Goal: Task Accomplishment & Management: Manage account settings

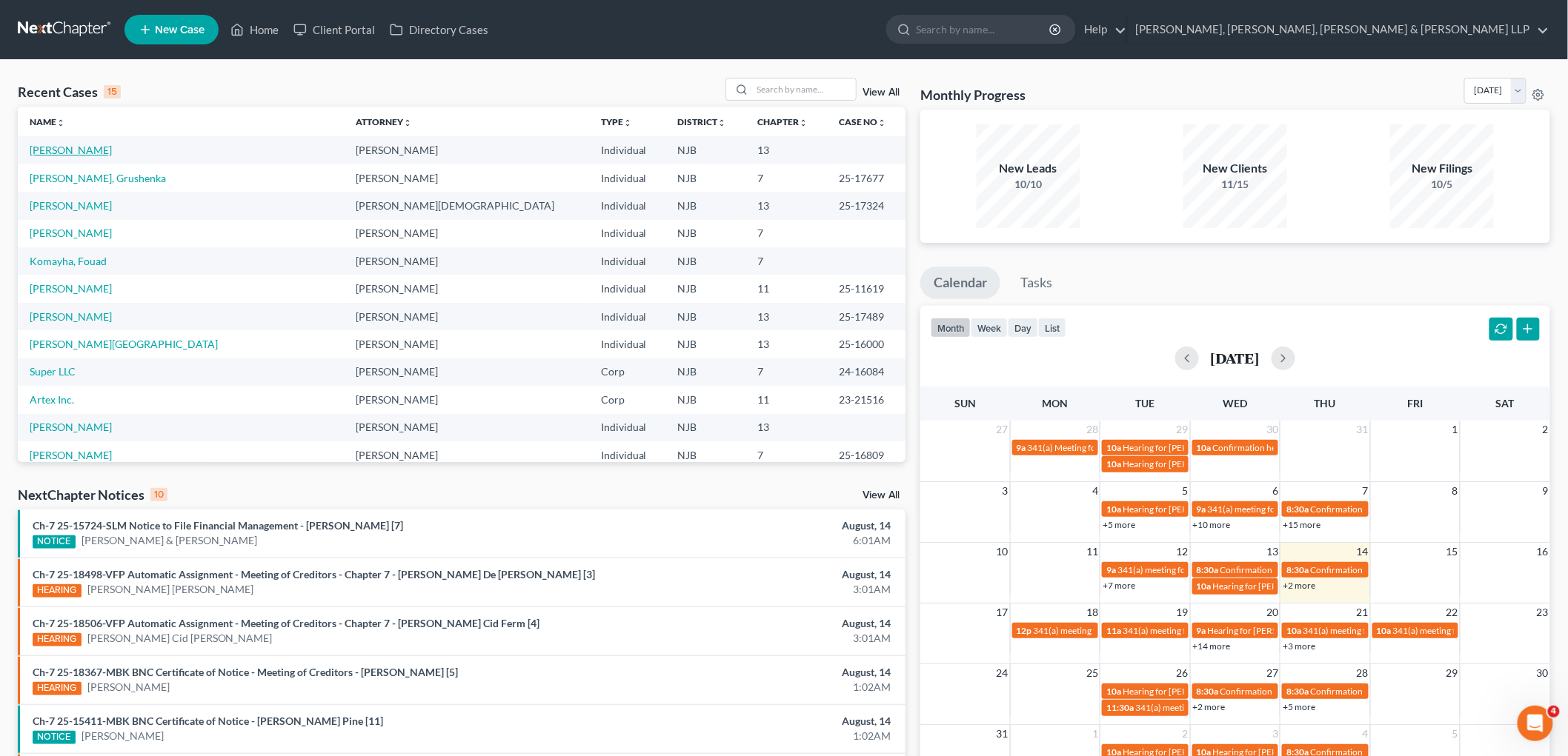
click at [84, 147] on link "[PERSON_NAME]" at bounding box center [70, 150] width 82 height 13
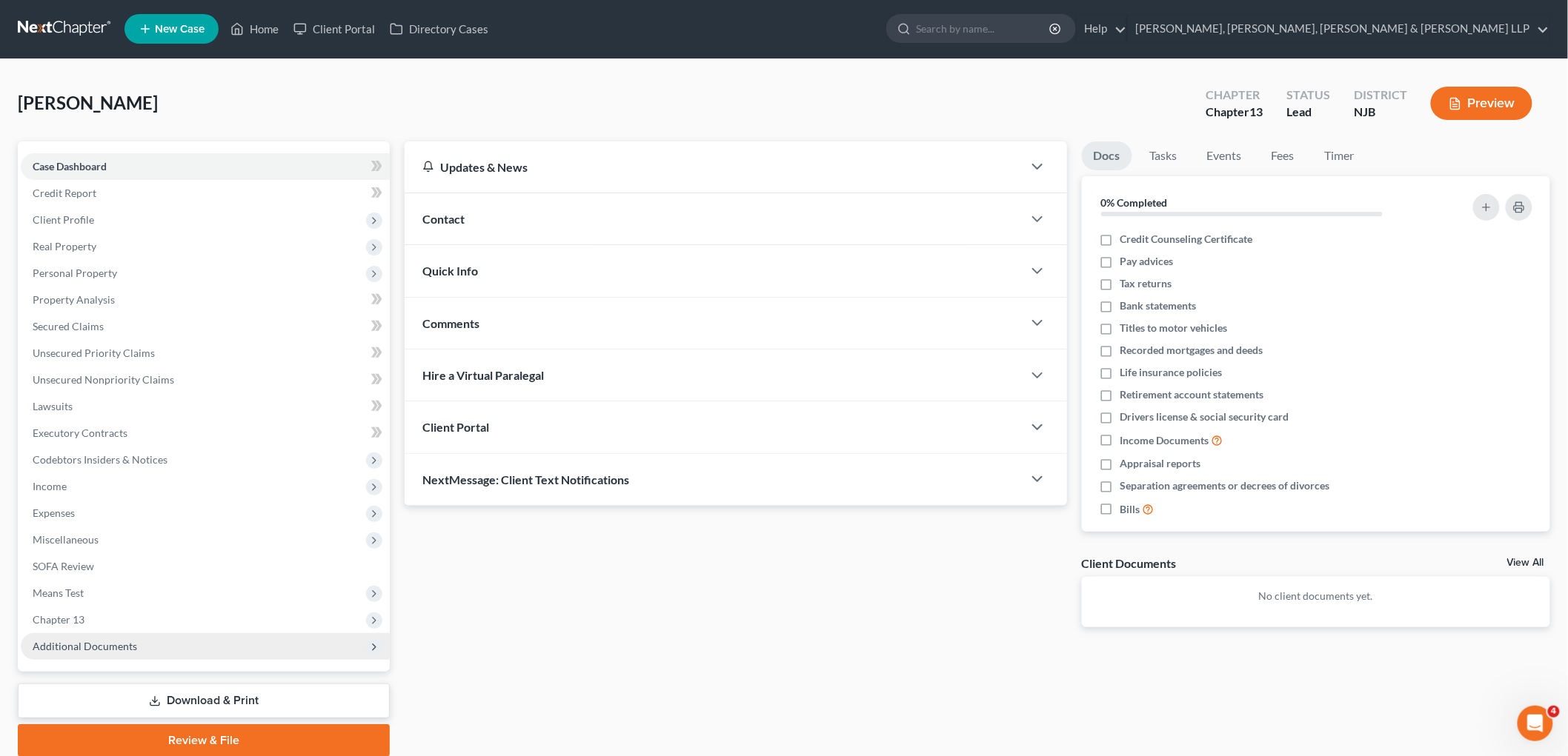
scroll to position [55, 0]
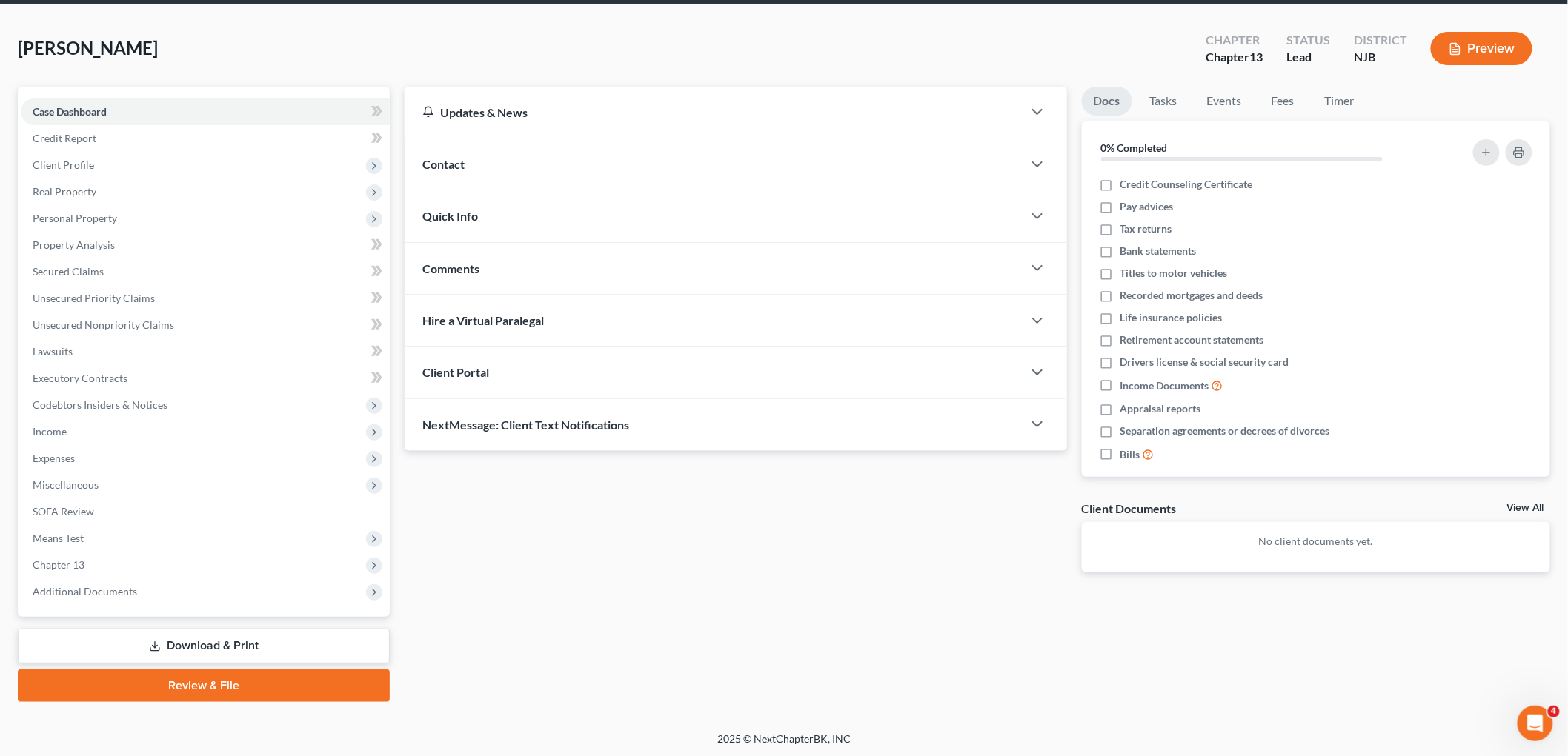
click at [732, 561] on div "Updates & News × [US_STATE][GEOGRAPHIC_DATA] Notes Take a look at NextChapter's…" at bounding box center [736, 341] width 677 height 509
click at [84, 483] on span "Miscellaneous" at bounding box center [66, 484] width 66 height 13
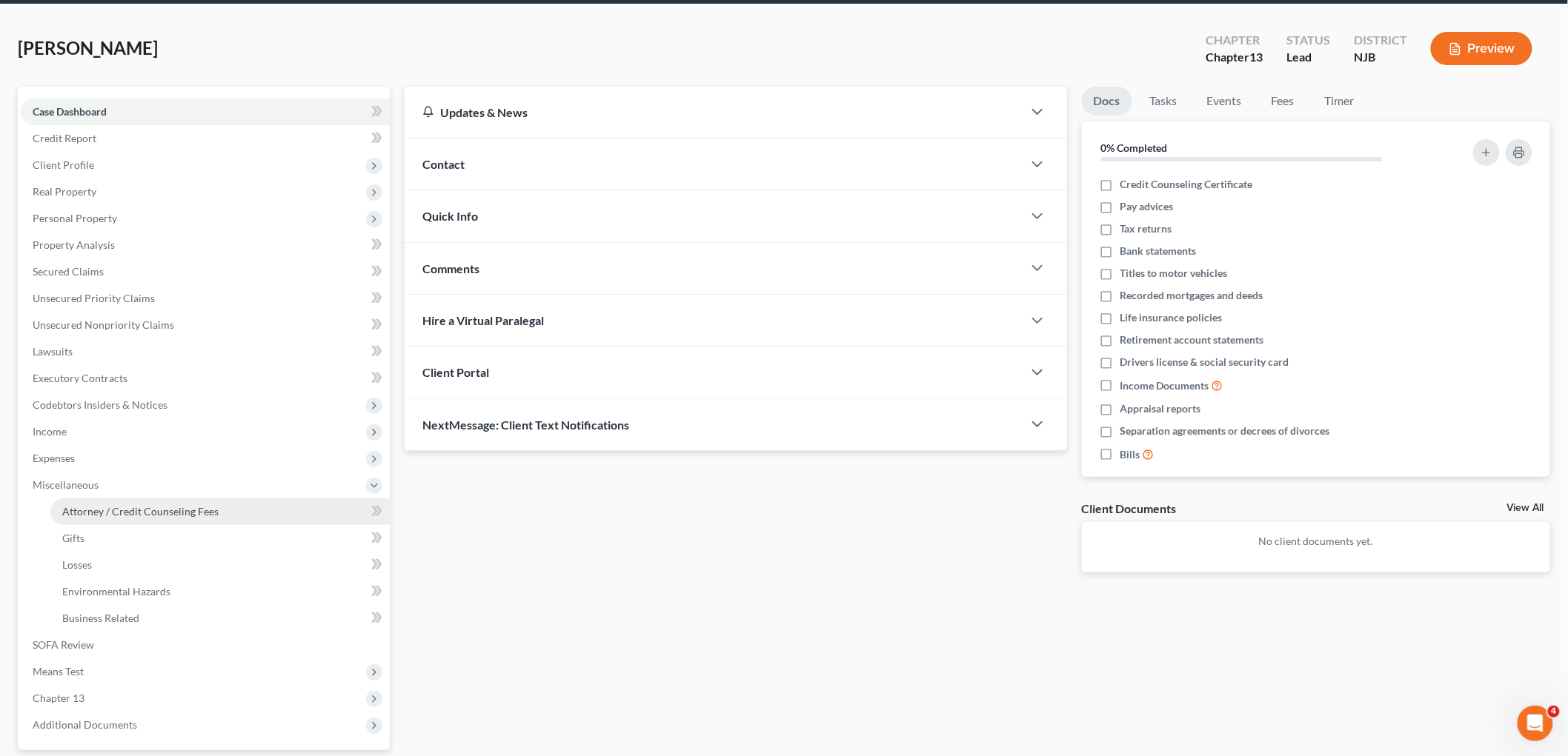
click at [99, 514] on span "Attorney / Credit Counseling Fees" at bounding box center [140, 511] width 156 height 13
select select "0"
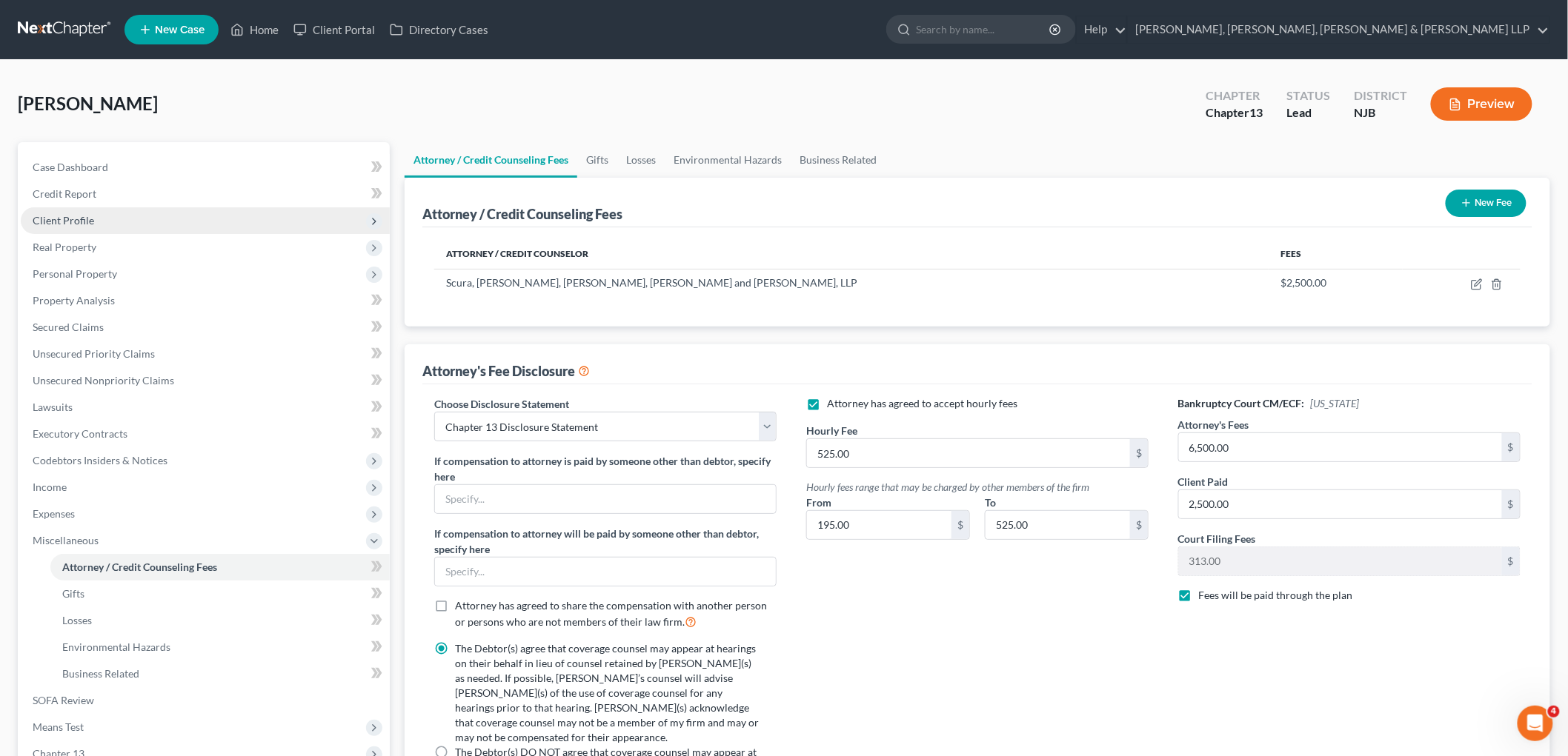
click at [79, 221] on span "Client Profile" at bounding box center [63, 220] width 61 height 13
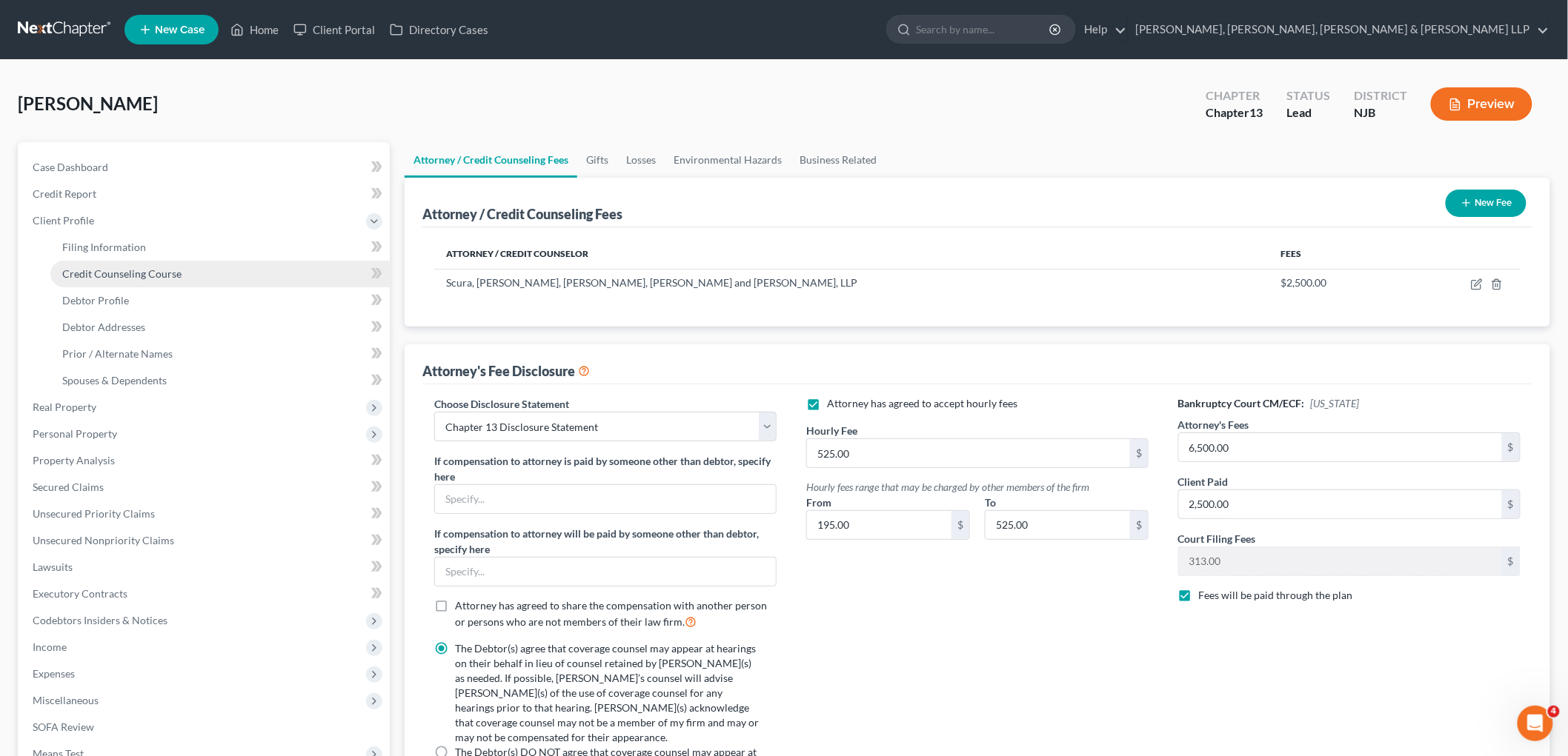
click at [92, 271] on span "Credit Counseling Course" at bounding box center [122, 273] width 119 height 13
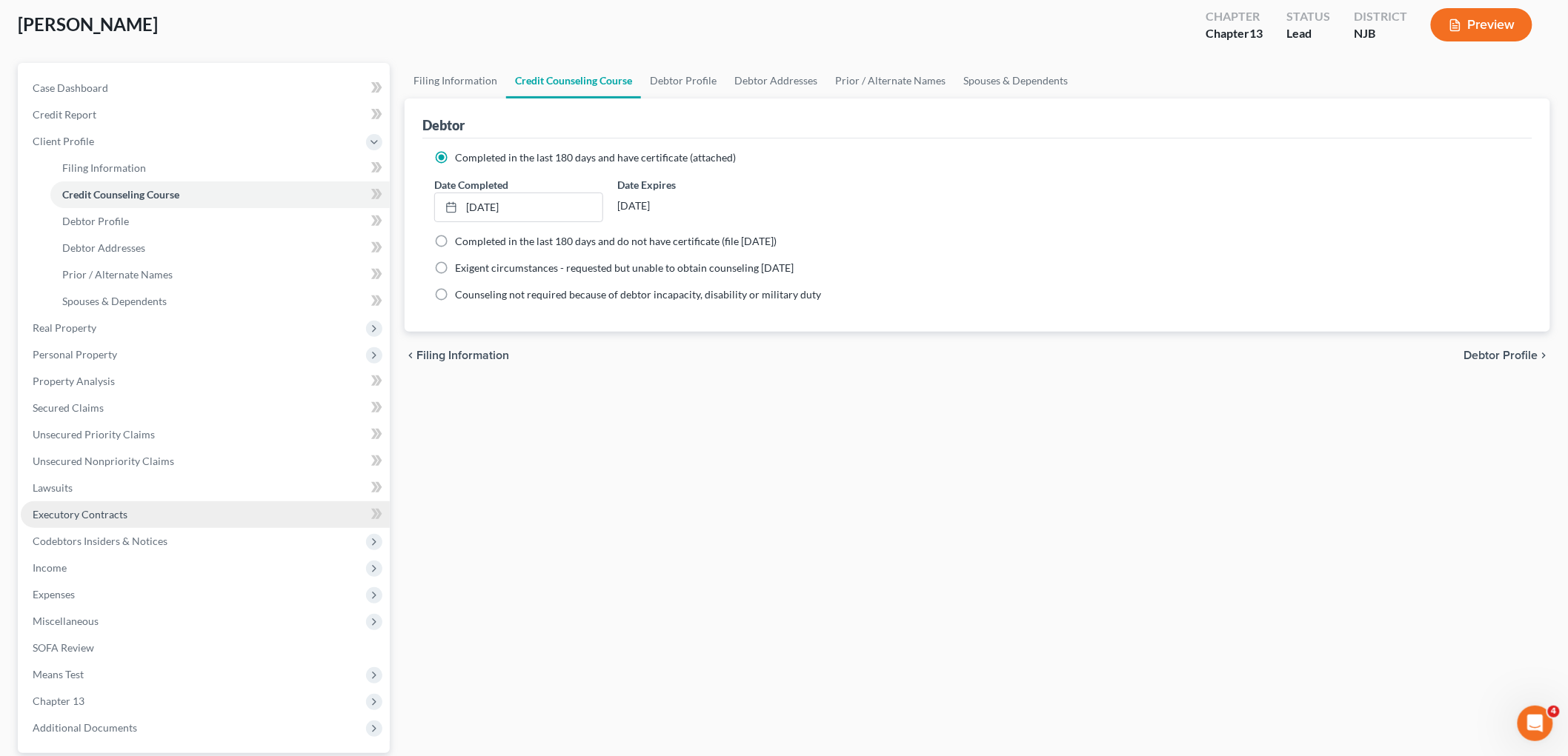
scroll to position [216, 0]
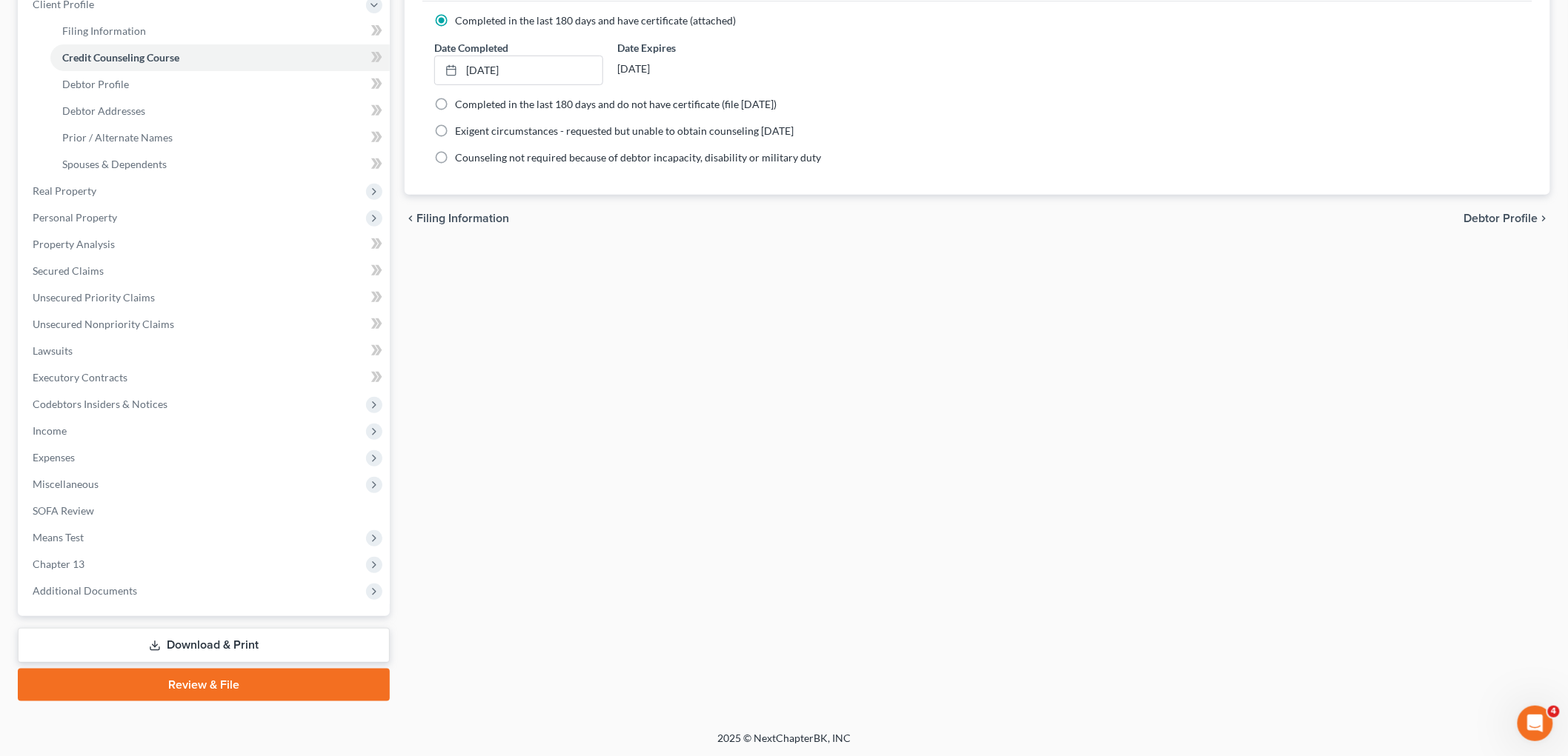
click at [172, 687] on link "Review & File" at bounding box center [204, 685] width 372 height 33
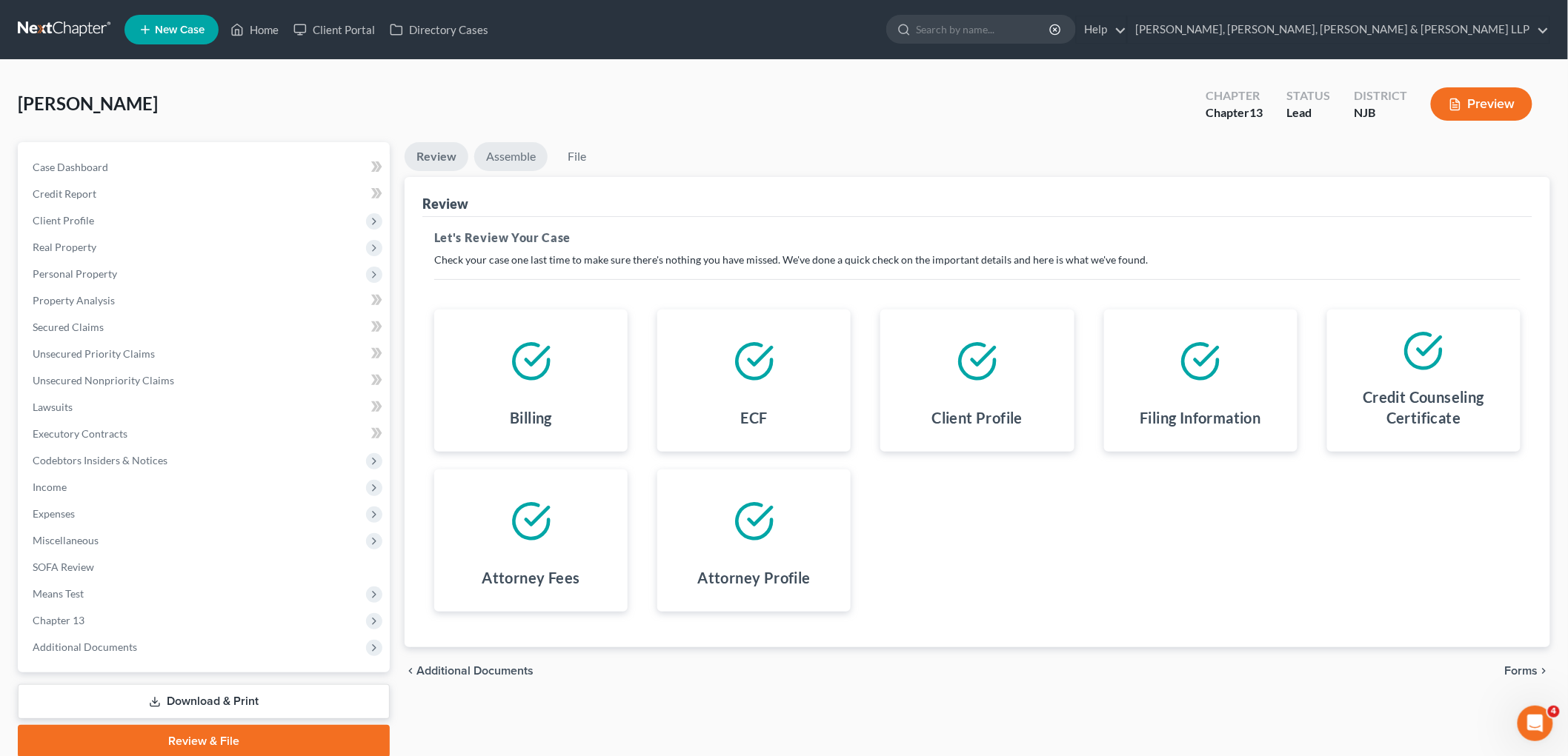
click at [513, 163] on link "Assemble" at bounding box center [511, 157] width 73 height 29
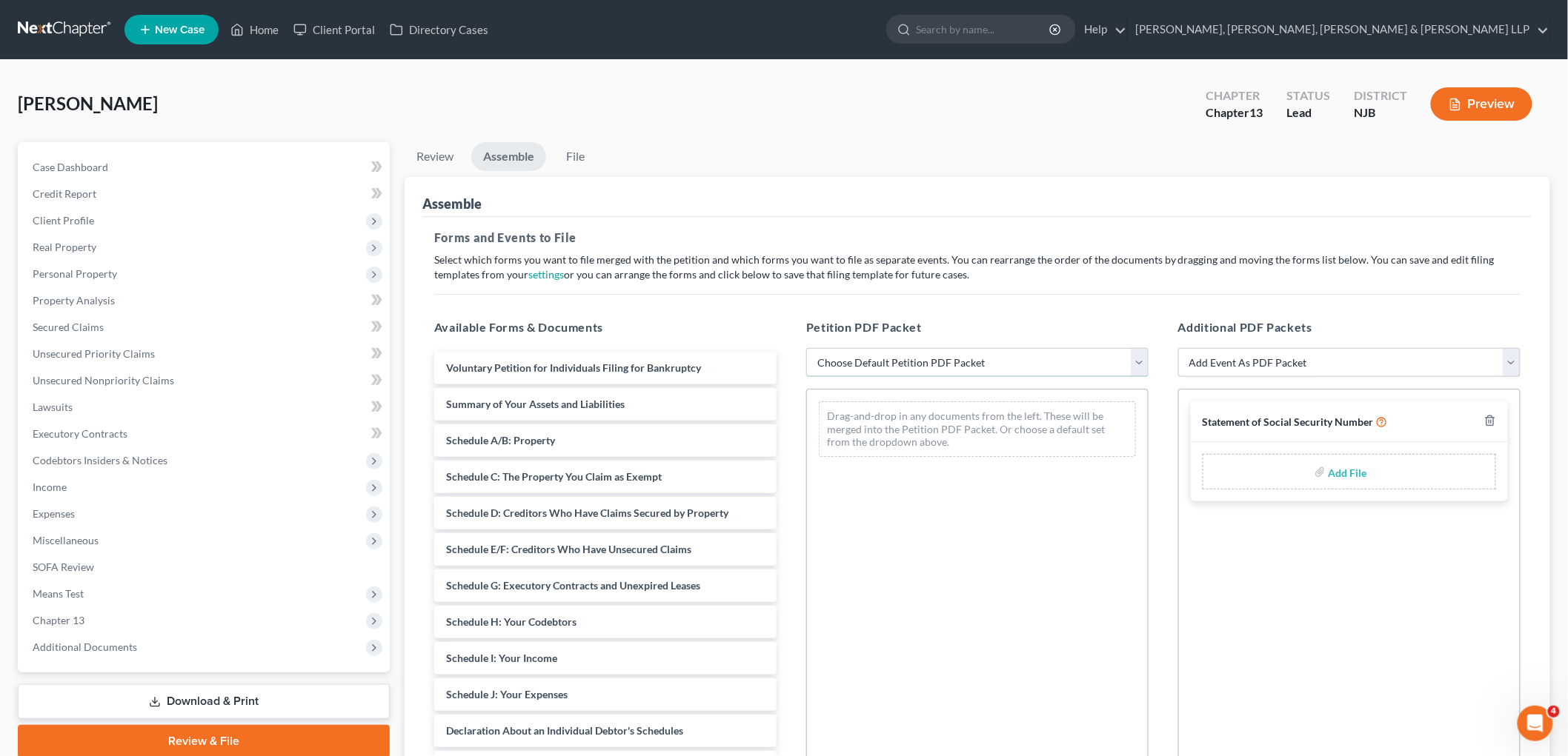
click at [854, 366] on select "Choose Default Petition PDF Packet Complete Bankruptcy Petition (all forms and …" at bounding box center [977, 363] width 342 height 29
select select "1"
click at [806, 348] on select "Choose Default Petition PDF Packet Complete Bankruptcy Petition (all forms and …" at bounding box center [977, 363] width 342 height 29
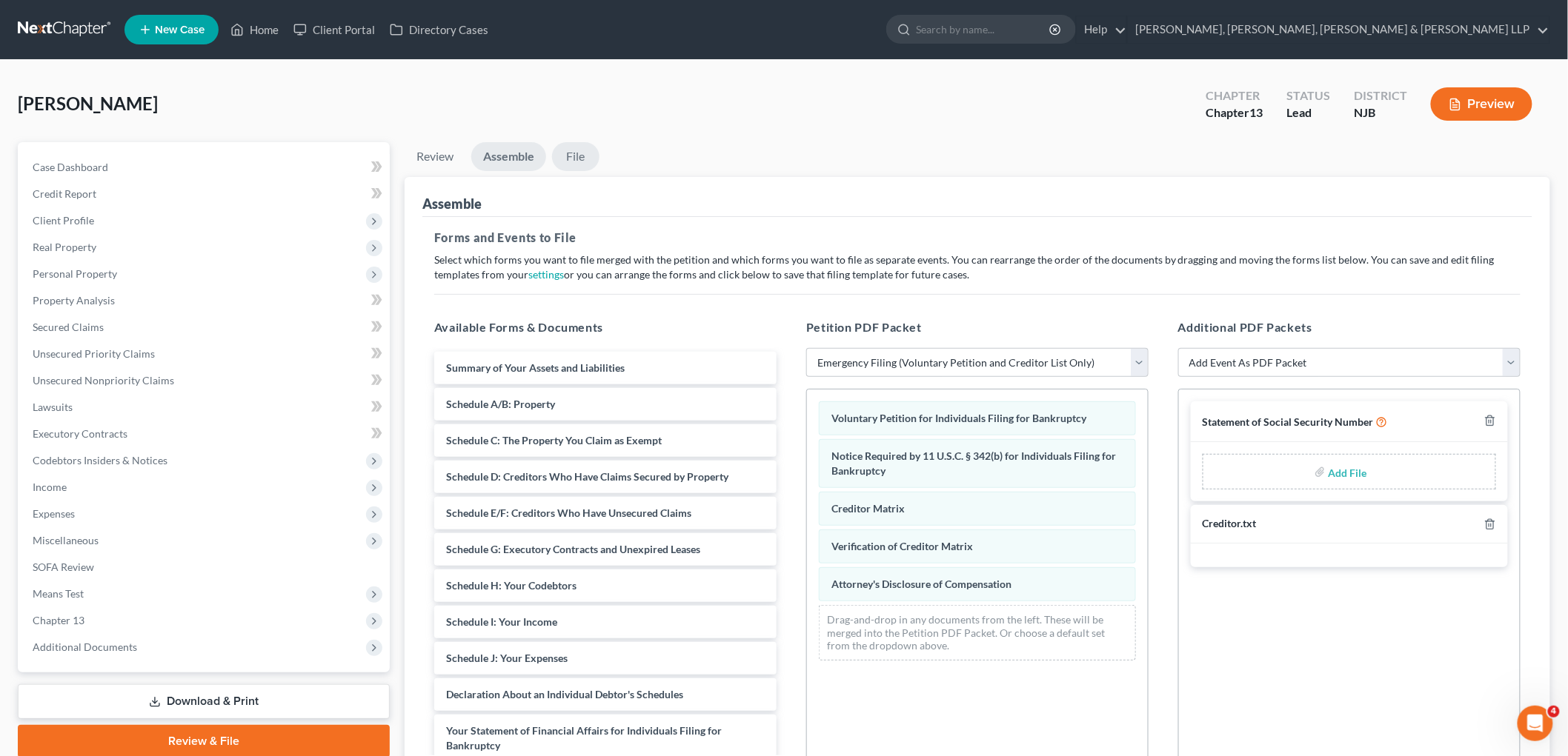
click at [579, 157] on link "File" at bounding box center [575, 157] width 47 height 29
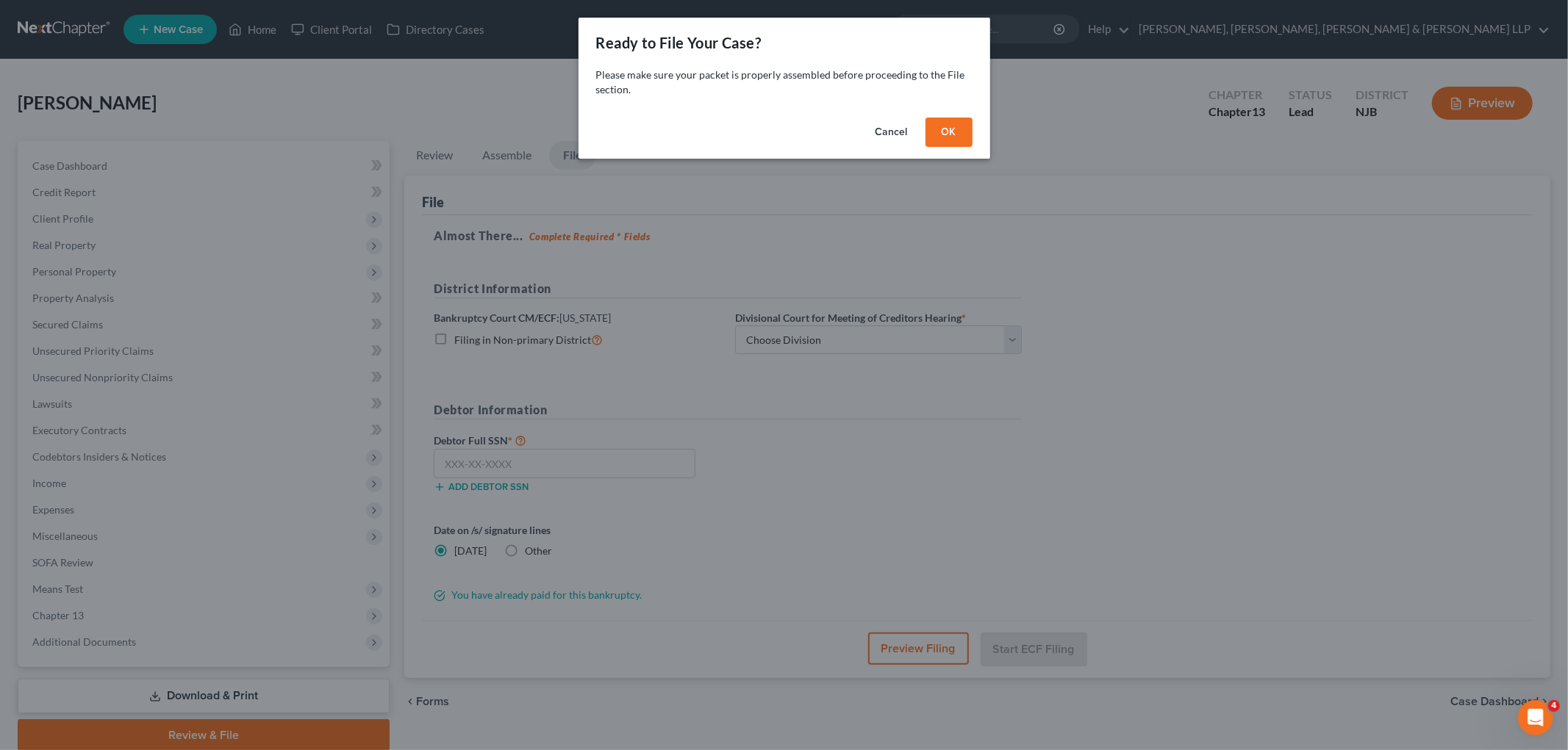
click at [947, 133] on button "OK" at bounding box center [949, 132] width 47 height 29
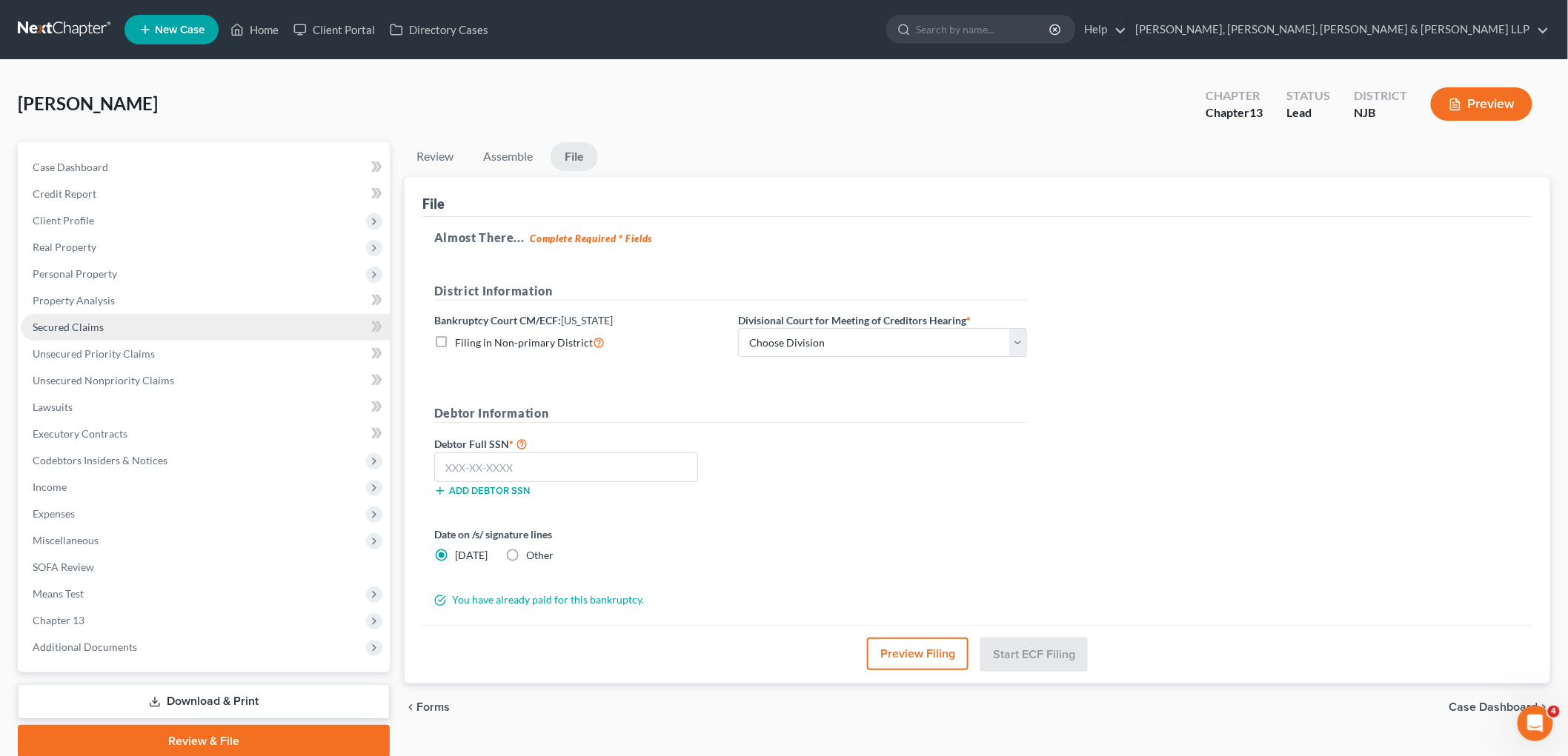
click at [76, 326] on span "Secured Claims" at bounding box center [68, 327] width 71 height 13
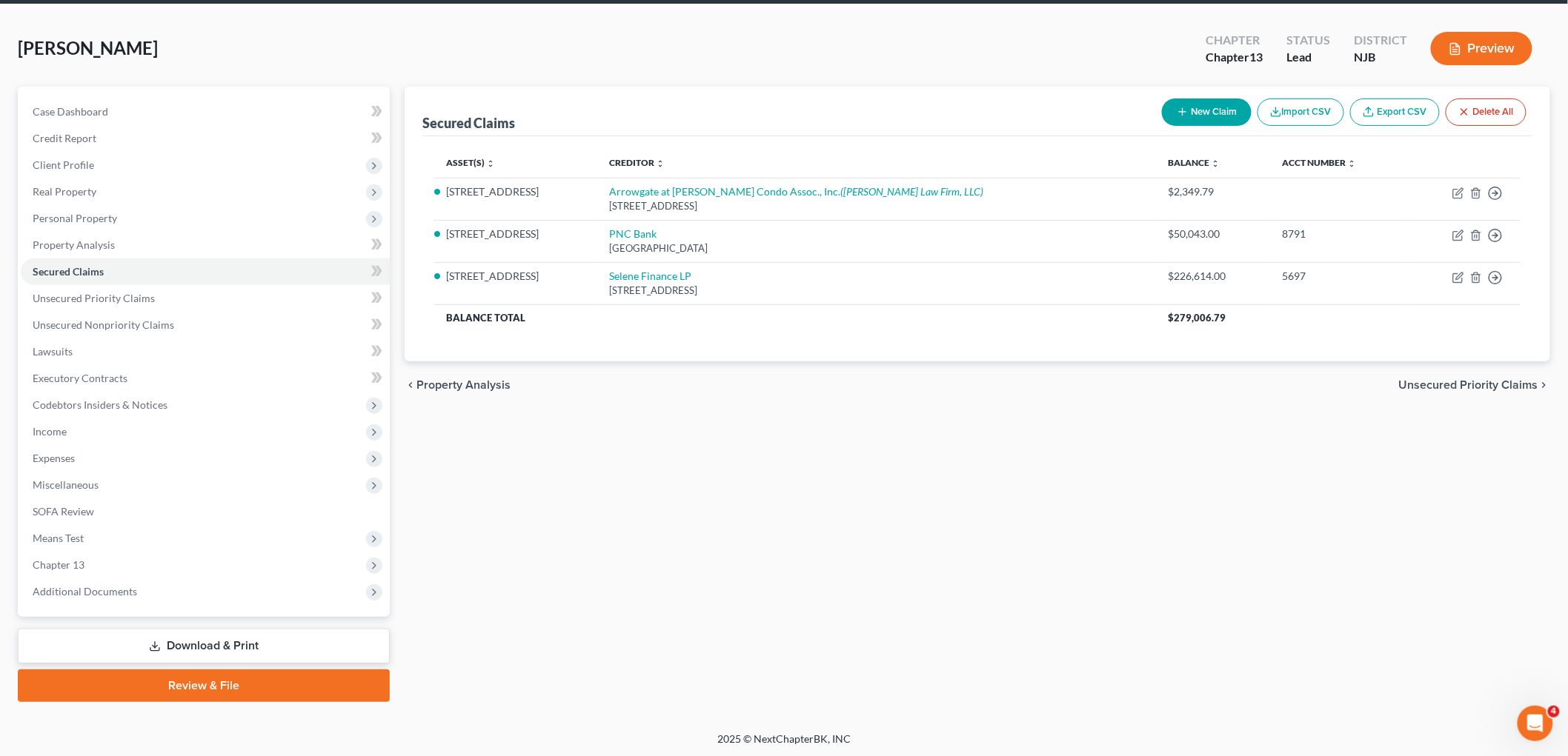
click at [228, 679] on link "Review & File" at bounding box center [204, 686] width 372 height 33
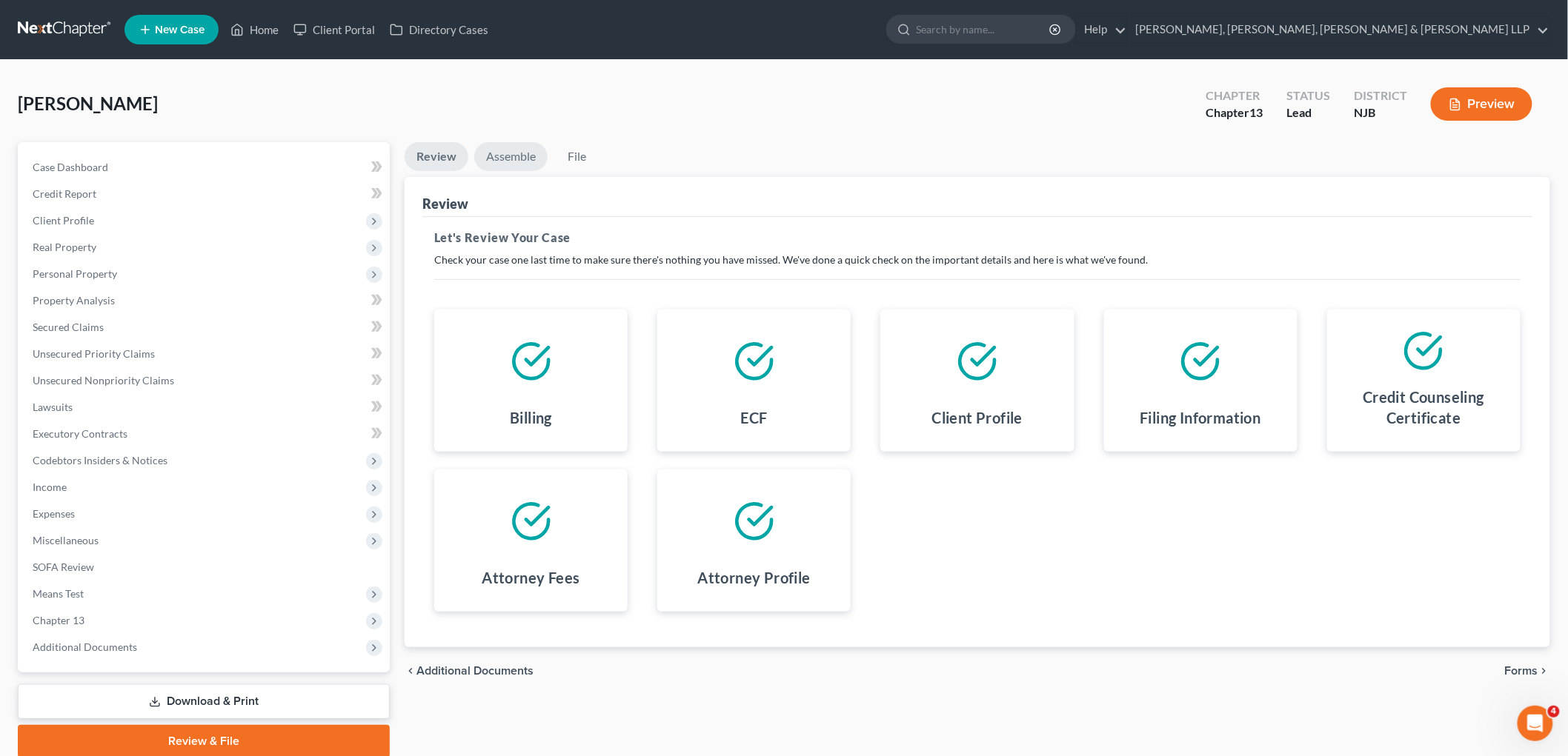
click at [514, 154] on link "Assemble" at bounding box center [511, 157] width 73 height 29
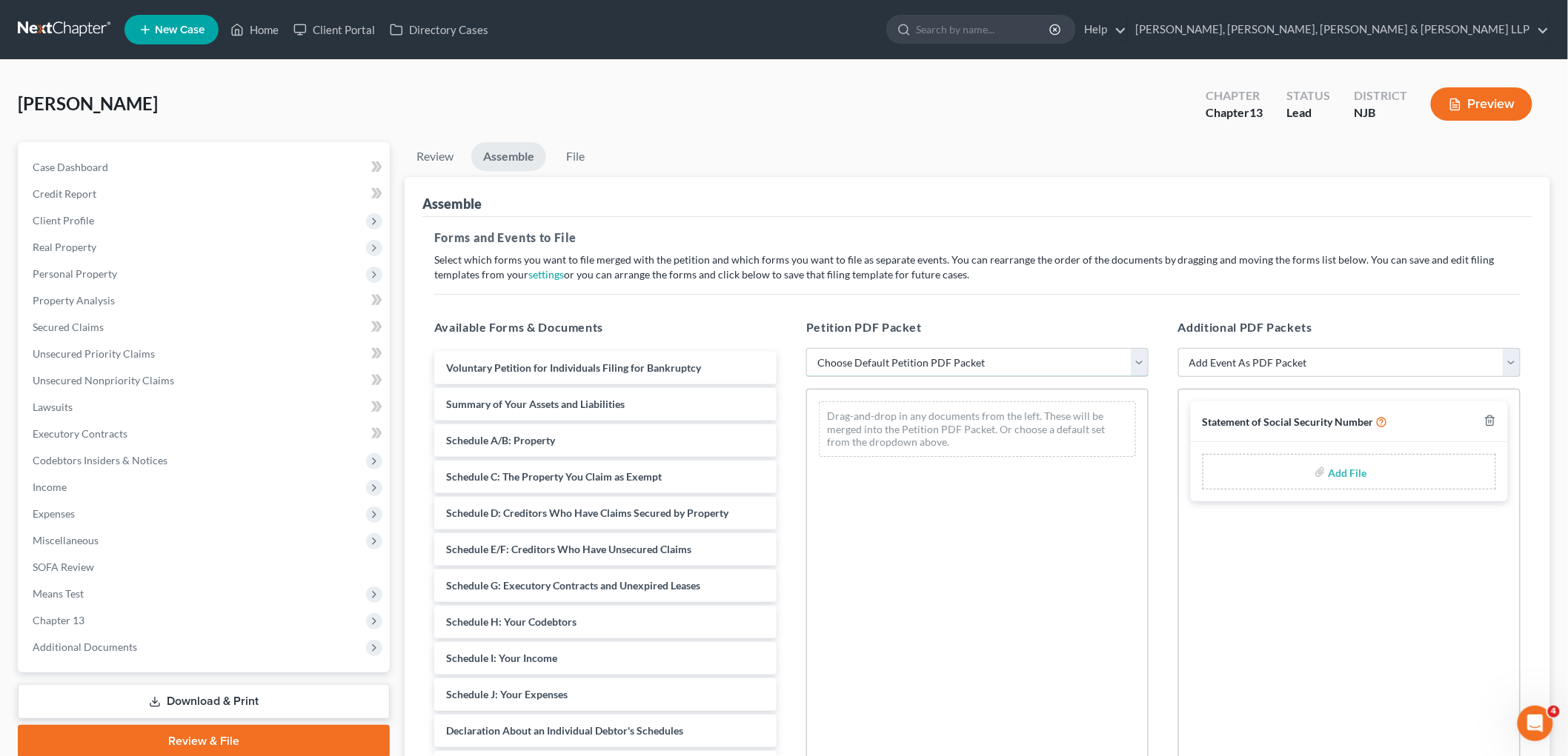
click at [862, 359] on select "Choose Default Petition PDF Packet Complete Bankruptcy Petition (all forms and …" at bounding box center [977, 363] width 342 height 29
select select "1"
click at [806, 348] on select "Choose Default Petition PDF Packet Complete Bankruptcy Petition (all forms and …" at bounding box center [977, 363] width 342 height 29
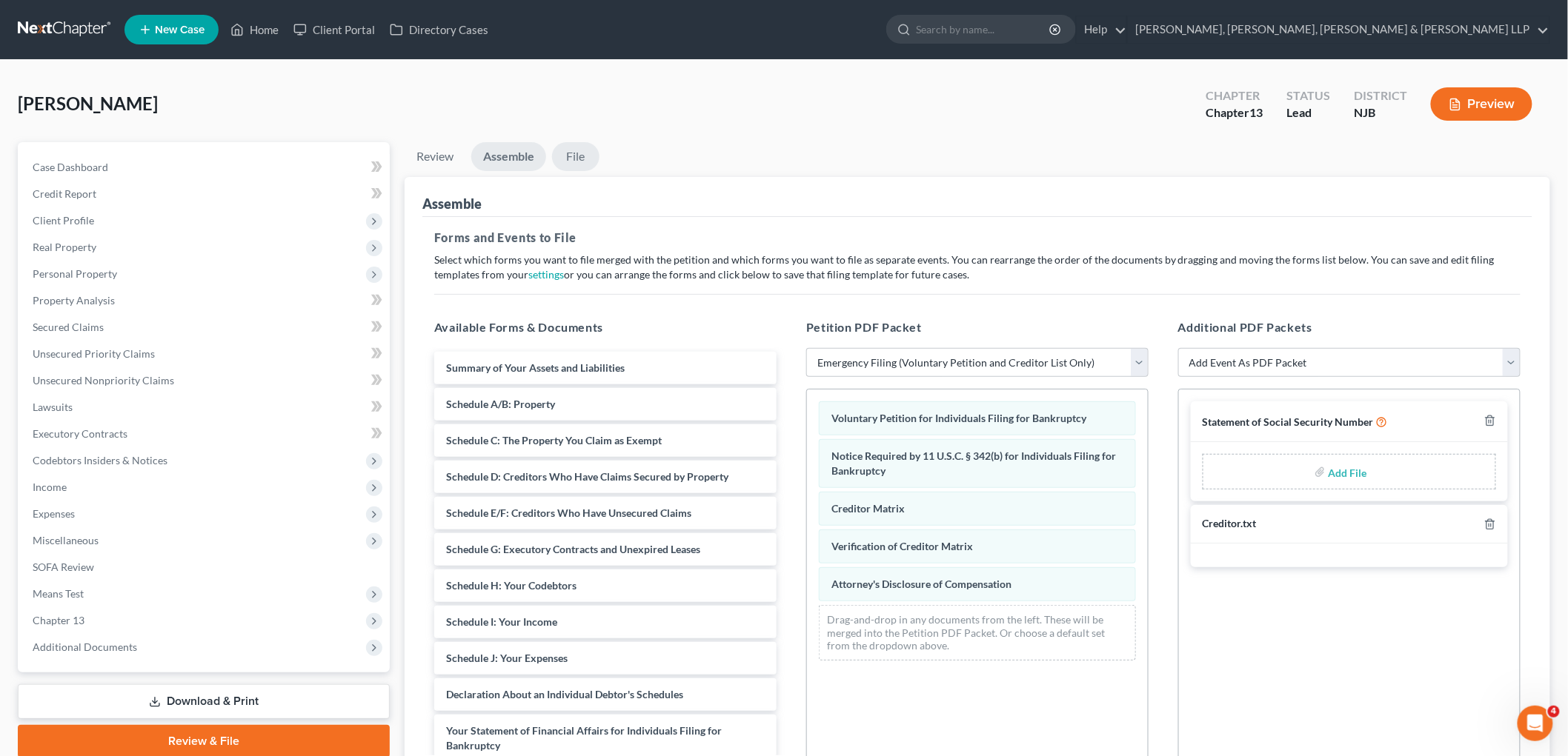
click at [580, 153] on link "File" at bounding box center [575, 157] width 47 height 29
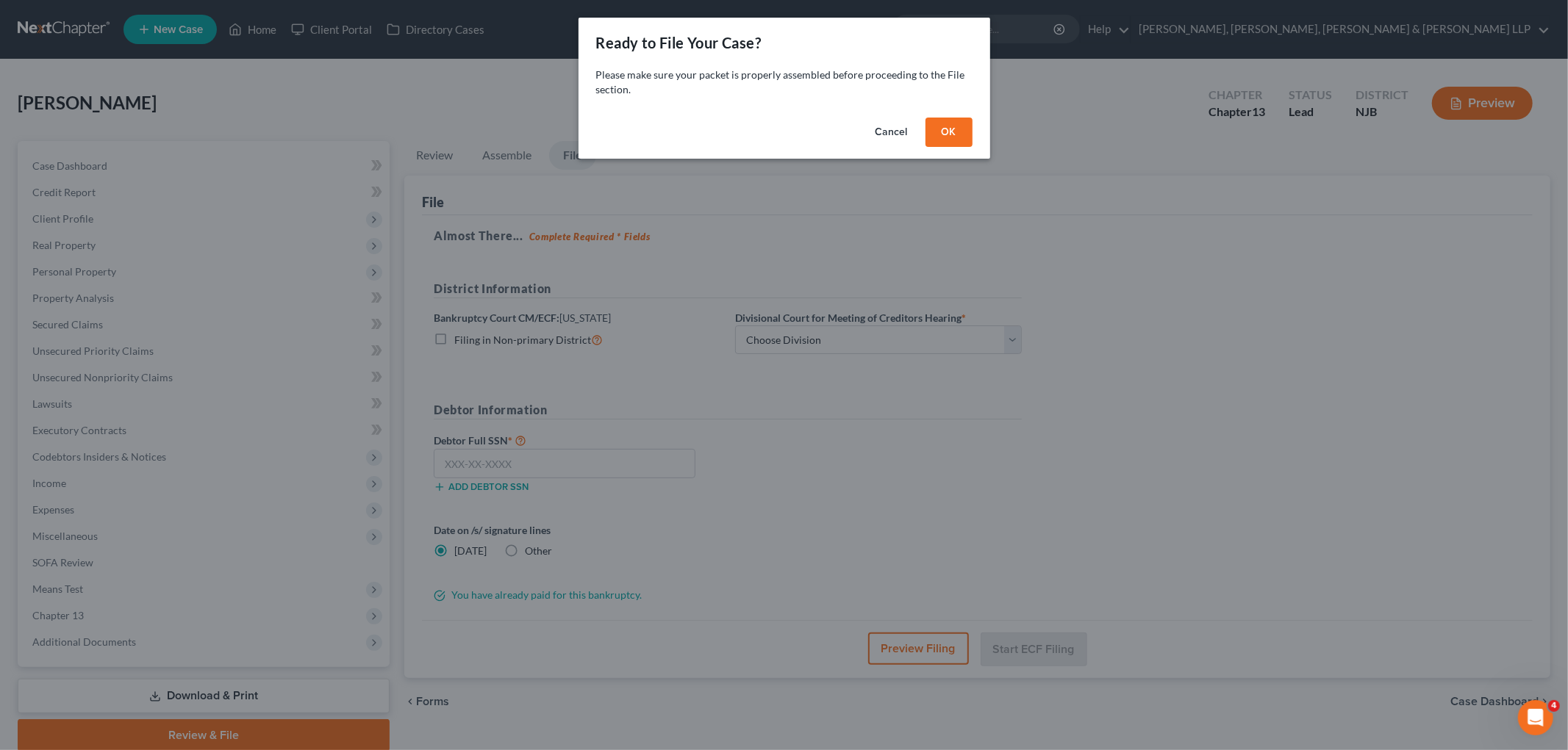
click at [941, 129] on button "OK" at bounding box center [949, 132] width 47 height 29
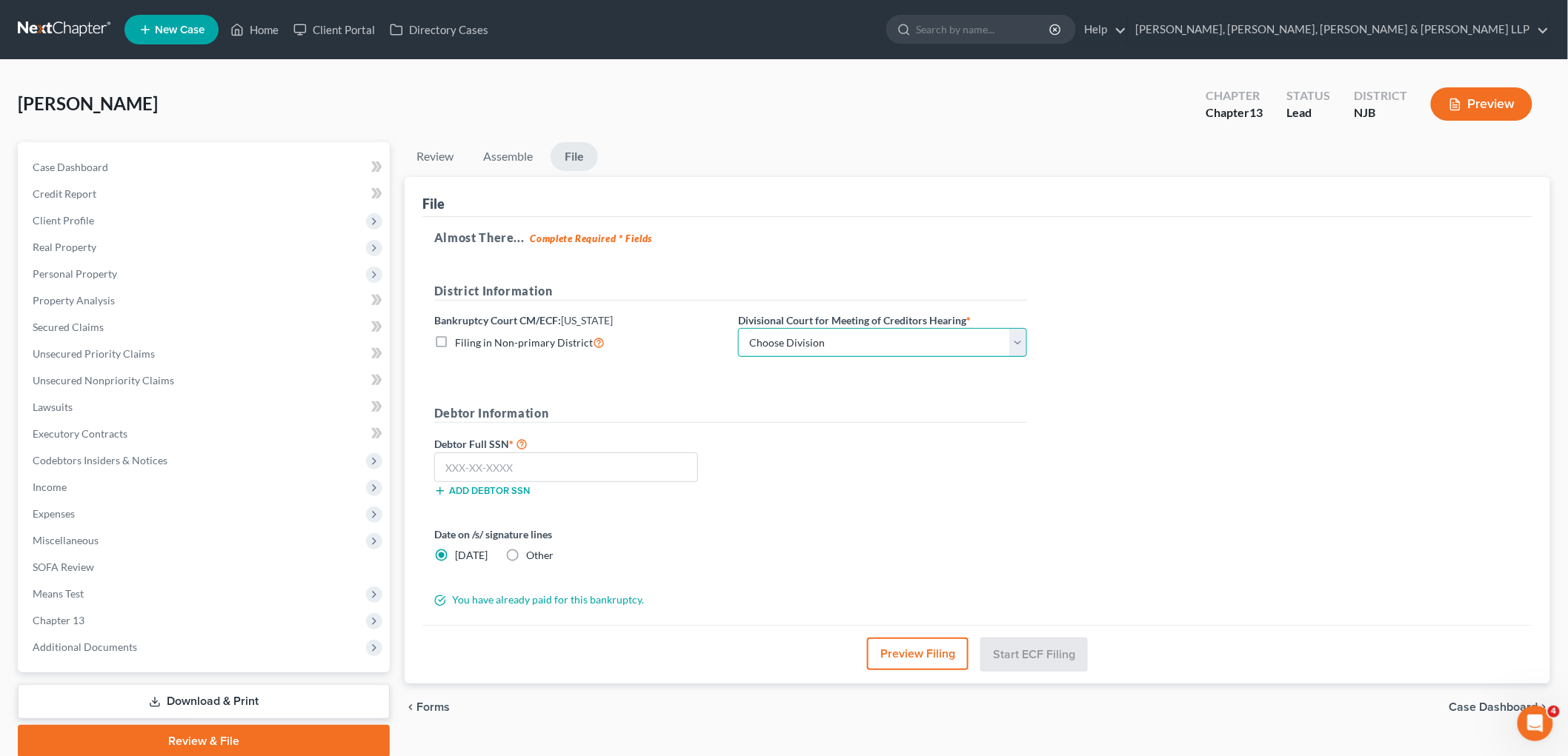
click at [810, 342] on select "Choose Division [GEOGRAPHIC_DATA] [GEOGRAPHIC_DATA]/[GEOGRAPHIC_DATA] [GEOGRAPH…" at bounding box center [882, 343] width 289 height 29
select select "2"
click at [738, 328] on select "Choose Division [GEOGRAPHIC_DATA] [GEOGRAPHIC_DATA]/[GEOGRAPHIC_DATA] [GEOGRAPH…" at bounding box center [882, 343] width 289 height 29
click at [561, 474] on input "text" at bounding box center [567, 467] width 264 height 29
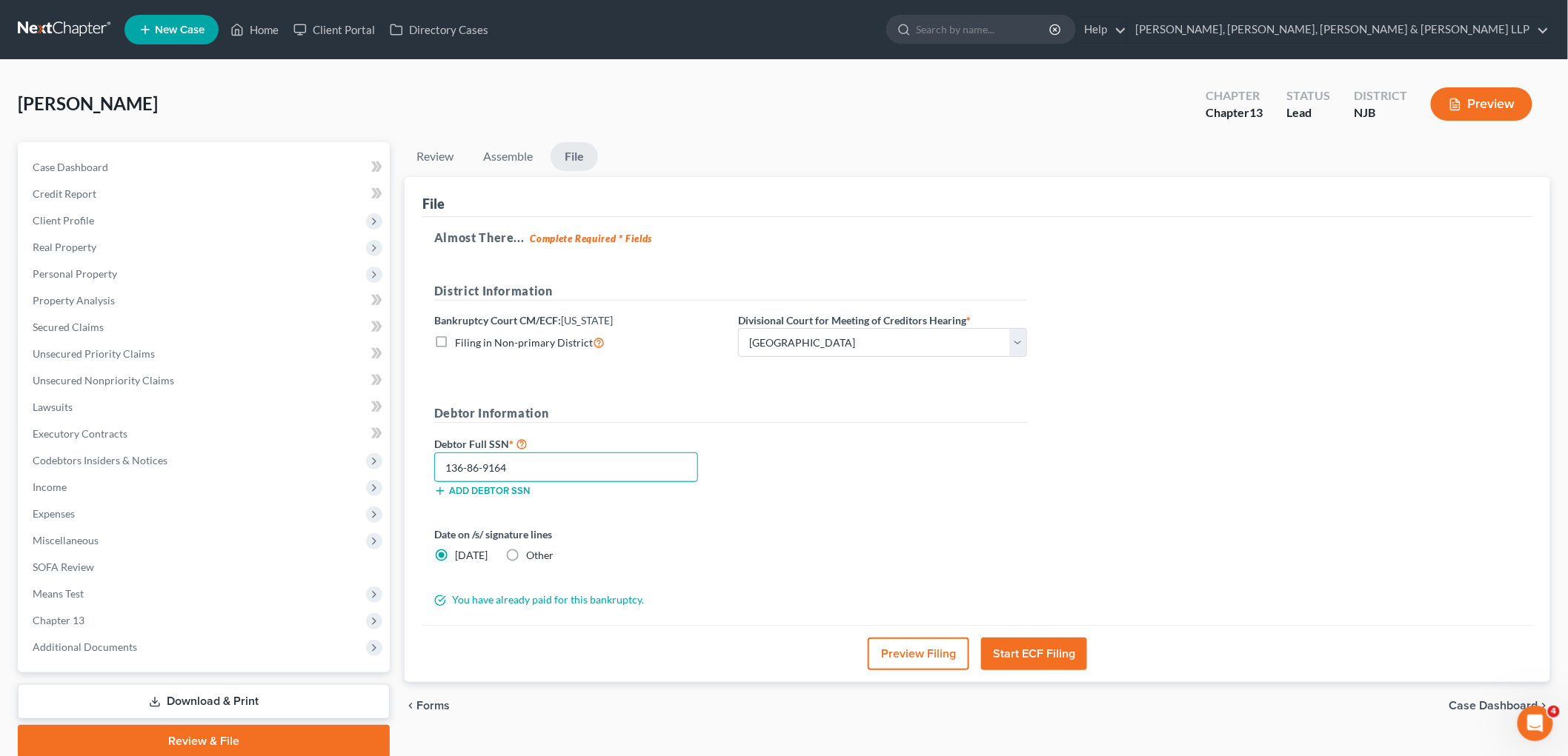
type input "136-86-9164"
click at [619, 524] on form "District Information Bankruptcy Court CM/ECF: [US_STATE] Filing in Non-primary …" at bounding box center [731, 445] width 593 height 326
click at [1038, 655] on button "Start ECF Filing" at bounding box center [1034, 654] width 106 height 33
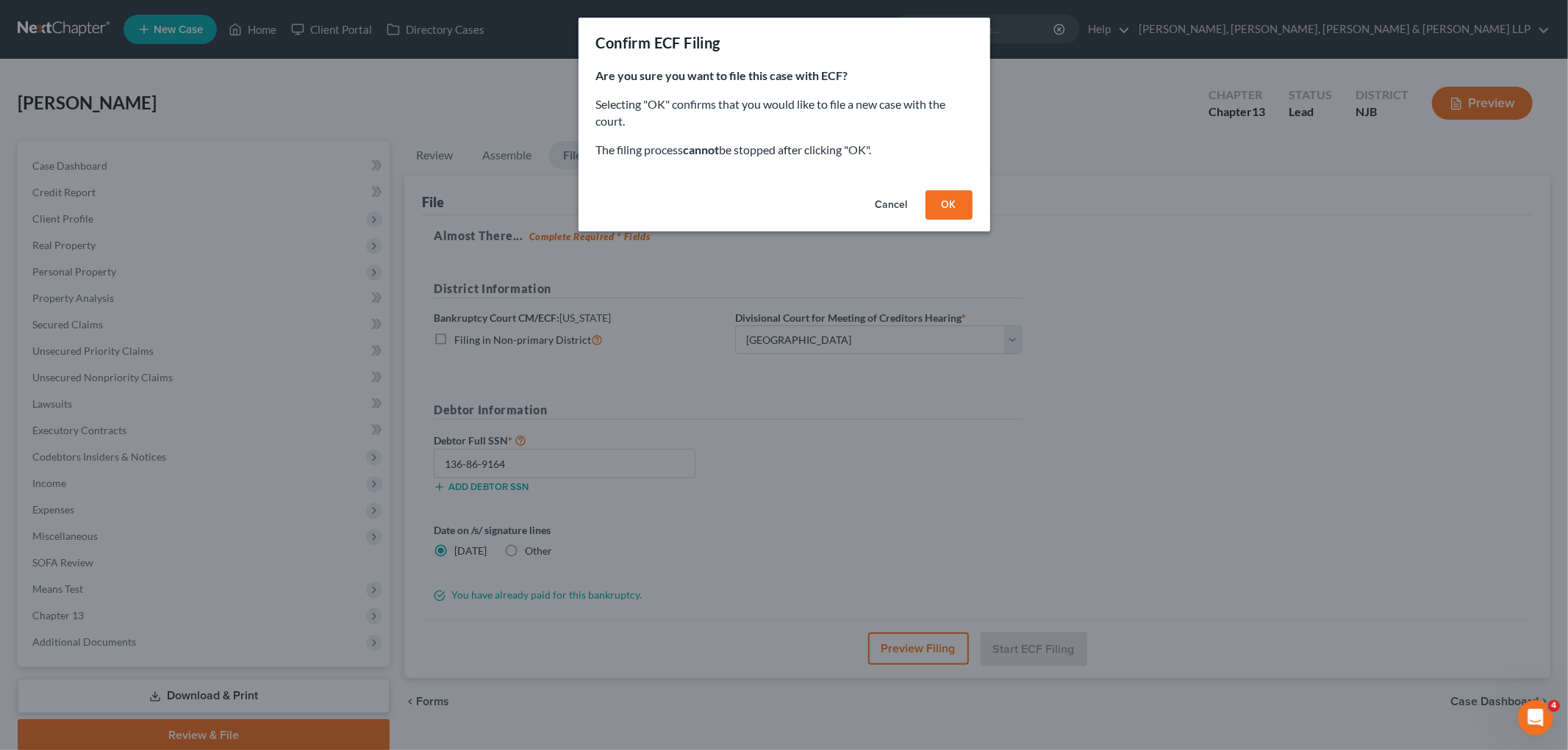
click at [948, 210] on button "OK" at bounding box center [949, 205] width 47 height 29
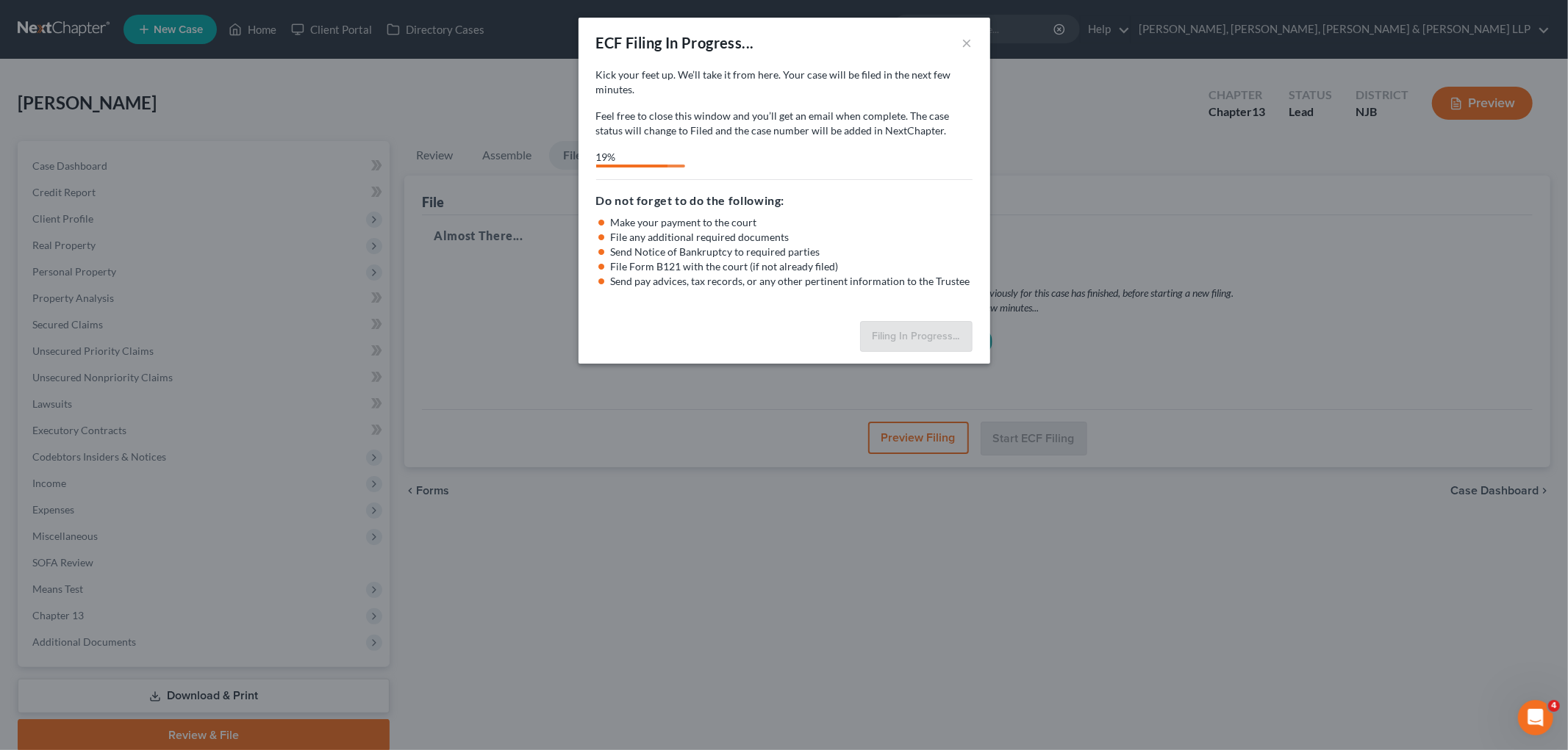
select select "2"
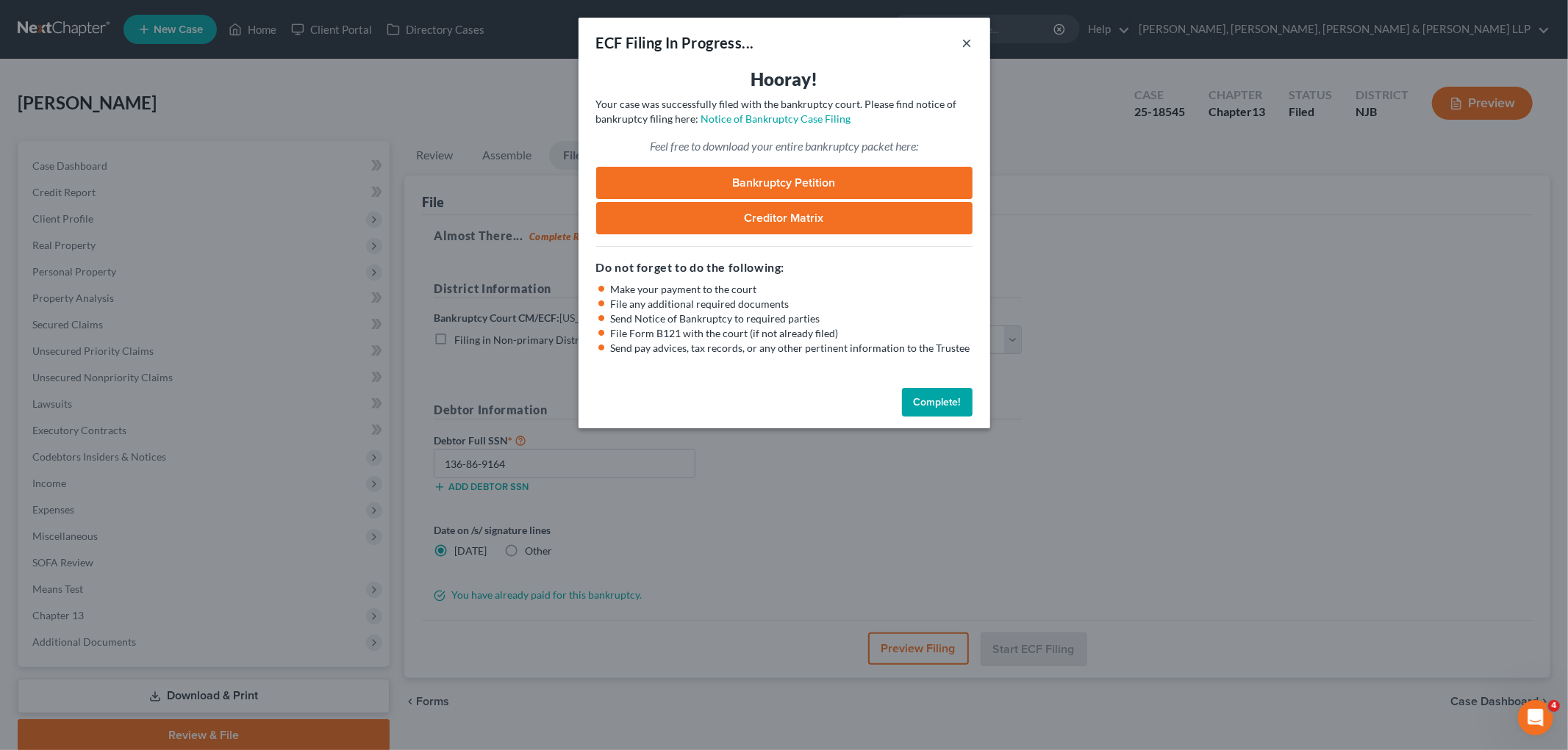
click at [964, 35] on button "×" at bounding box center [967, 43] width 10 height 18
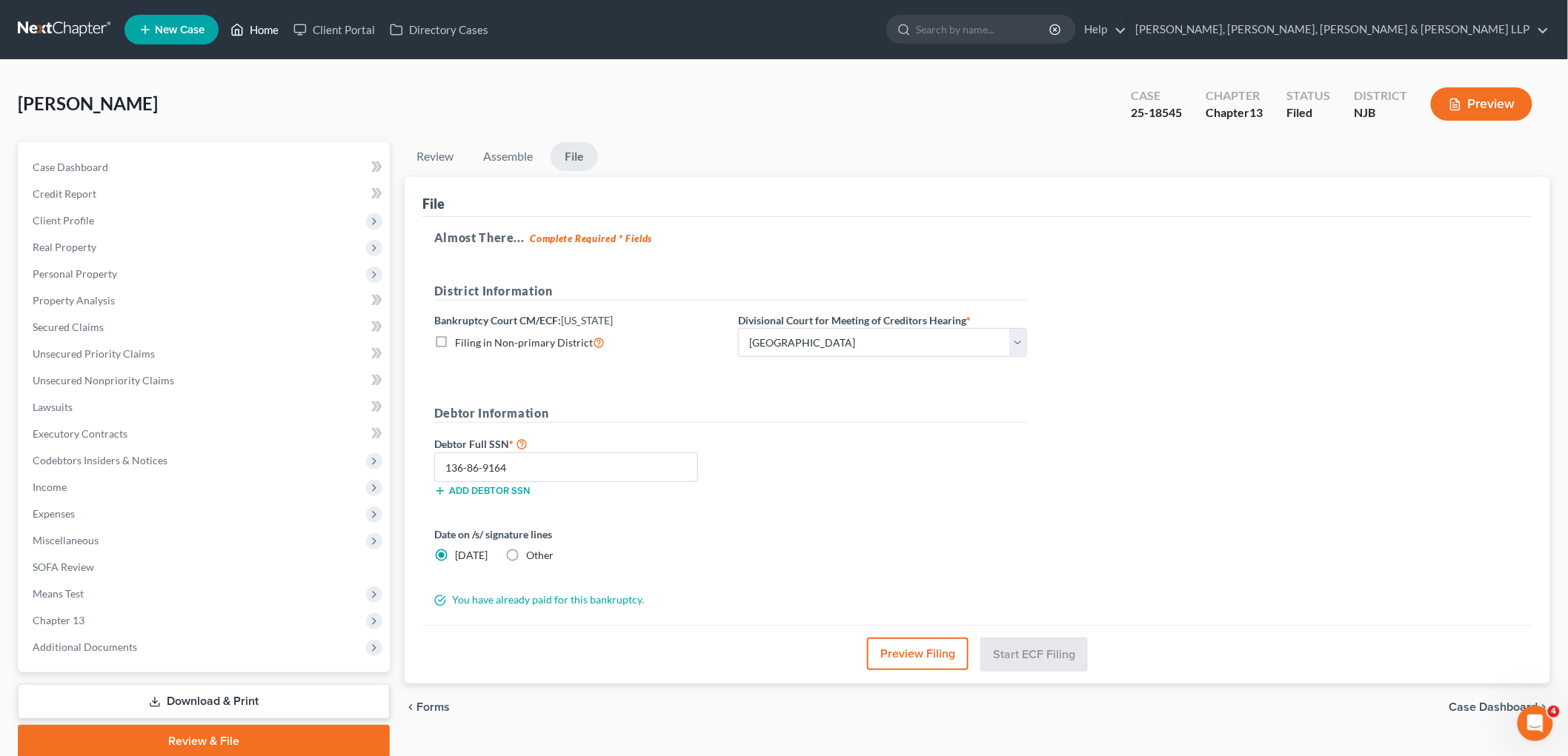
click at [262, 21] on link "Home" at bounding box center [254, 29] width 63 height 27
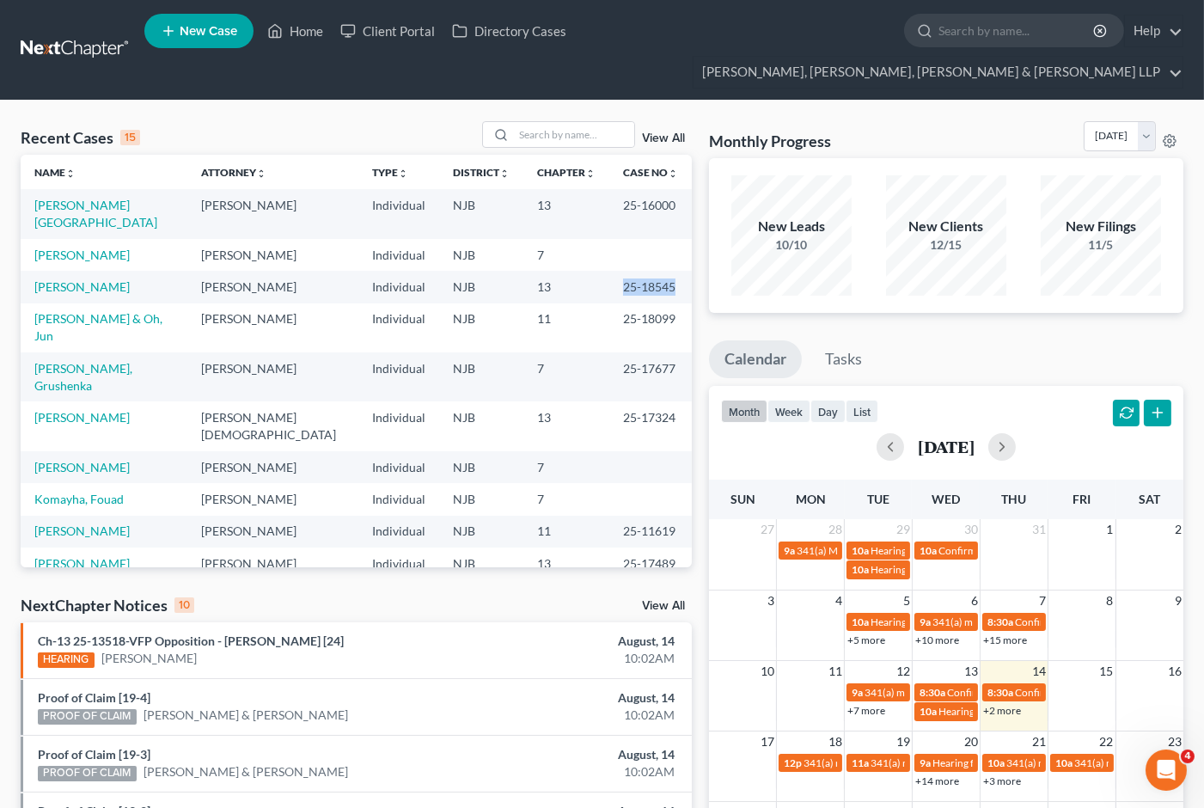
drag, startPoint x: 597, startPoint y: 235, endPoint x: 655, endPoint y: 239, distance: 57.7
click at [655, 271] on td "25-18545" at bounding box center [650, 287] width 82 height 32
copy td "25-18545"
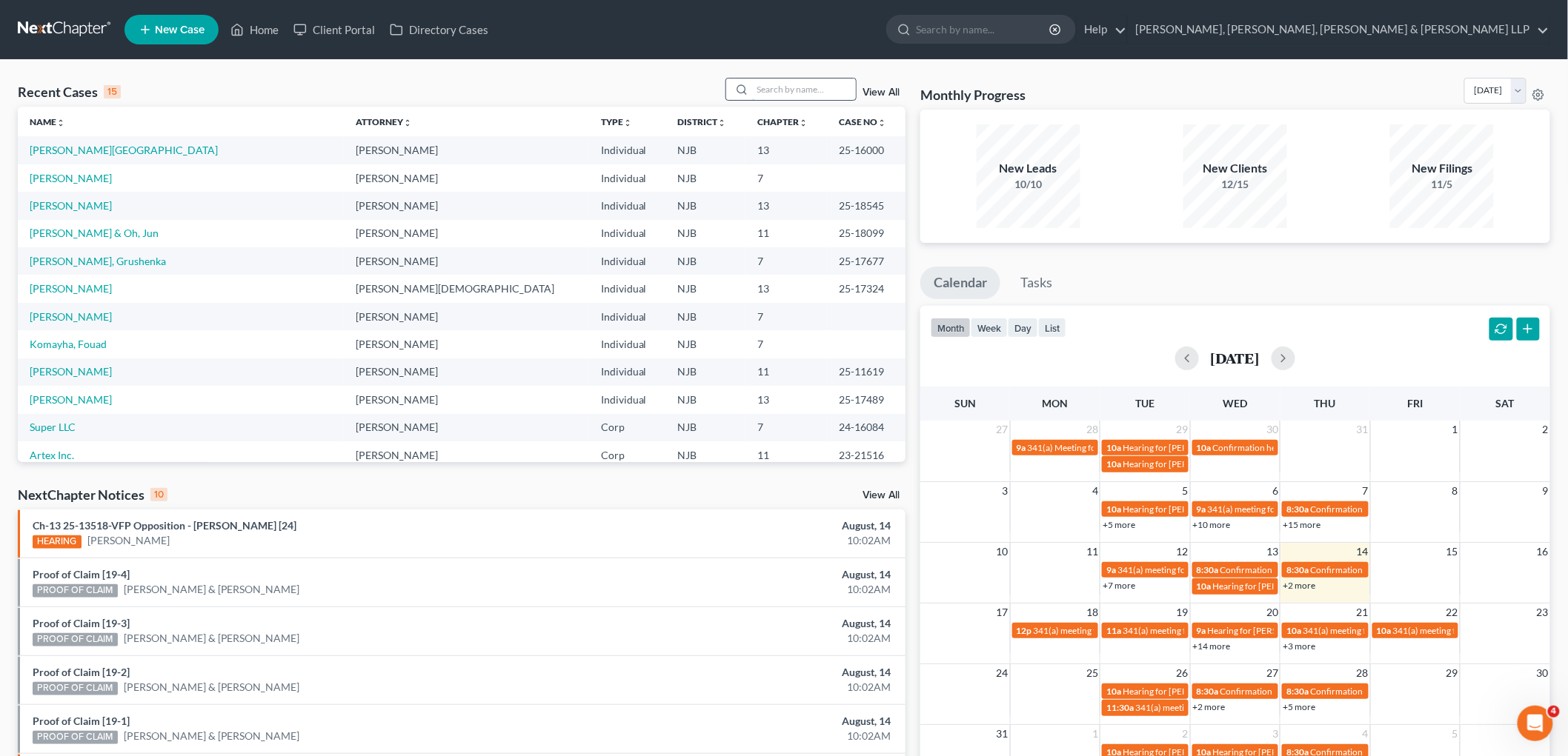
click at [786, 92] on input "search" at bounding box center [804, 89] width 103 height 22
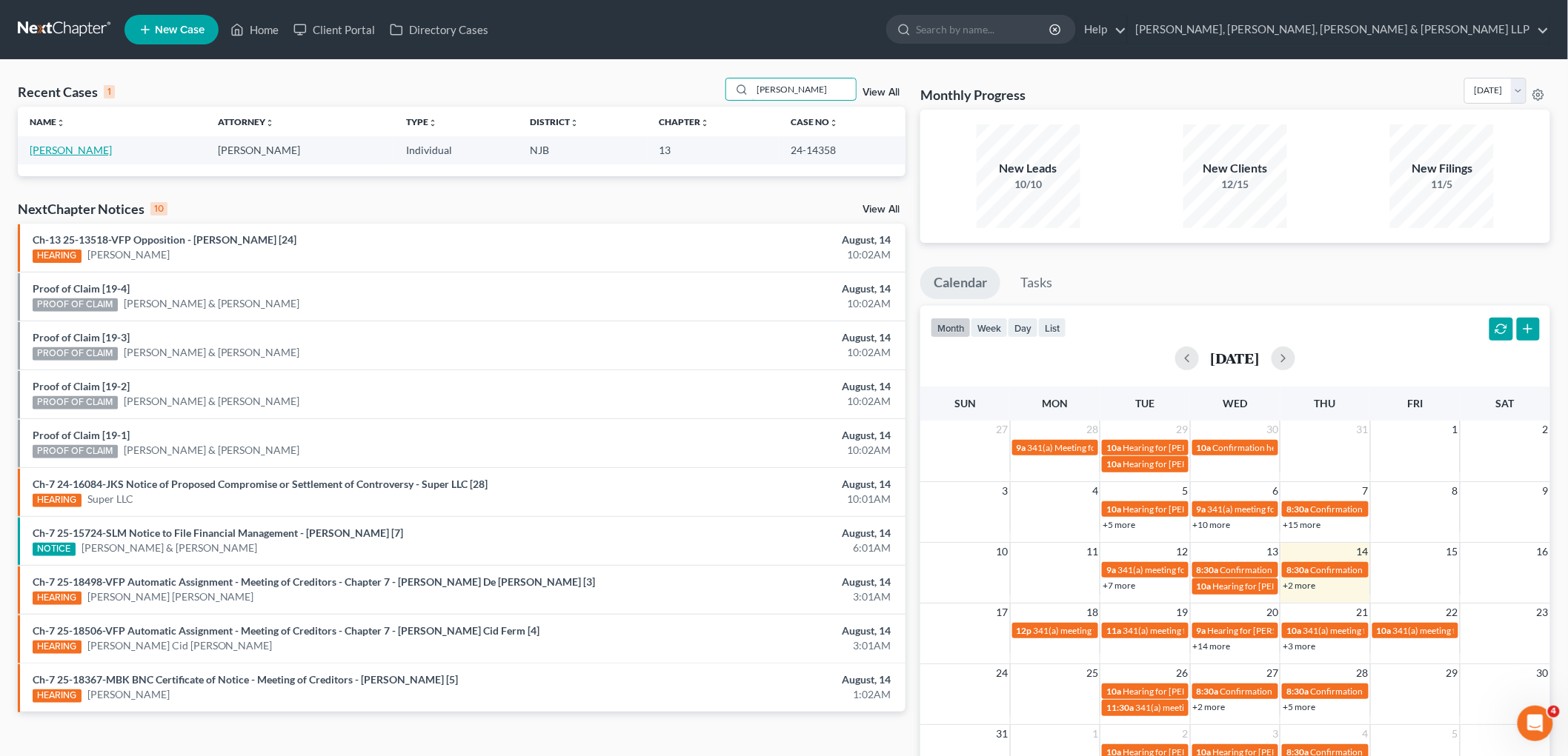
type input "[PERSON_NAME]"
click at [60, 149] on link "[PERSON_NAME]" at bounding box center [70, 150] width 82 height 13
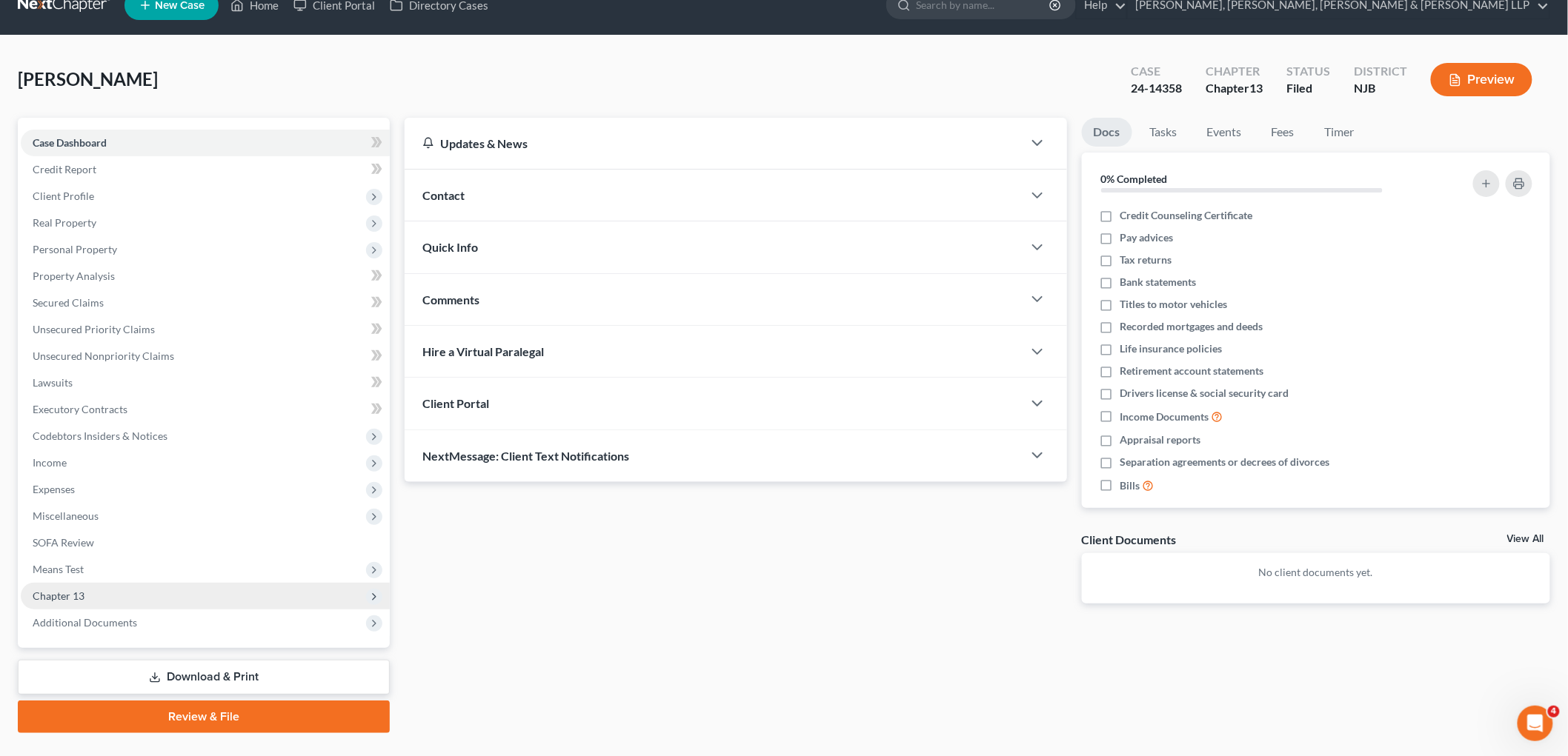
scroll to position [55, 0]
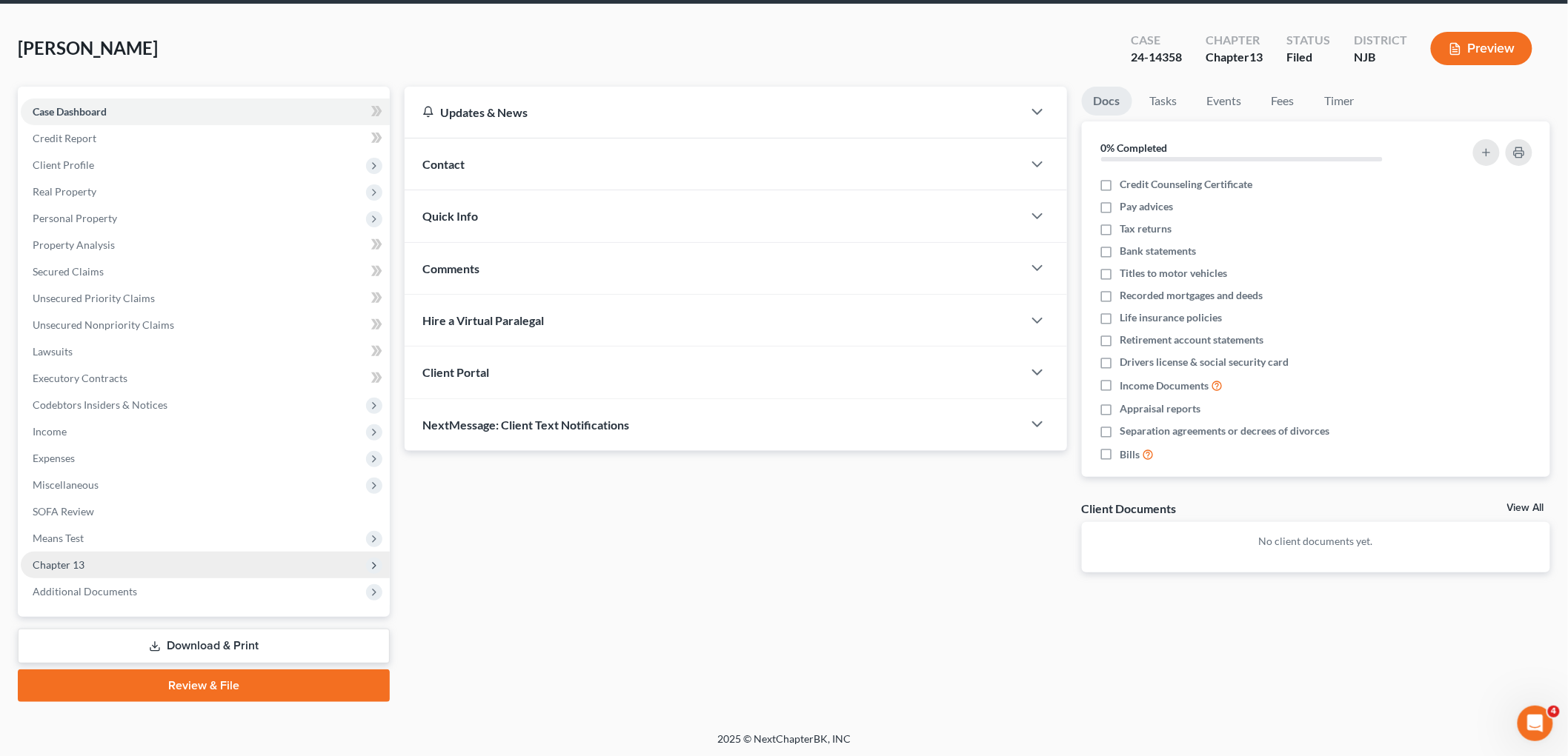
click at [63, 564] on span "Chapter 13" at bounding box center [59, 565] width 52 height 13
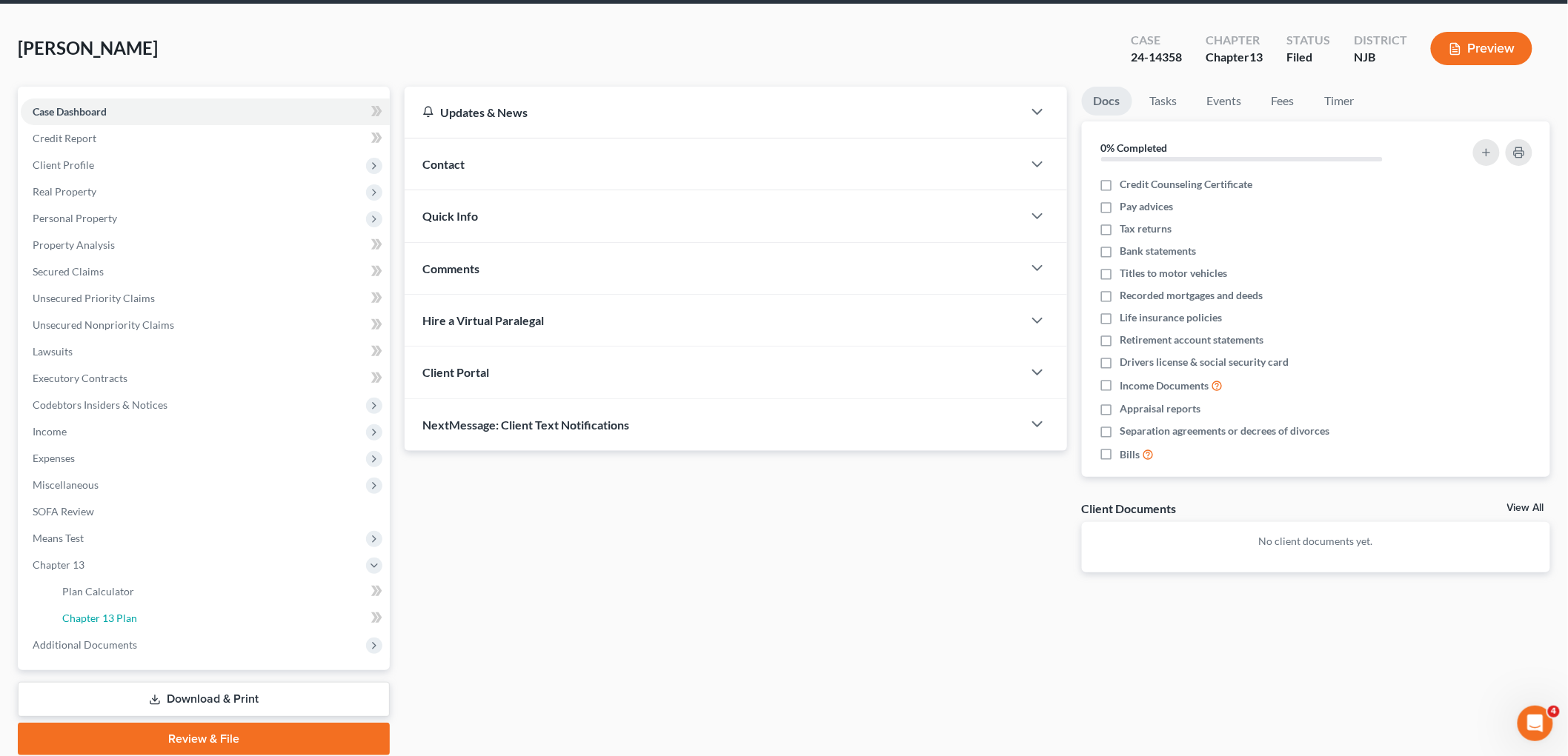
click at [97, 617] on span "Chapter 13 Plan" at bounding box center [99, 618] width 75 height 13
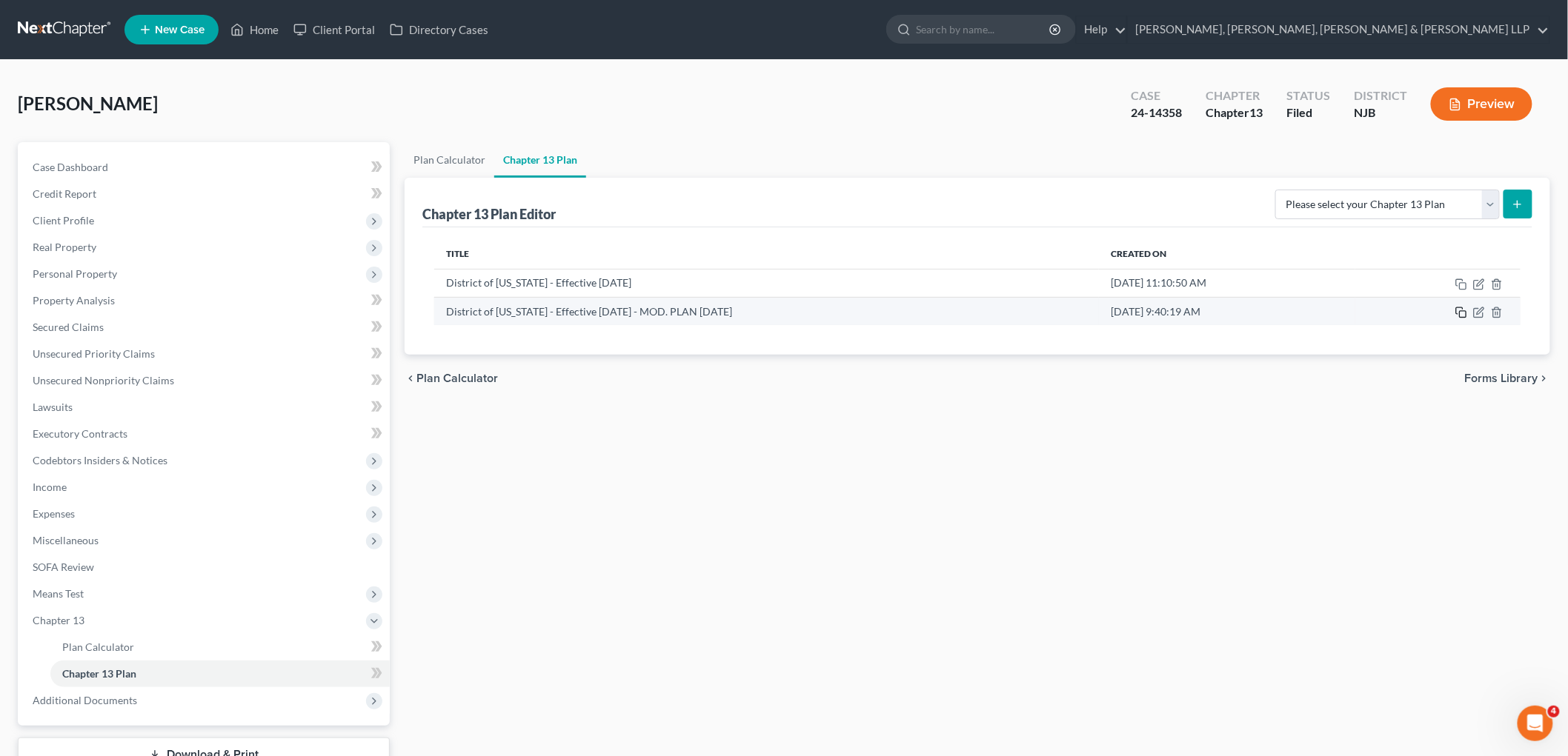
click at [1460, 313] on icon "button" at bounding box center [1462, 313] width 12 height 12
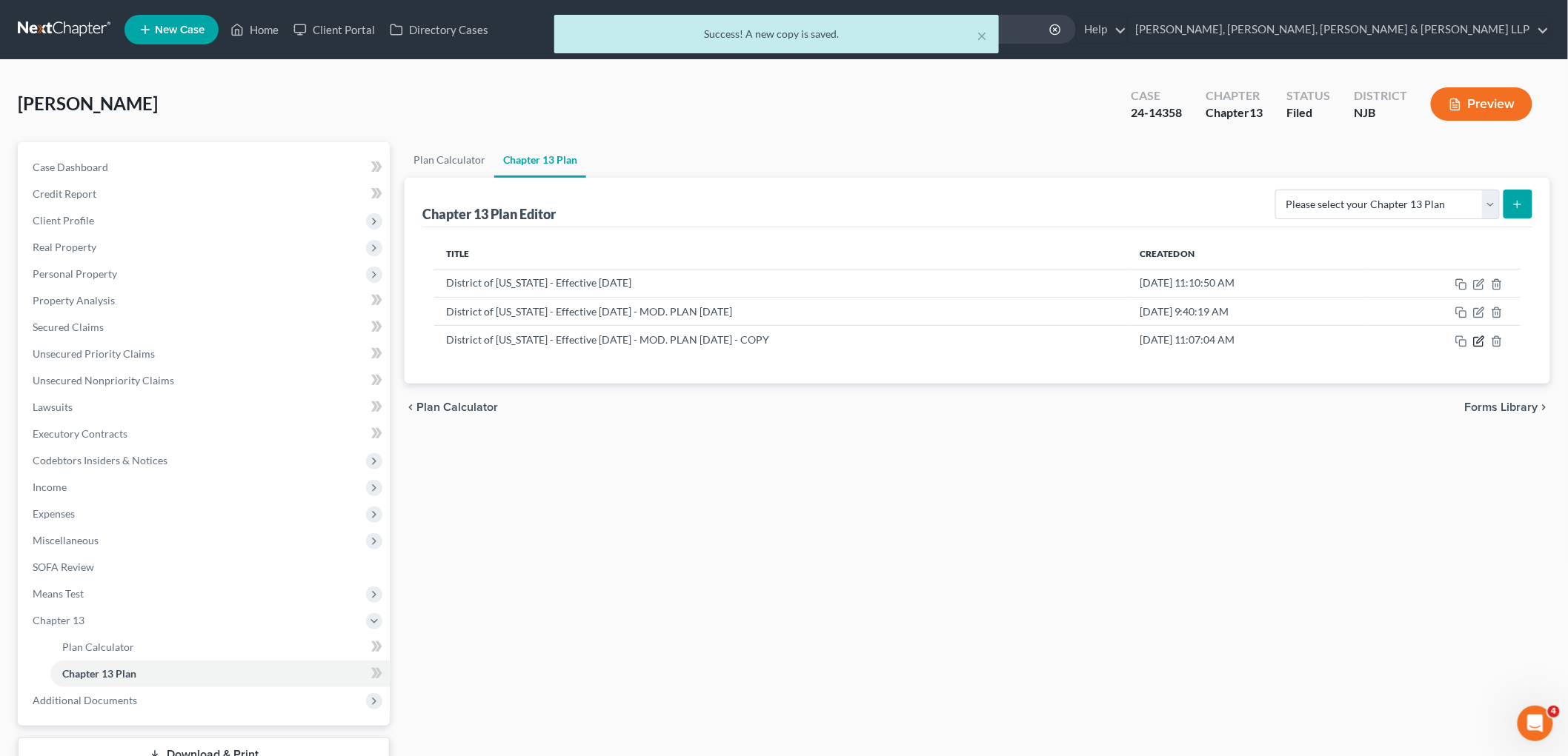
click at [1477, 344] on icon "button" at bounding box center [1479, 341] width 12 height 12
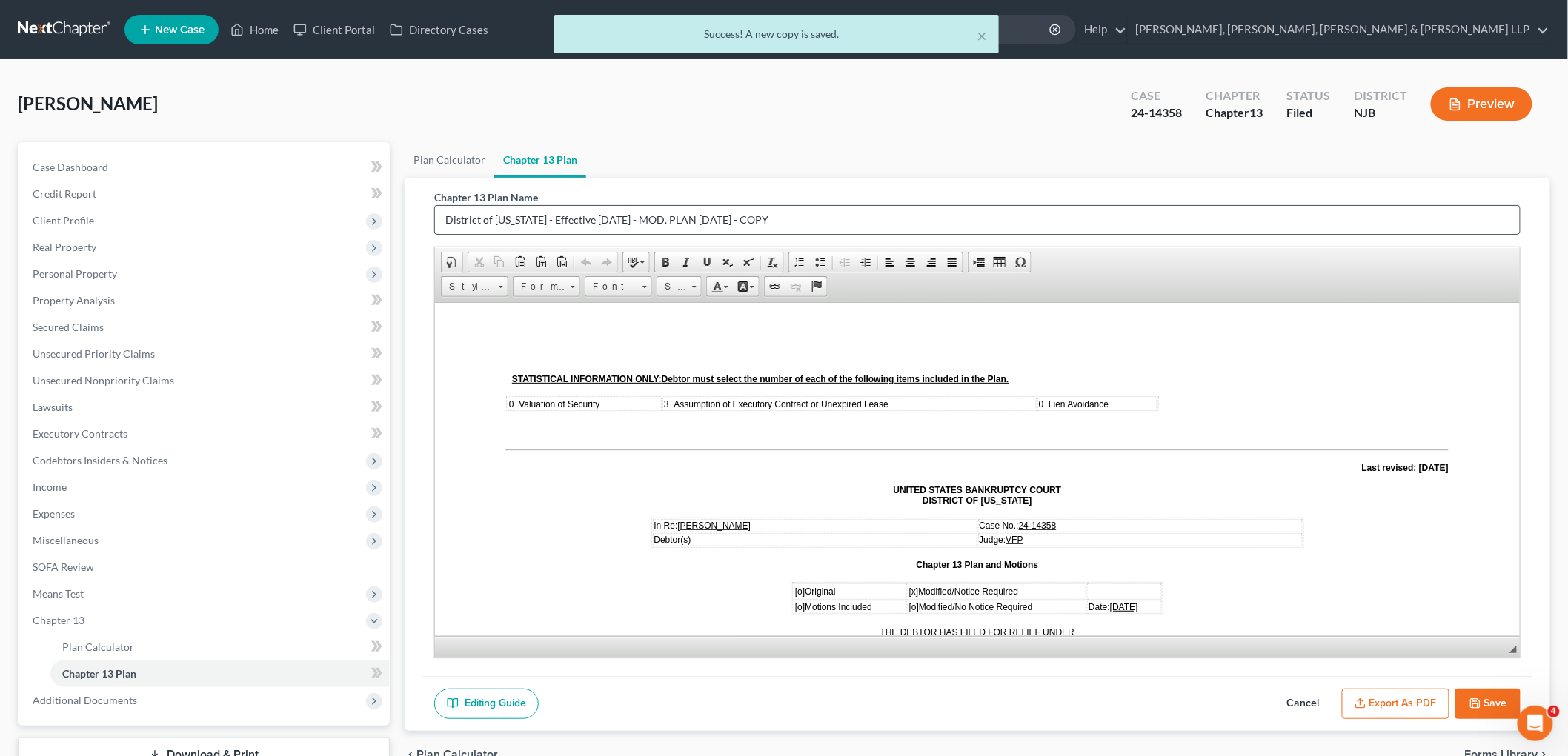
drag, startPoint x: 806, startPoint y: 222, endPoint x: 719, endPoint y: 217, distance: 87.1
click at [719, 217] on input "District of [US_STATE] - Effective [DATE] - MOD. PLAN [DATE] - COPY" at bounding box center [977, 220] width 1085 height 28
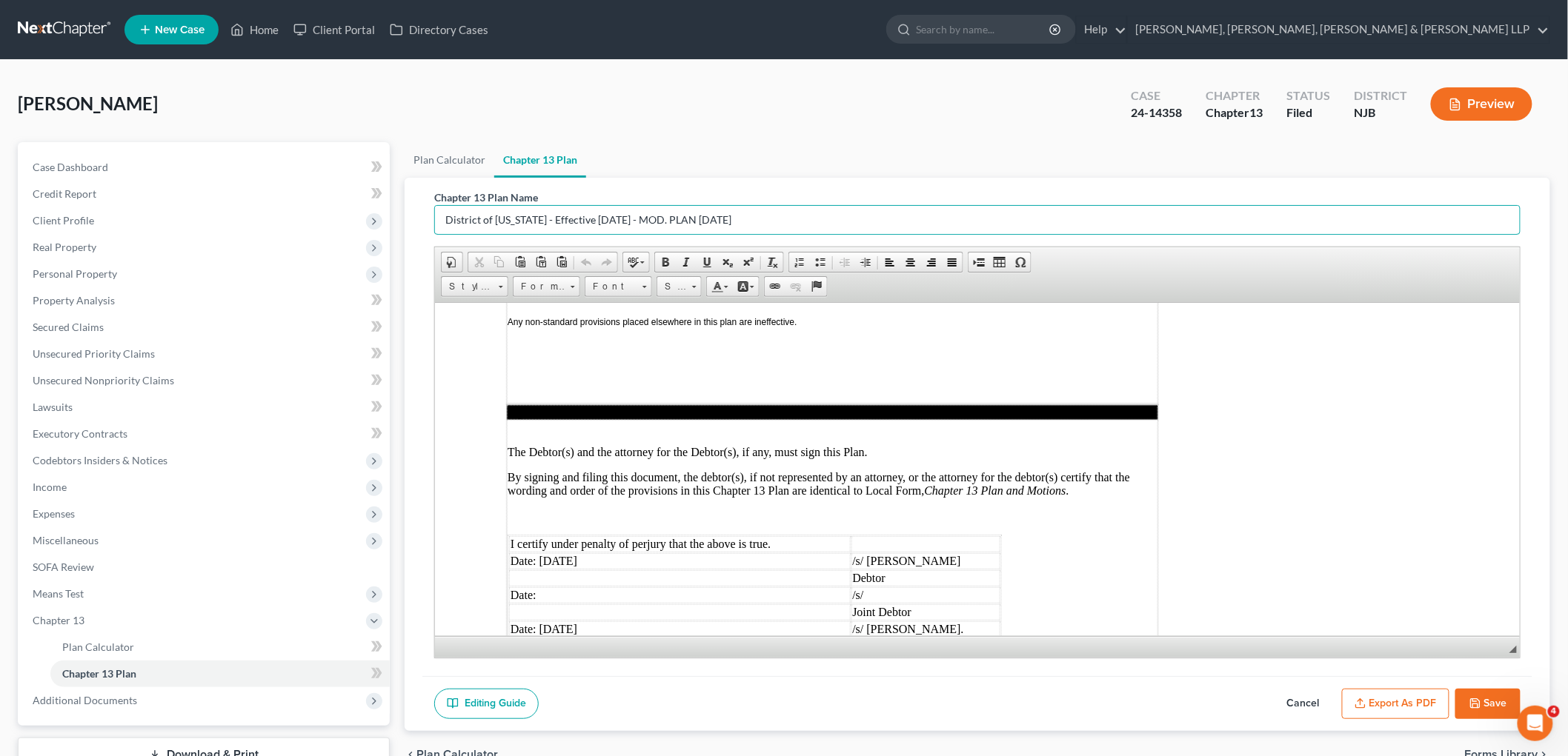
scroll to position [4445, 0]
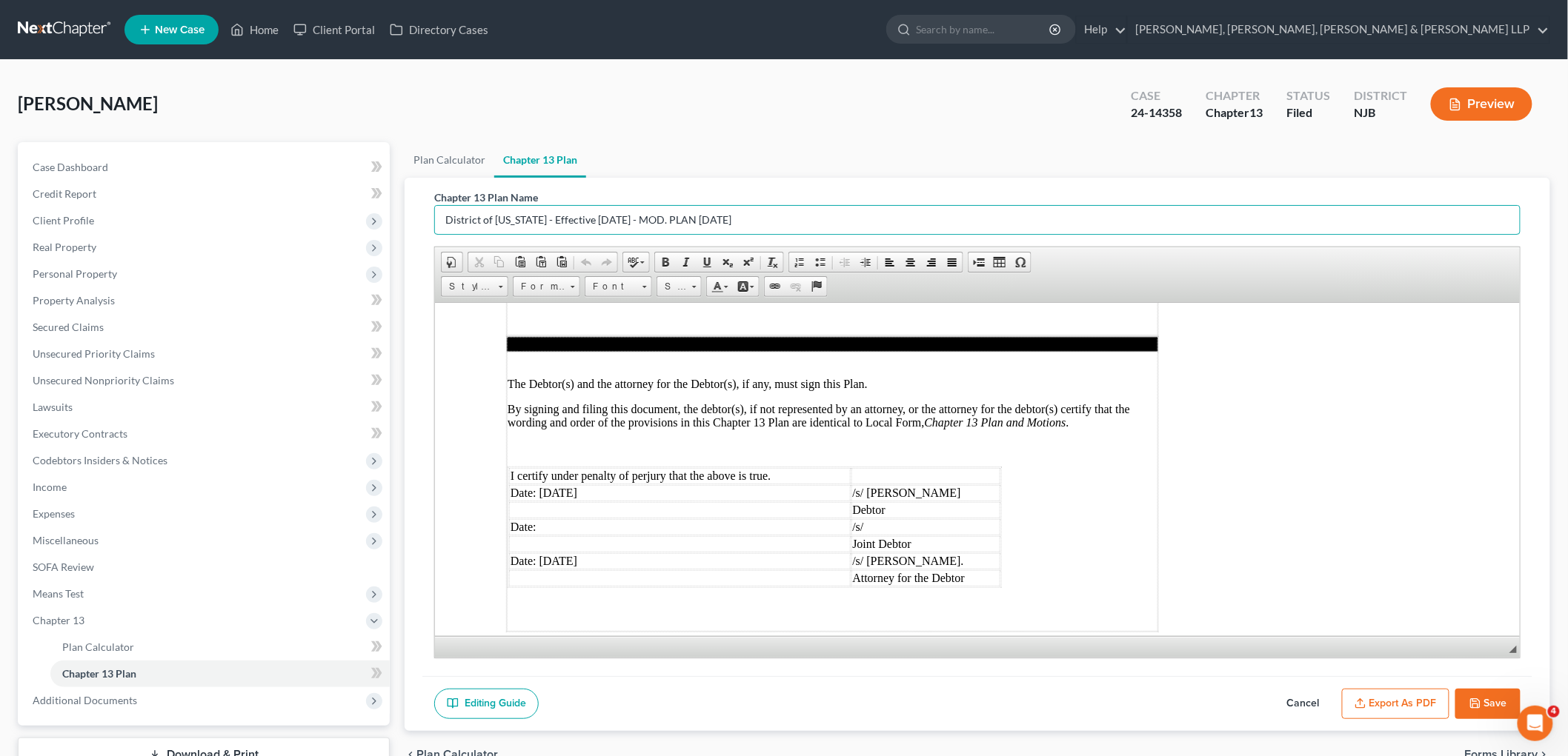
type input "District of [US_STATE] - Effective [DATE] - MOD. PLAN [DATE]"
click at [1420, 703] on button "Export as PDF" at bounding box center [1396, 704] width 108 height 31
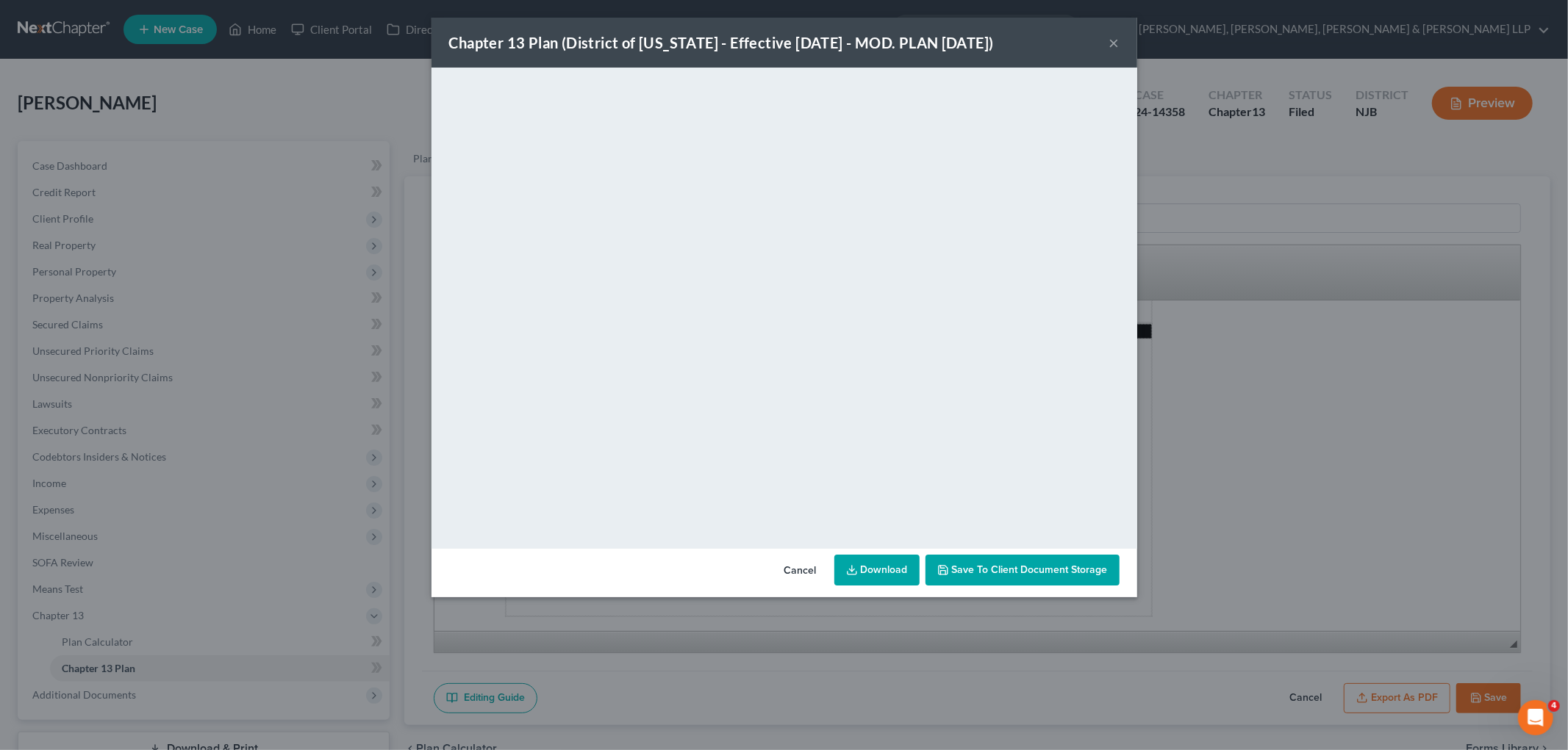
click at [797, 570] on button "Cancel" at bounding box center [800, 570] width 56 height 29
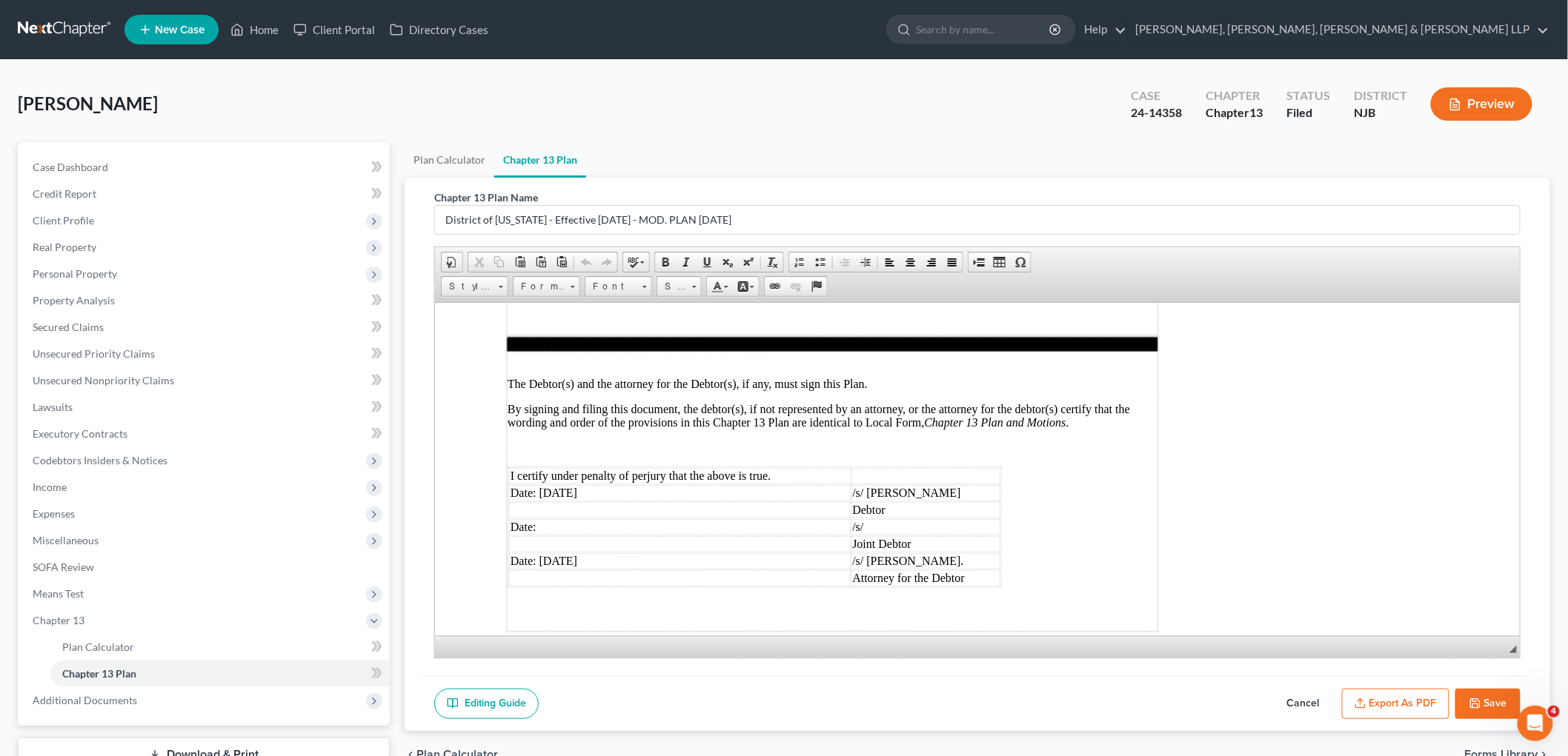
click at [1384, 703] on button "Export as PDF" at bounding box center [1396, 704] width 108 height 31
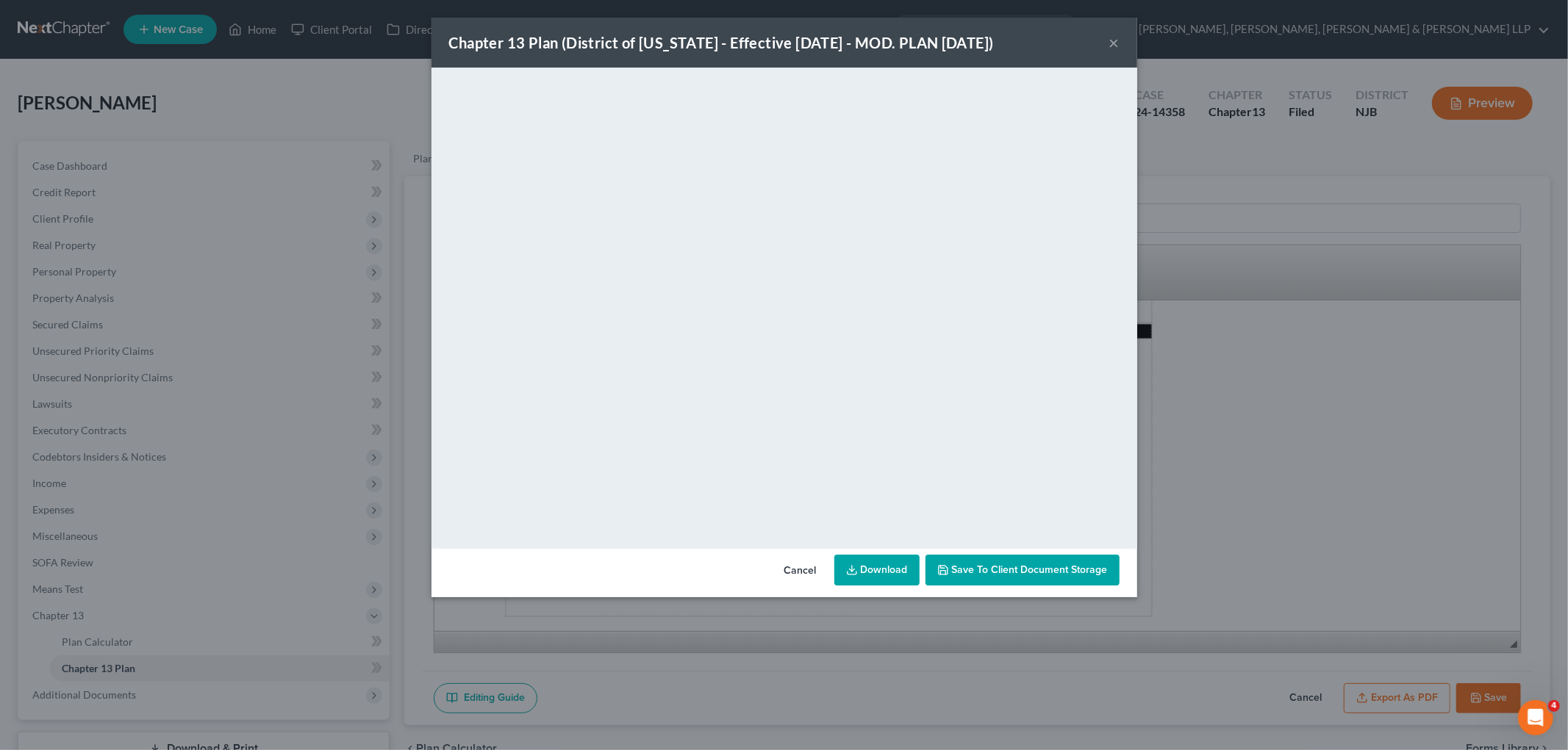
click at [803, 570] on button "Cancel" at bounding box center [800, 570] width 56 height 29
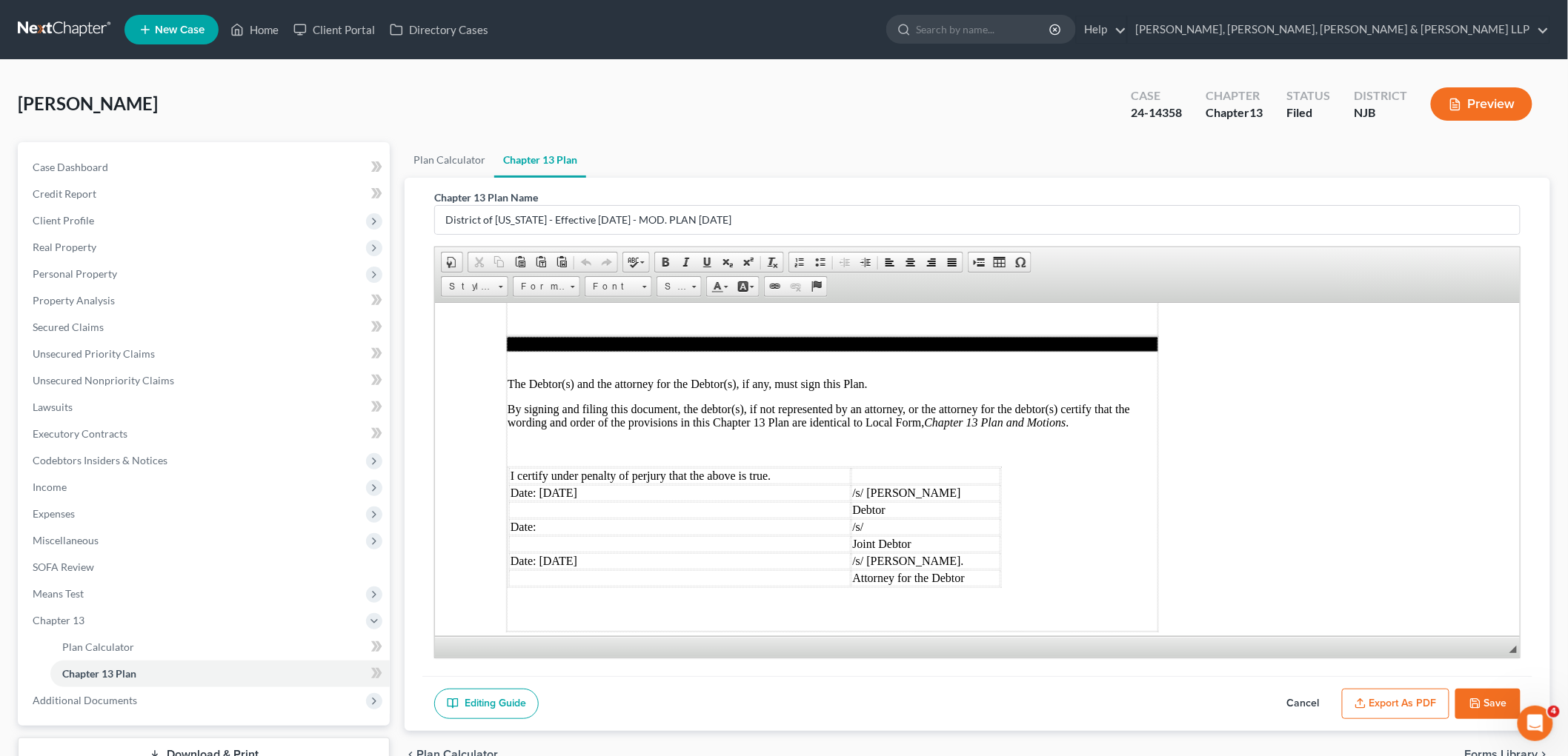
click at [1472, 695] on button "Save" at bounding box center [1489, 704] width 66 height 31
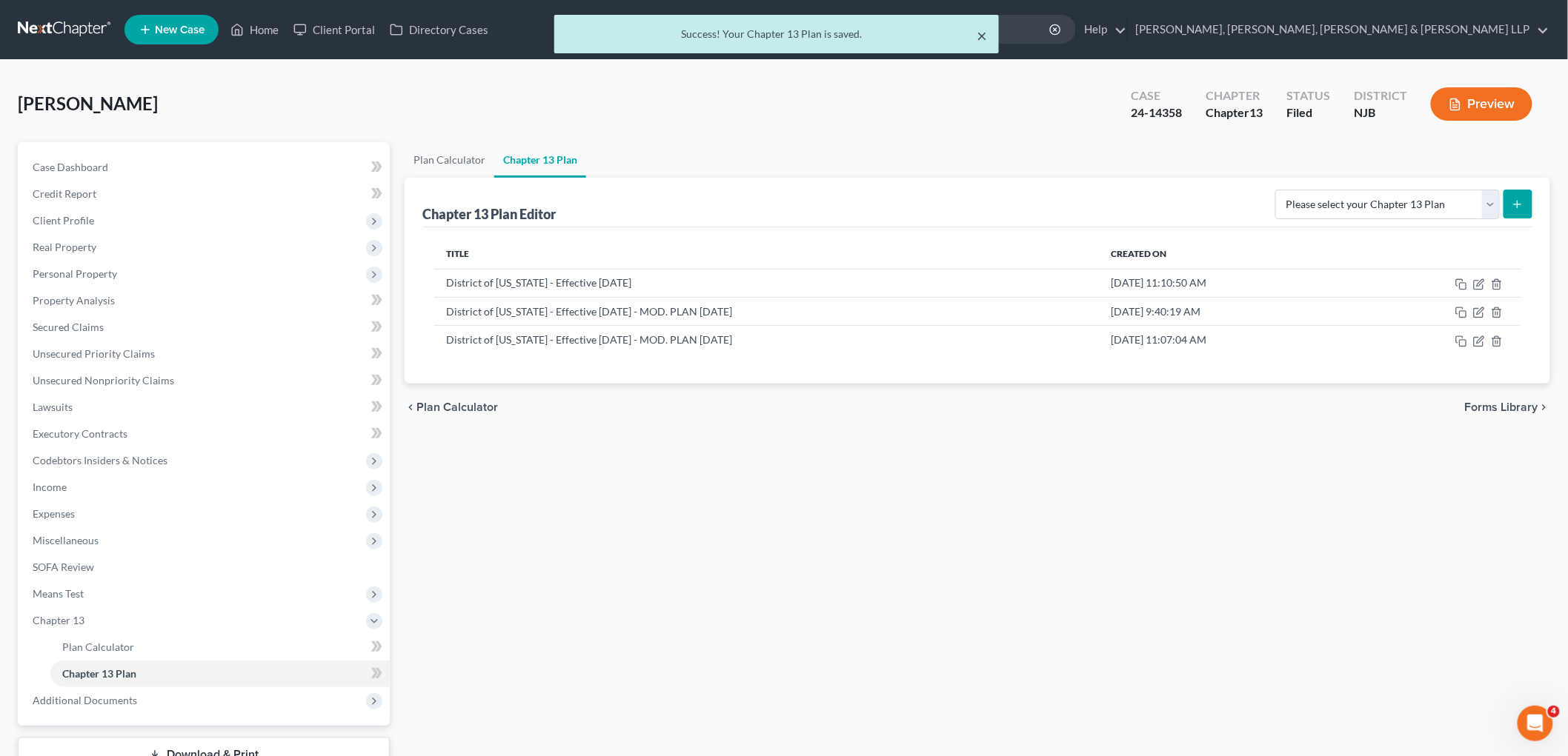
click at [983, 40] on button "×" at bounding box center [982, 35] width 10 height 18
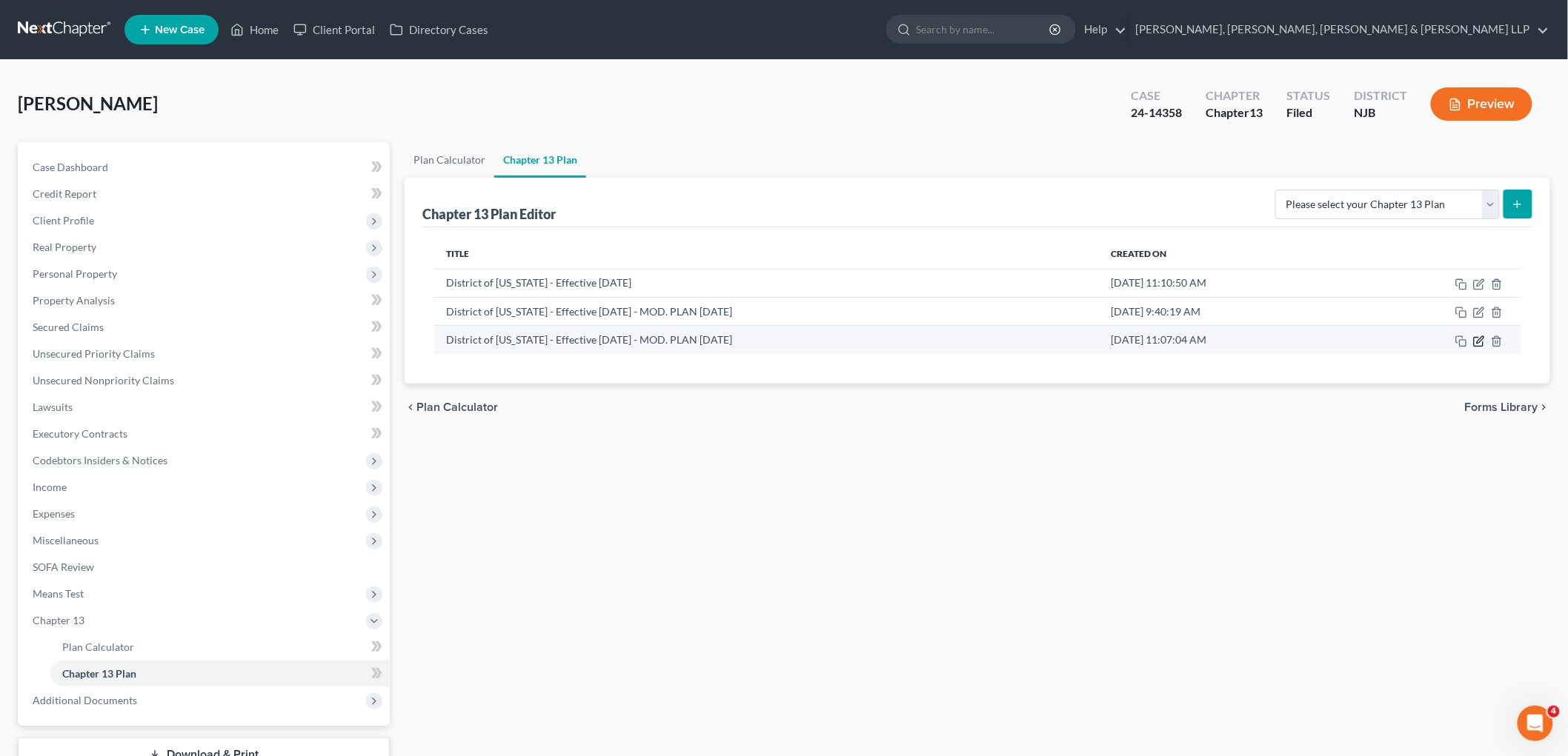
click at [1477, 341] on icon "button" at bounding box center [1481, 340] width 7 height 7
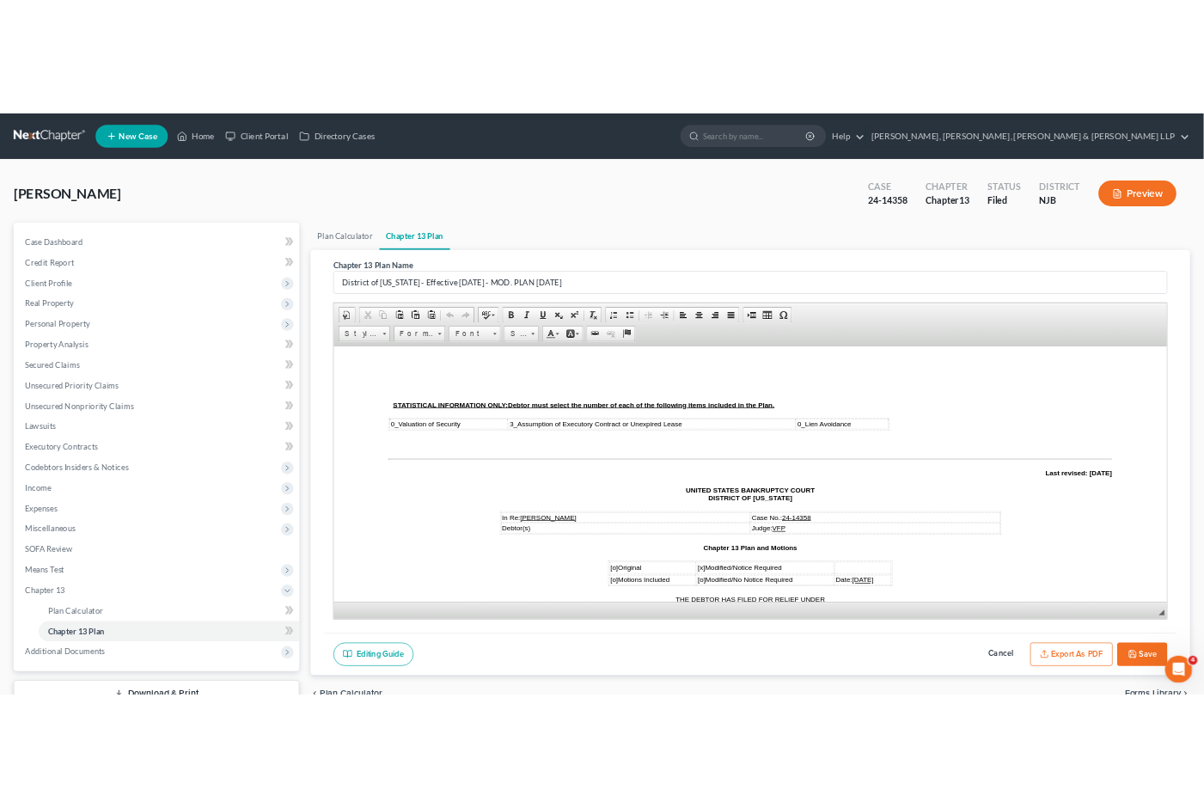
scroll to position [0, 0]
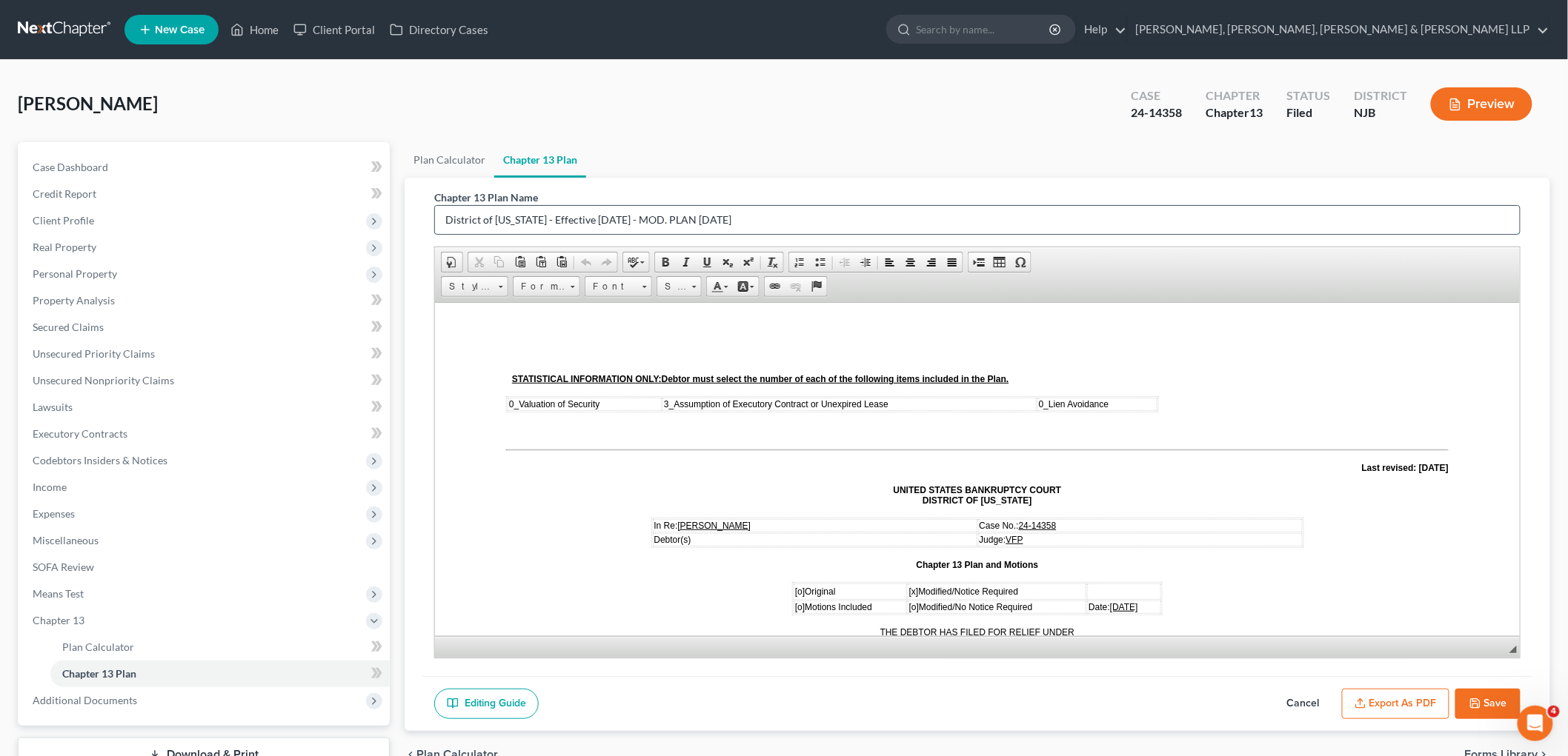
click at [801, 216] on input "District of [US_STATE] - Effective [DATE] - MOD. PLAN [DATE]" at bounding box center [977, 220] width 1085 height 28
type input "District of [US_STATE] - Effective [DATE] - MOD. PLAN [DATE]"
click at [1498, 700] on button "Save" at bounding box center [1489, 704] width 66 height 31
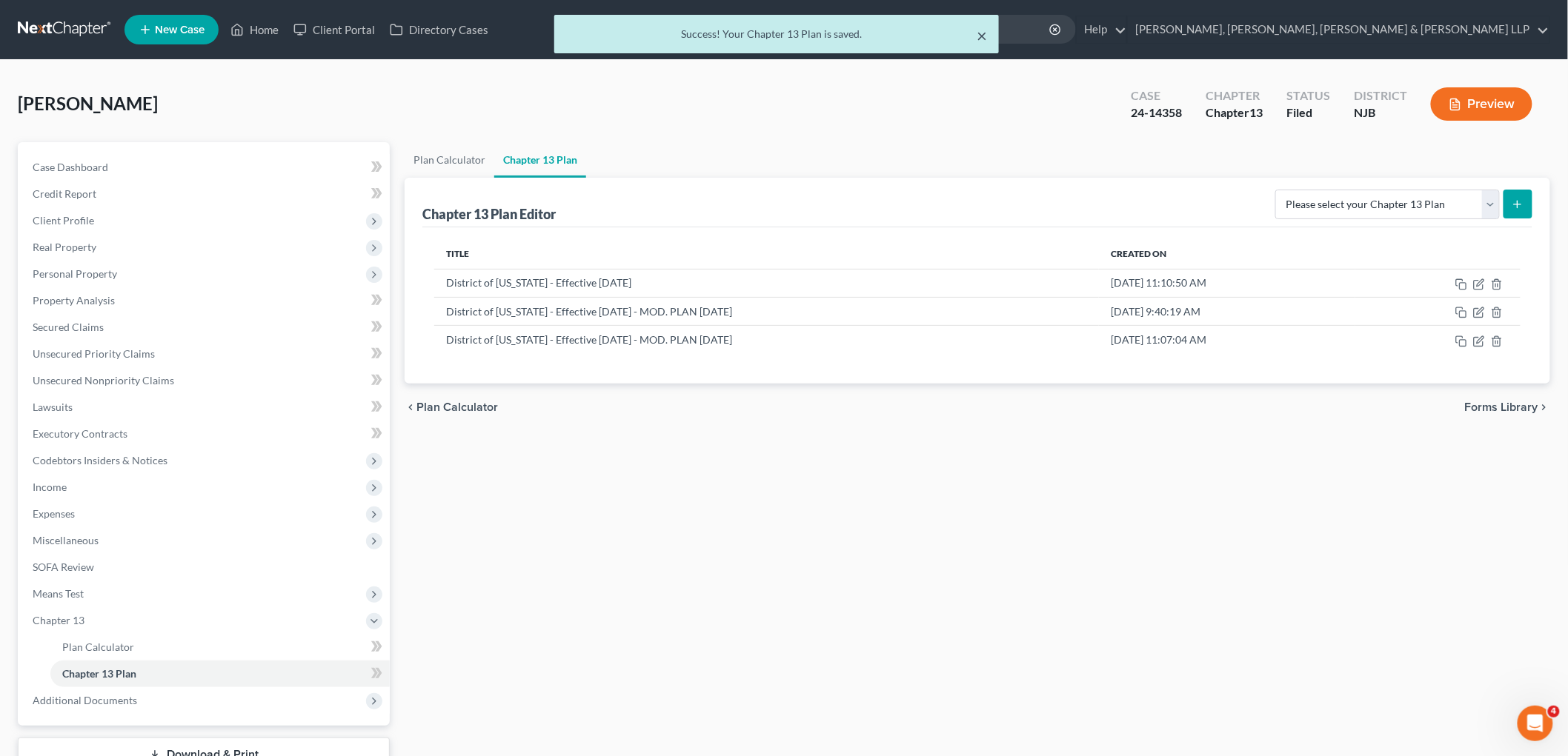
click at [982, 34] on button "×" at bounding box center [982, 35] width 10 height 18
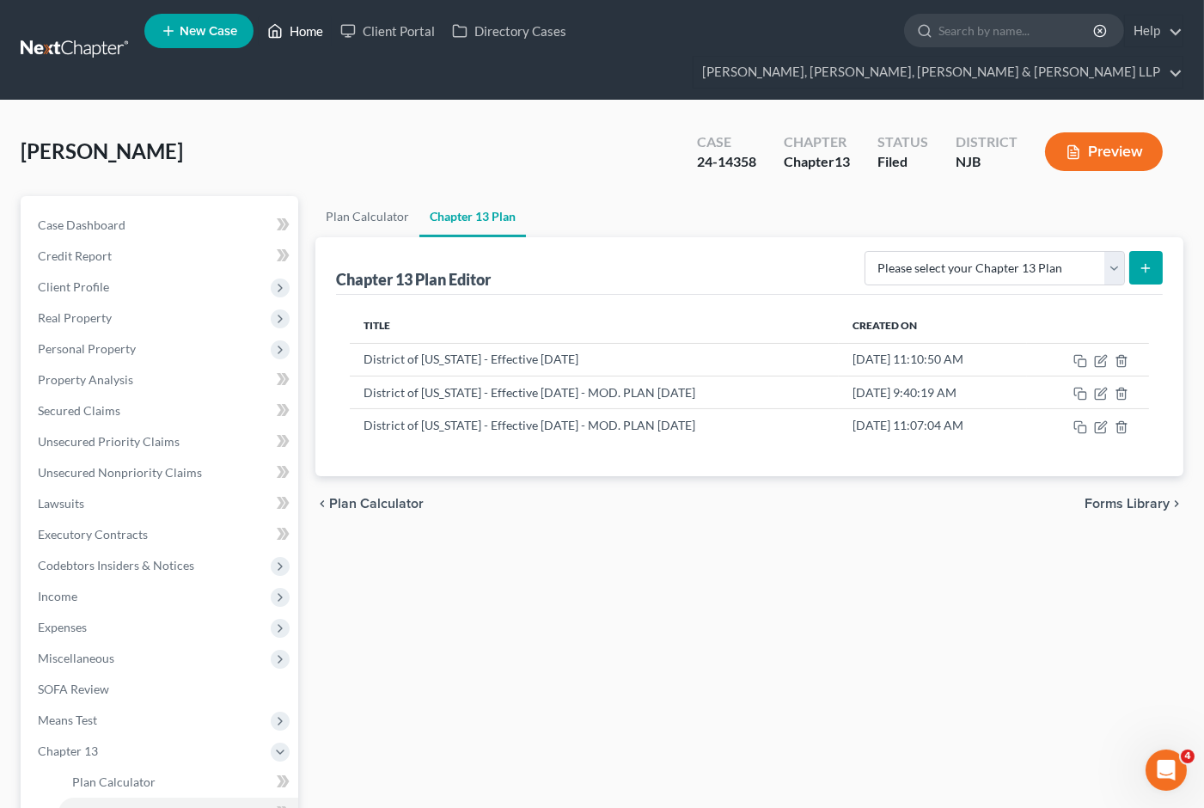
click at [306, 33] on link "Home" at bounding box center [295, 30] width 73 height 31
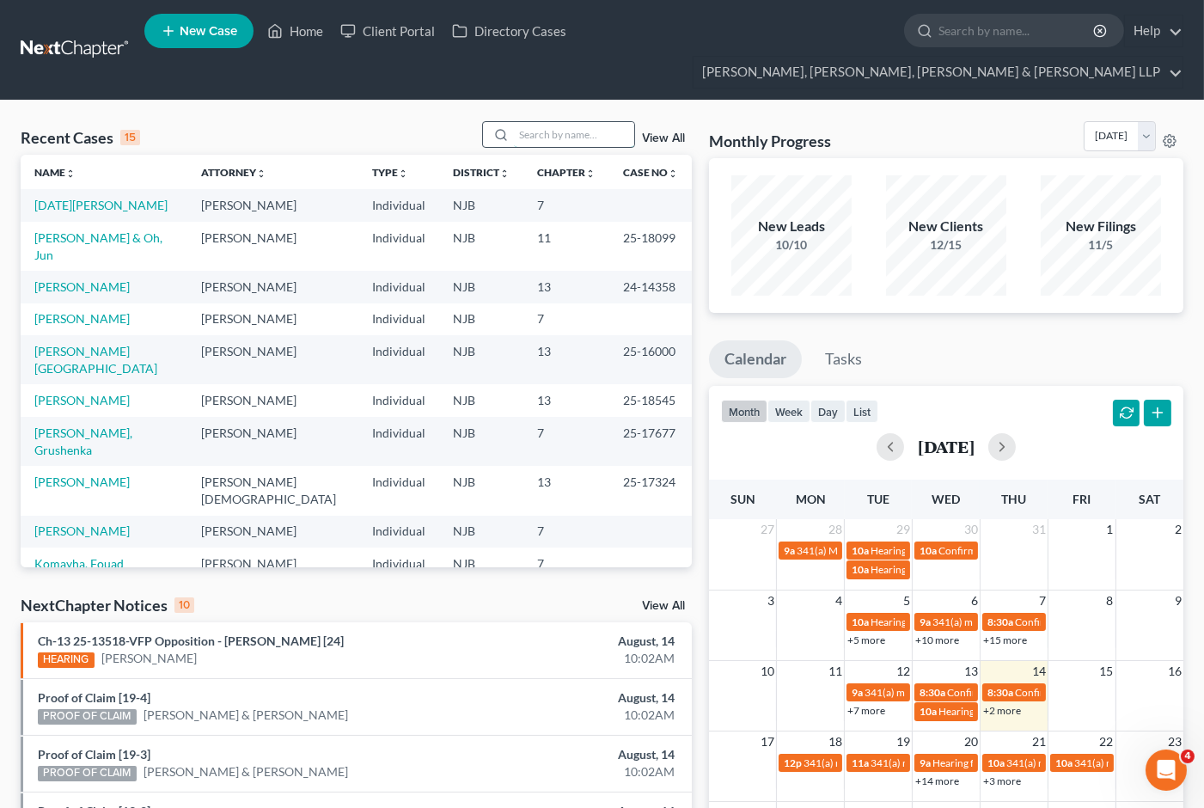
click at [582, 122] on input "search" at bounding box center [574, 134] width 120 height 25
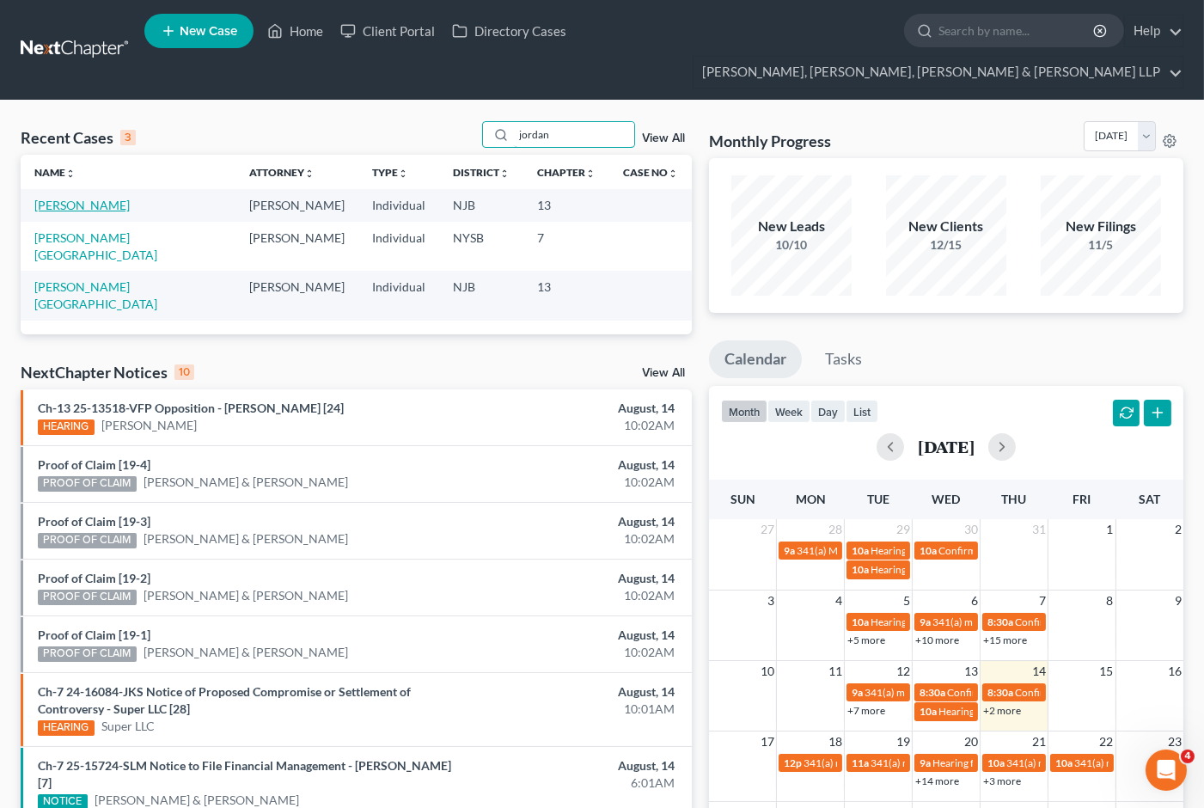
type input "jordan"
click at [106, 198] on link "[PERSON_NAME]" at bounding box center [81, 205] width 95 height 15
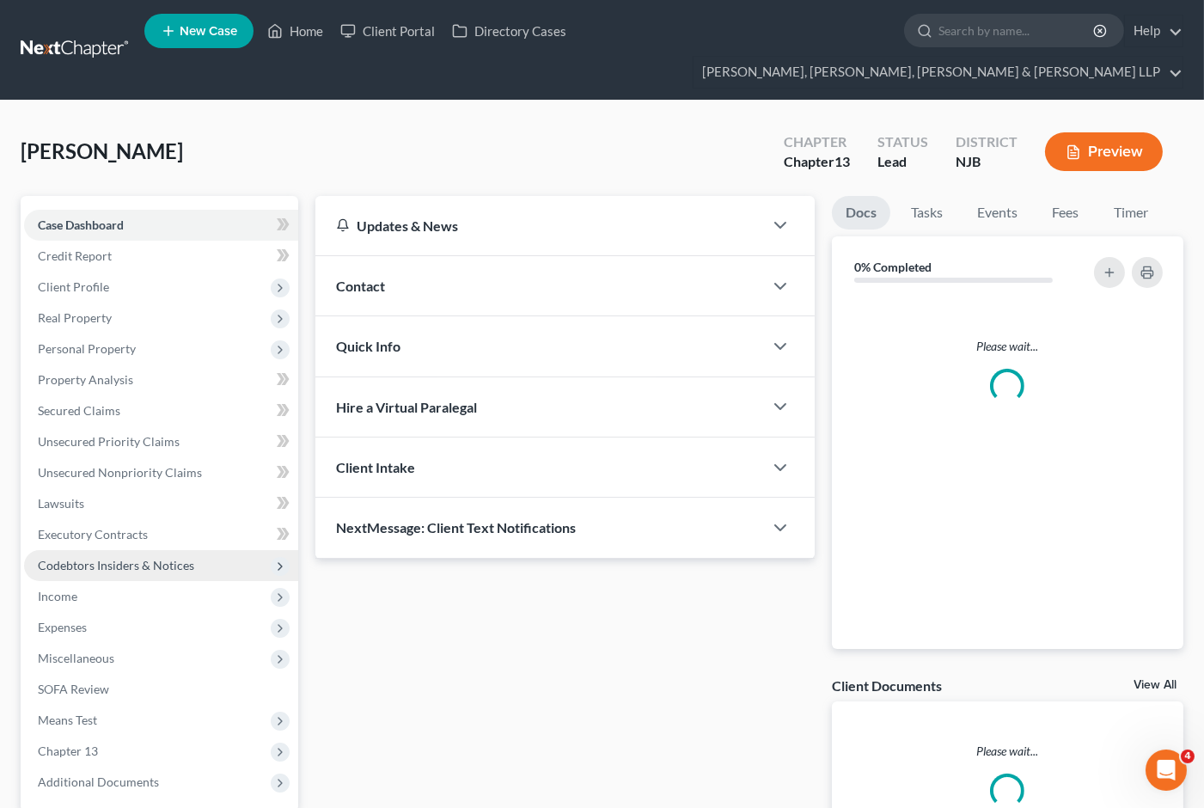
scroll to position [134, 0]
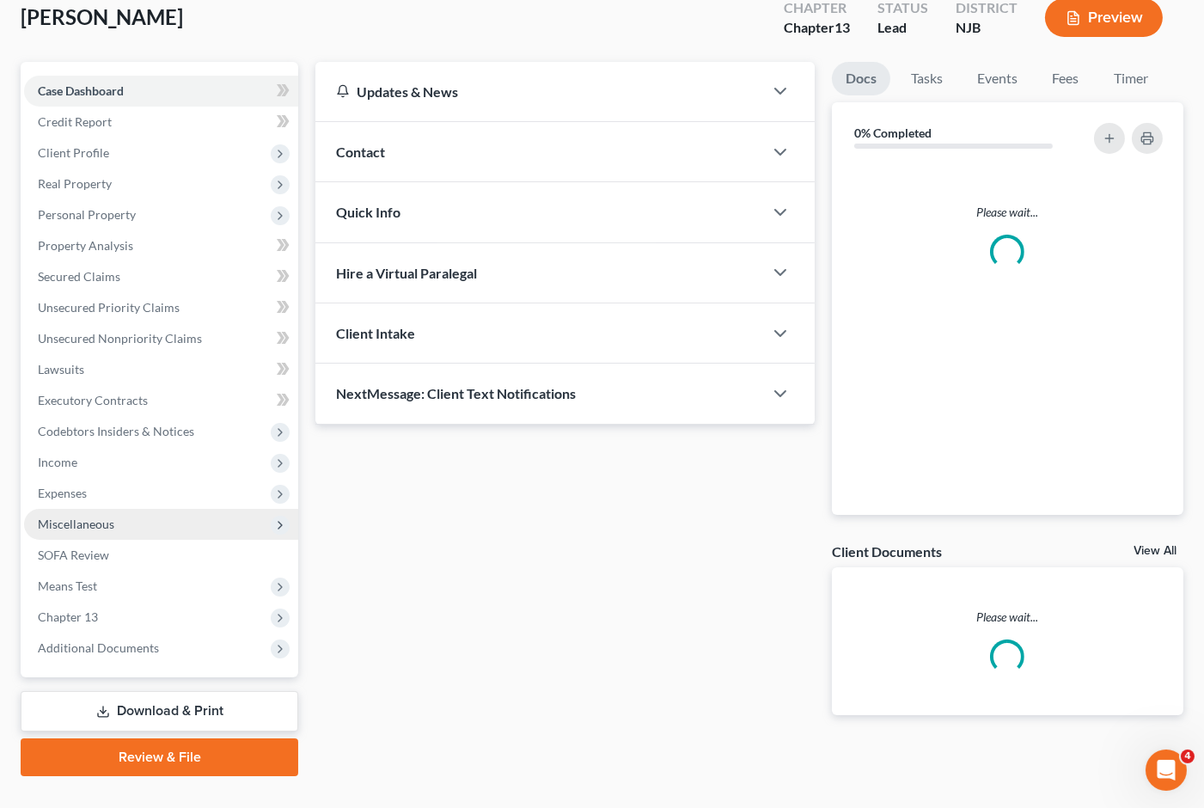
click at [81, 516] on span "Miscellaneous" at bounding box center [76, 523] width 76 height 15
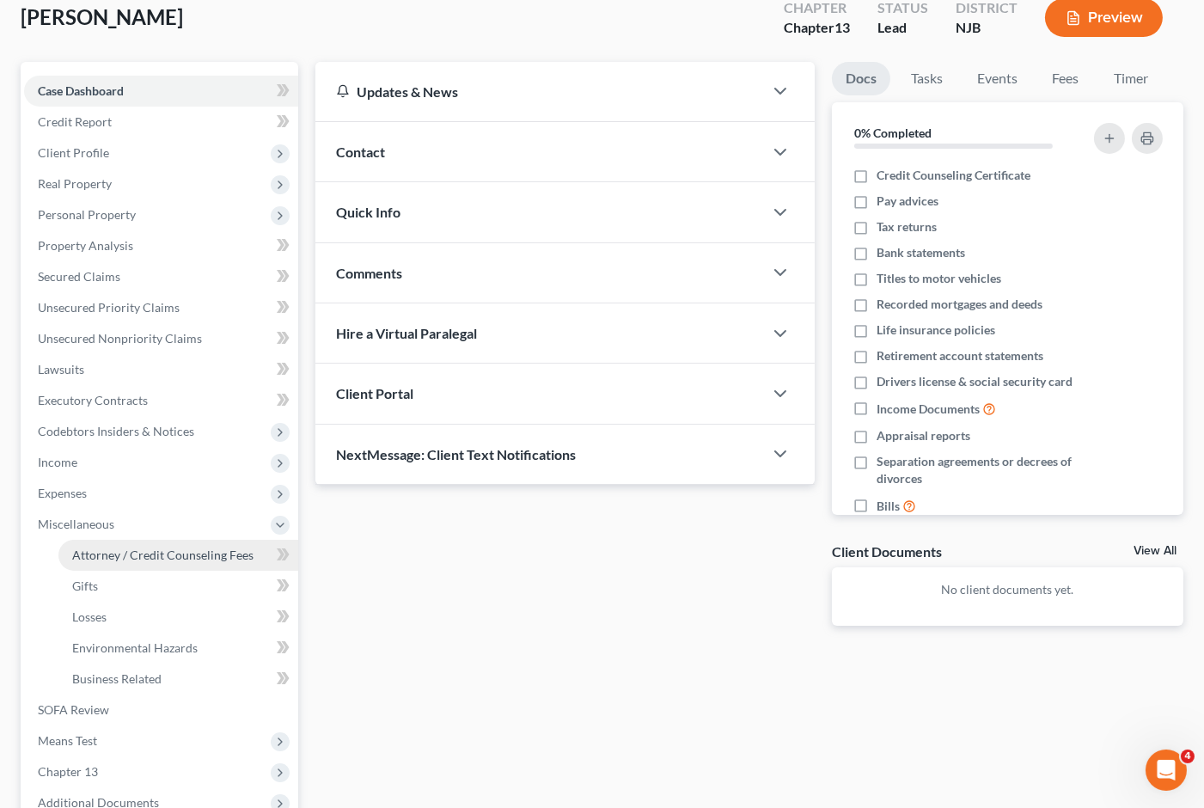
click at [90, 540] on link "Attorney / Credit Counseling Fees" at bounding box center [178, 555] width 240 height 31
select select "0"
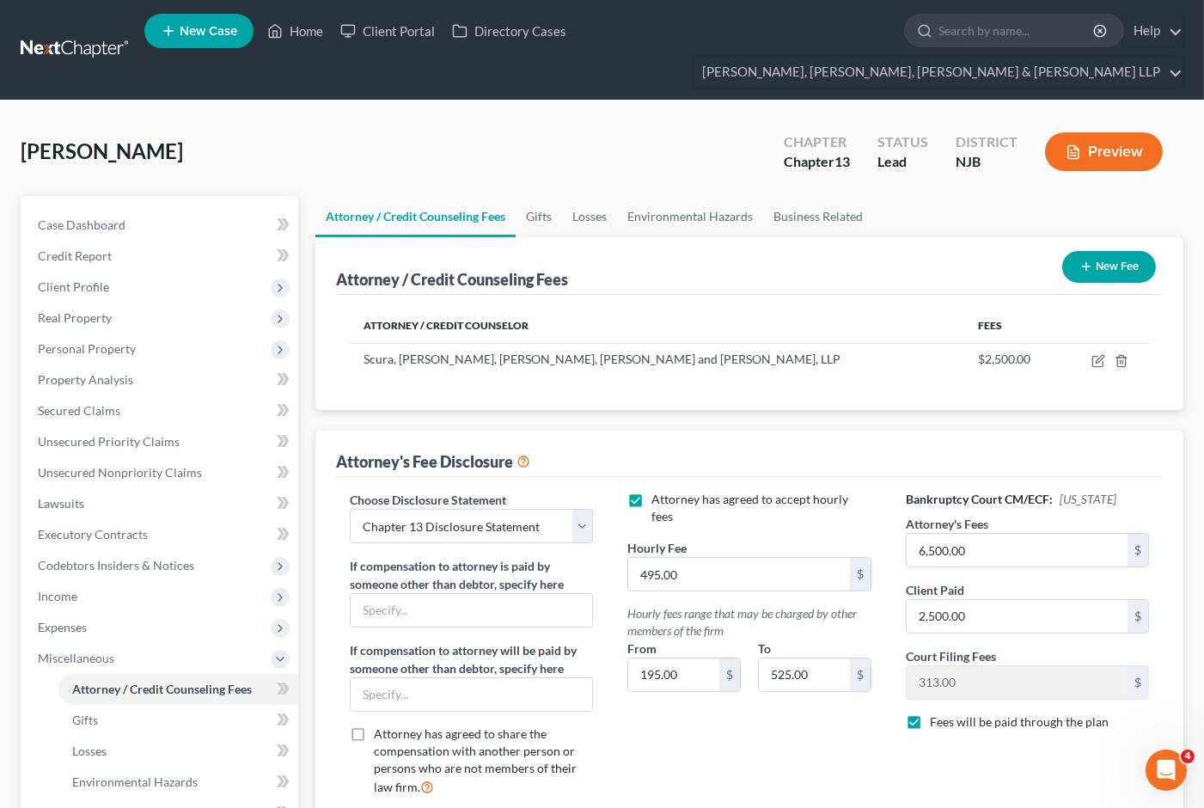
scroll to position [452, 0]
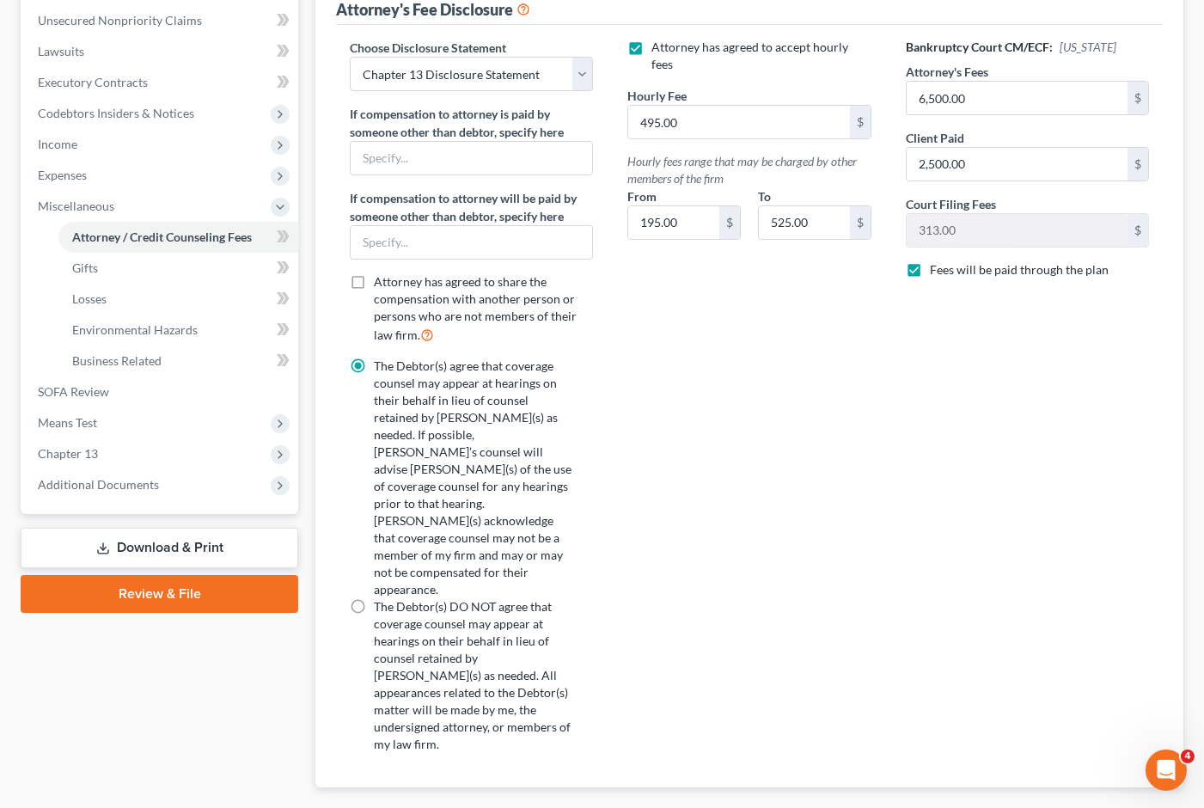
click at [148, 575] on link "Review & File" at bounding box center [160, 594] width 278 height 38
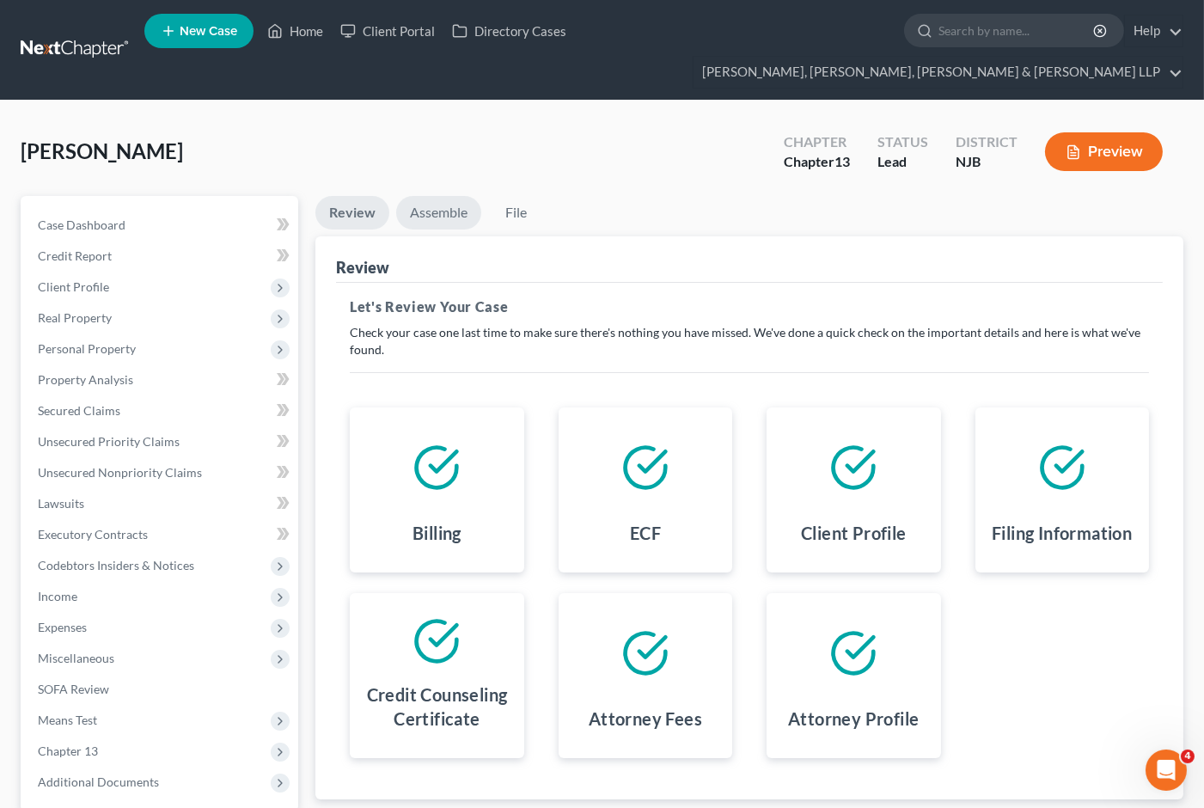
click at [436, 196] on link "Assemble" at bounding box center [438, 213] width 85 height 34
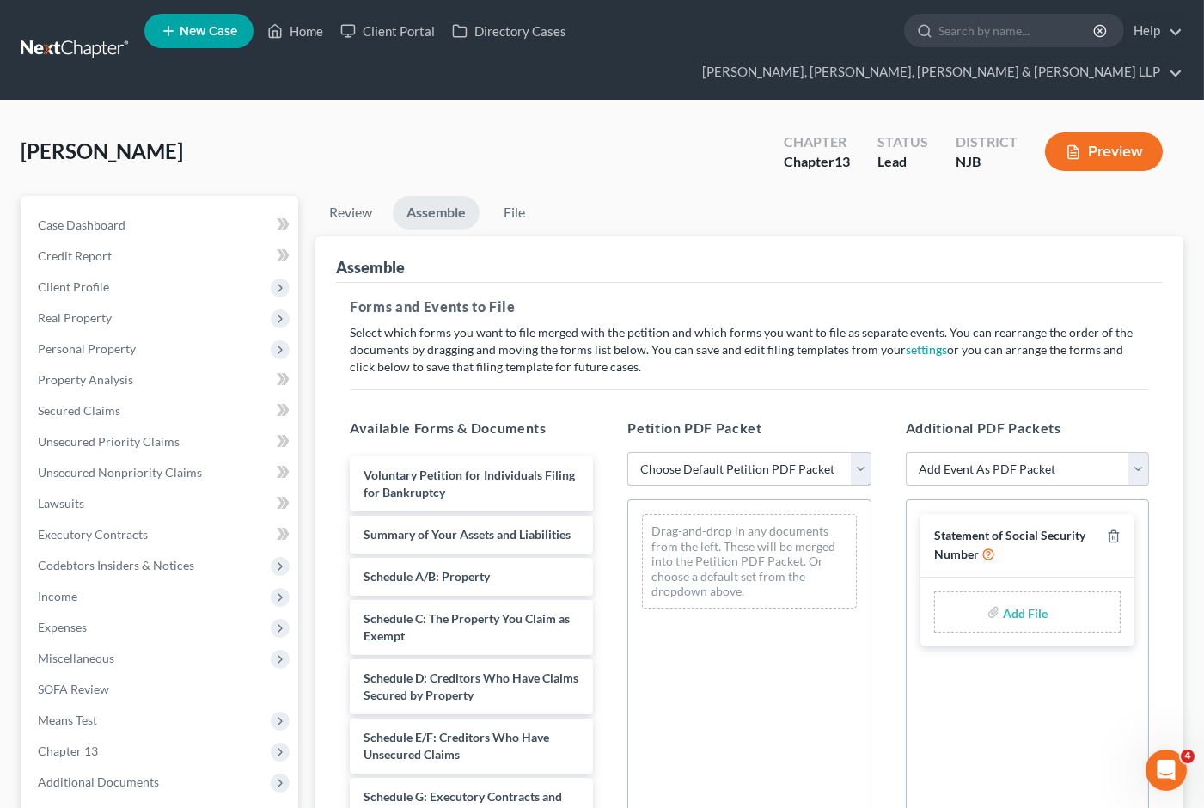
click at [739, 452] on select "Choose Default Petition PDF Packet Complete Bankruptcy Petition (all forms and …" at bounding box center [748, 469] width 243 height 34
select select "1"
click at [627, 452] on select "Choose Default Petition PDF Packet Complete Bankruptcy Petition (all forms and …" at bounding box center [748, 469] width 243 height 34
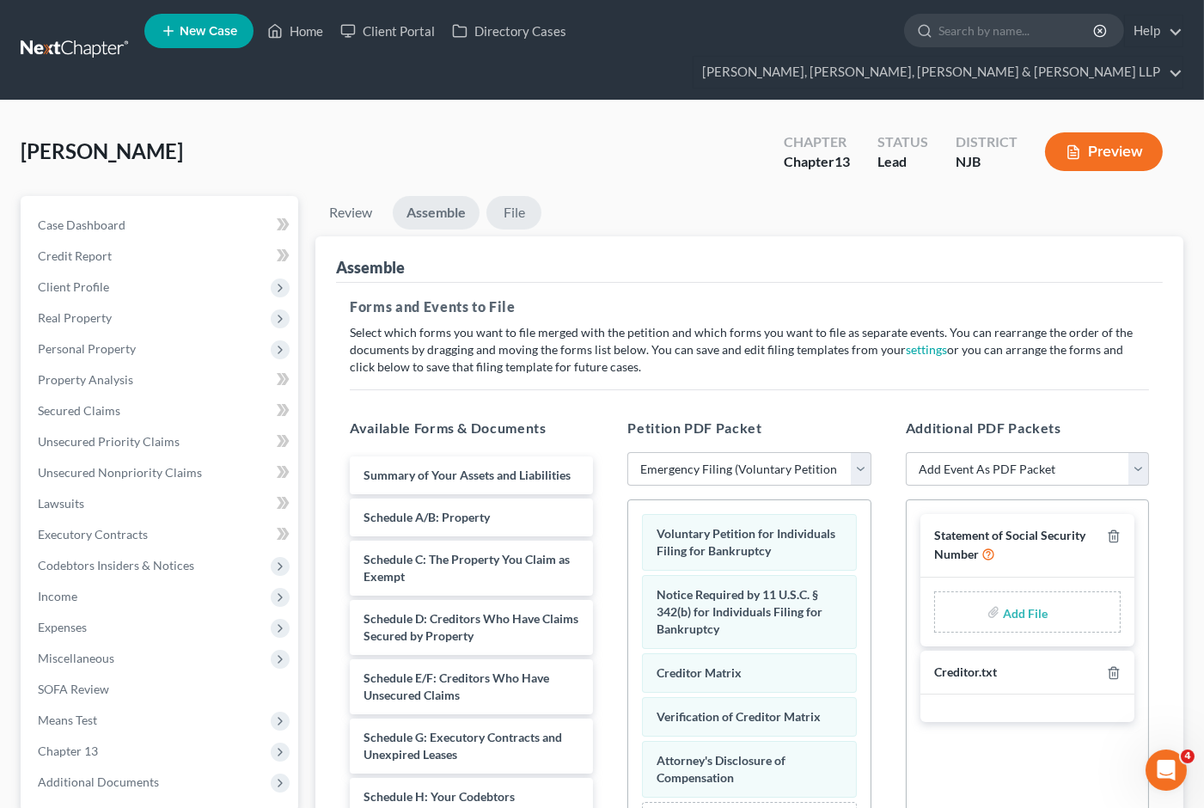
click at [517, 196] on link "File" at bounding box center [513, 213] width 55 height 34
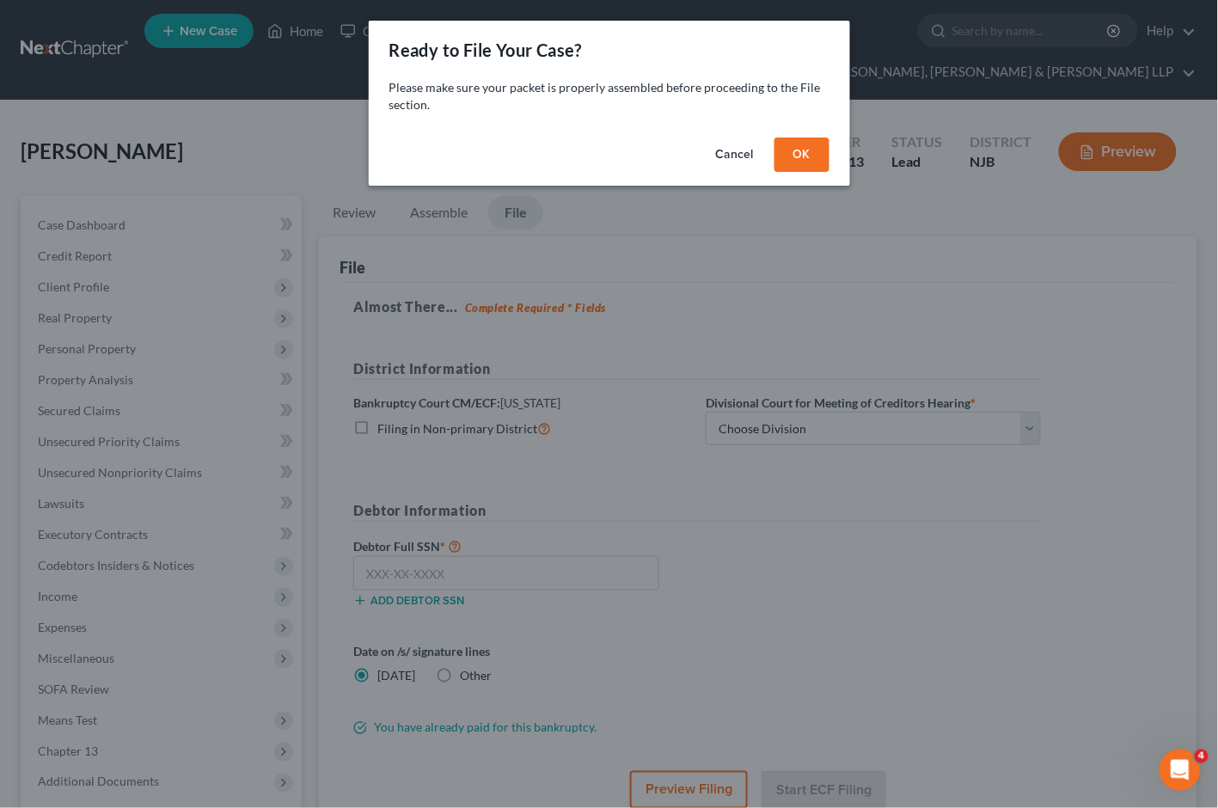
click at [791, 153] on button "OK" at bounding box center [801, 154] width 55 height 34
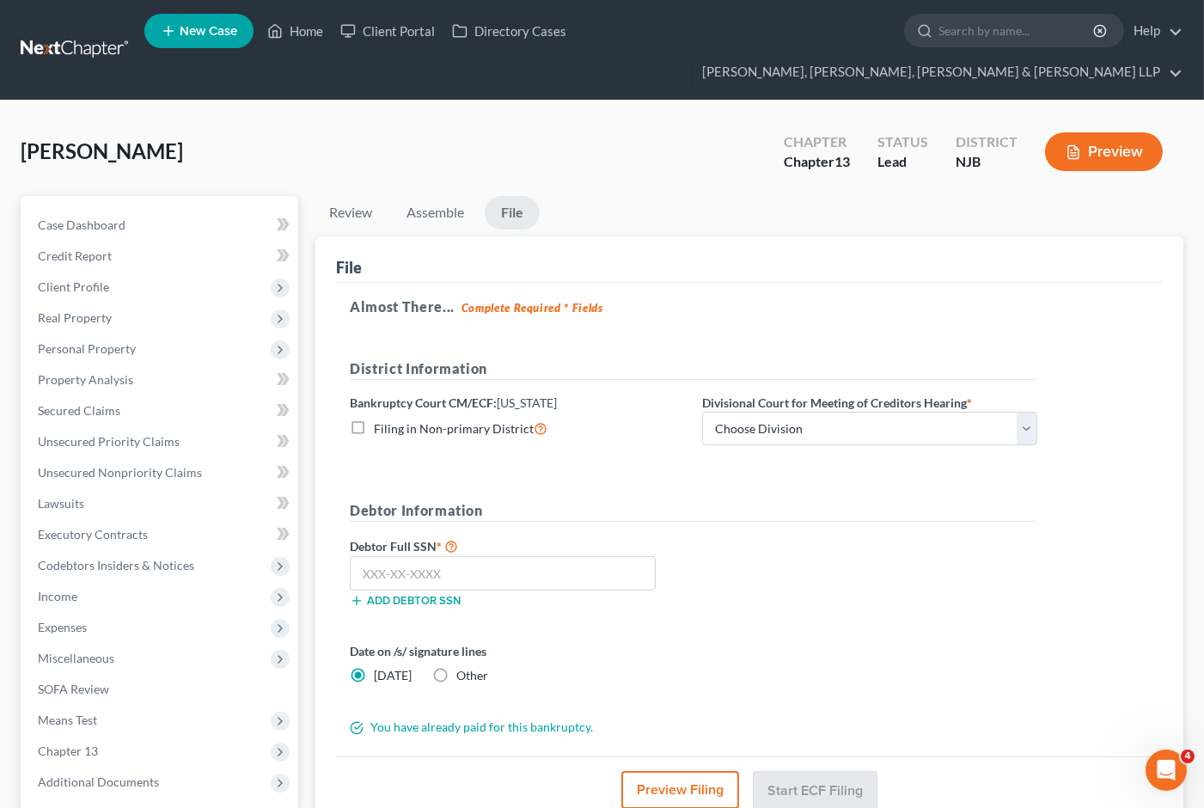
drag, startPoint x: 431, startPoint y: 642, endPoint x: 486, endPoint y: 664, distance: 59.4
click at [456, 667] on label "Other" at bounding box center [472, 675] width 32 height 17
click at [463, 667] on input "Other" at bounding box center [468, 672] width 11 height 11
radio input "true"
radio input "false"
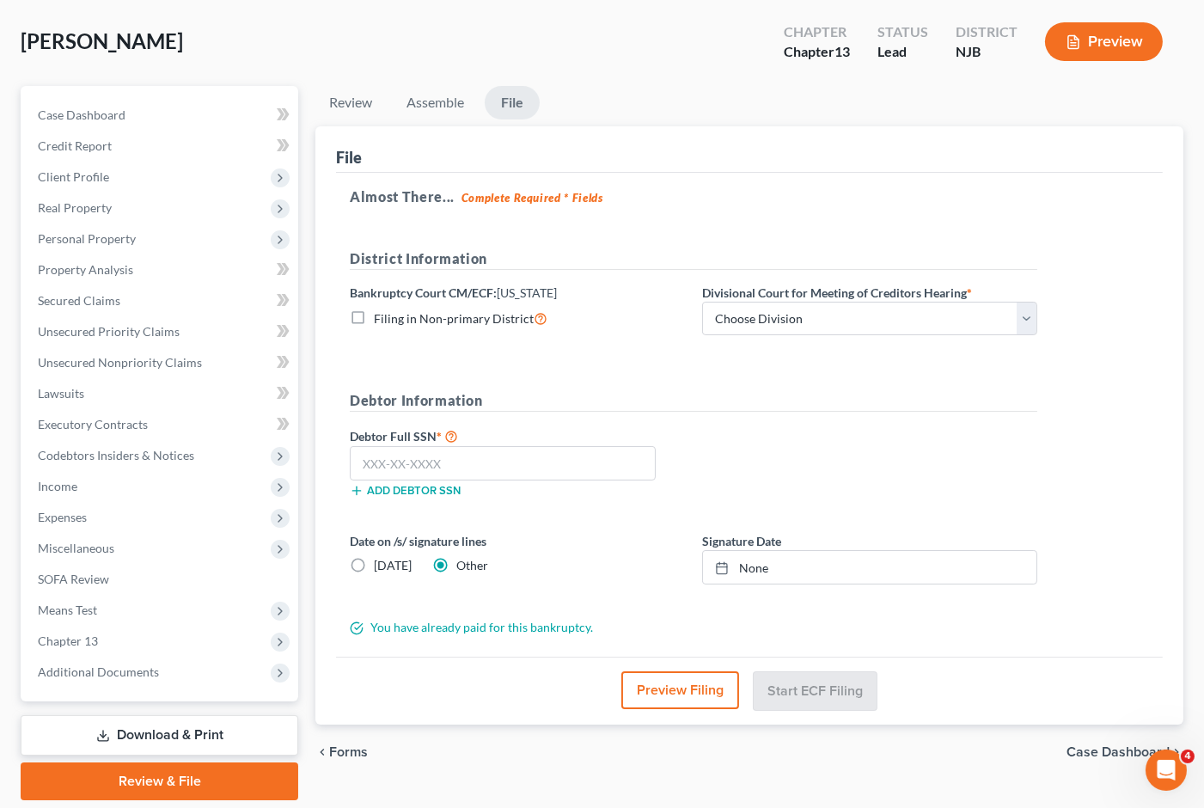
scroll to position [134, 0]
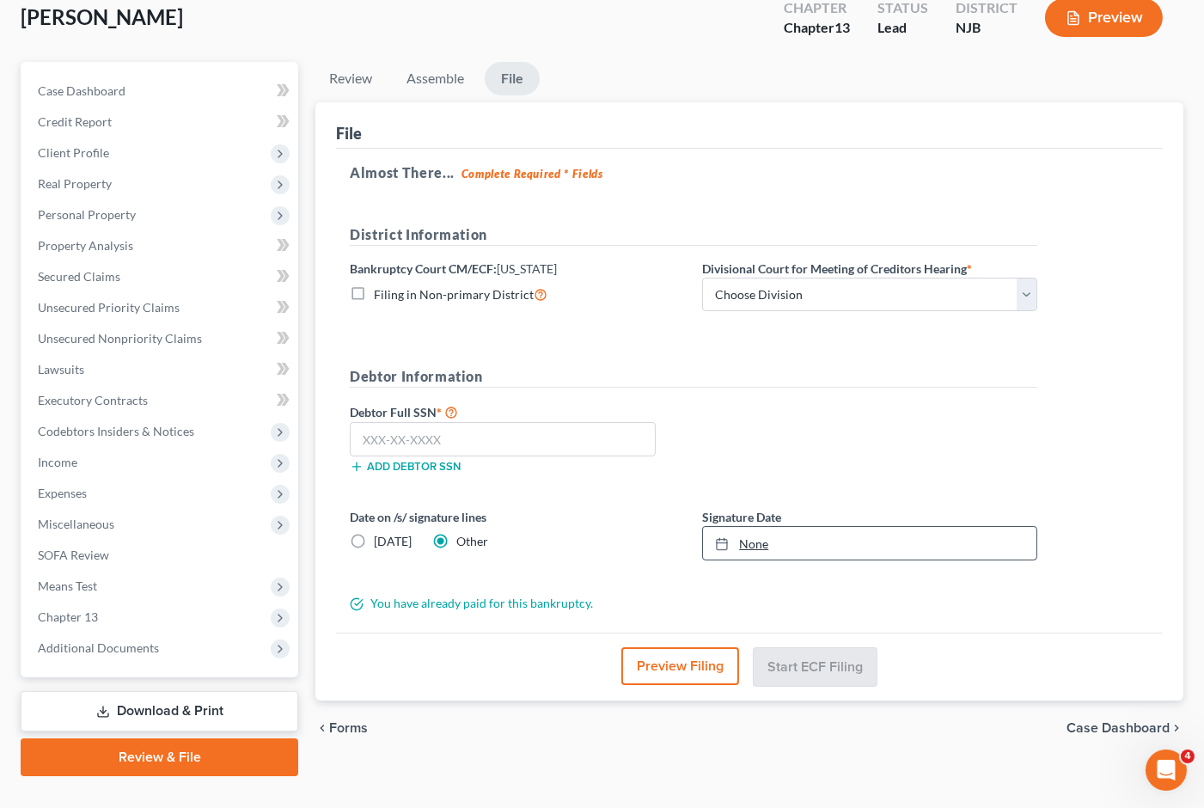
click at [903, 527] on link "None" at bounding box center [869, 543] width 333 height 33
click at [940, 632] on div "Preview Filing Start ECF Filing" at bounding box center [749, 666] width 827 height 68
click at [785, 404] on div "Debtor Full SSN * Add debtor SSN" at bounding box center [693, 444] width 705 height 86
click at [485, 422] on input "text" at bounding box center [503, 439] width 306 height 34
type input "157-84-6103"
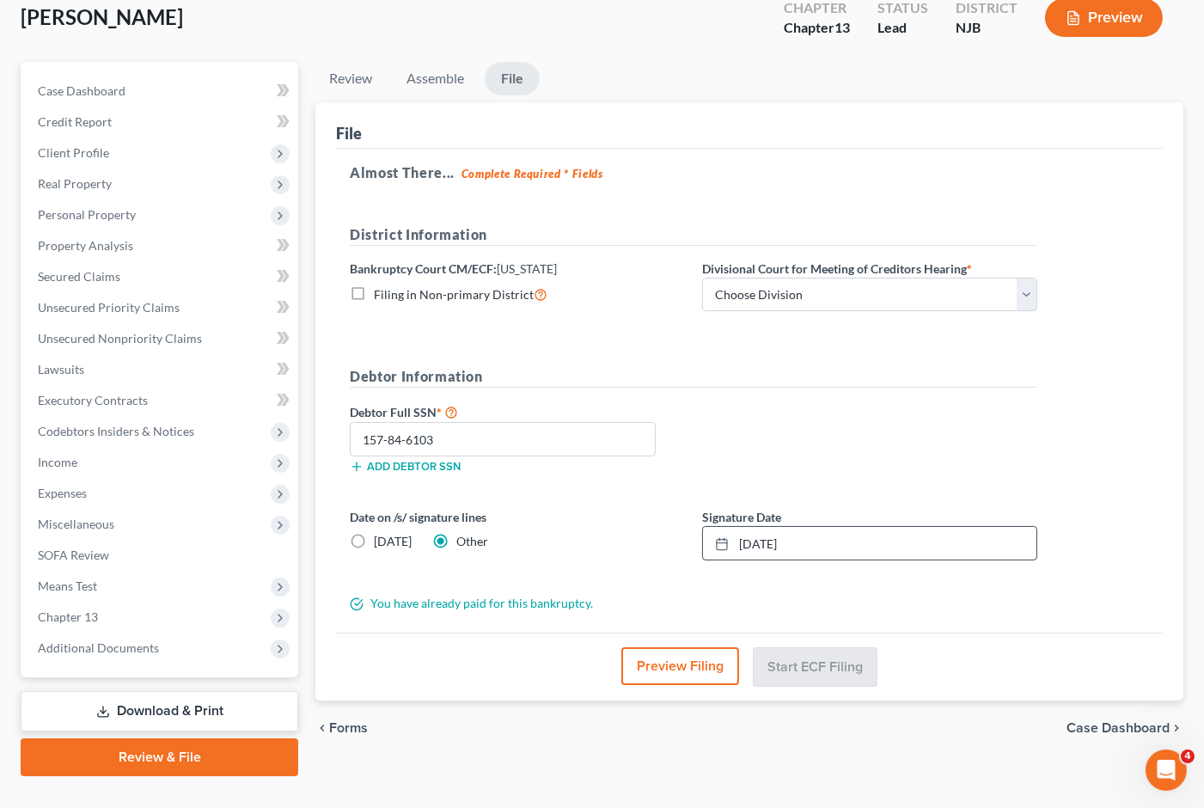
click at [782, 401] on div "Debtor Full SSN * 157-84-6103 Add debtor SSN" at bounding box center [693, 444] width 705 height 86
click at [825, 278] on select "Choose Division [GEOGRAPHIC_DATA] [GEOGRAPHIC_DATA]/[GEOGRAPHIC_DATA] [GEOGRAPH…" at bounding box center [869, 295] width 335 height 34
select select "2"
click at [702, 278] on select "Choose Division [GEOGRAPHIC_DATA] [GEOGRAPHIC_DATA]/[GEOGRAPHIC_DATA] [GEOGRAPH…" at bounding box center [869, 295] width 335 height 34
click at [800, 406] on div "Debtor Full SSN * 157-84-6103 Add debtor SSN" at bounding box center [693, 444] width 705 height 86
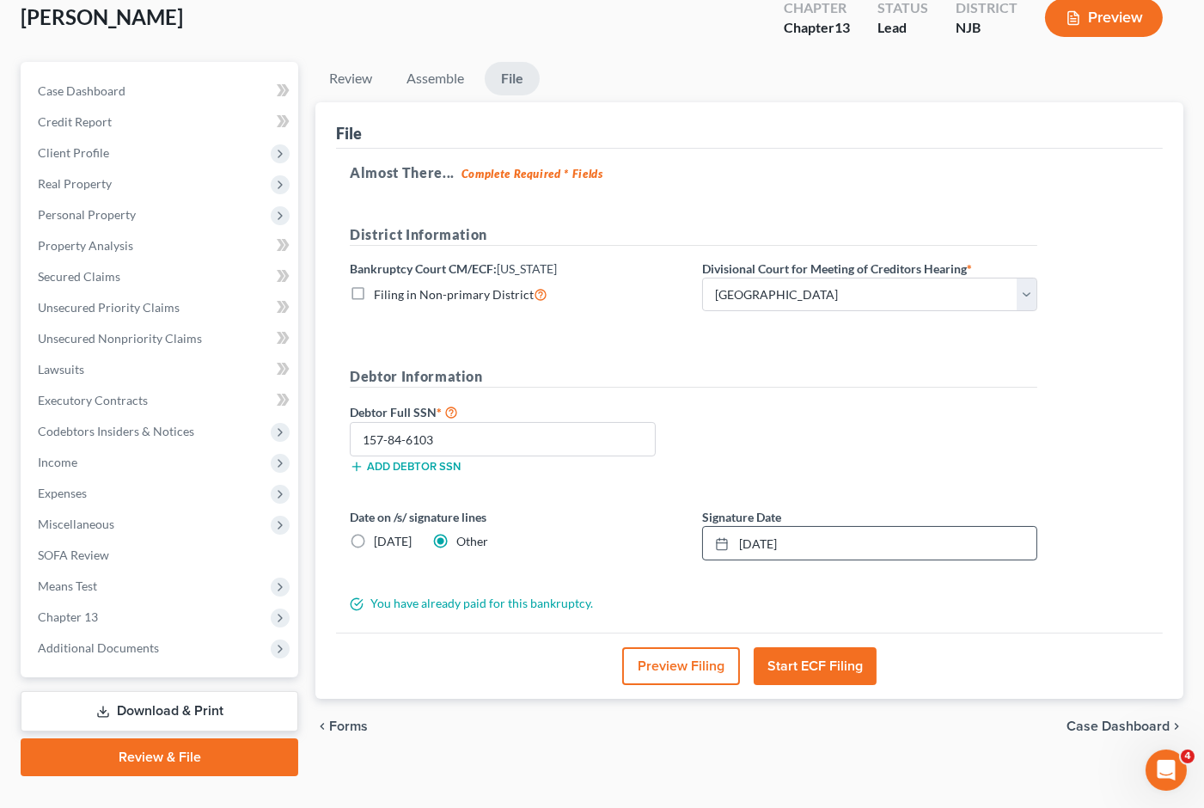
click at [796, 366] on div "Debtor Information Debtor Full SSN * 157-84-6103 Add debtor SSN" at bounding box center [693, 426] width 705 height 121
click at [853, 647] on button "Start ECF Filing" at bounding box center [815, 666] width 123 height 38
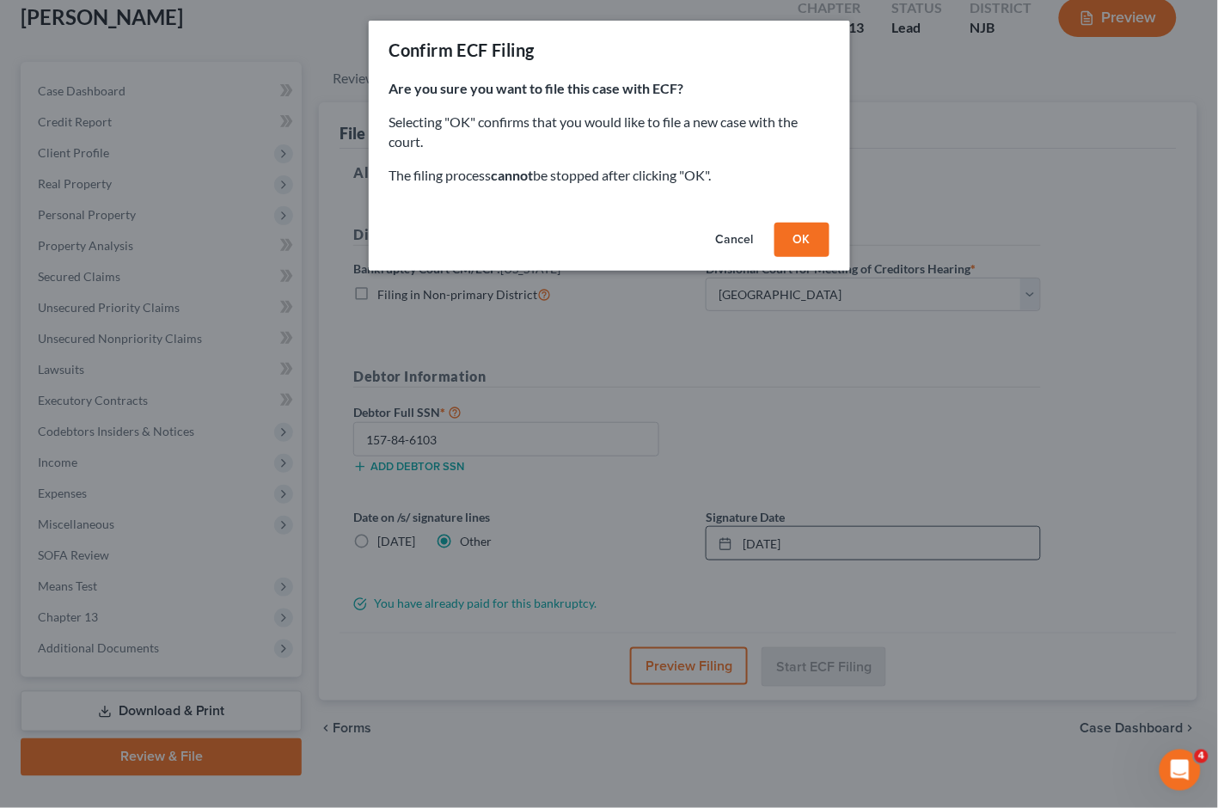
click at [800, 241] on button "OK" at bounding box center [801, 240] width 55 height 34
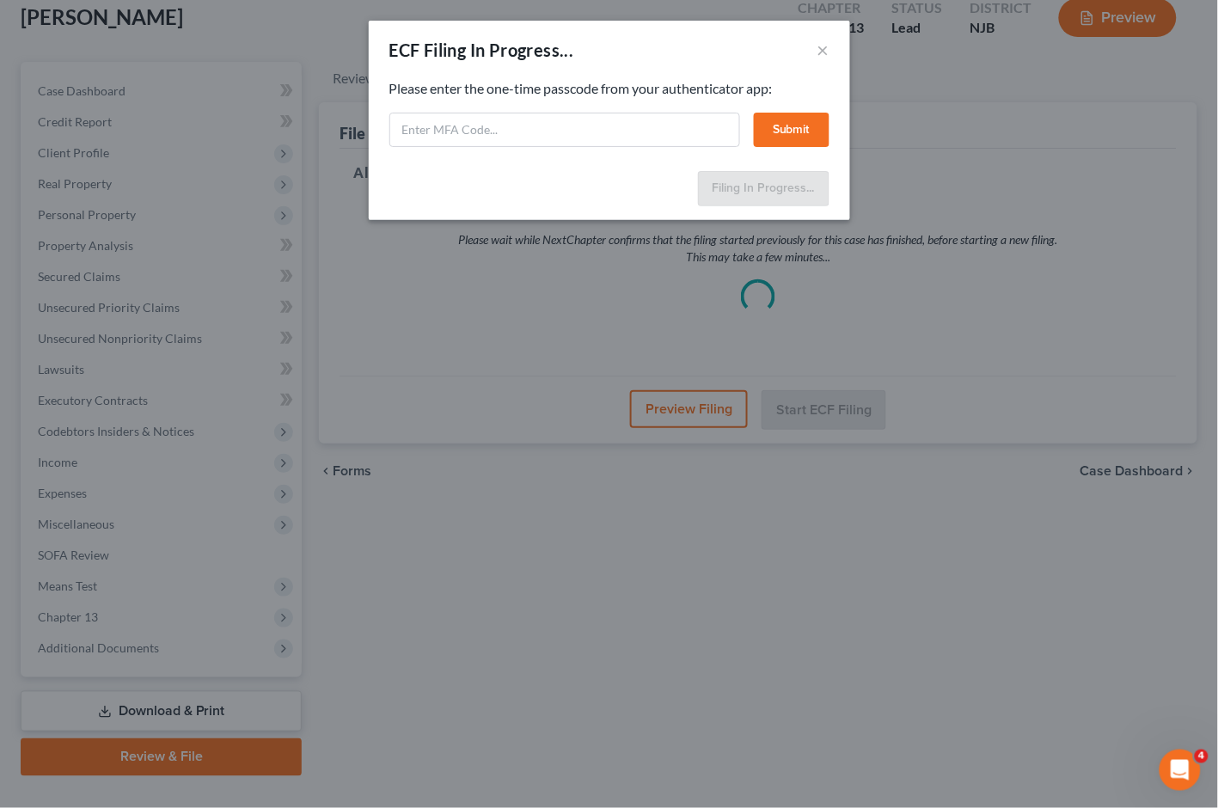
select select "2"
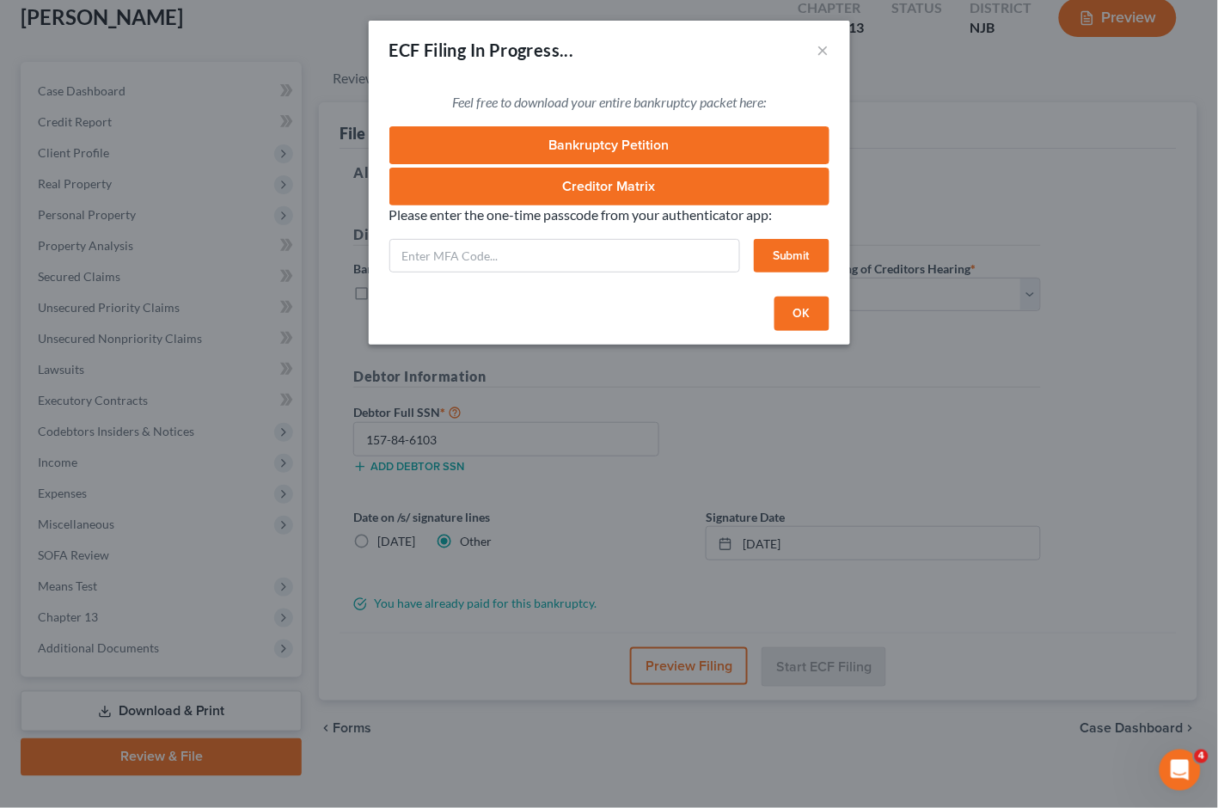
click at [725, 52] on div "ECF Filing In Progress... ×" at bounding box center [609, 50] width 481 height 58
click at [534, 263] on input "text" at bounding box center [564, 256] width 351 height 34
type input "492537"
click at [793, 253] on button "Submit" at bounding box center [792, 256] width 76 height 34
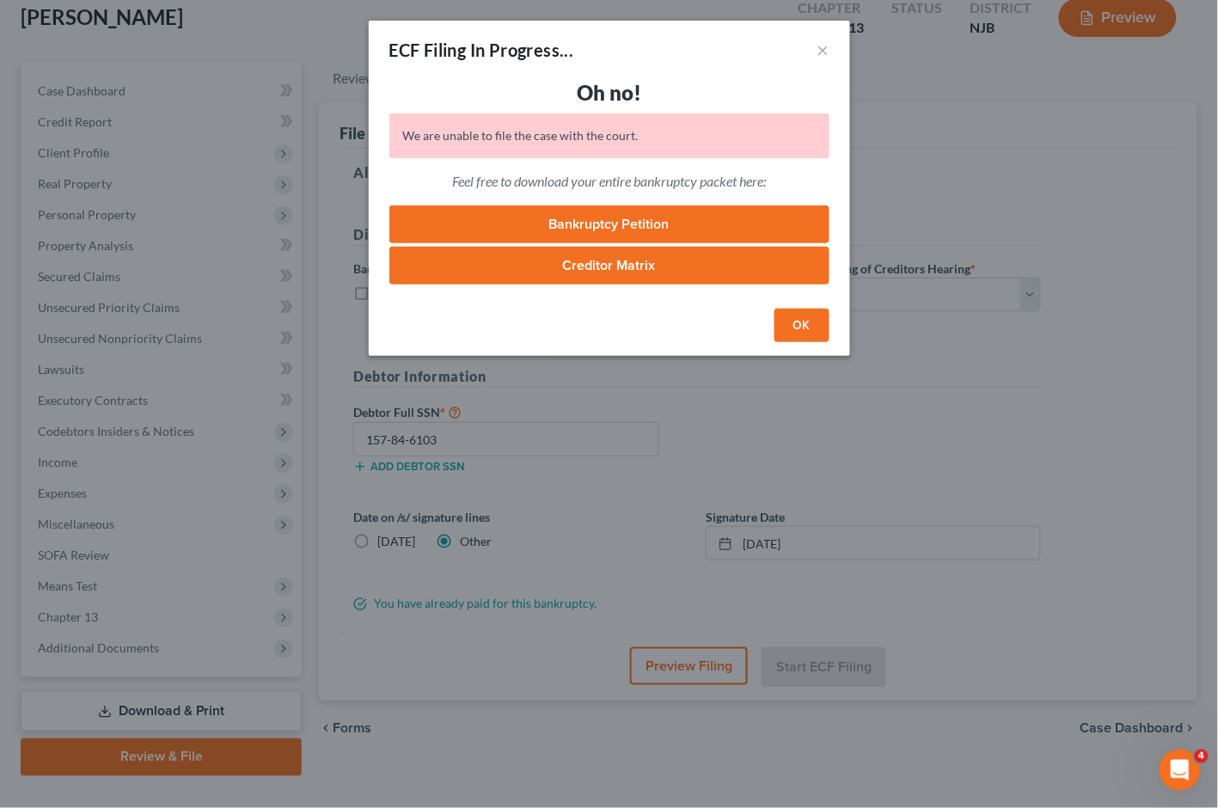
click at [797, 330] on button "OK" at bounding box center [801, 325] width 55 height 34
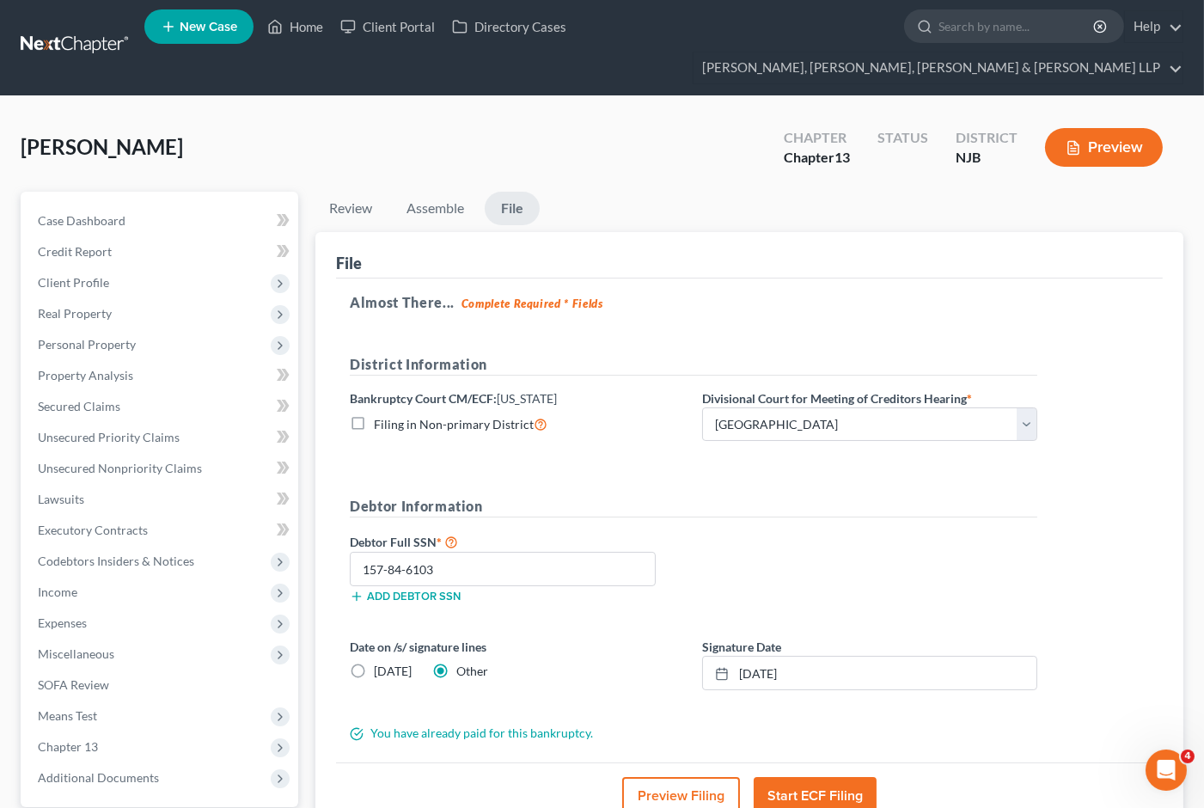
scroll to position [0, 0]
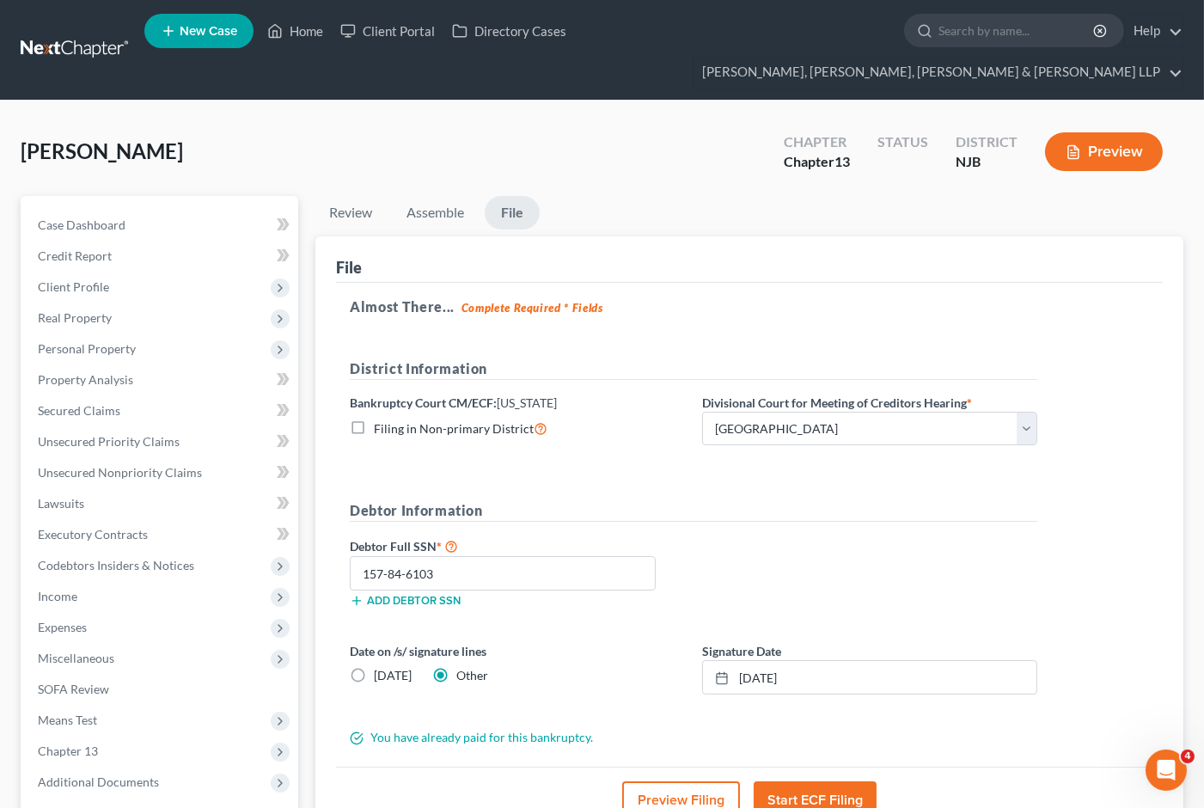
drag, startPoint x: 176, startPoint y: 124, endPoint x: 20, endPoint y: 121, distance: 156.4
click at [21, 121] on div "[PERSON_NAME] Upgraded Chapter Chapter 13 Status District NJB Preview" at bounding box center [602, 158] width 1163 height 75
copy span "[PERSON_NAME]"
click at [1162, 766] on icon "Open Intercom Messenger" at bounding box center [1165, 769] width 28 height 28
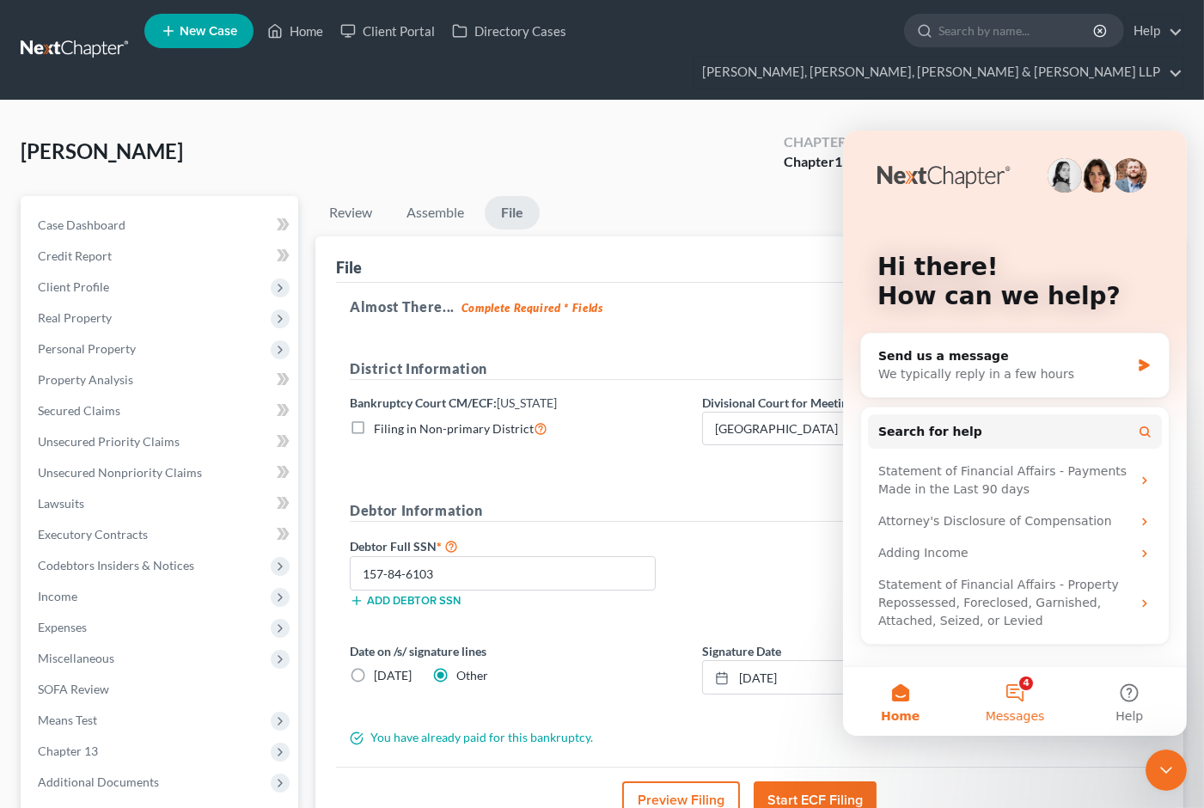
click at [1023, 693] on button "4 Messages" at bounding box center [1013, 700] width 114 height 69
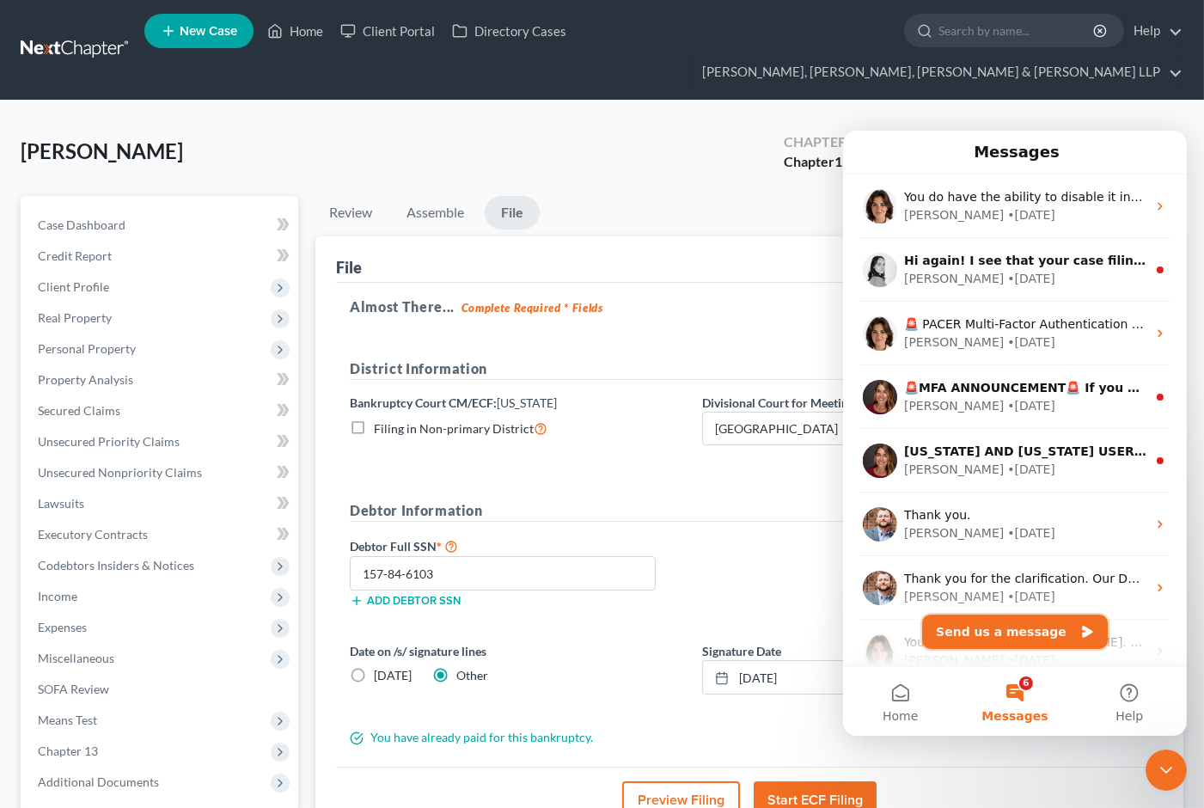
click at [1008, 628] on button "Send us a message" at bounding box center [1014, 631] width 186 height 34
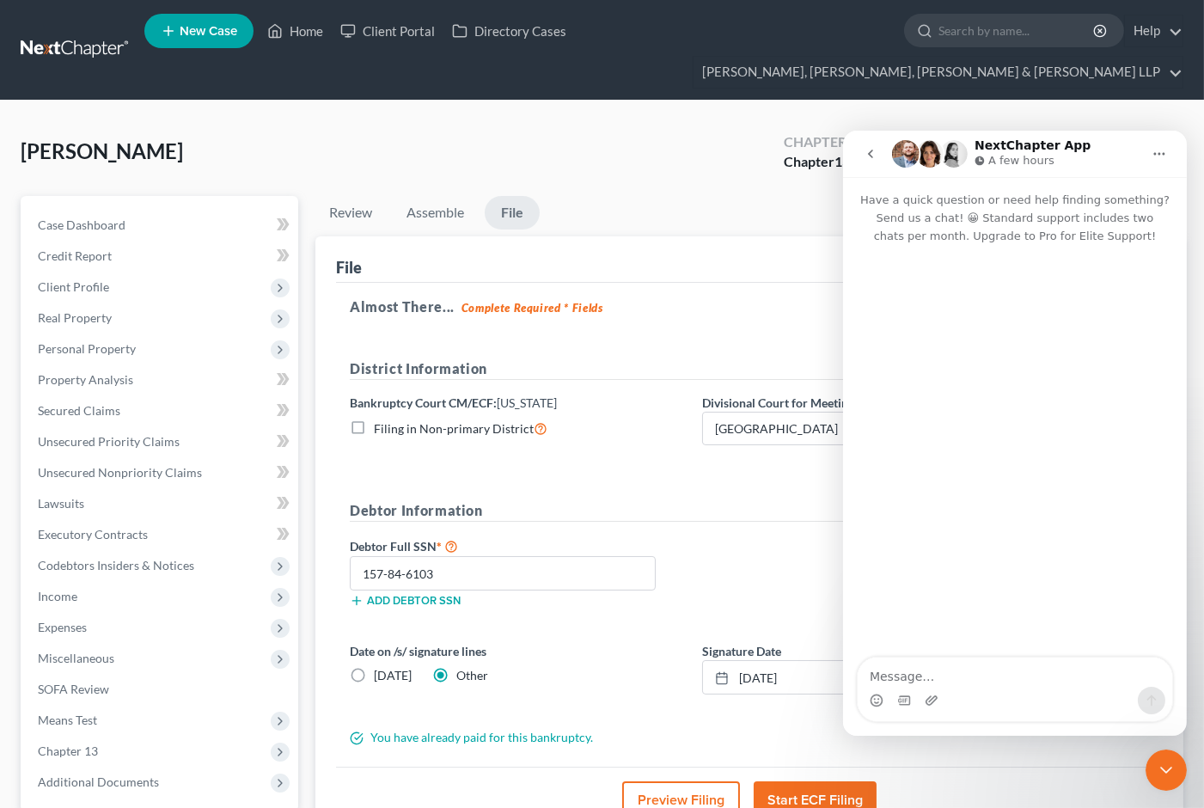
click at [949, 677] on textarea "Message…" at bounding box center [1014, 670] width 314 height 29
type textarea "h"
type textarea "Hello, please can you check what's the issue with filing this case? [PERSON_NAM…"
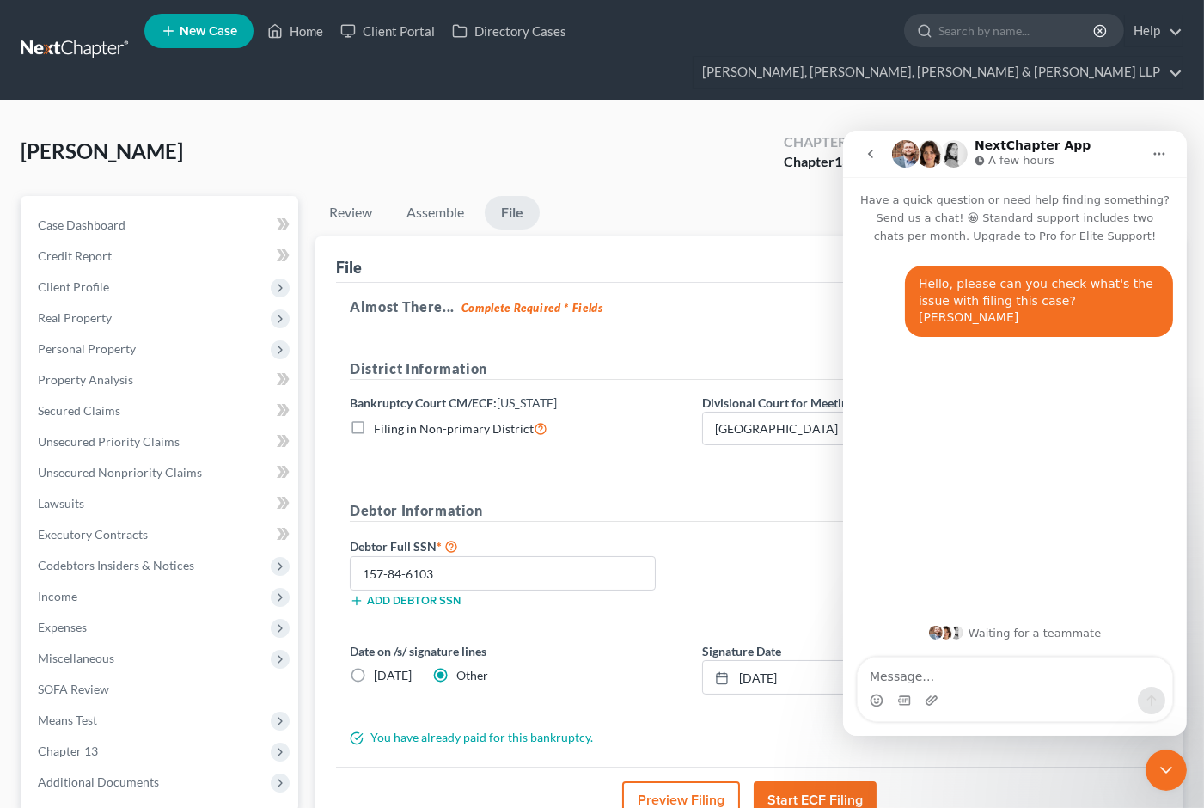
click at [611, 121] on div "[PERSON_NAME] Upgraded Chapter Chapter 13 Status District NJB Preview" at bounding box center [602, 158] width 1163 height 75
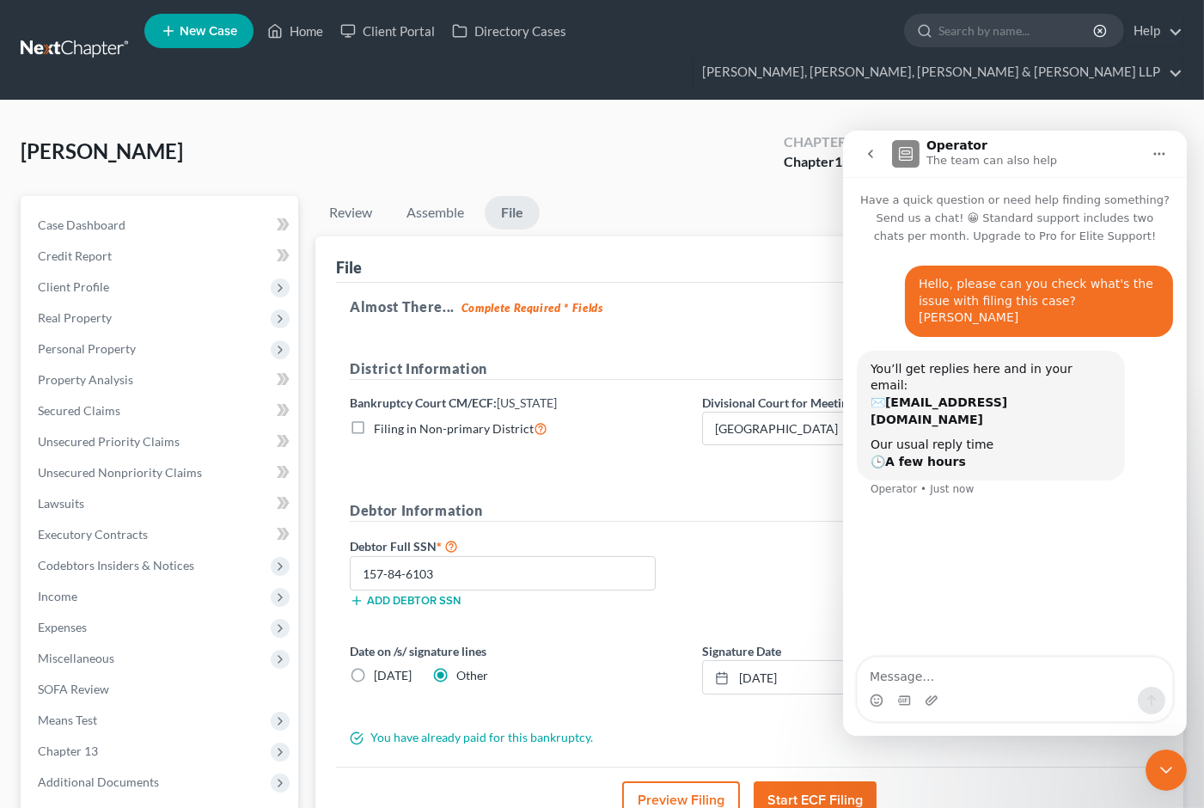
click at [1155, 769] on icon "Close Intercom Messenger" at bounding box center [1165, 769] width 21 height 21
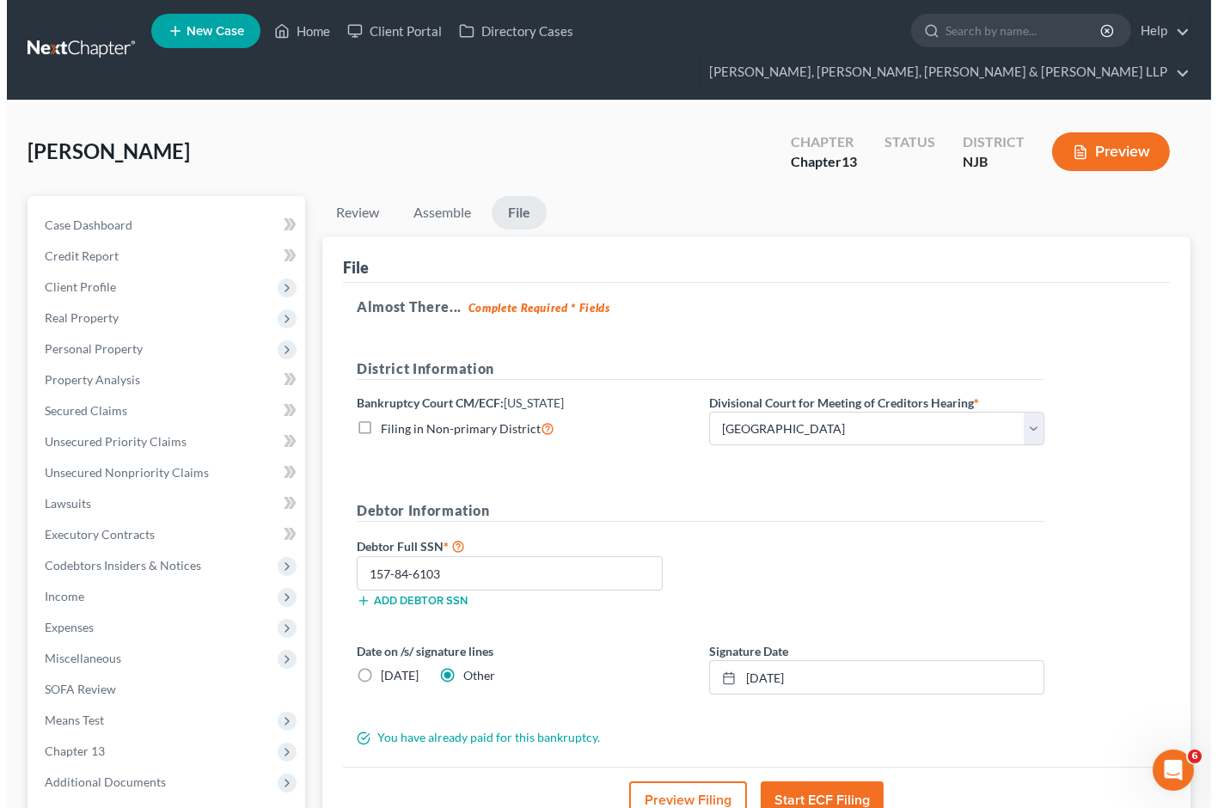
scroll to position [30, 0]
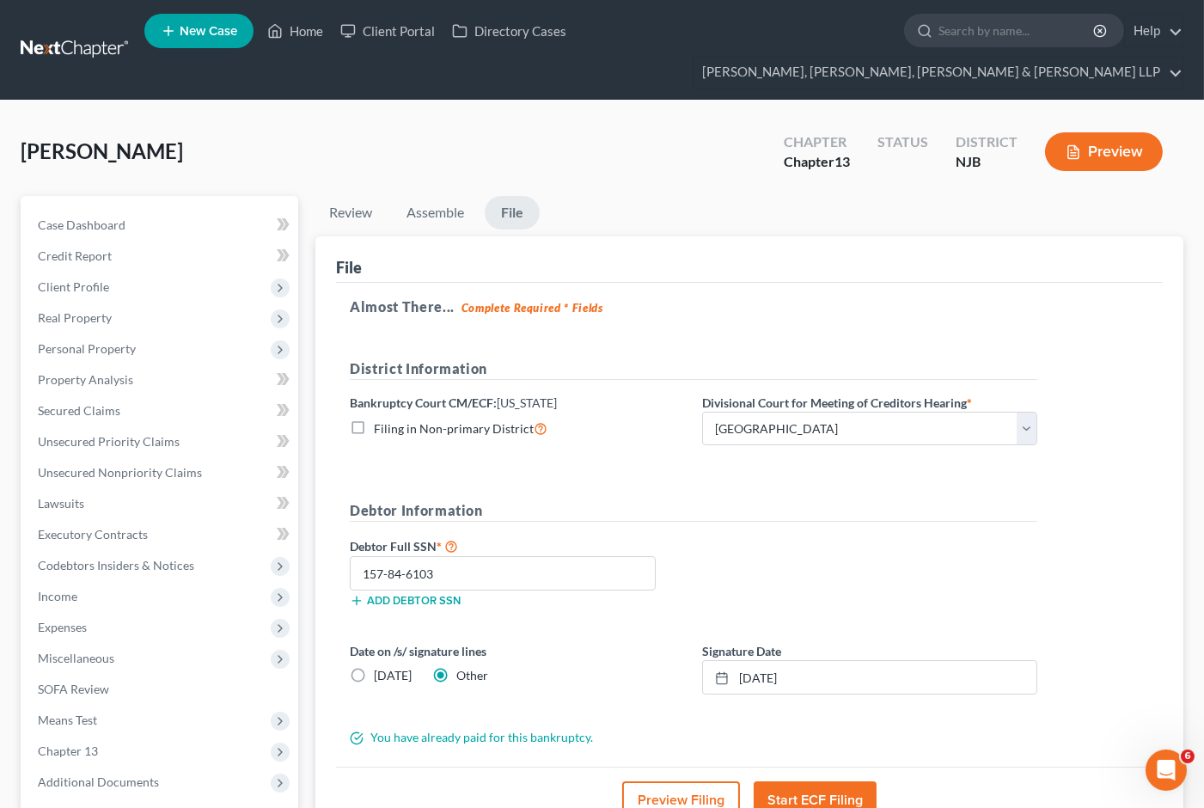
click at [823, 781] on button "Start ECF Filing" at bounding box center [815, 800] width 123 height 38
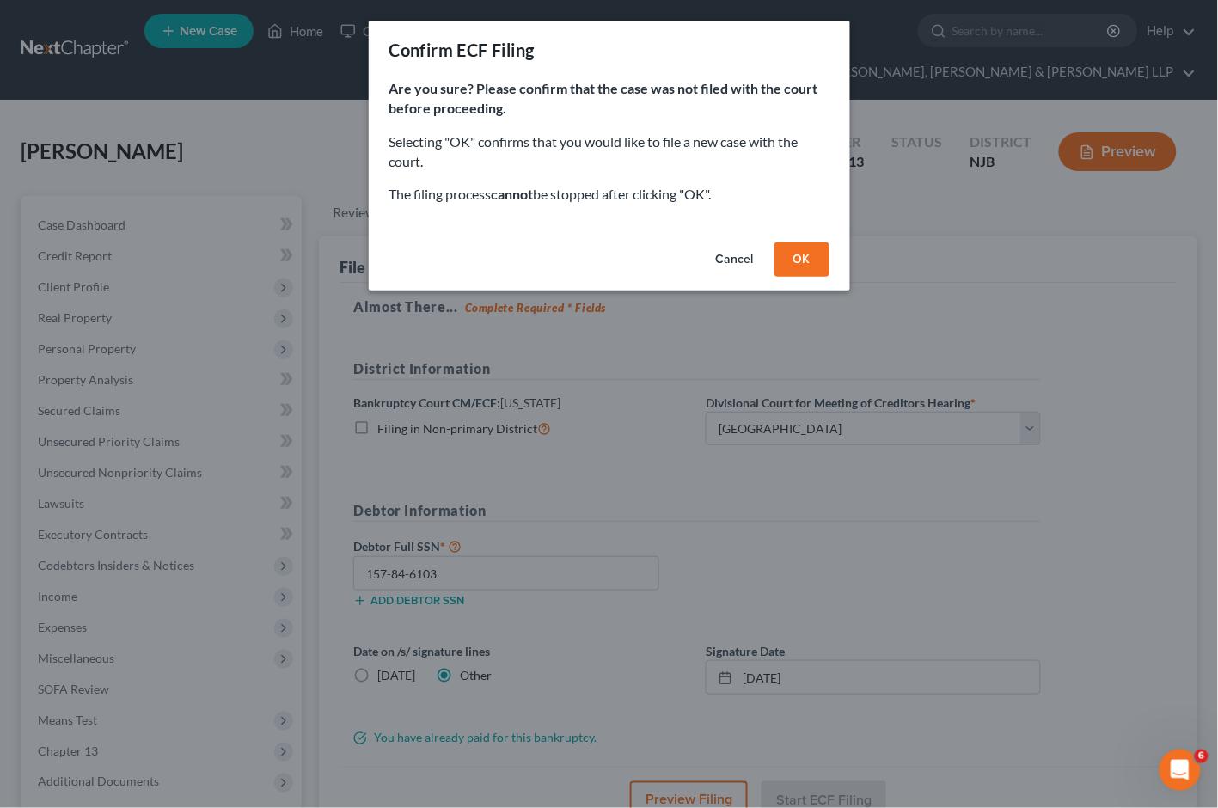
click at [814, 255] on button "OK" at bounding box center [801, 259] width 55 height 34
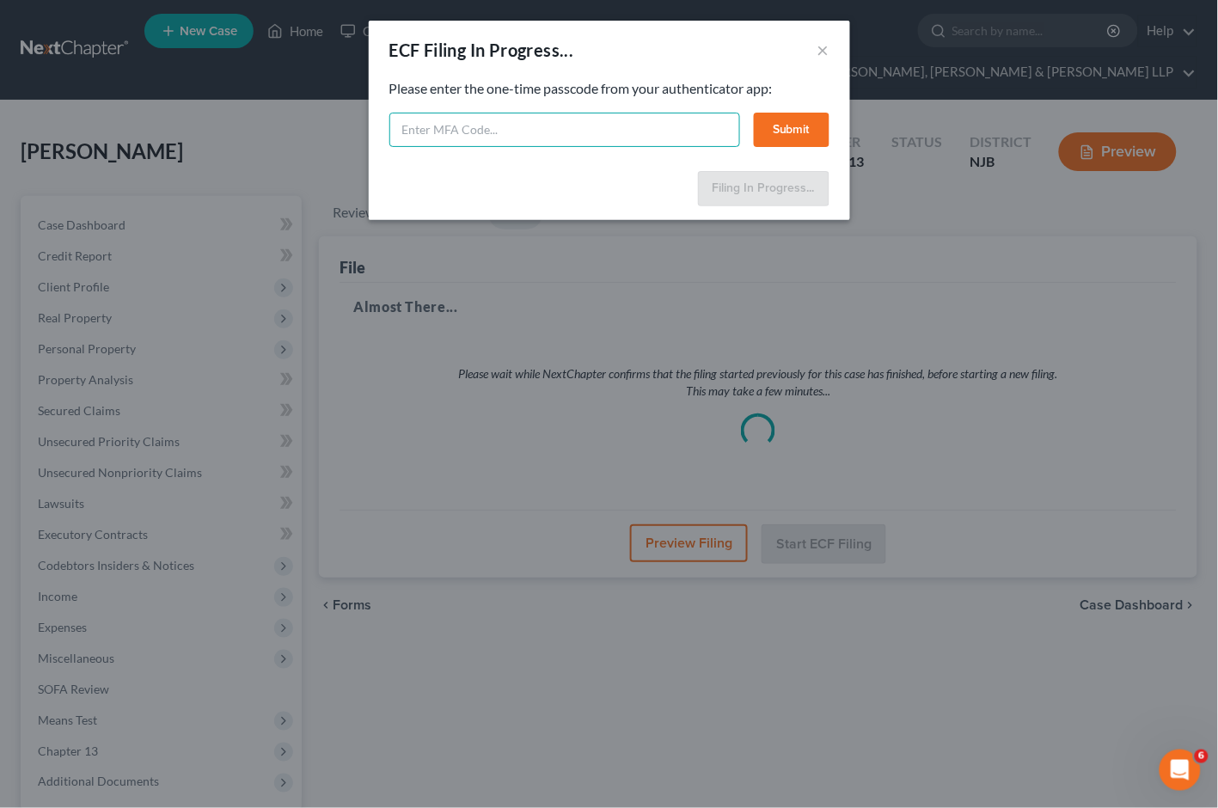
click at [498, 125] on input "text" at bounding box center [564, 130] width 351 height 34
type input "556994"
drag, startPoint x: 789, startPoint y: 133, endPoint x: 791, endPoint y: 143, distance: 9.6
click at [791, 133] on button "Submit" at bounding box center [792, 130] width 76 height 34
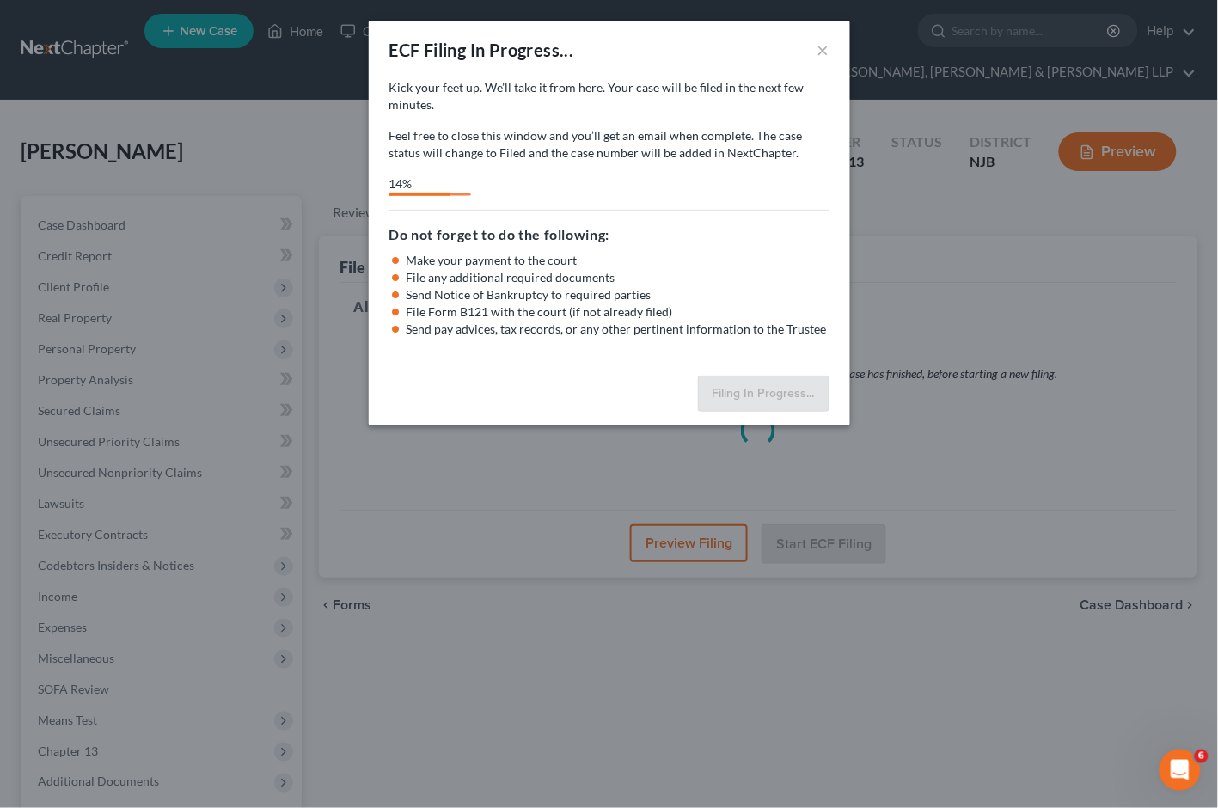
select select "2"
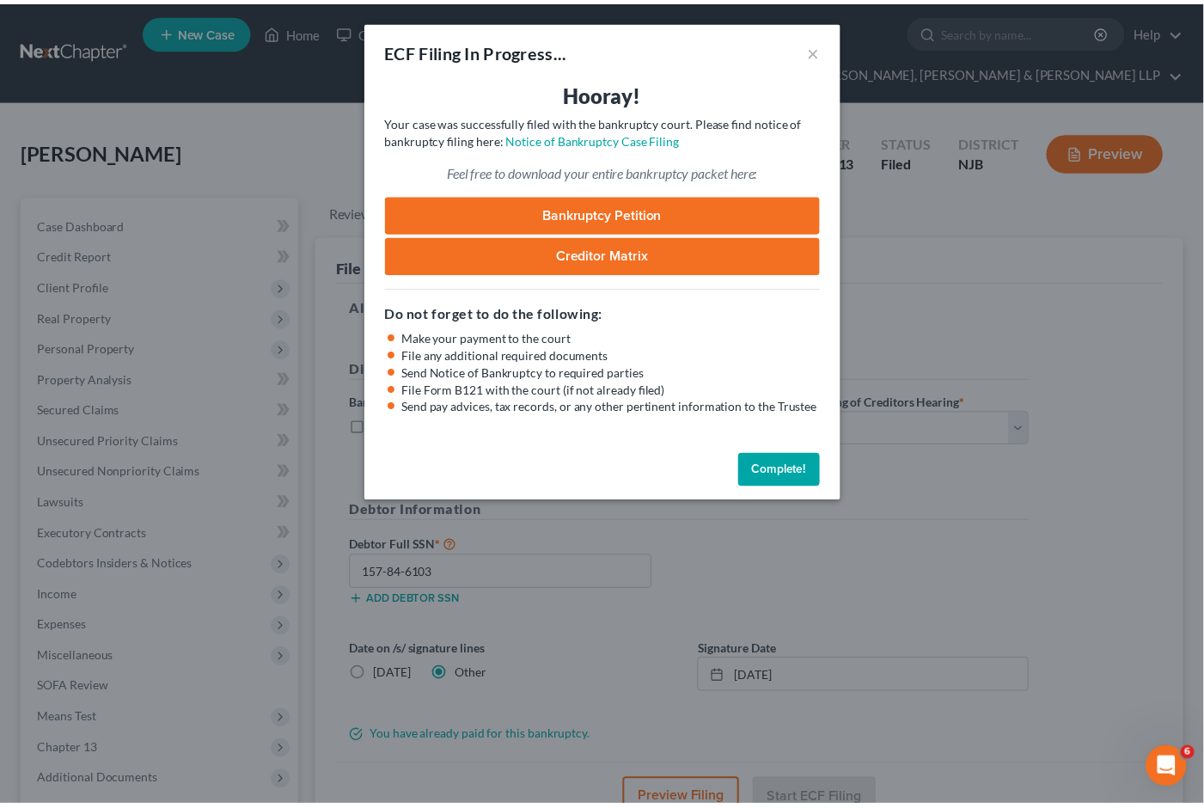
scroll to position [96, 0]
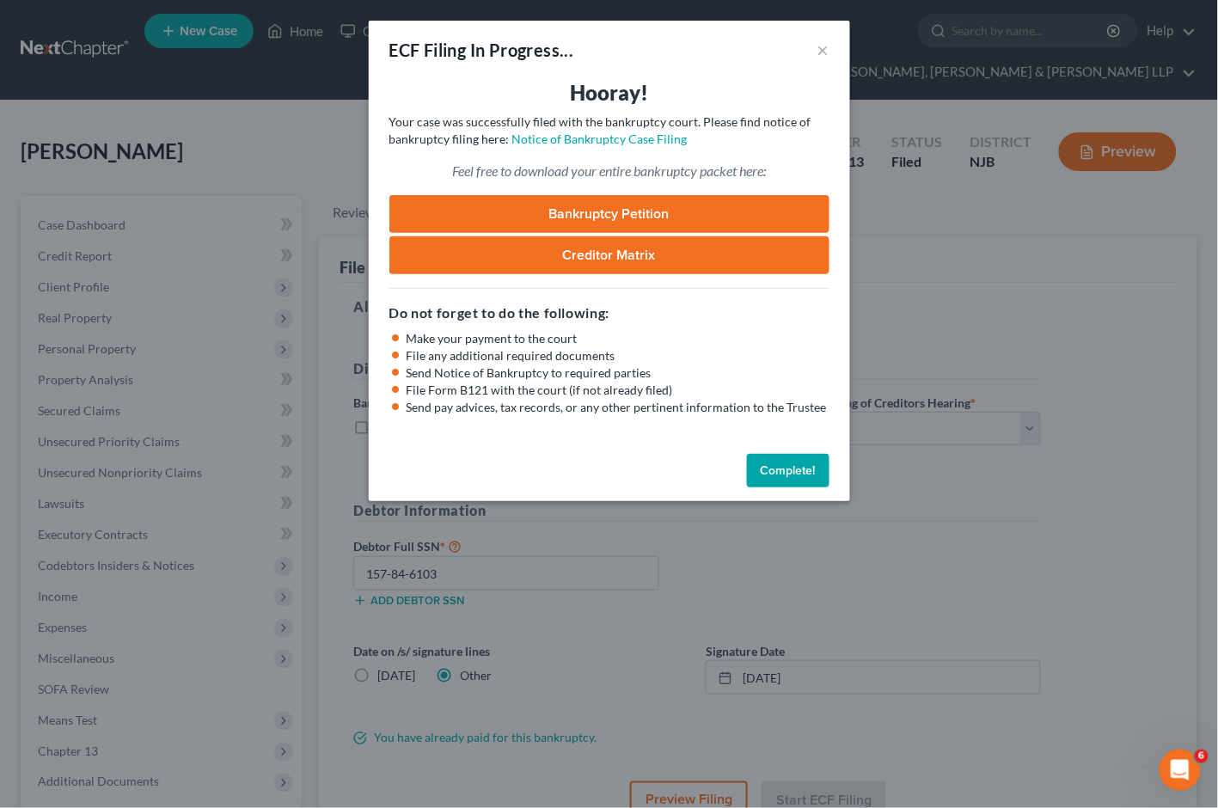
click at [788, 474] on button "Complete!" at bounding box center [788, 471] width 82 height 34
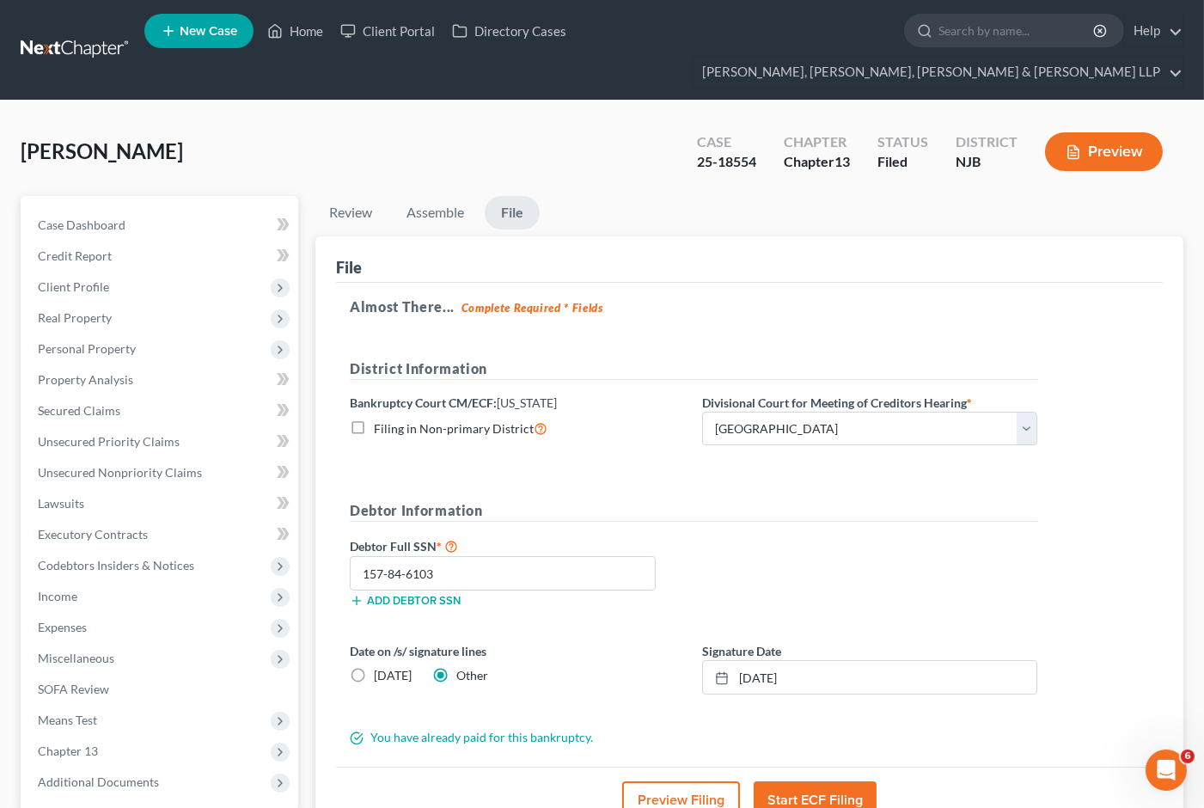
click at [1161, 761] on icon "Open Intercom Messenger" at bounding box center [1165, 769] width 28 height 28
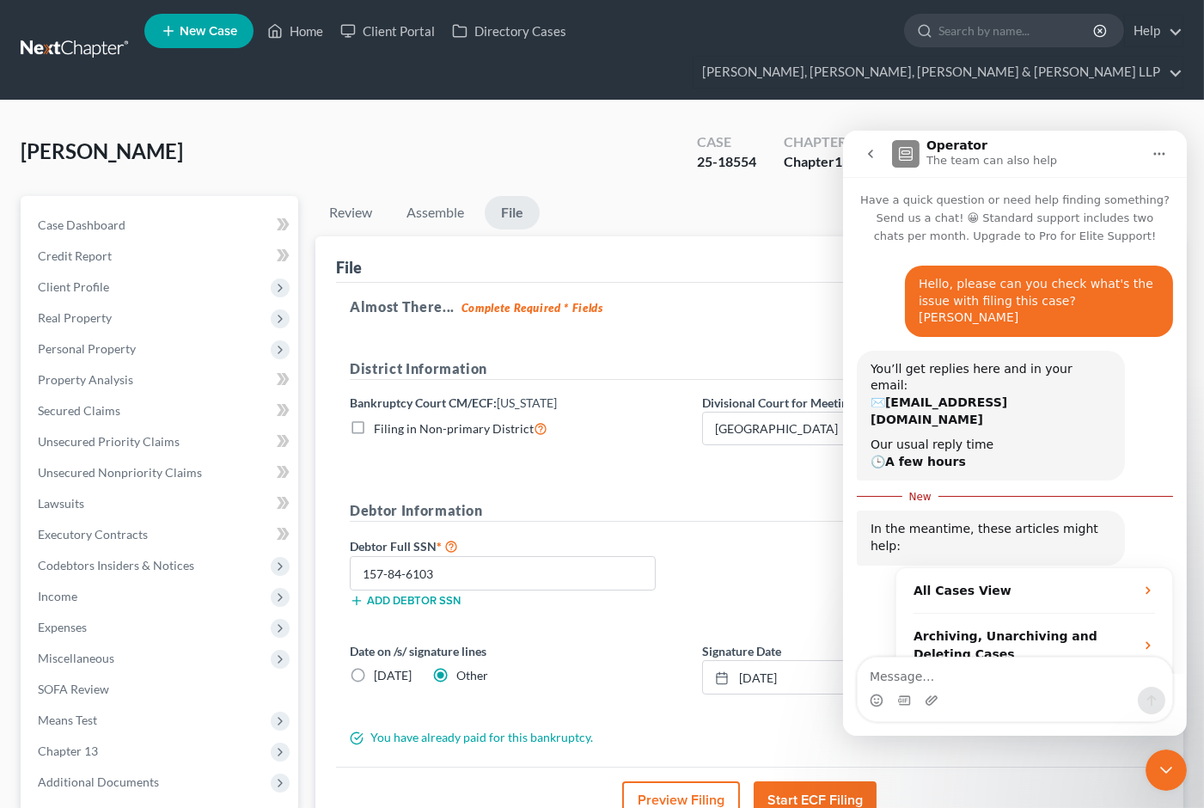
scroll to position [125, 0]
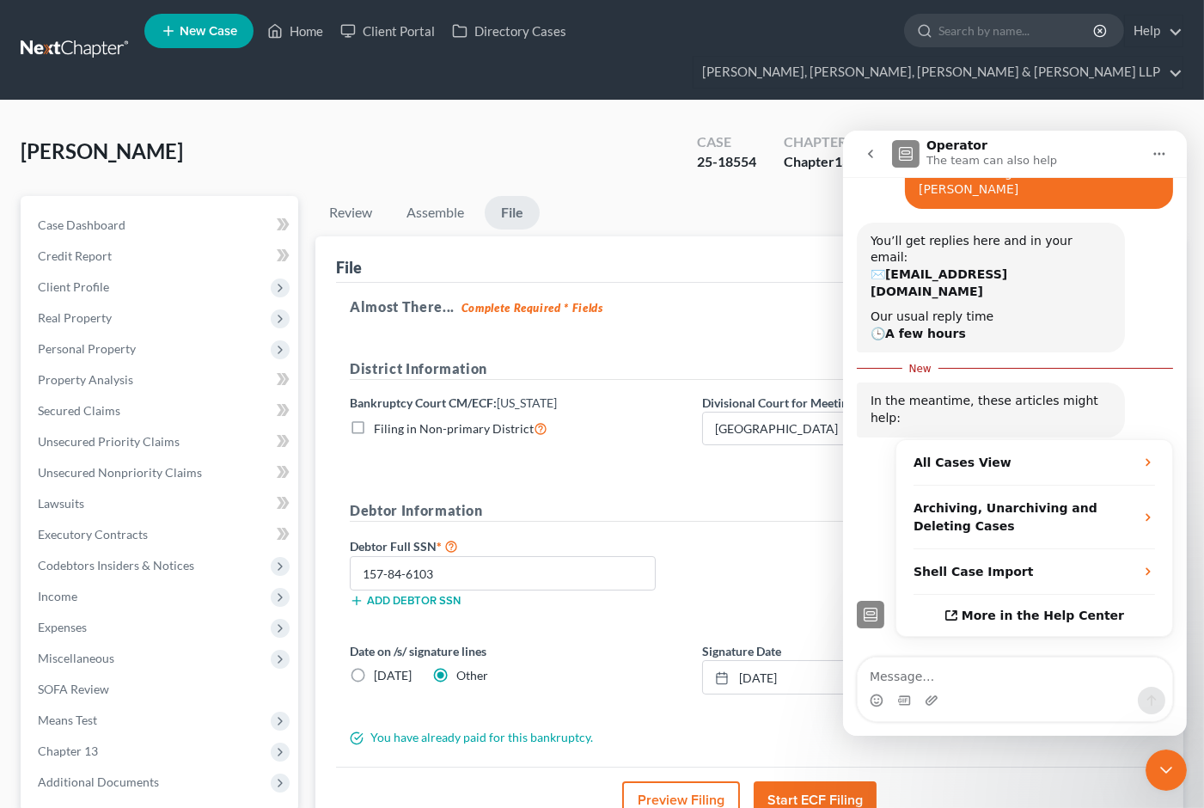
click at [912, 676] on textarea "Message…" at bounding box center [1014, 670] width 314 height 29
type textarea "the case is filed now. thanks."
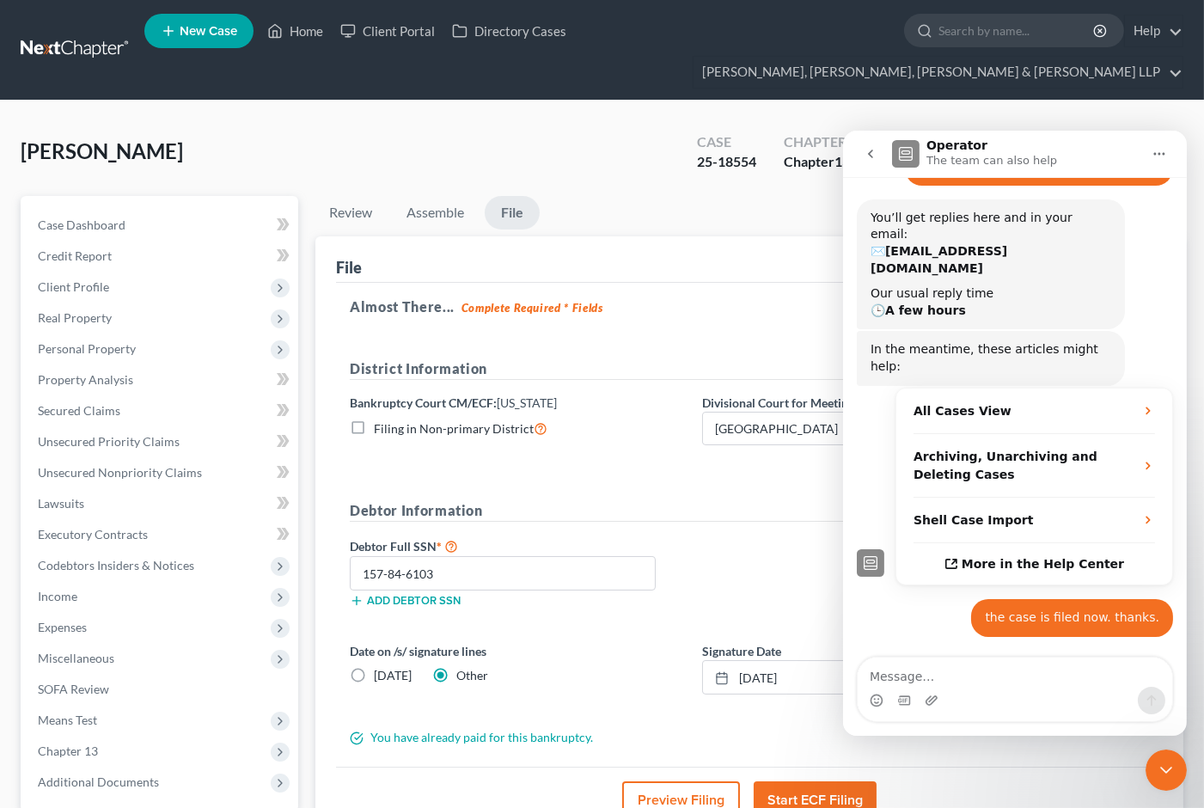
scroll to position [148, 0]
click at [1170, 768] on icon "Close Intercom Messenger" at bounding box center [1165, 769] width 21 height 21
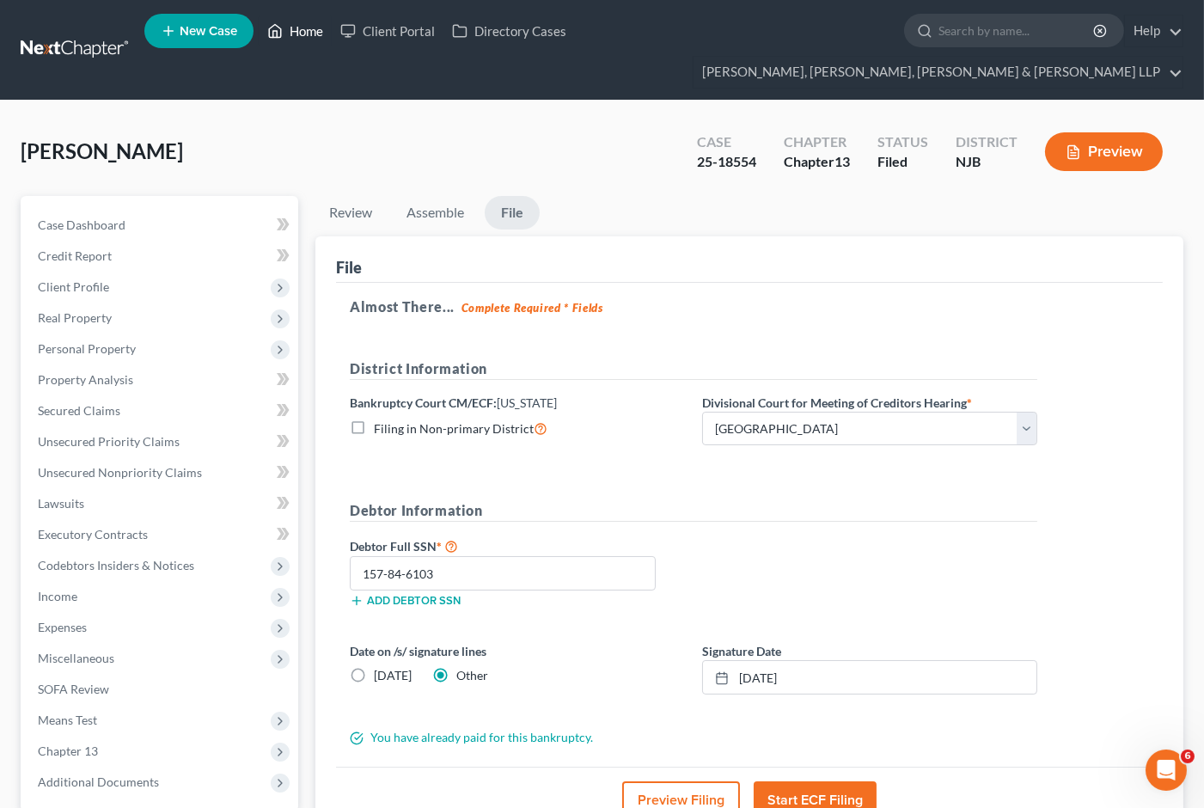
click at [296, 37] on link "Home" at bounding box center [295, 30] width 73 height 31
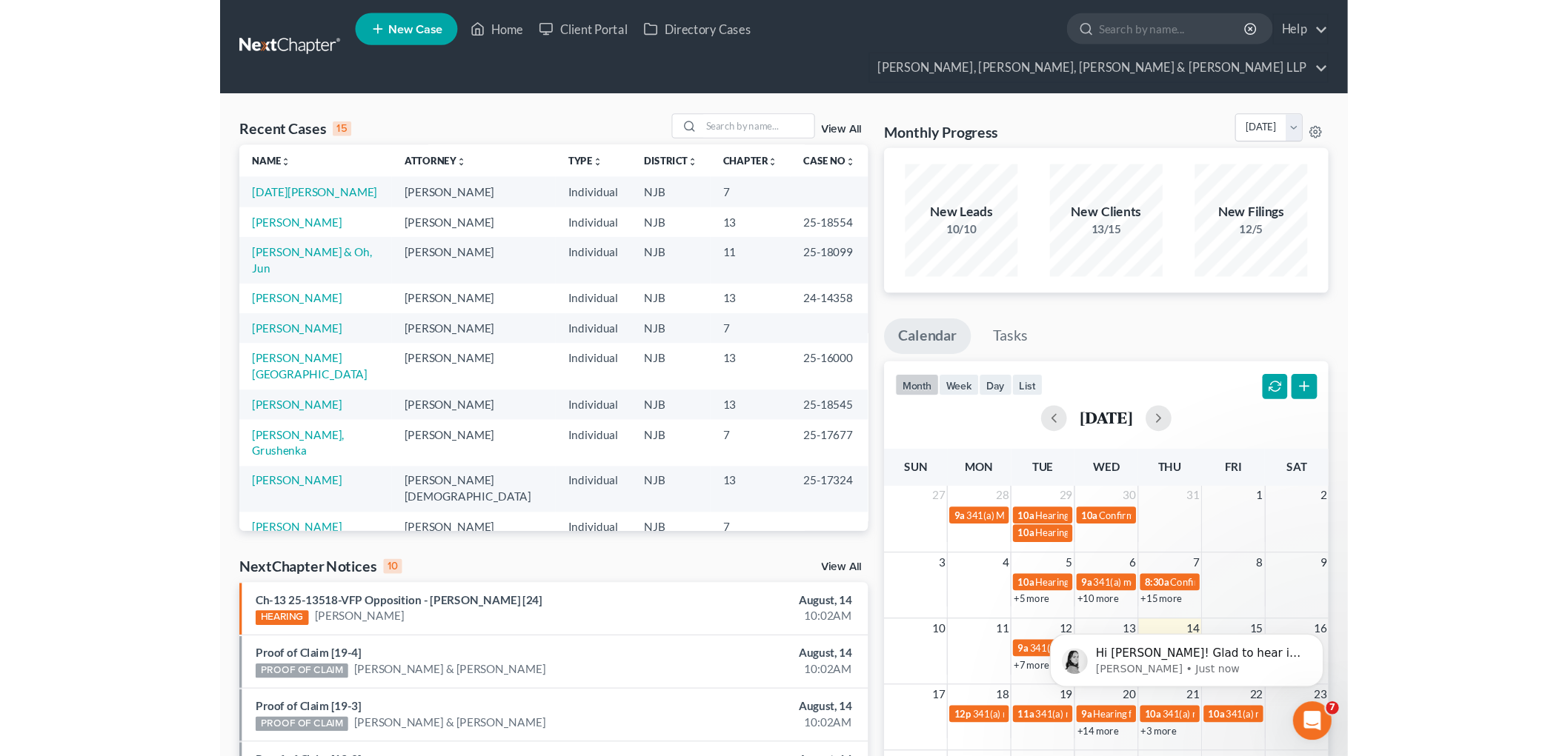
scroll to position [203, 0]
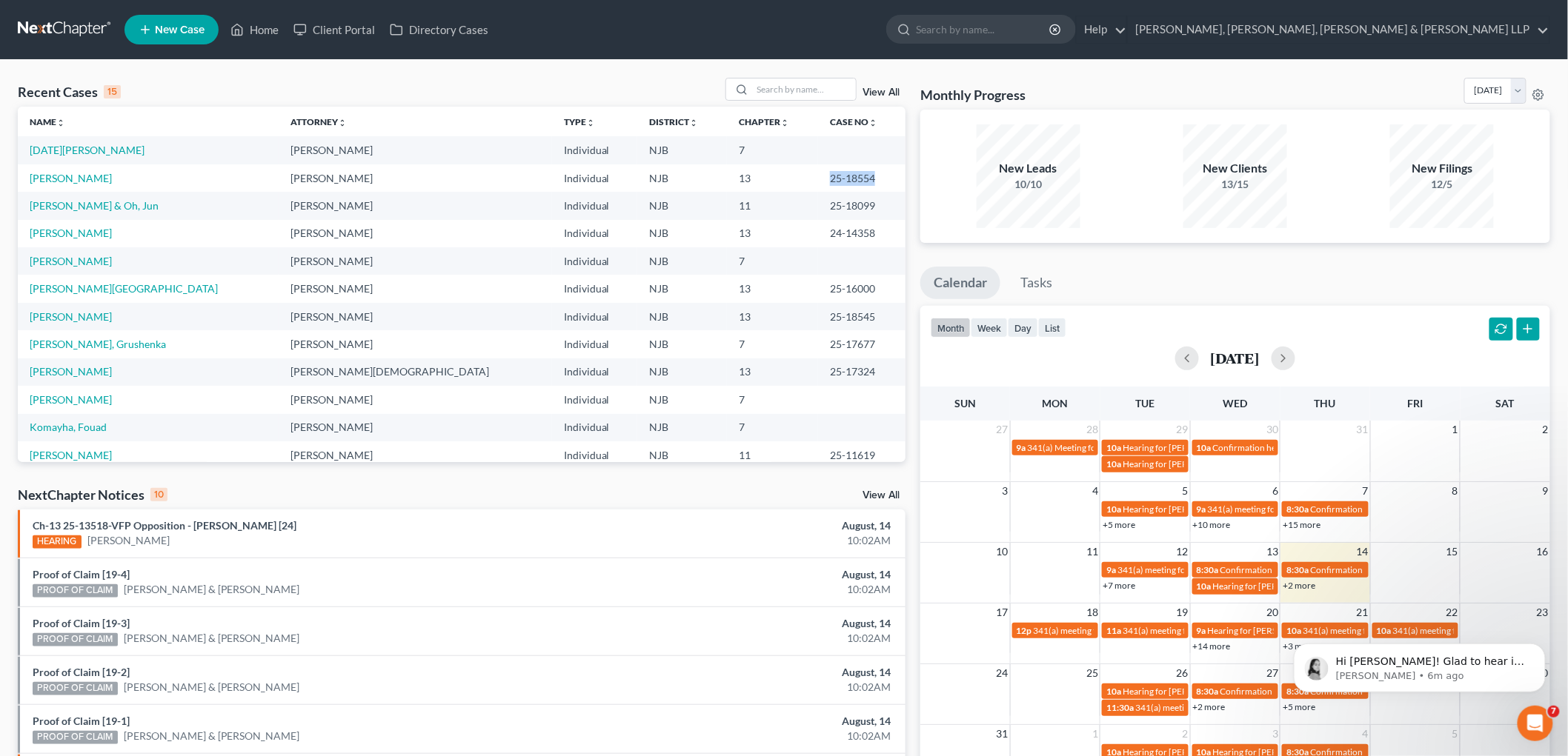
drag, startPoint x: 782, startPoint y: 175, endPoint x: 835, endPoint y: 176, distance: 53.0
click at [835, 176] on td "25-18554" at bounding box center [862, 178] width 87 height 28
copy td "25-18554"
drag, startPoint x: 116, startPoint y: 176, endPoint x: 30, endPoint y: 174, distance: 86.0
click at [30, 174] on td "[PERSON_NAME]" at bounding box center [148, 178] width 260 height 28
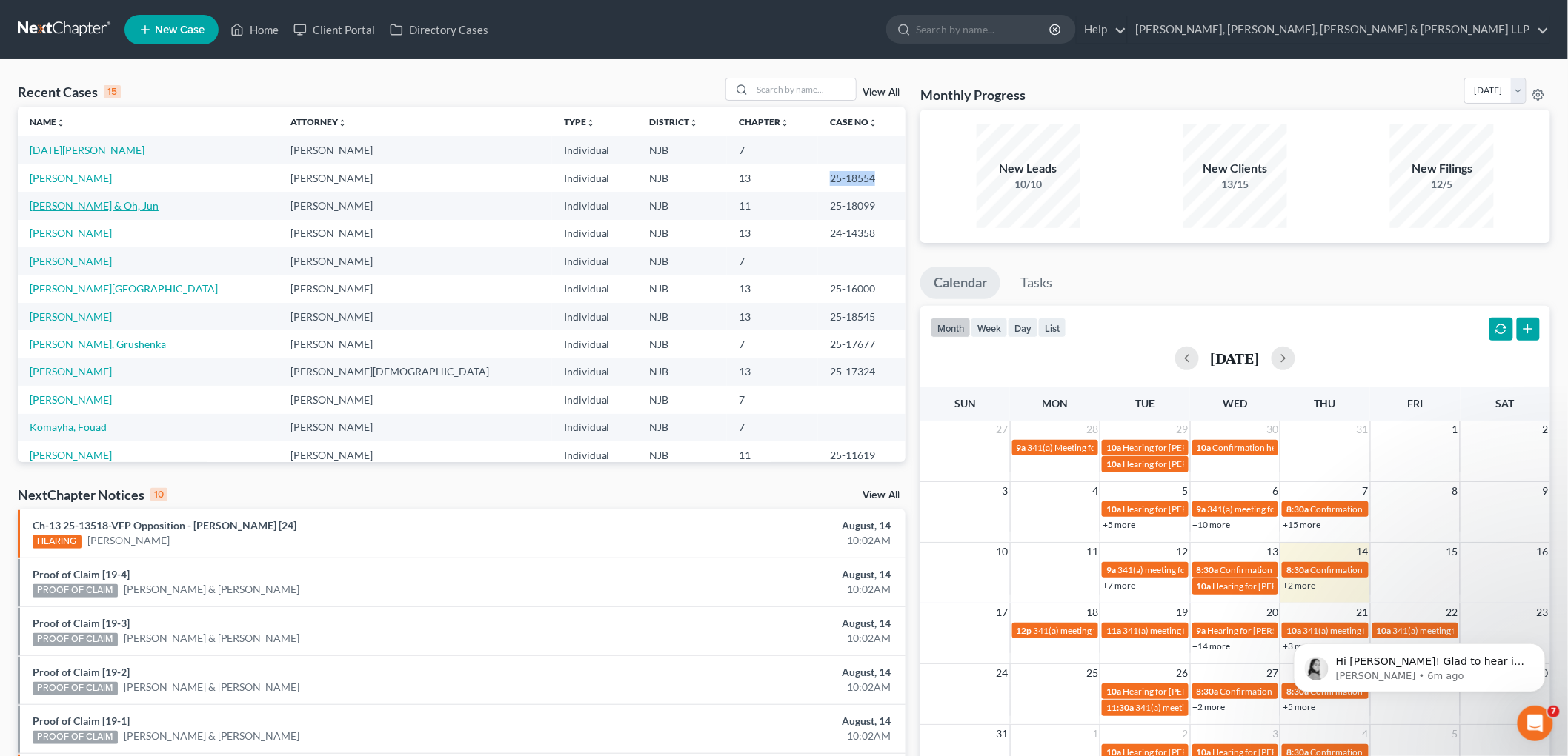
copy link "[PERSON_NAME]"
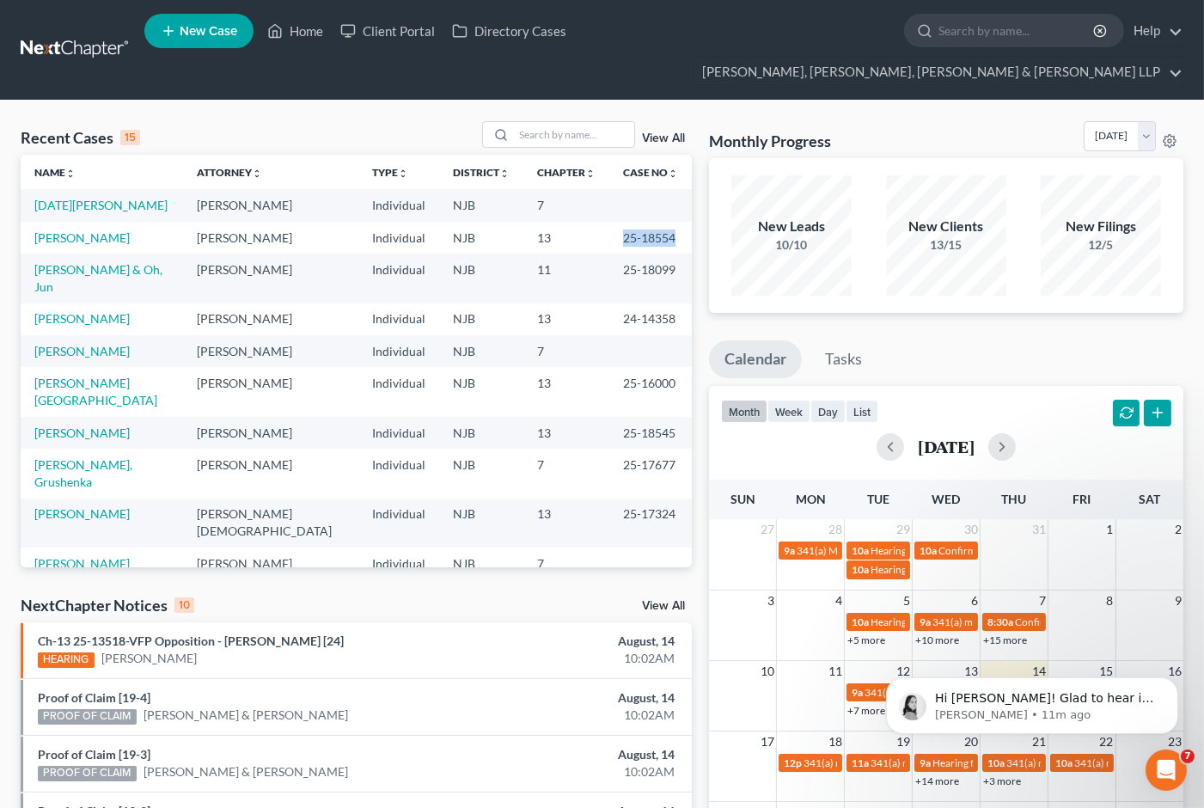
drag, startPoint x: 600, startPoint y: 207, endPoint x: 659, endPoint y: 204, distance: 59.4
click at [659, 222] on td "25-18554" at bounding box center [650, 238] width 82 height 32
copy td "25-18554"
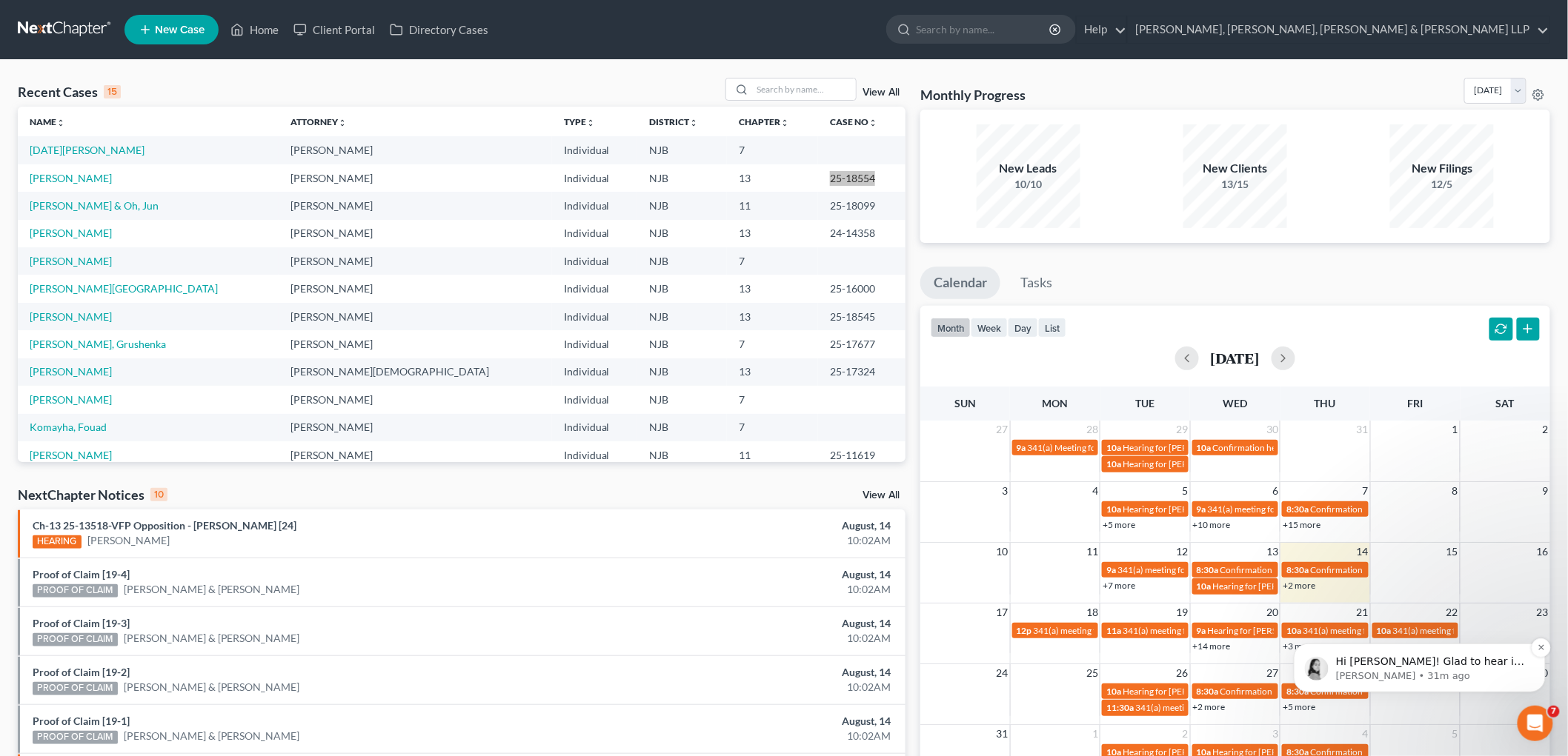
click at [1441, 675] on p "[PERSON_NAME] • 31m ago" at bounding box center [1431, 675] width 191 height 13
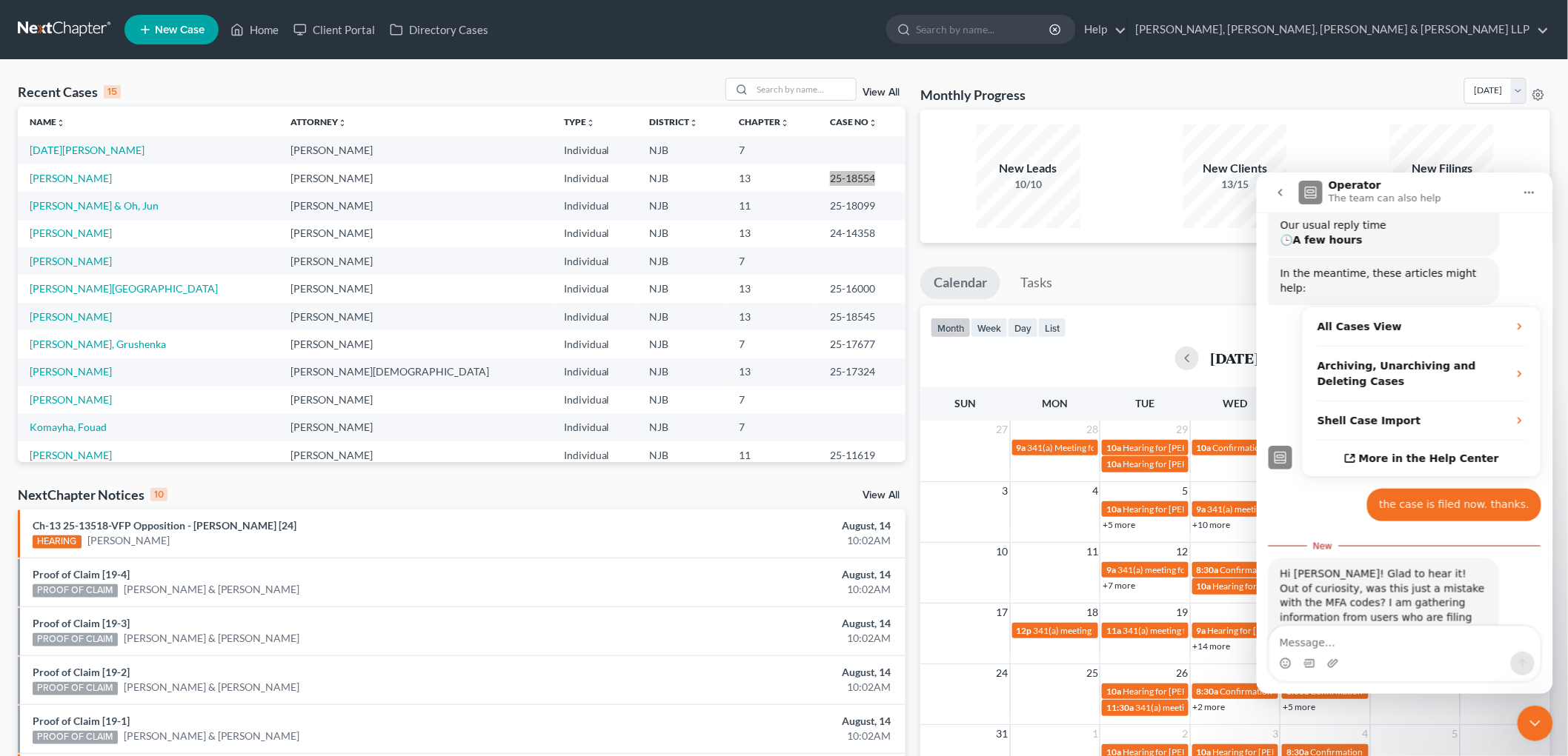
scroll to position [227, 0]
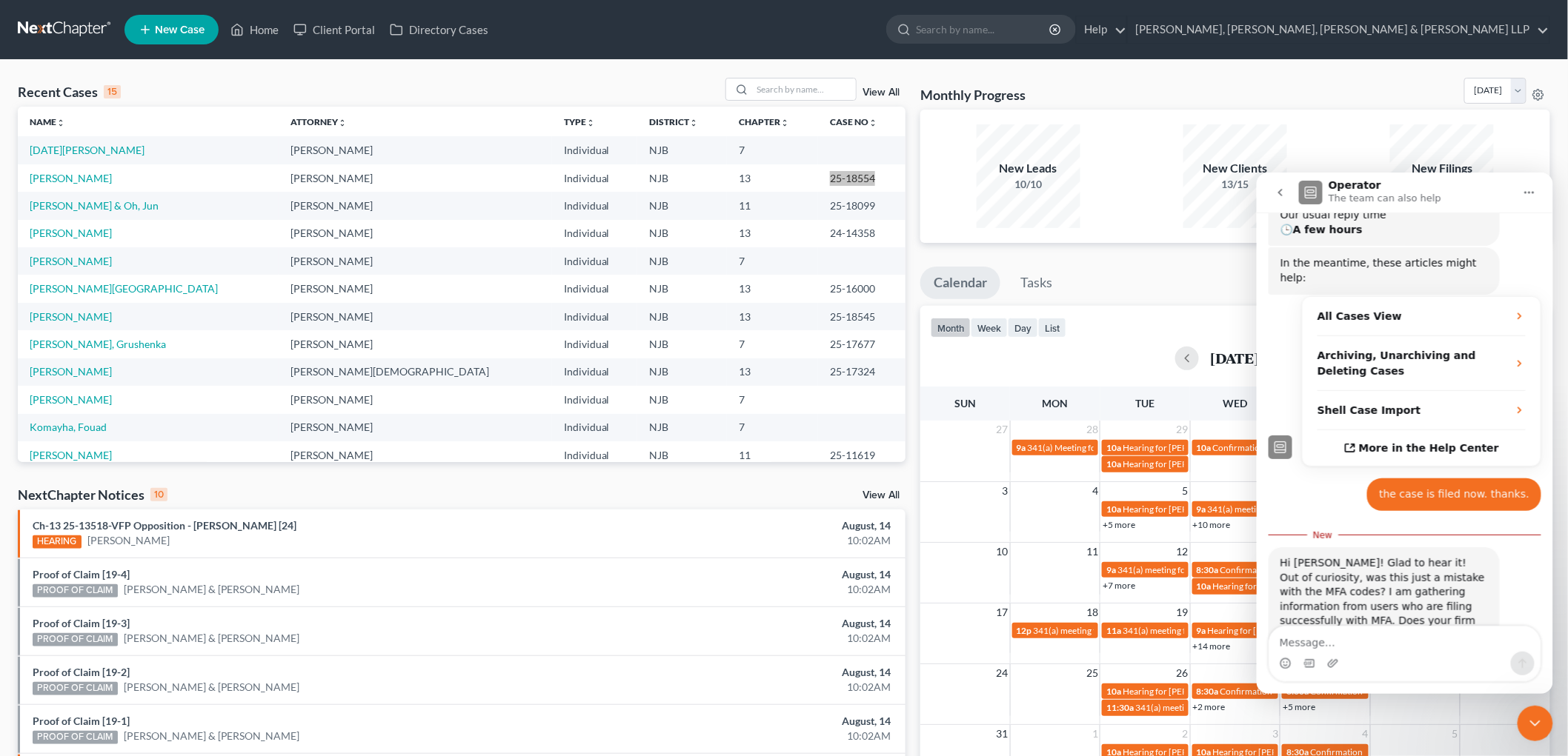
click at [1340, 654] on div "Intercom messenger" at bounding box center [1404, 662] width 271 height 23
click at [1305, 647] on textarea "Message…" at bounding box center [1404, 638] width 271 height 25
type textarea "yes"
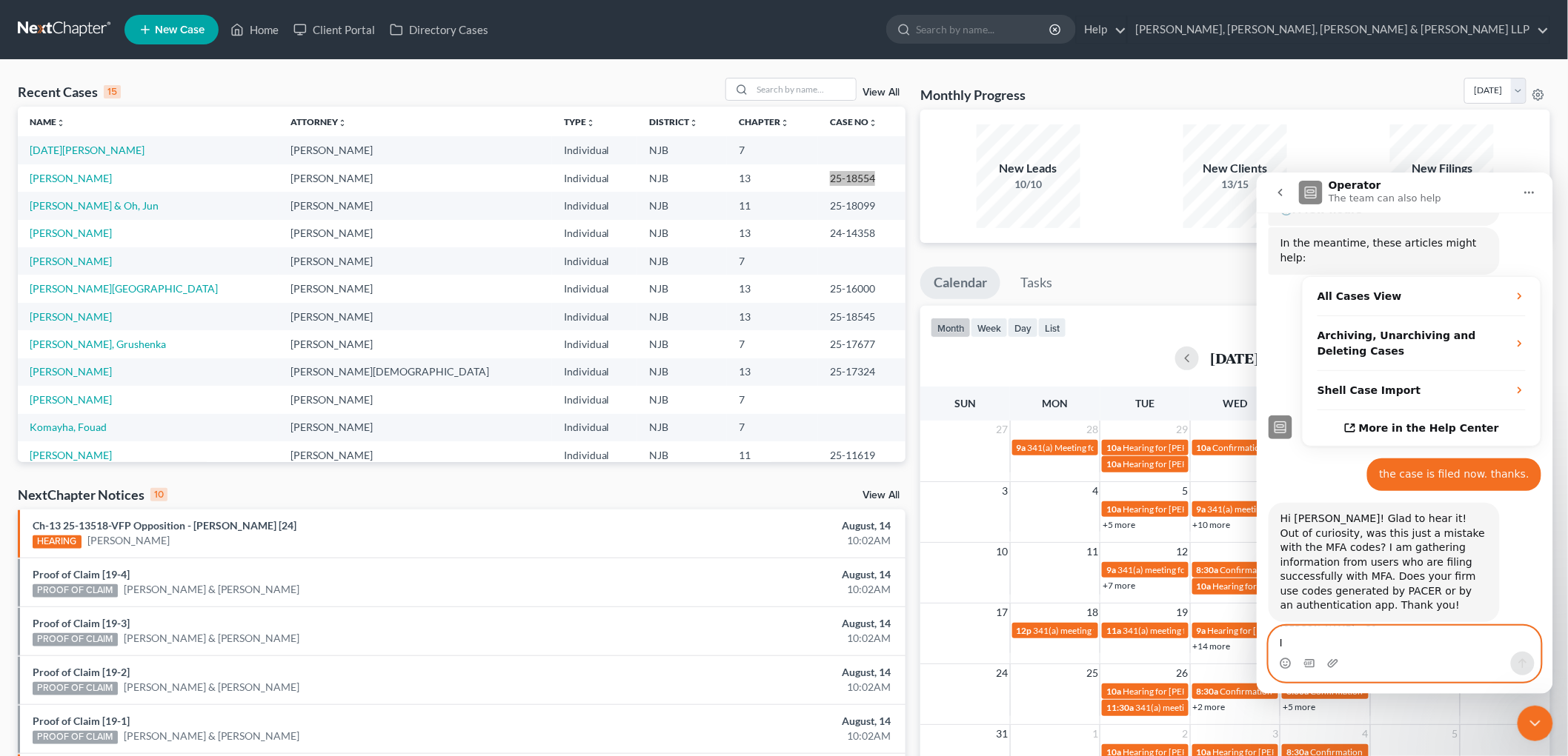
scroll to position [246, 0]
type textarea "I have to entered twice"
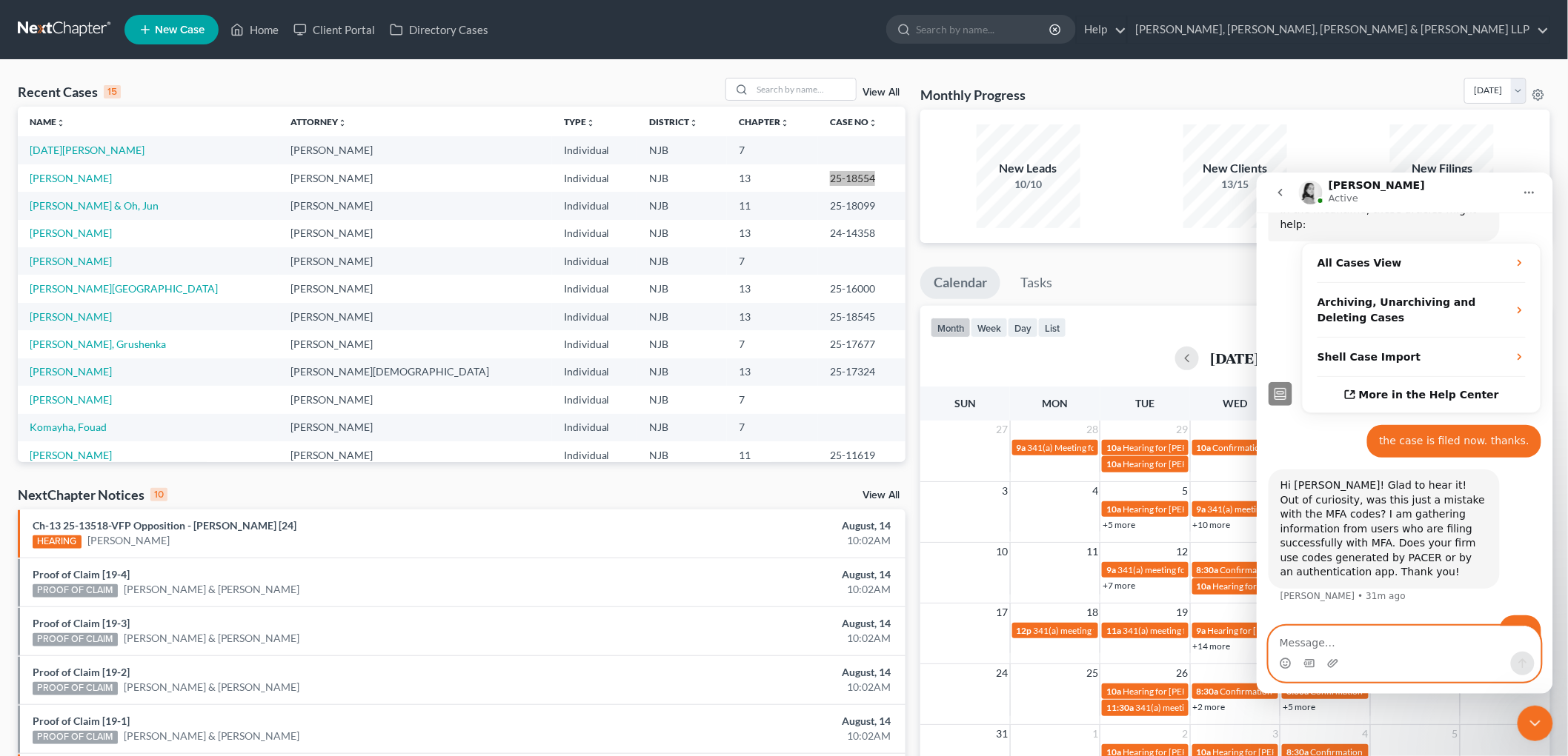
scroll to position [279, 0]
type textarea "the second time the case was filed"
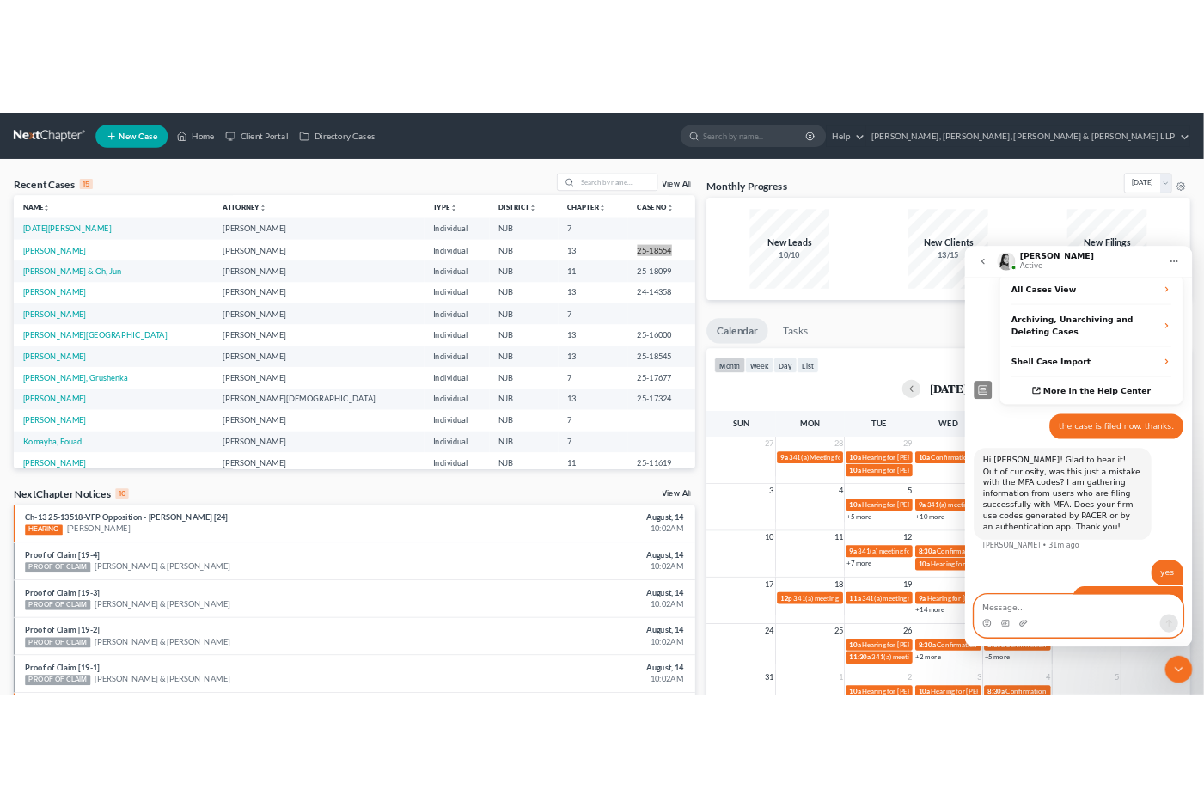
scroll to position [363, 0]
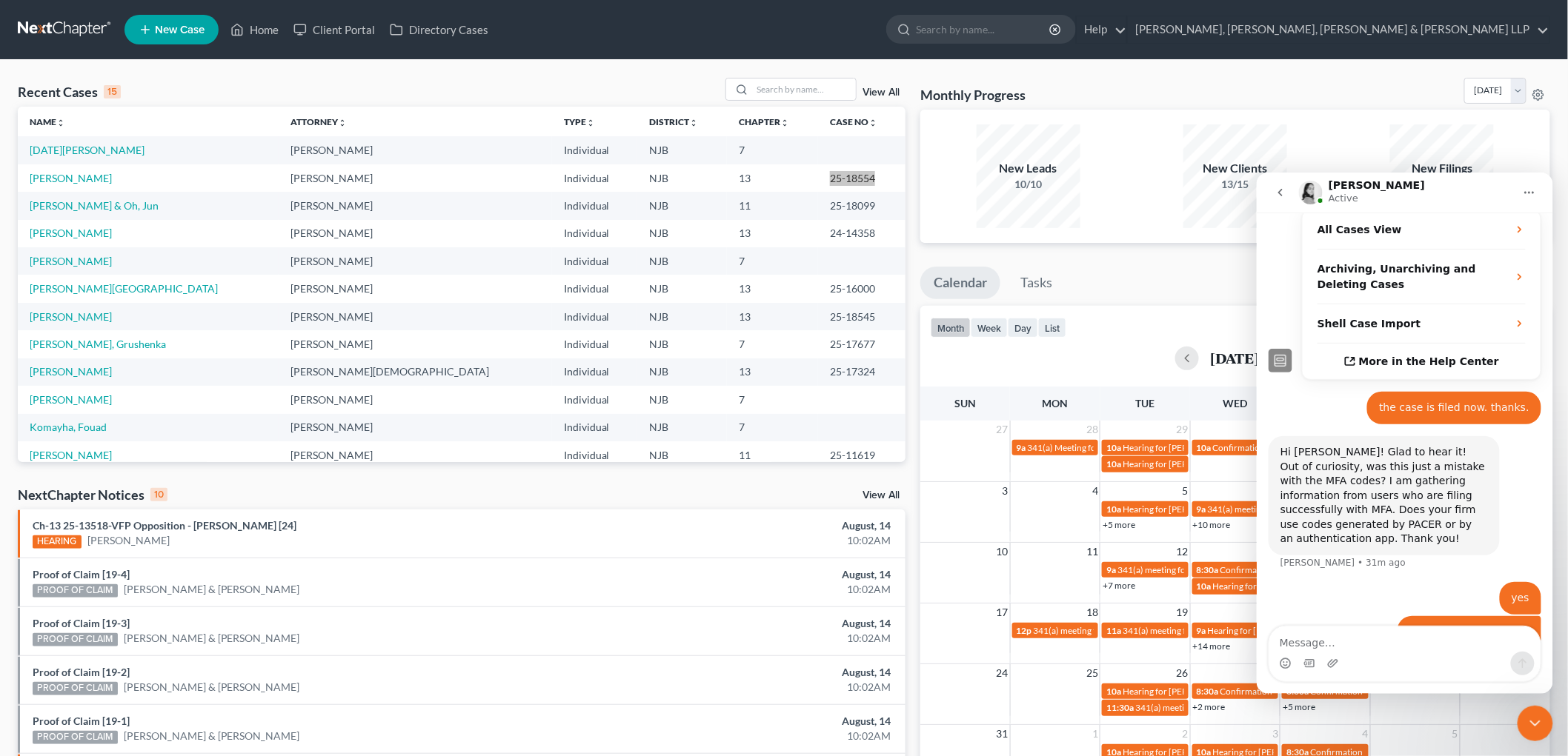
click at [1534, 722] on icon "Close Intercom Messenger" at bounding box center [1534, 722] width 18 height 18
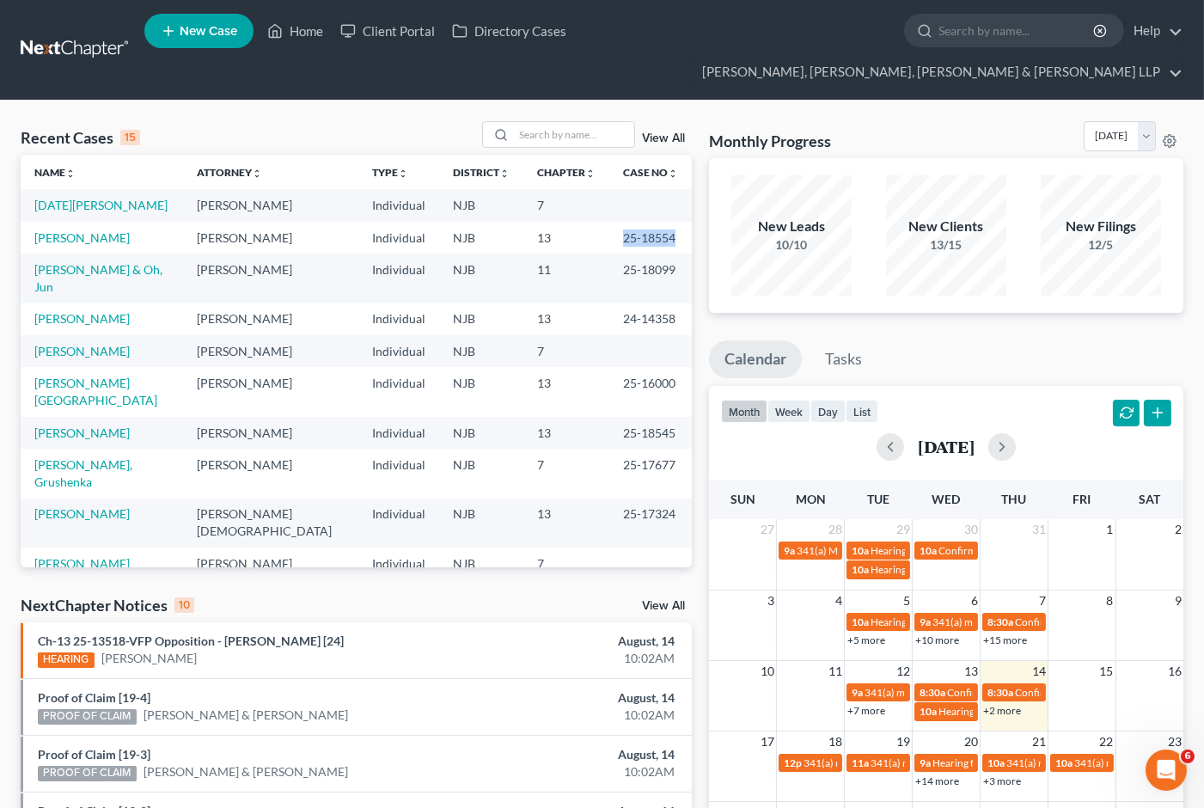
click at [1179, 101] on div "Recent Cases 15 View All Name unfold_more expand_more expand_less Attorney unfo…" at bounding box center [602, 712] width 1204 height 1222
drag, startPoint x: 600, startPoint y: 203, endPoint x: 655, endPoint y: 206, distance: 55.1
click at [655, 222] on td "25-18554" at bounding box center [650, 238] width 82 height 32
copy td "25-18554"
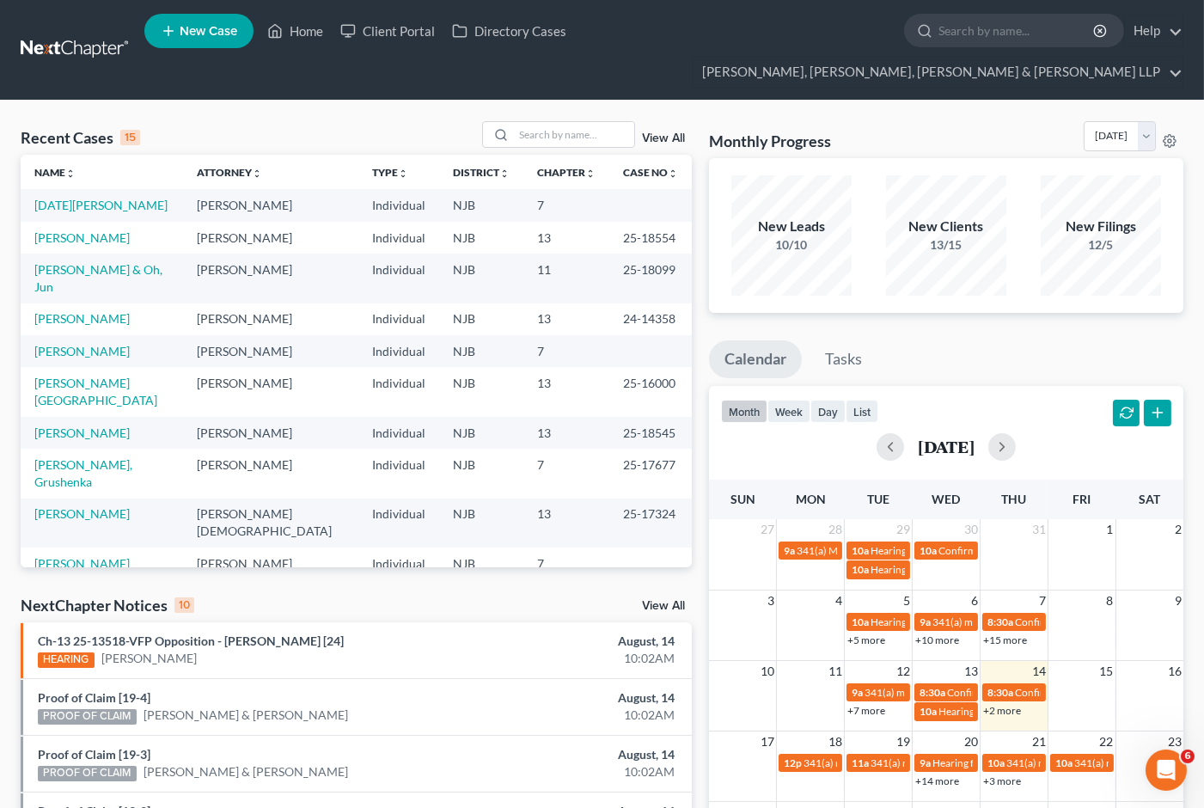
click at [1190, 101] on div "Recent Cases 15 View All Name unfold_more expand_more expand_less Attorney unfo…" at bounding box center [602, 712] width 1204 height 1222
click at [911, 121] on div "Monthly Progress Bankruptcy Bankruptcy [DATE] [DATE] [DATE] [DATE] [DATE] [DATE…" at bounding box center [946, 139] width 474 height 37
click at [567, 122] on input "search" at bounding box center [574, 134] width 120 height 25
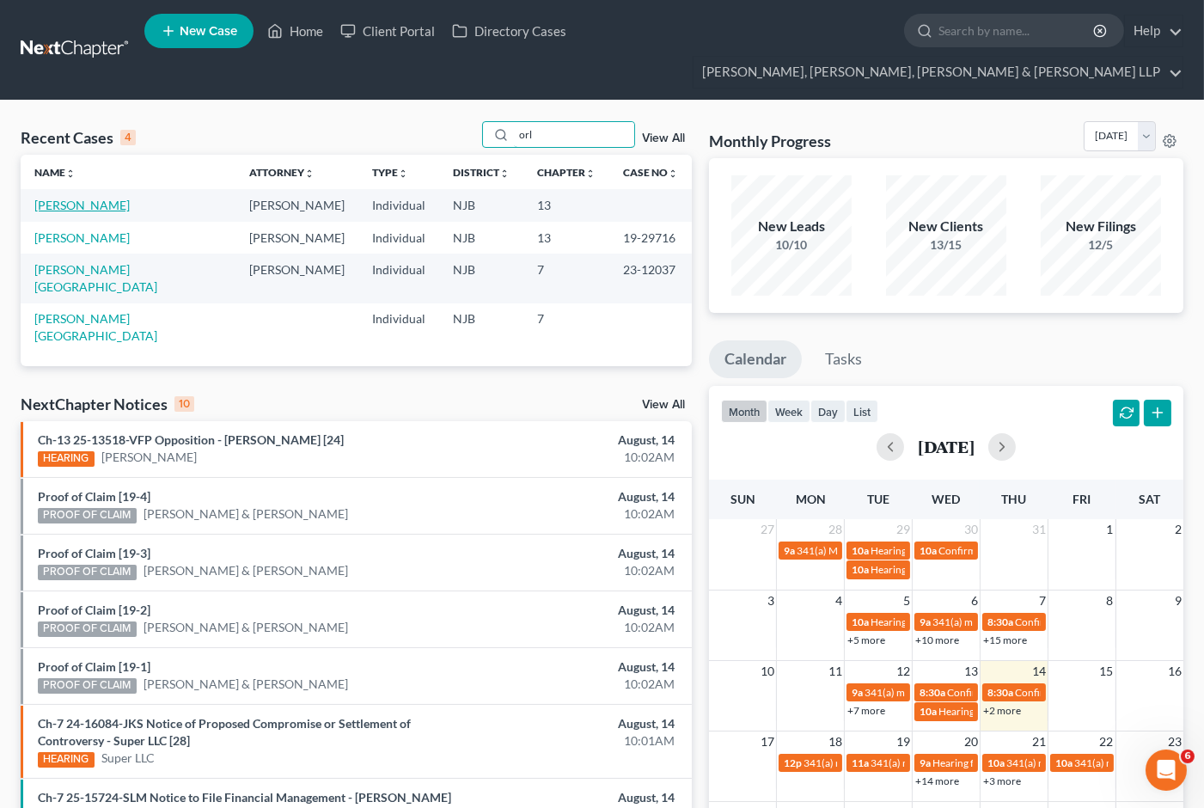
type input "orl"
click at [97, 198] on link "[PERSON_NAME]" at bounding box center [81, 205] width 95 height 15
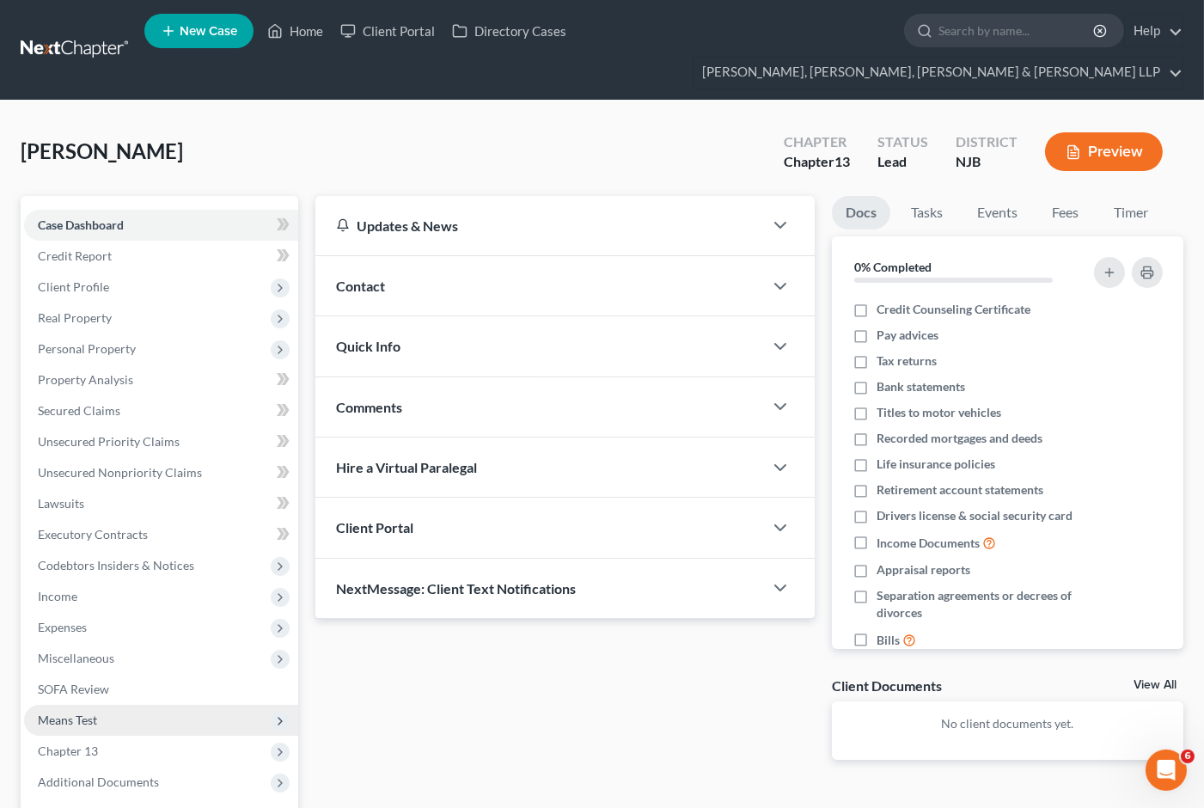
click at [86, 712] on span "Means Test" at bounding box center [67, 719] width 59 height 15
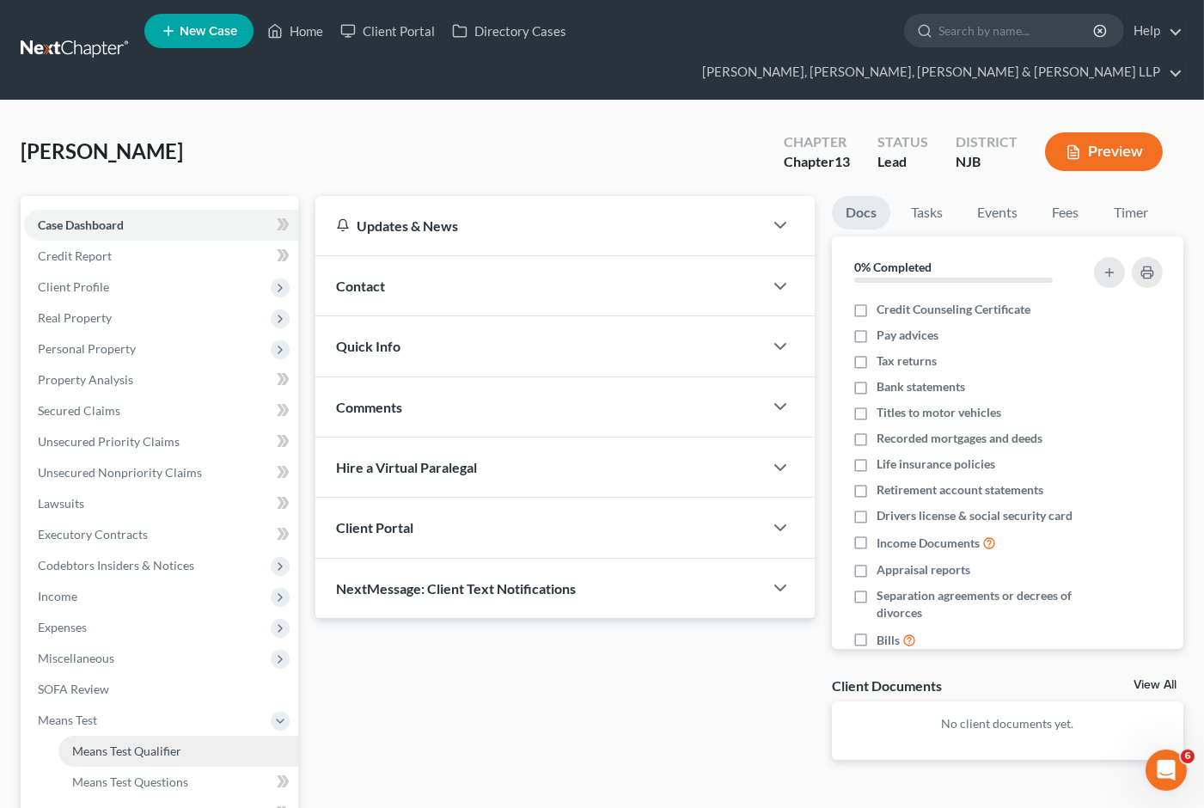
click at [168, 743] on span "Means Test Qualifier" at bounding box center [126, 750] width 109 height 15
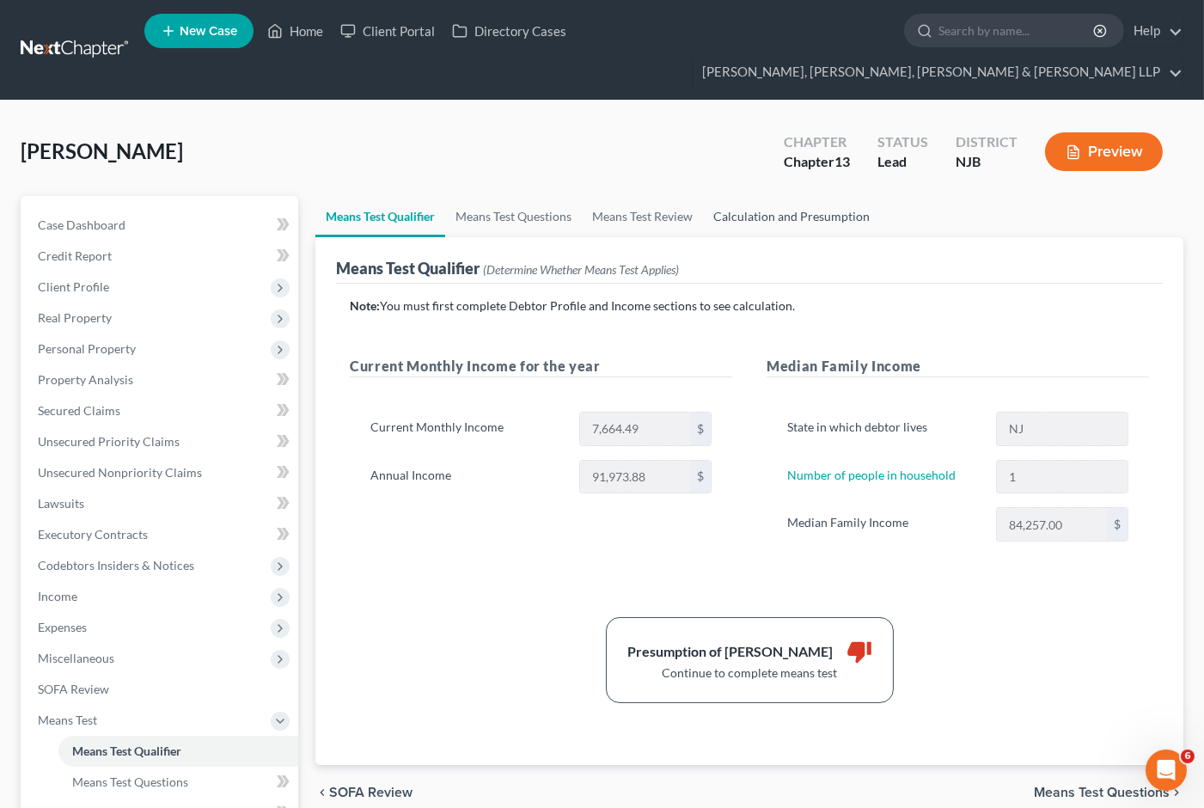
click at [779, 196] on link "Calculation and Presumption" at bounding box center [791, 216] width 177 height 41
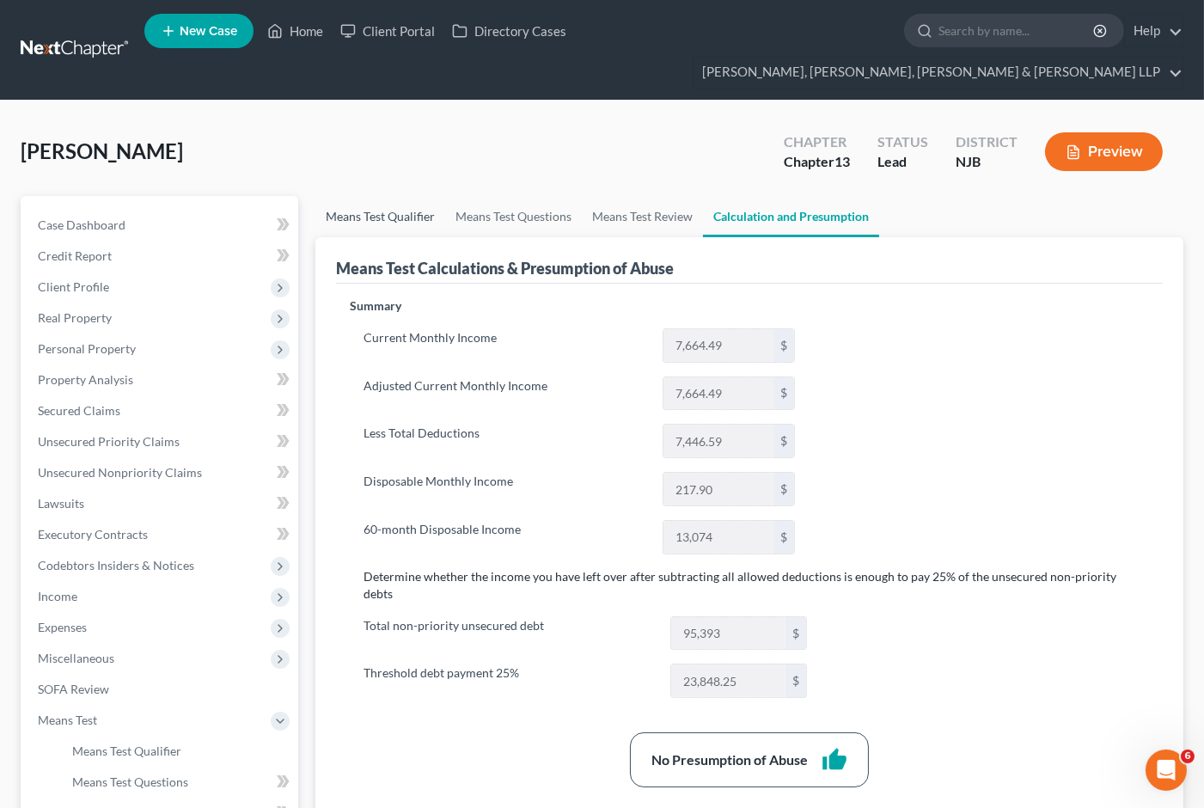
click at [375, 196] on link "Means Test Qualifier" at bounding box center [380, 216] width 130 height 41
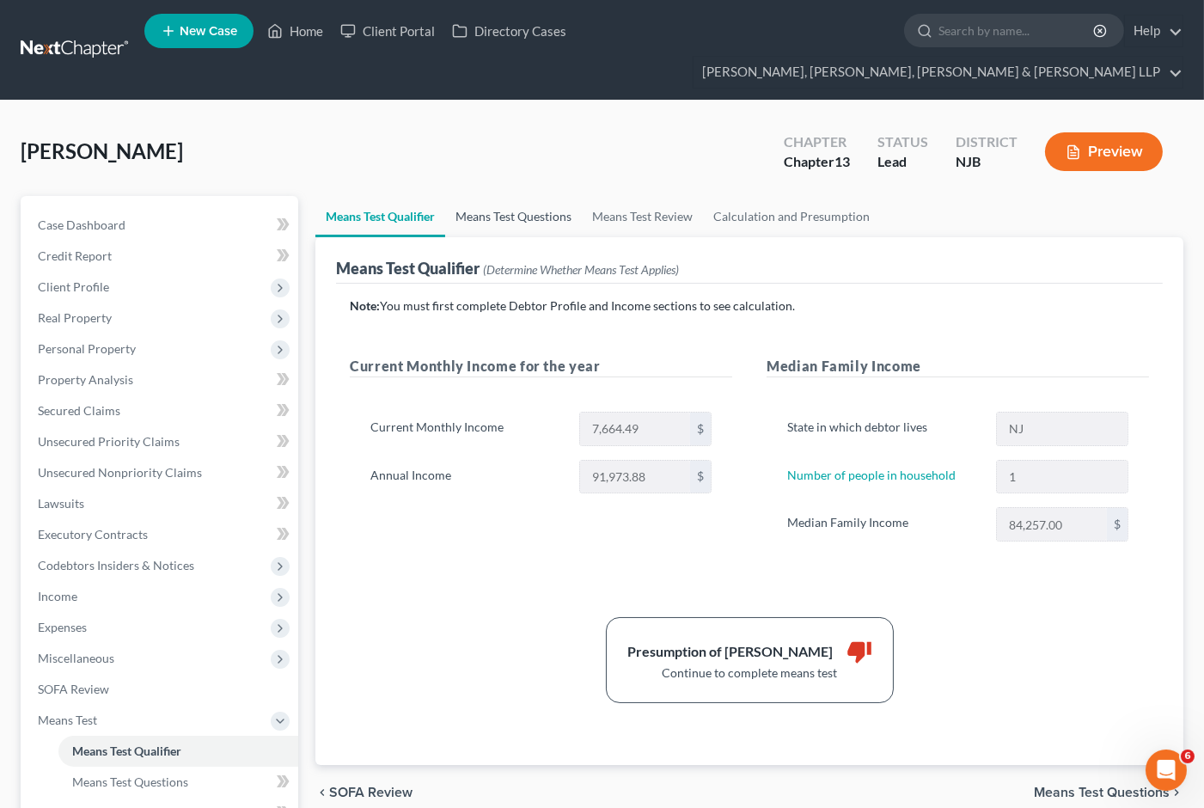
click at [500, 196] on link "Means Test Questions" at bounding box center [513, 216] width 137 height 41
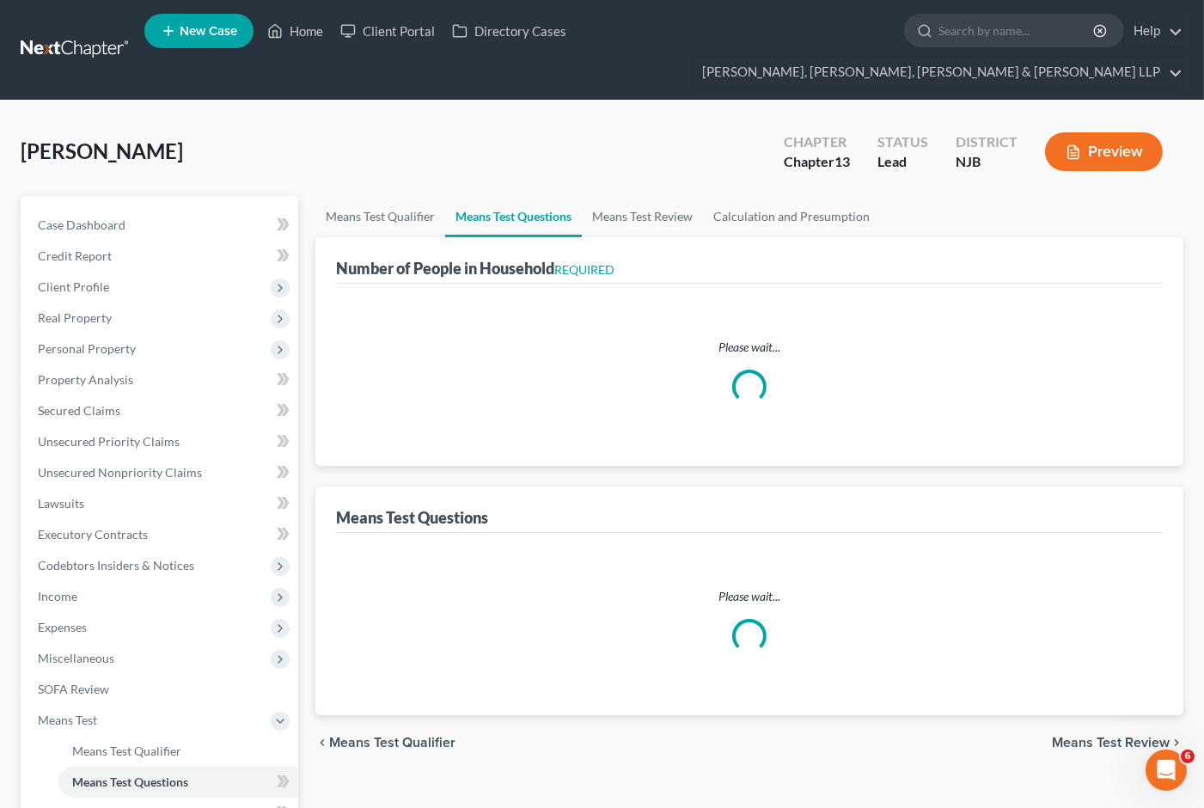
select select "1"
select select "60"
select select "0"
select select "24"
select select "1"
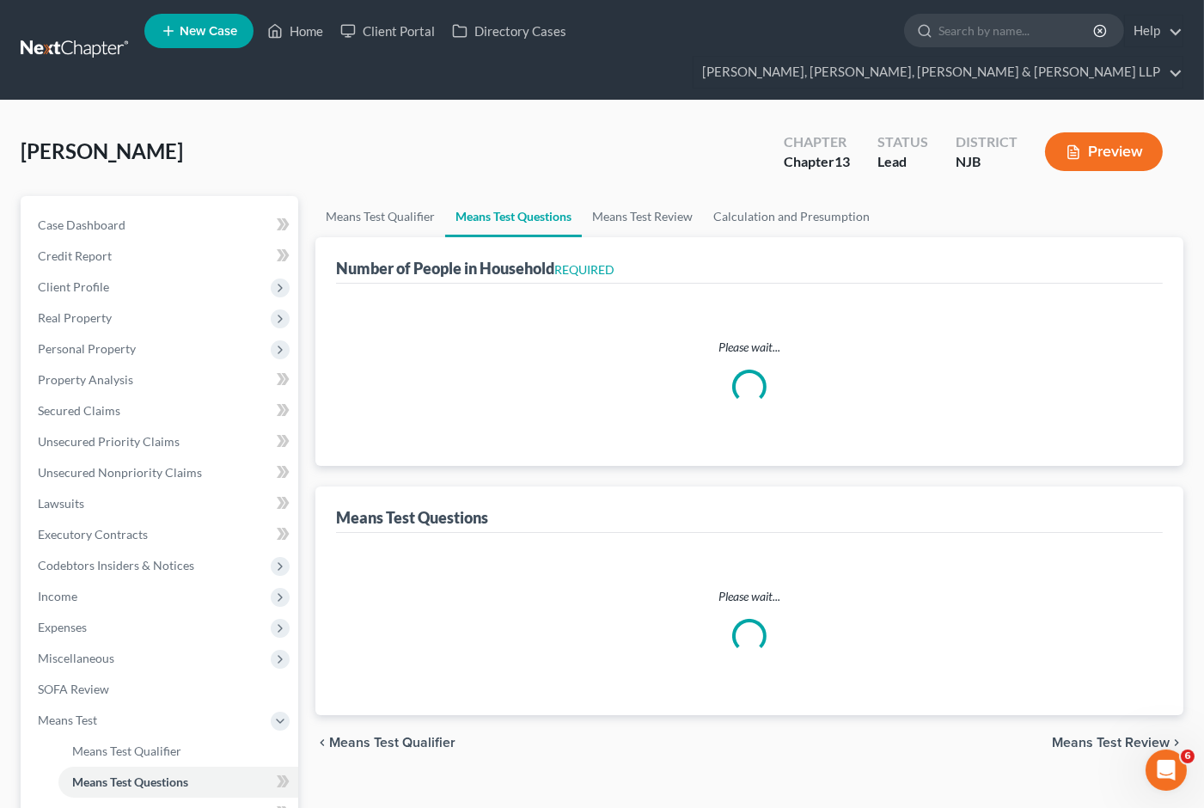
select select "0"
select select "1"
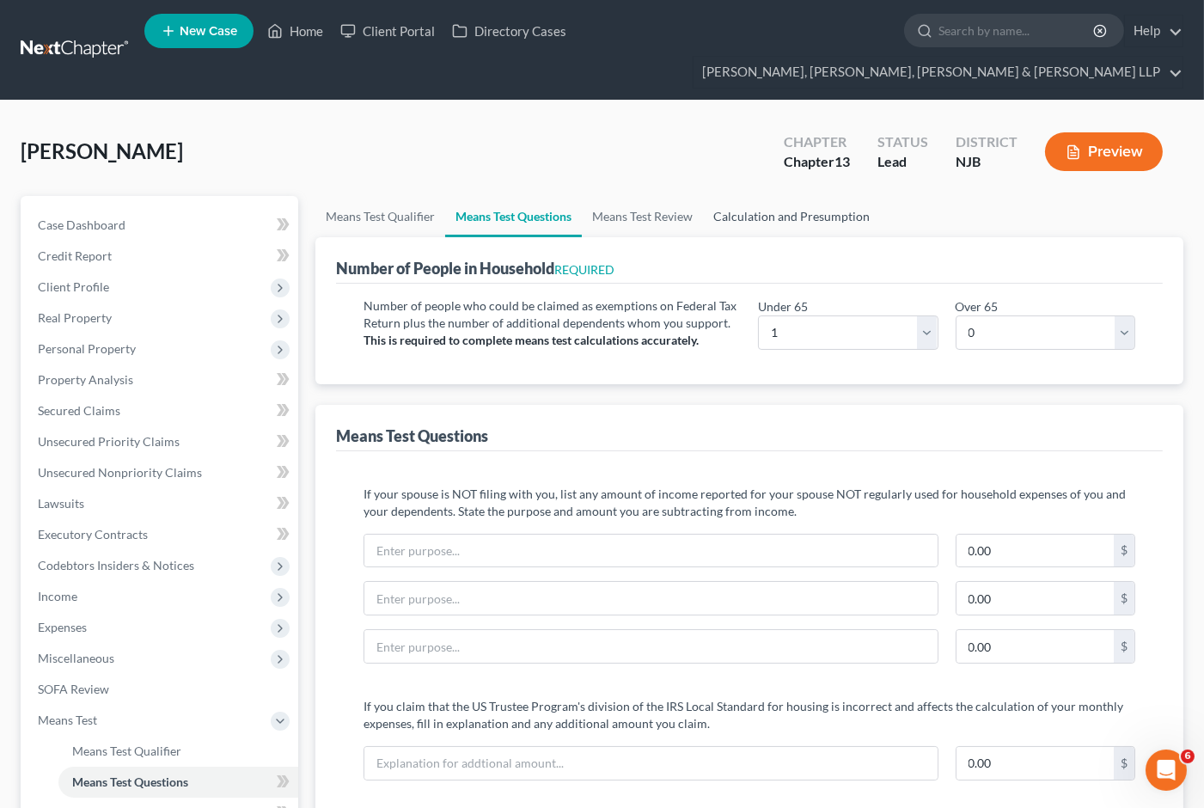
click at [809, 196] on link "Calculation and Presumption" at bounding box center [791, 216] width 177 height 41
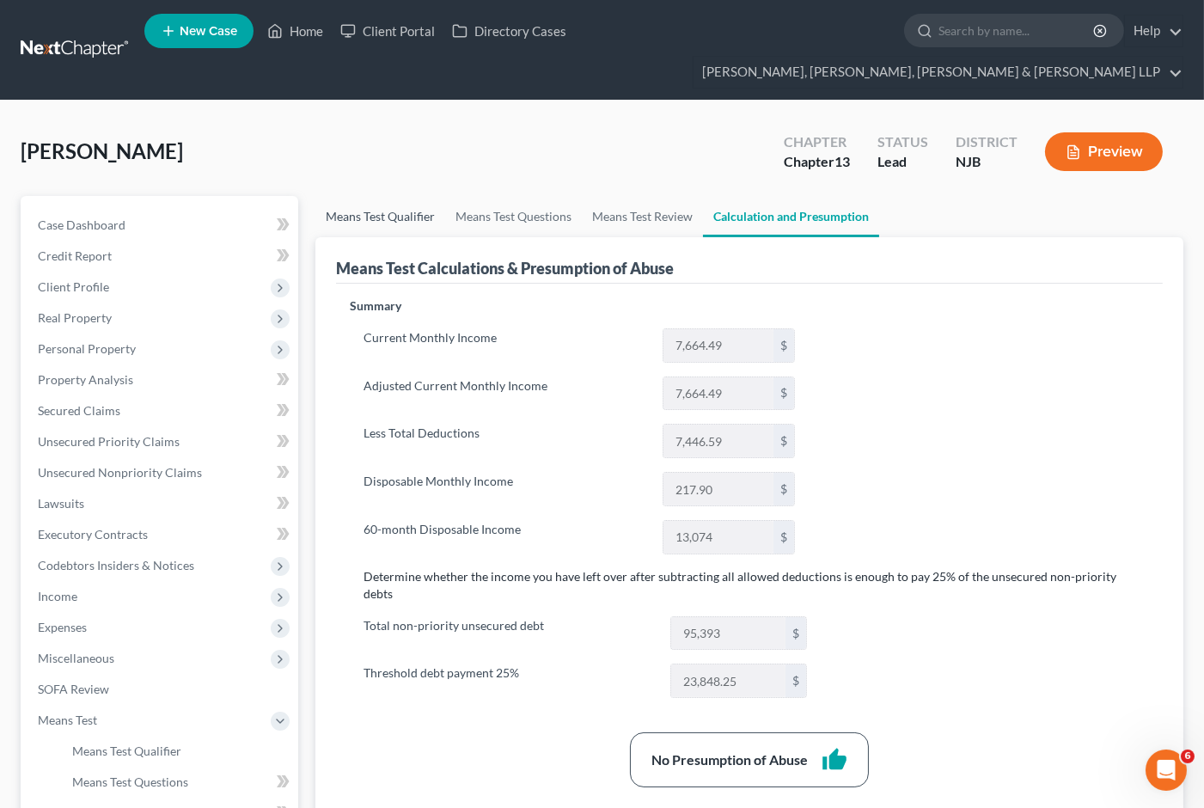
click at [383, 196] on link "Means Test Qualifier" at bounding box center [380, 216] width 130 height 41
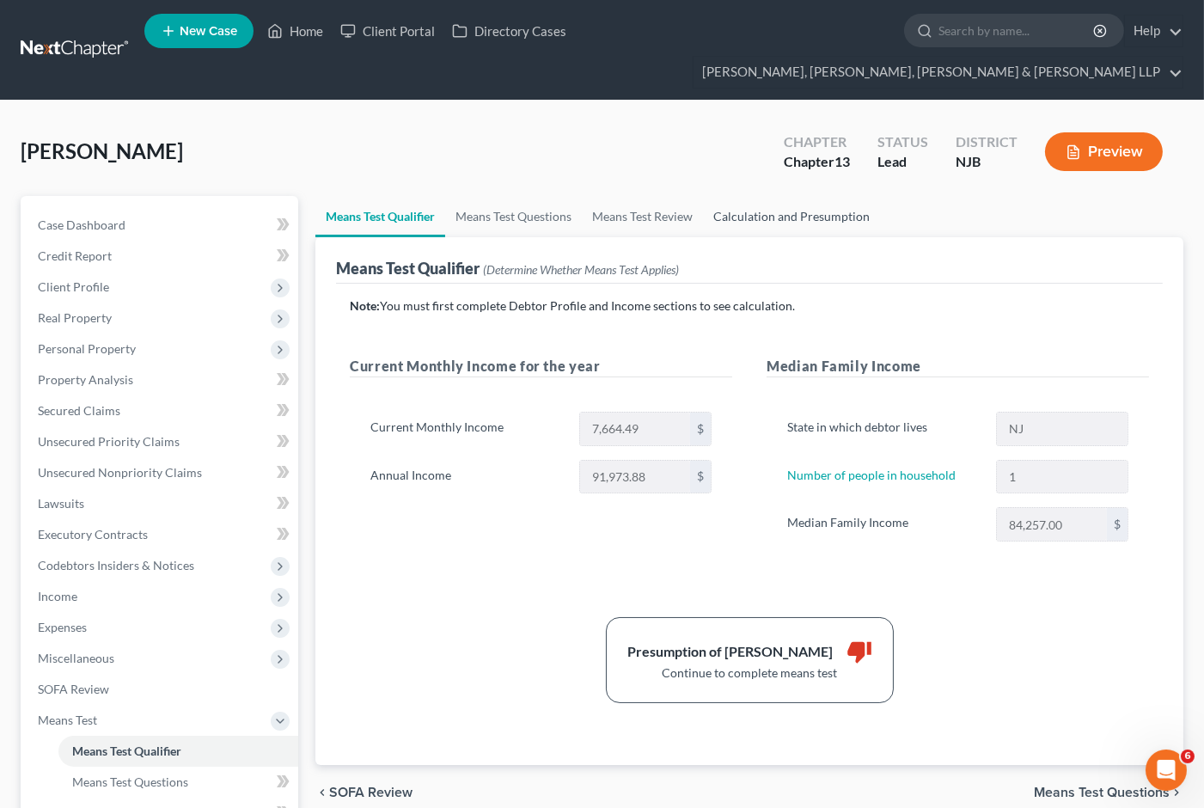
click at [749, 196] on link "Calculation and Presumption" at bounding box center [791, 216] width 177 height 41
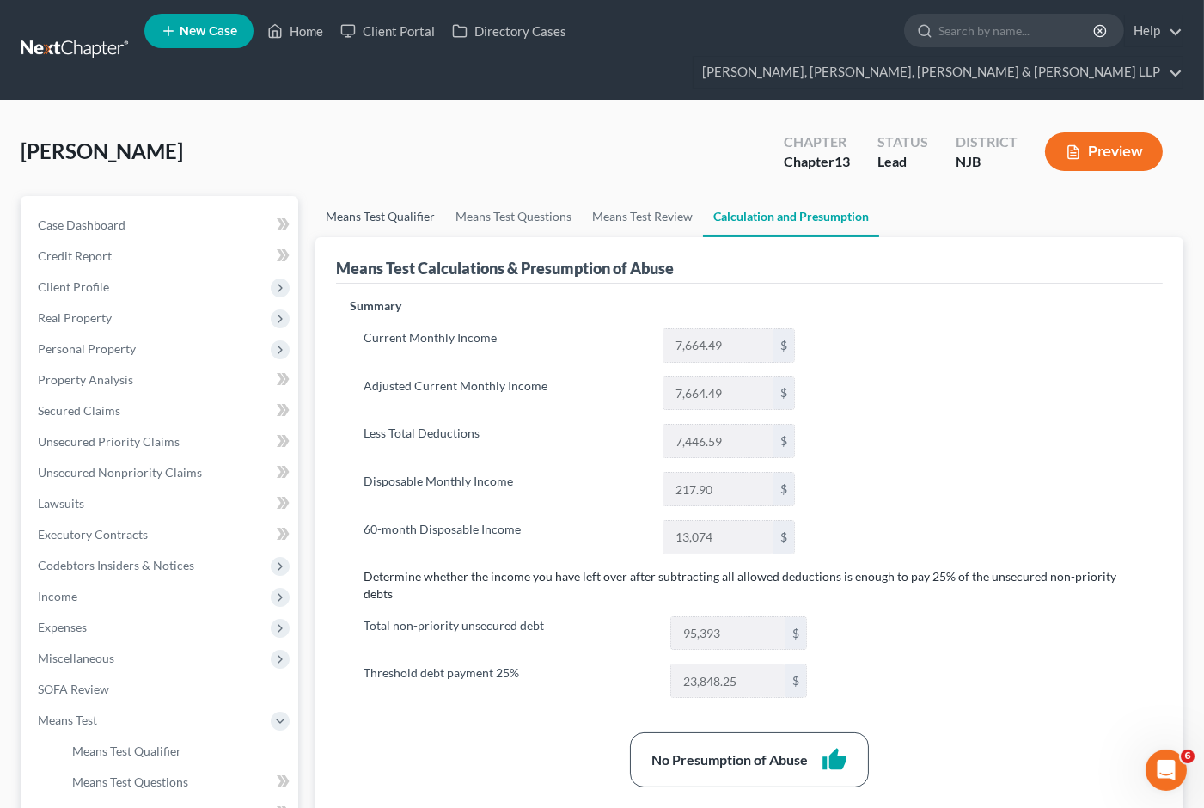
click at [375, 196] on link "Means Test Qualifier" at bounding box center [380, 216] width 130 height 41
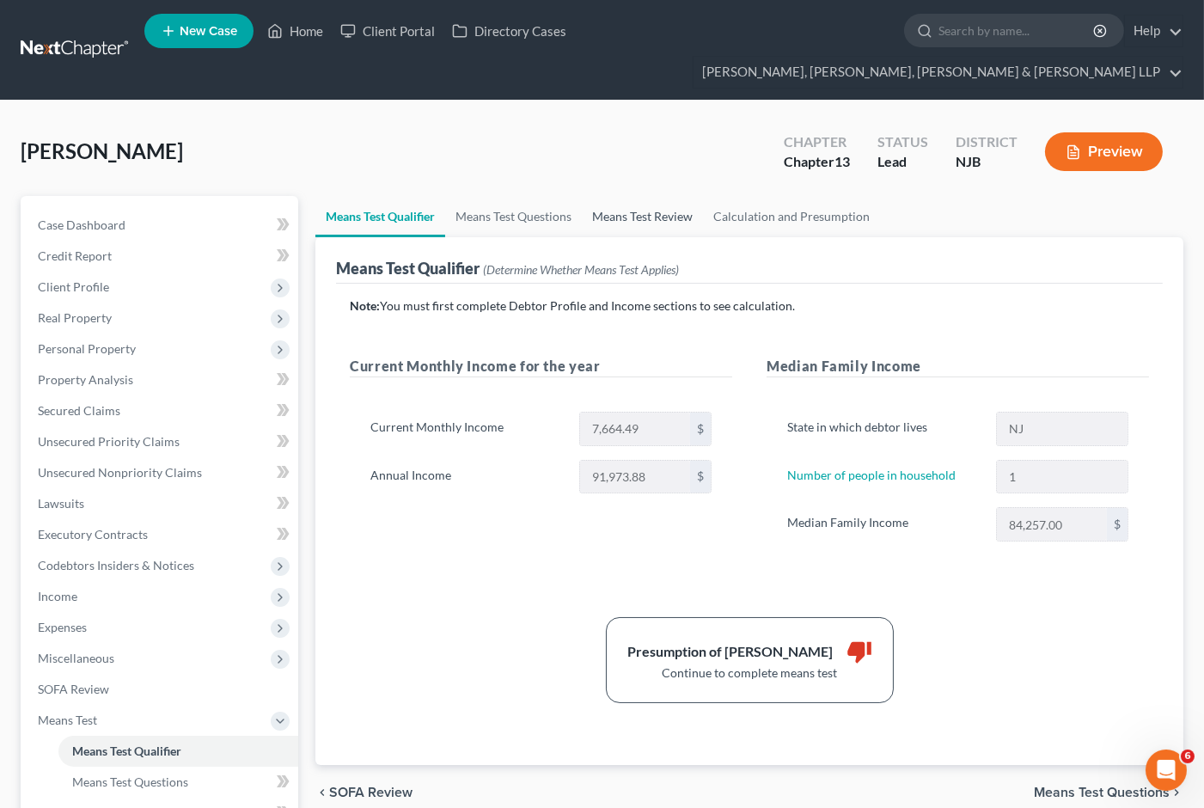
drag, startPoint x: 734, startPoint y: 107, endPoint x: 700, endPoint y: 174, distance: 74.9
click at [735, 121] on div "[GEOGRAPHIC_DATA][PERSON_NAME] Upgraded Chapter Chapter 13 Status Lead District…" at bounding box center [602, 158] width 1163 height 75
click at [509, 196] on link "Means Test Questions" at bounding box center [513, 216] width 137 height 41
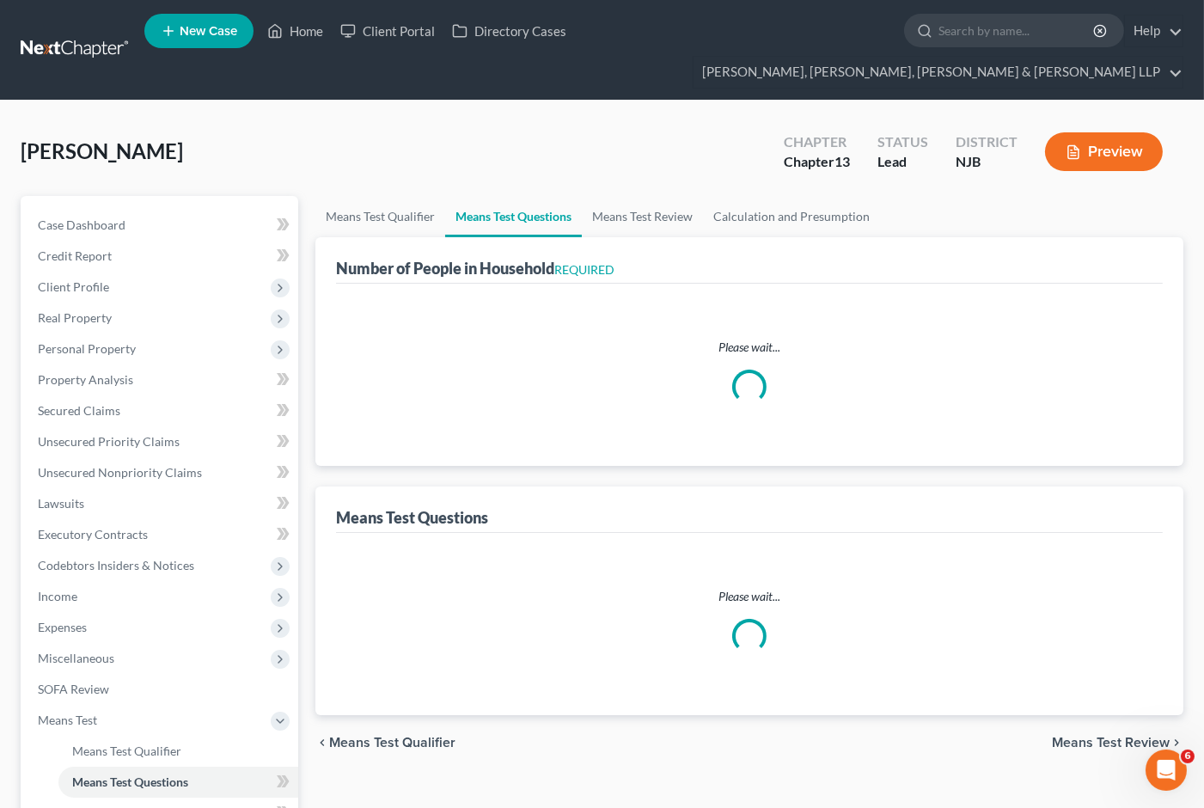
select select "1"
select select "60"
select select "0"
select select "24"
select select "1"
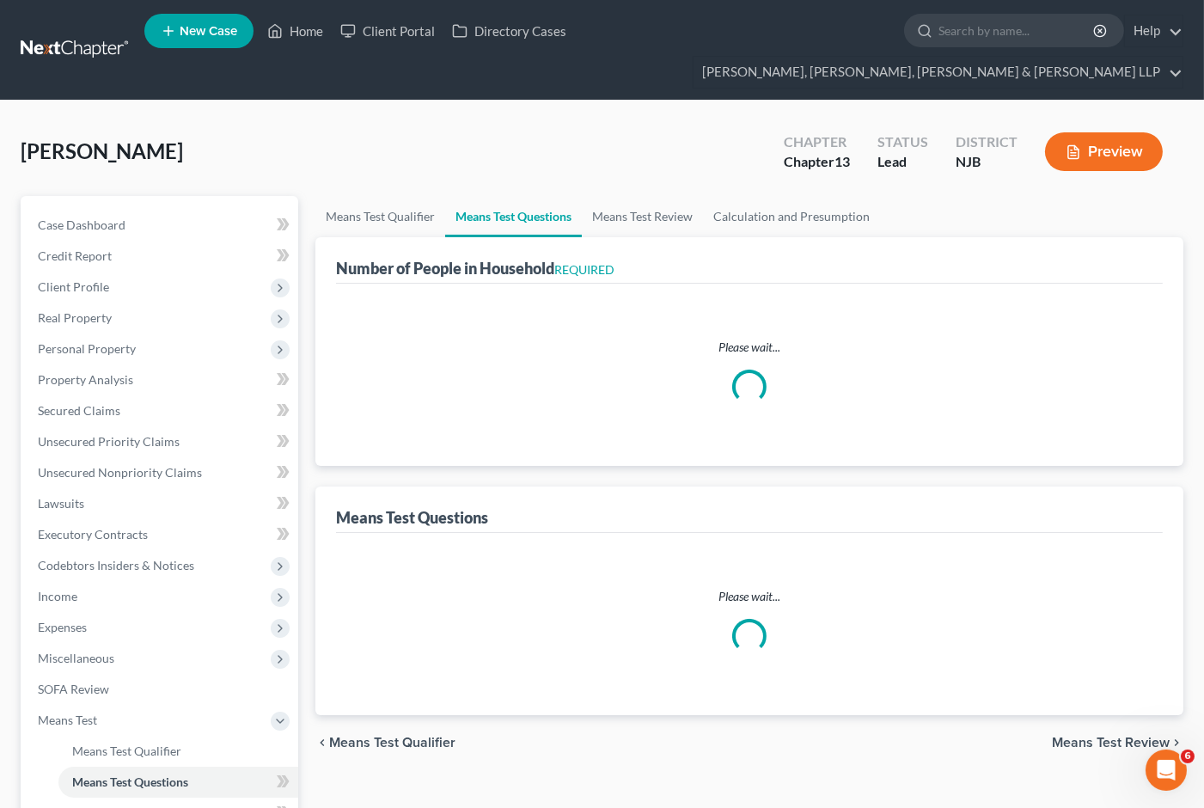
select select "0"
select select "1"
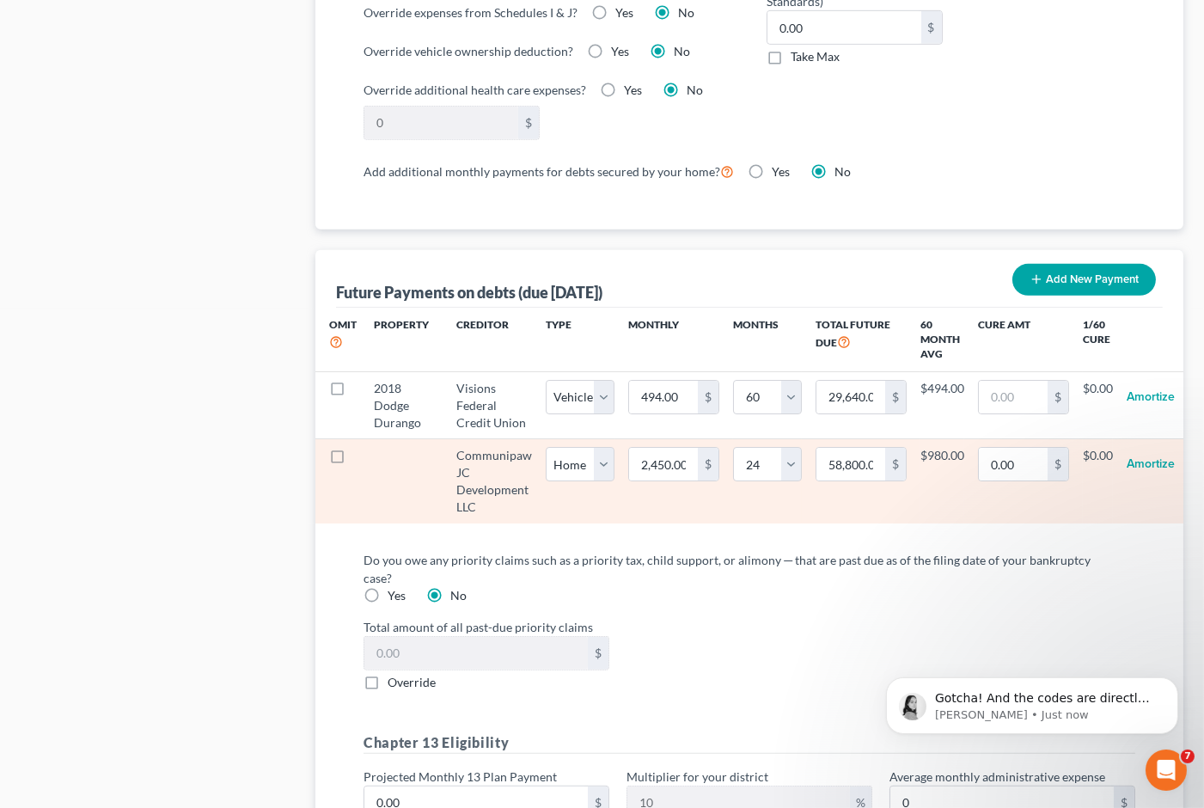
scroll to position [466, 0]
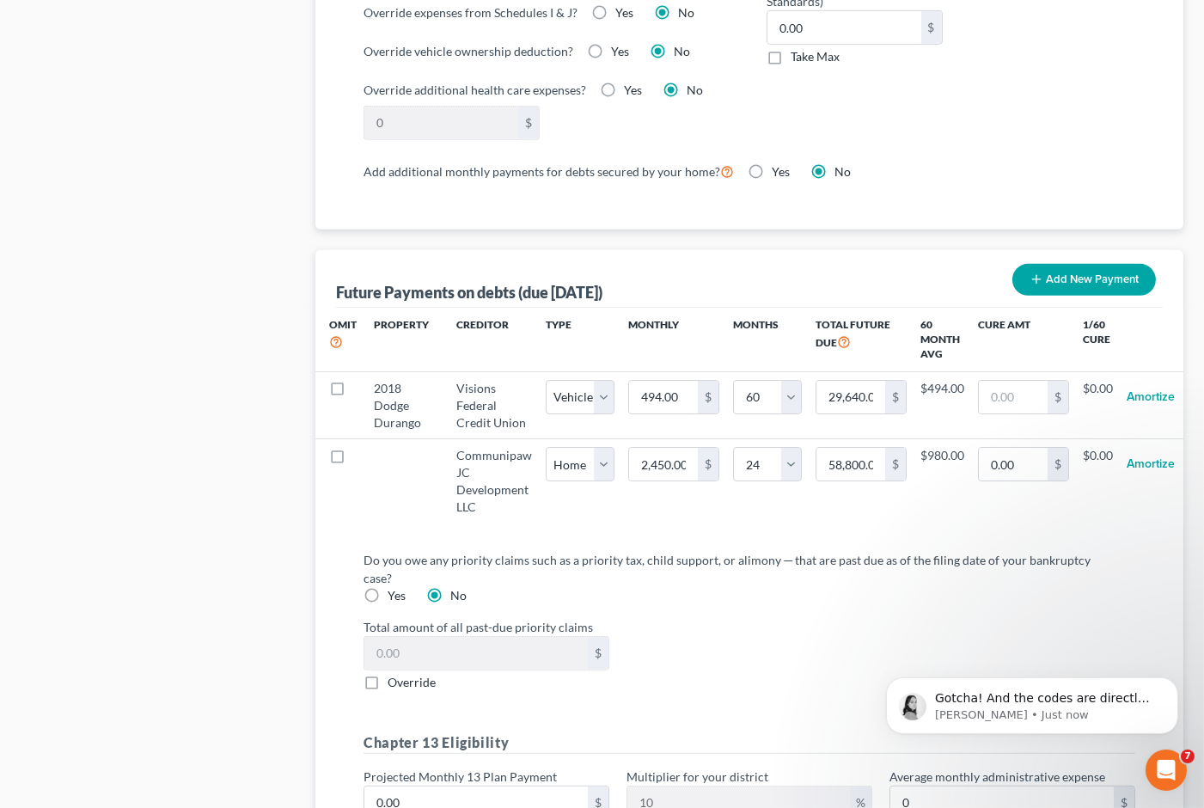
drag, startPoint x: 232, startPoint y: 719, endPoint x: 235, endPoint y: 662, distance: 56.8
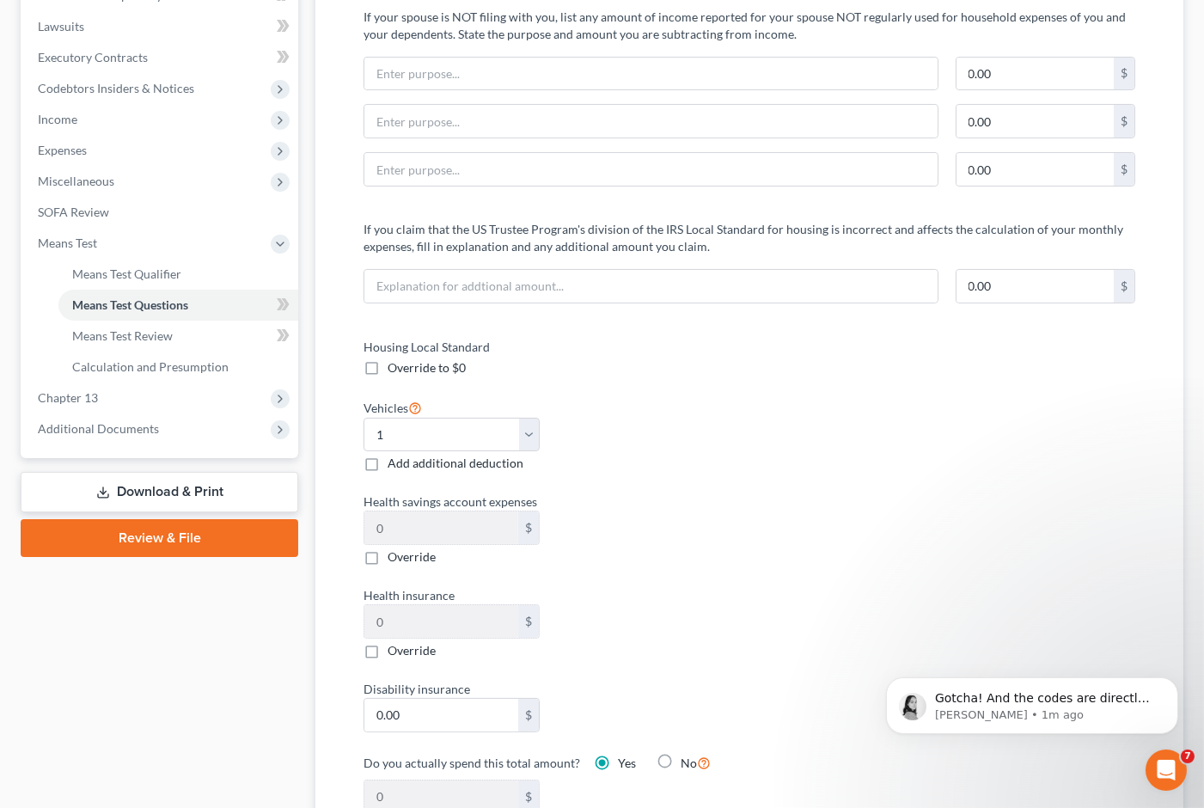
scroll to position [191, 0]
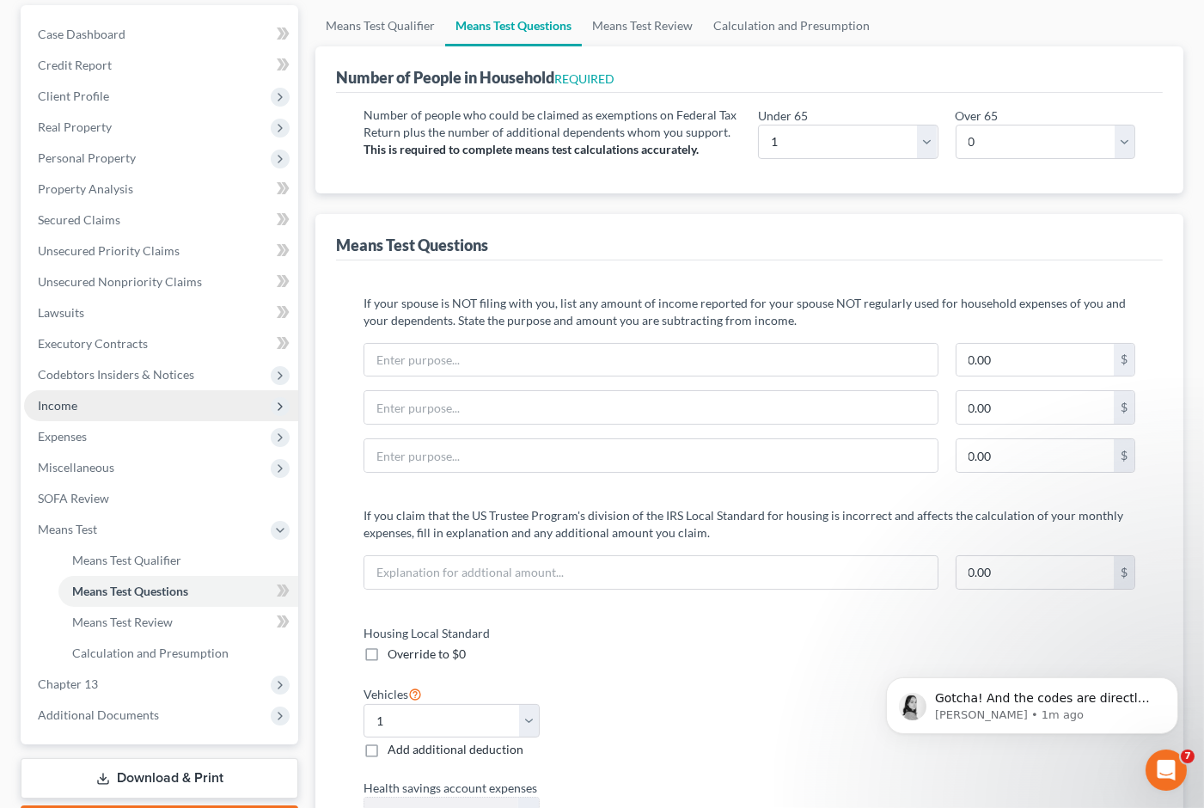
click at [63, 398] on span "Income" at bounding box center [58, 405] width 40 height 15
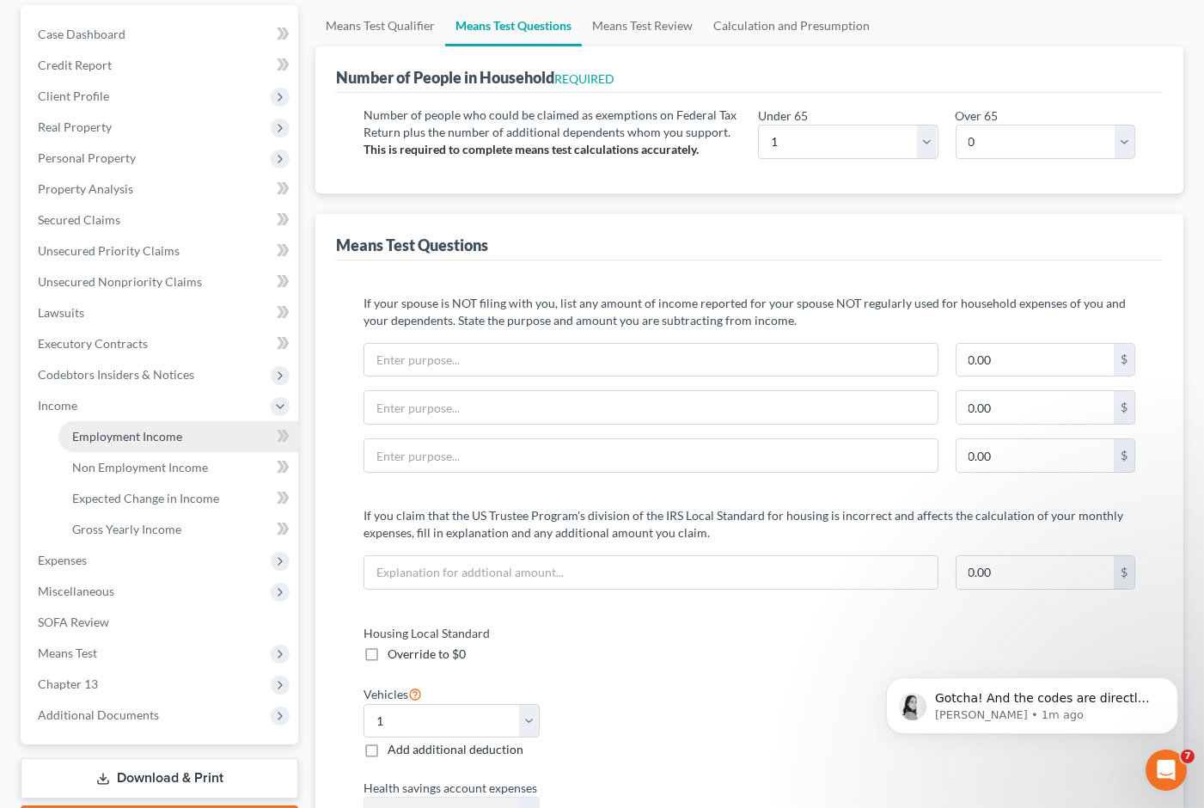
click at [80, 429] on span "Employment Income" at bounding box center [127, 436] width 110 height 15
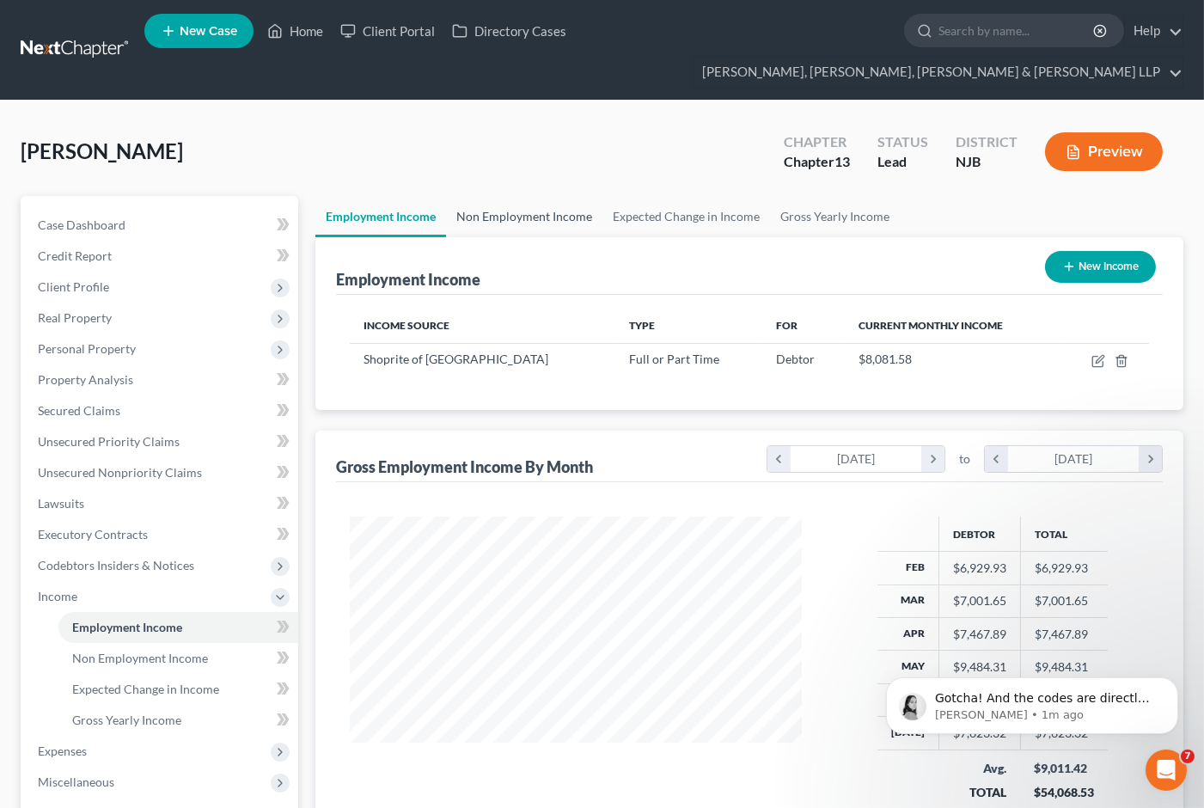
scroll to position [308, 485]
click at [520, 196] on link "Non Employment Income" at bounding box center [524, 216] width 156 height 41
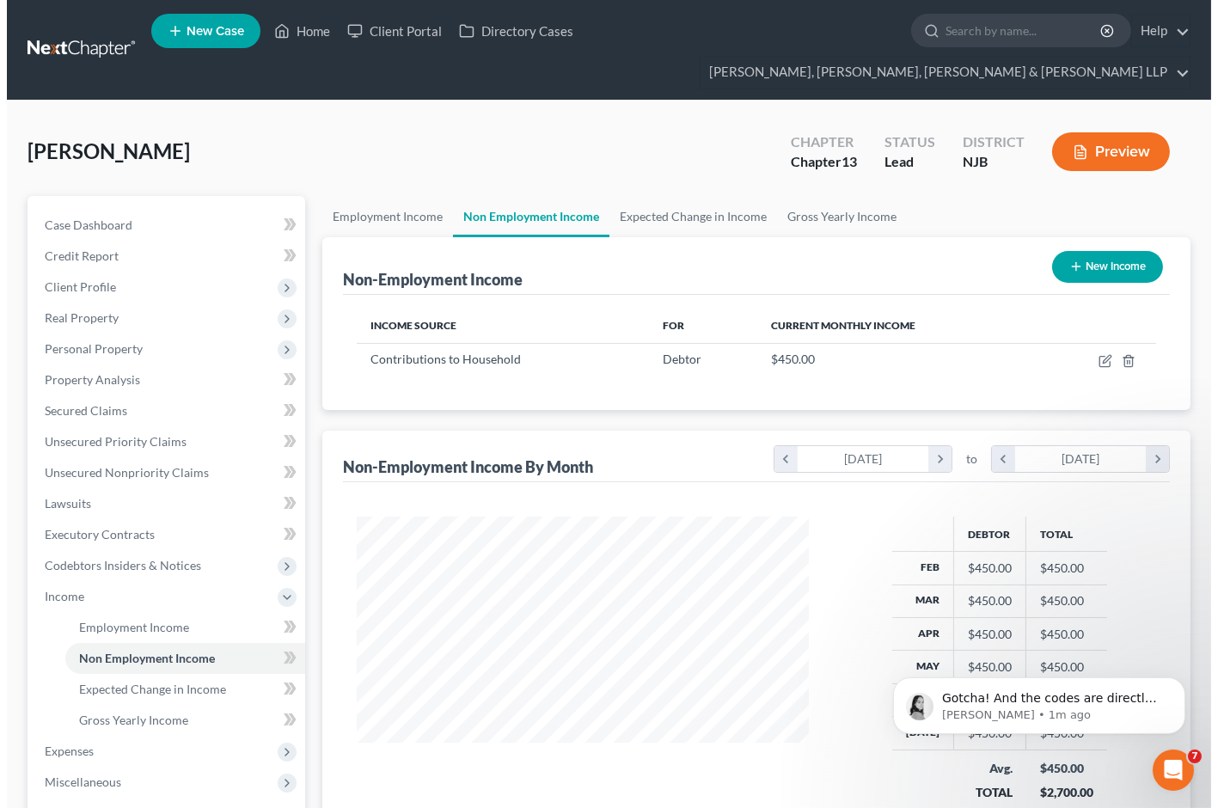
scroll to position [308, 485]
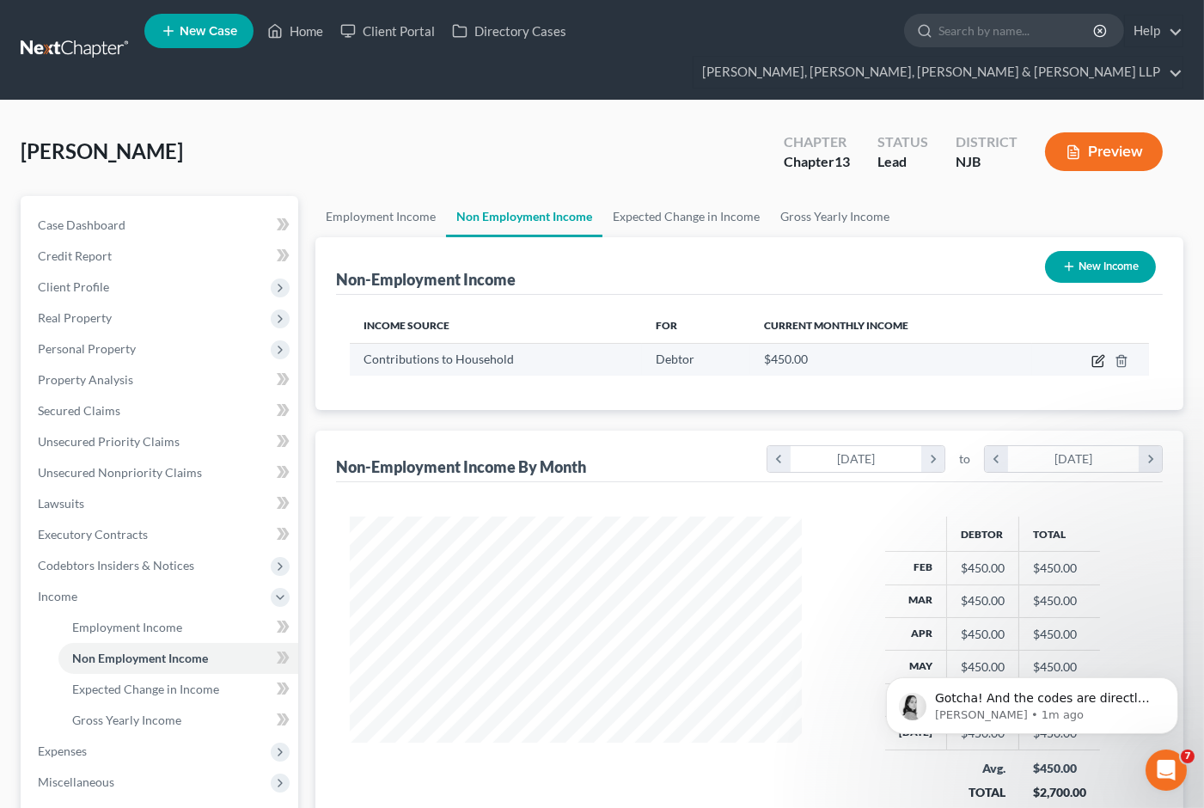
click at [1096, 355] on icon "button" at bounding box center [1100, 359] width 8 height 8
select select "8"
select select "0"
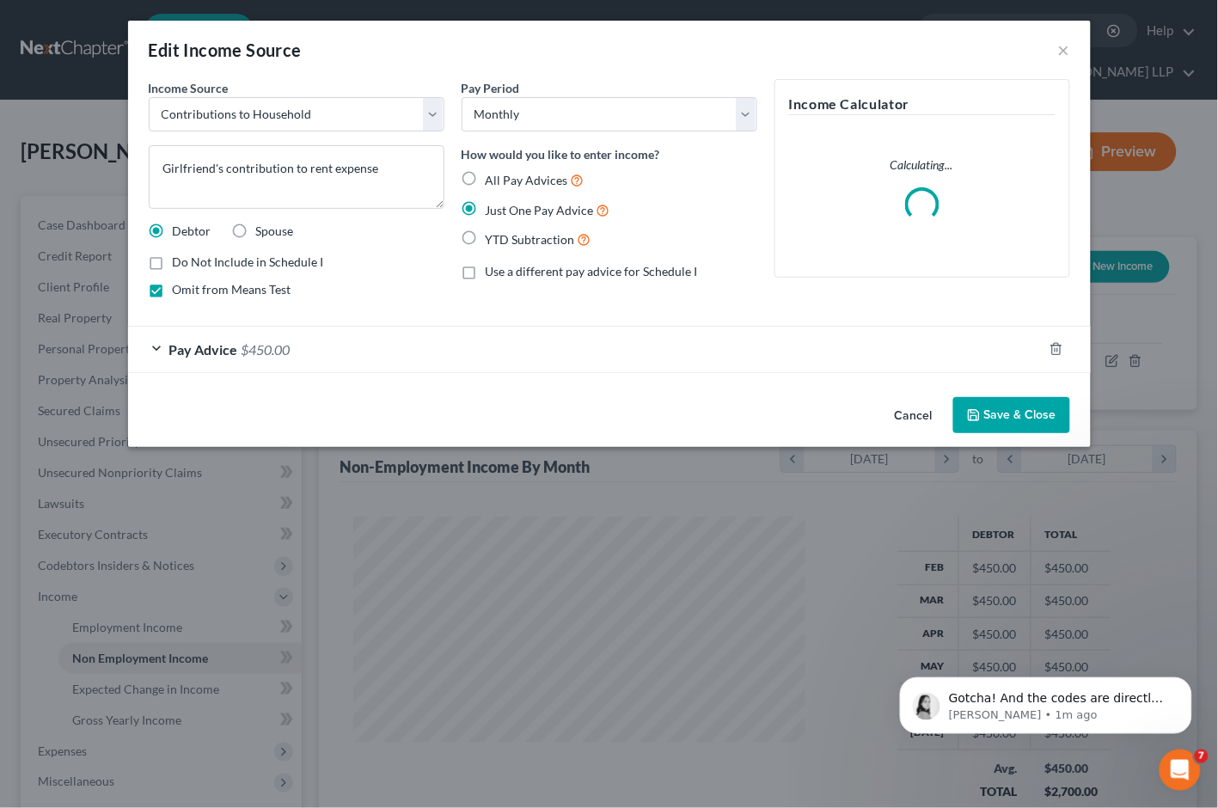
scroll to position [308, 492]
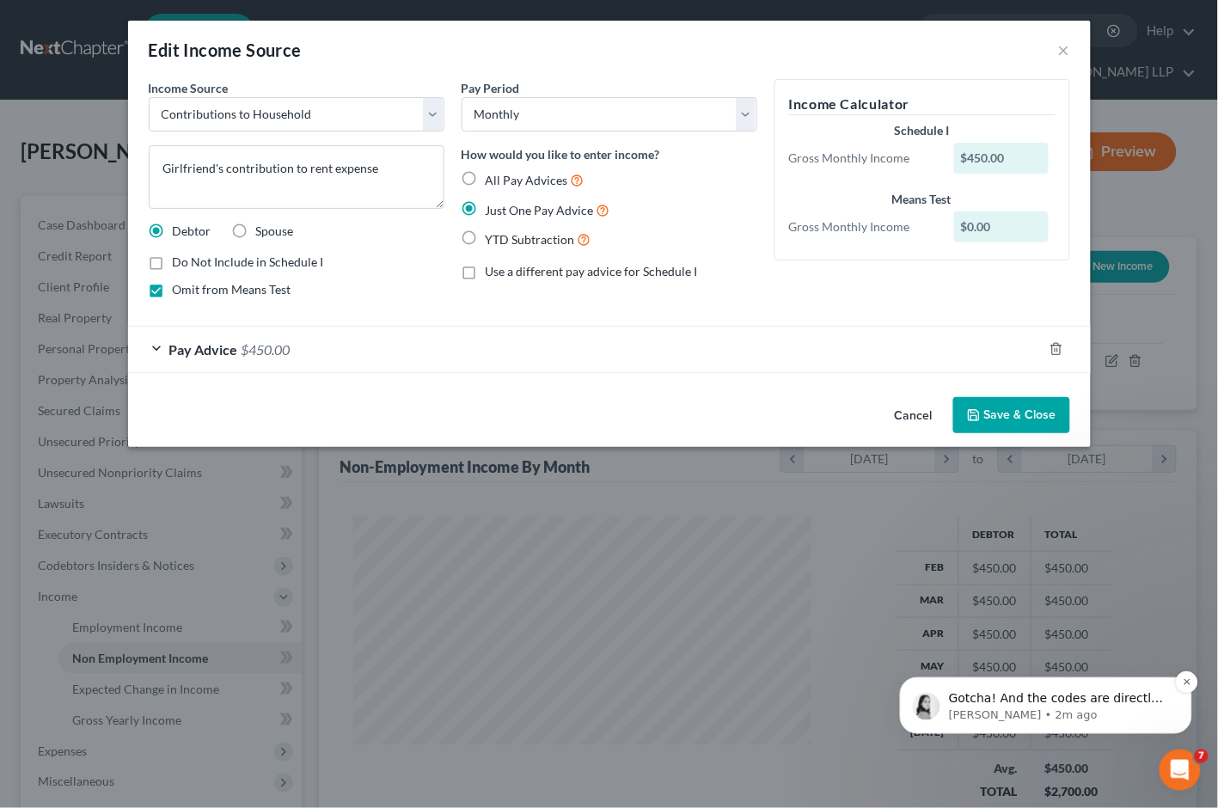
click at [1133, 694] on p "Gotcha! And the codes are directly from PACER and not a third party authenticat…" at bounding box center [1059, 697] width 222 height 17
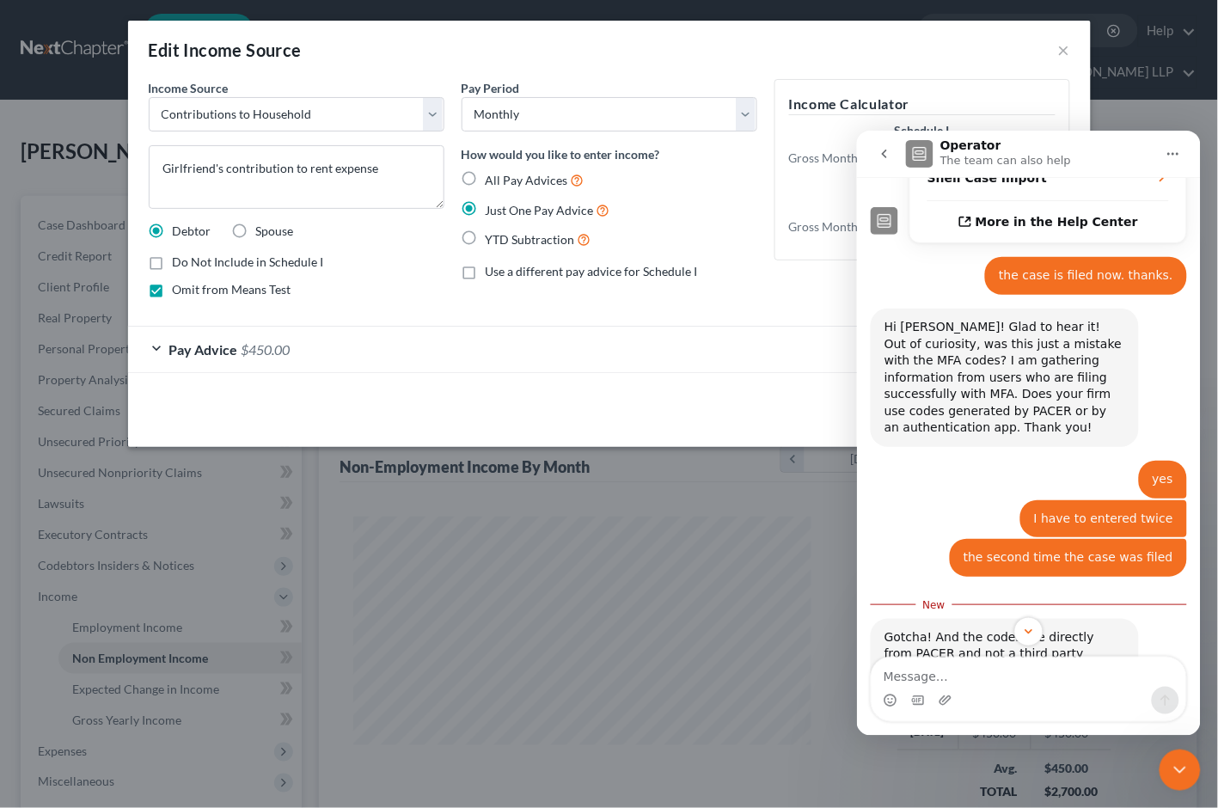
scroll to position [494, 0]
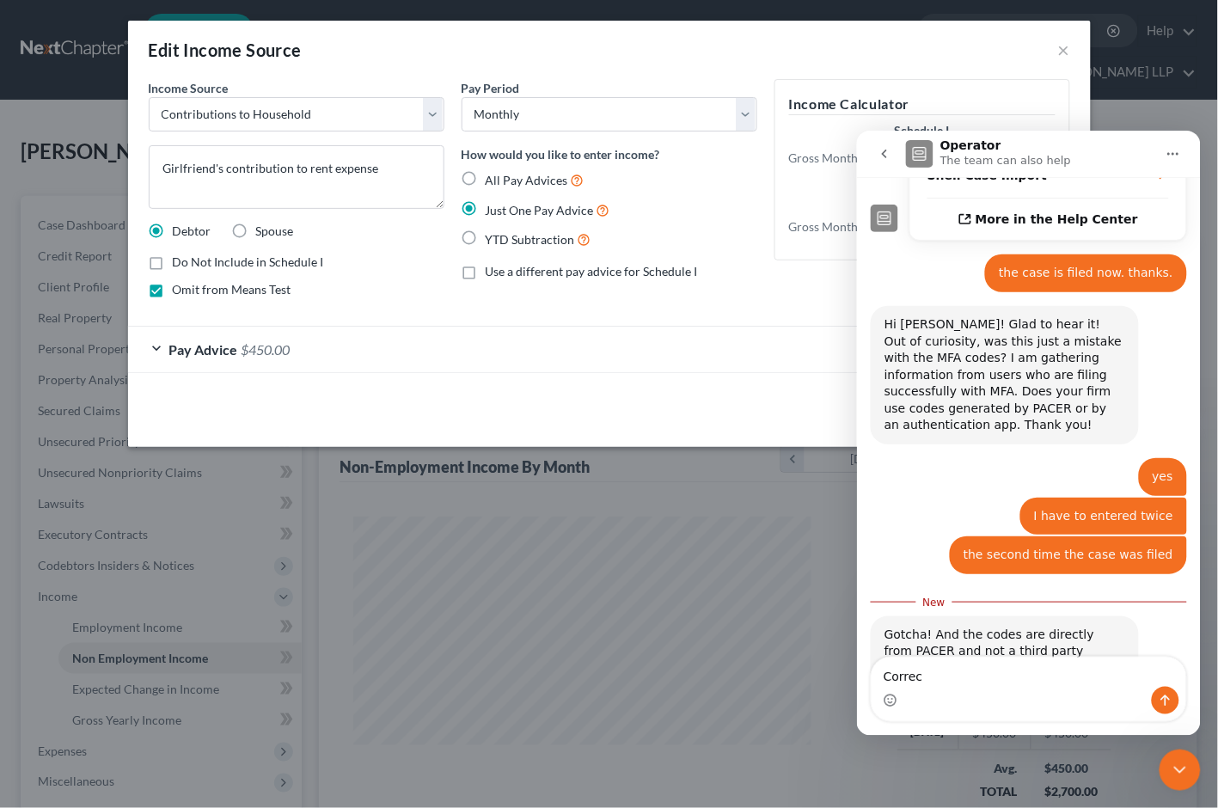
type textarea "Correct"
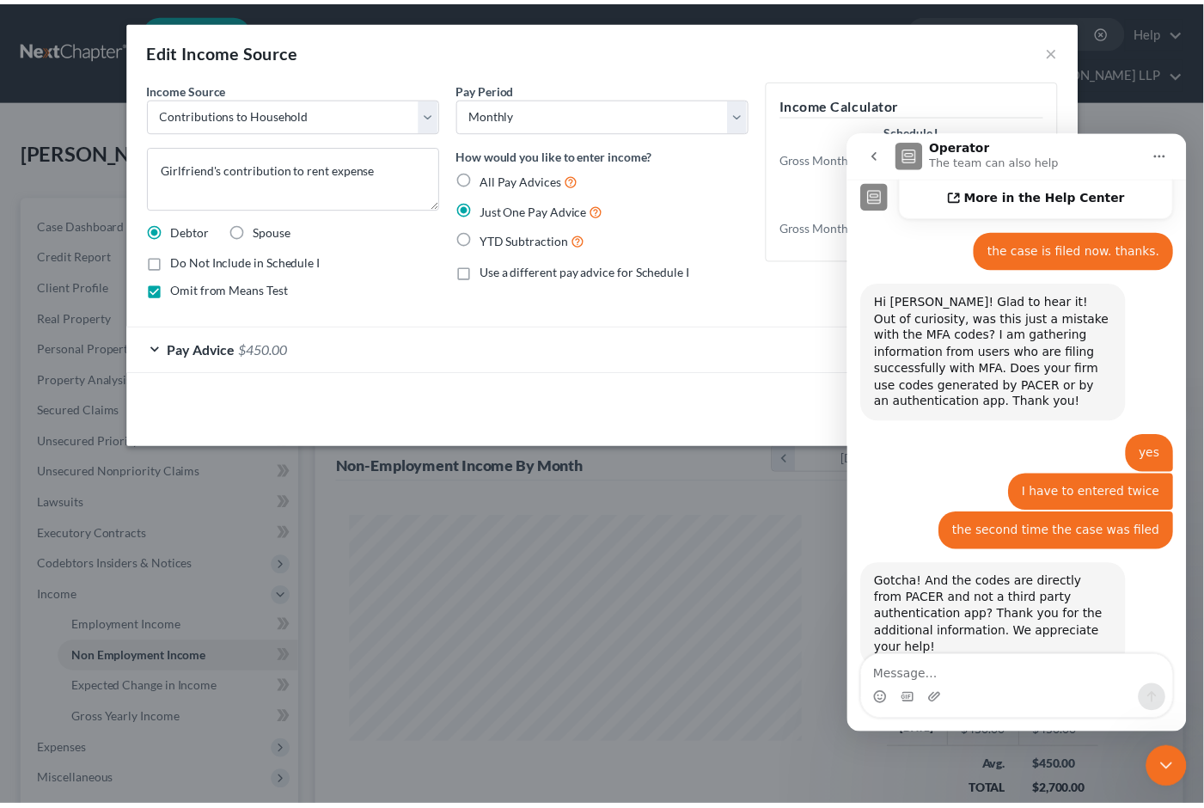
scroll to position [516, 0]
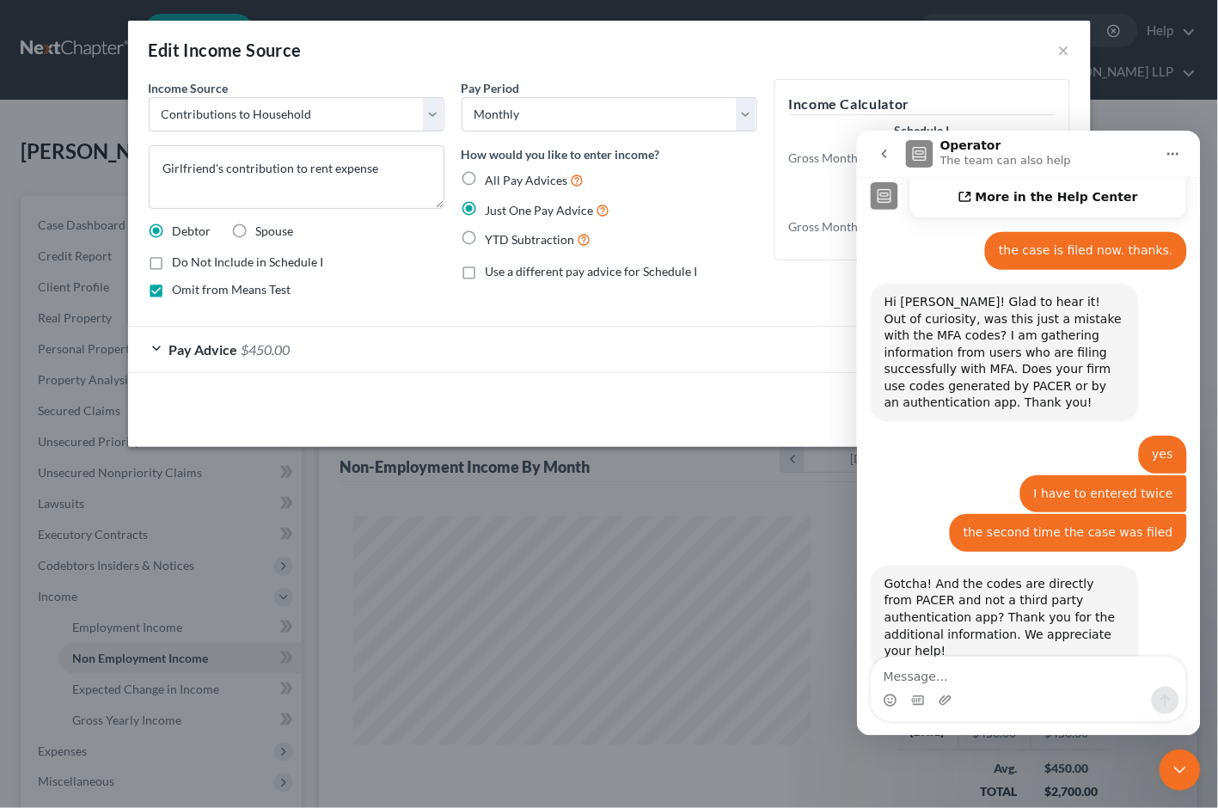
click at [1175, 759] on icon "Close Intercom Messenger" at bounding box center [1179, 769] width 21 height 21
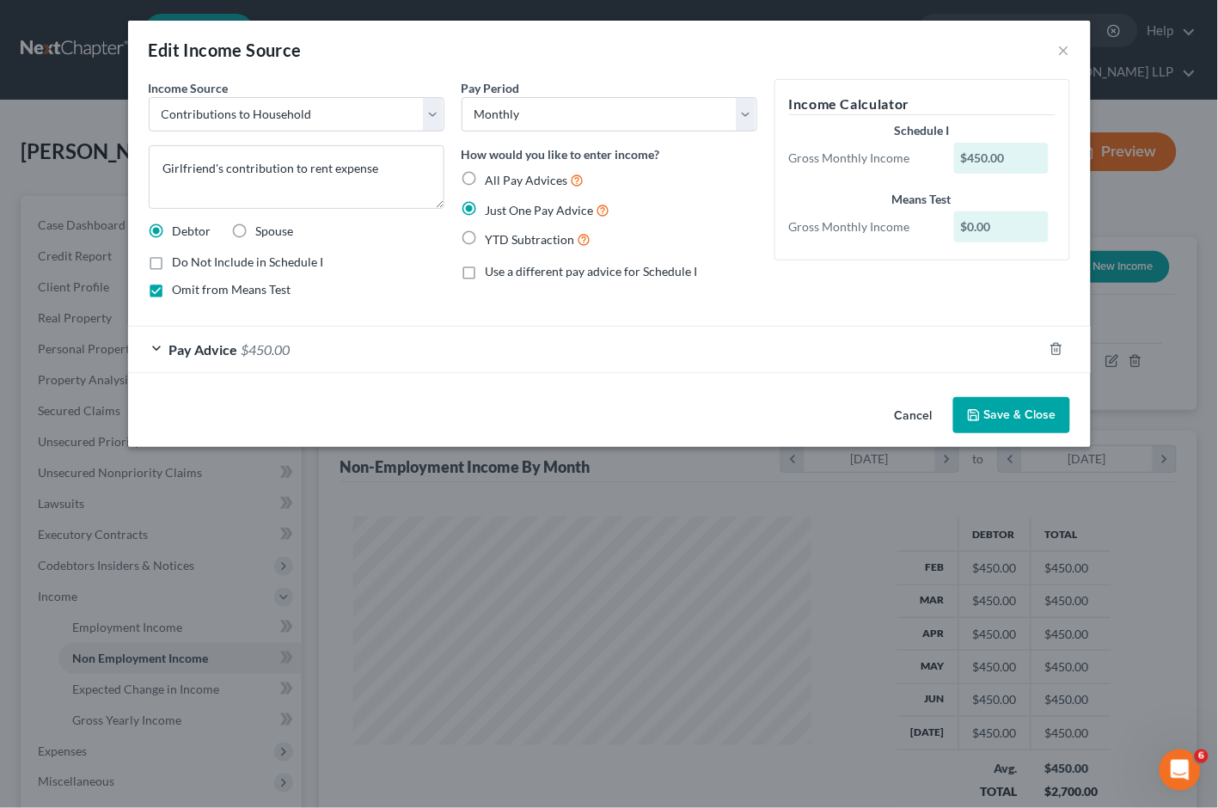
click at [905, 417] on button "Cancel" at bounding box center [913, 416] width 65 height 34
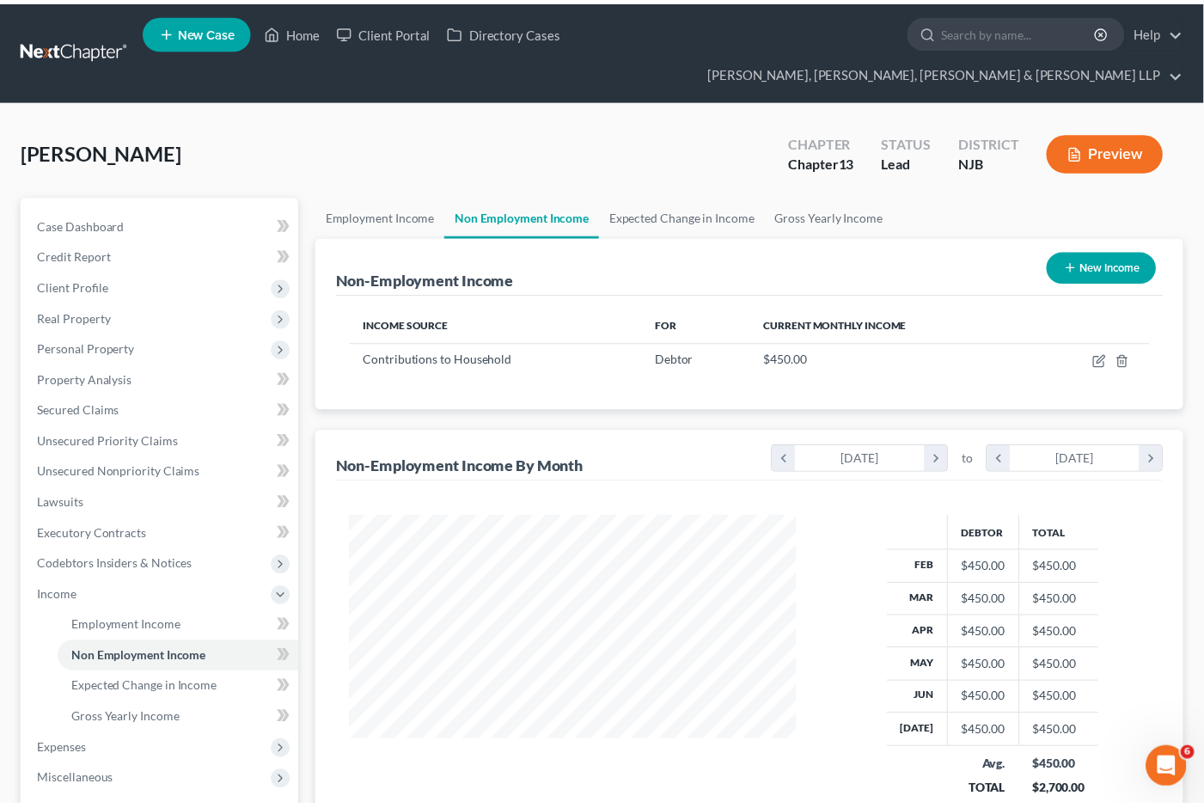
scroll to position [858964, 858786]
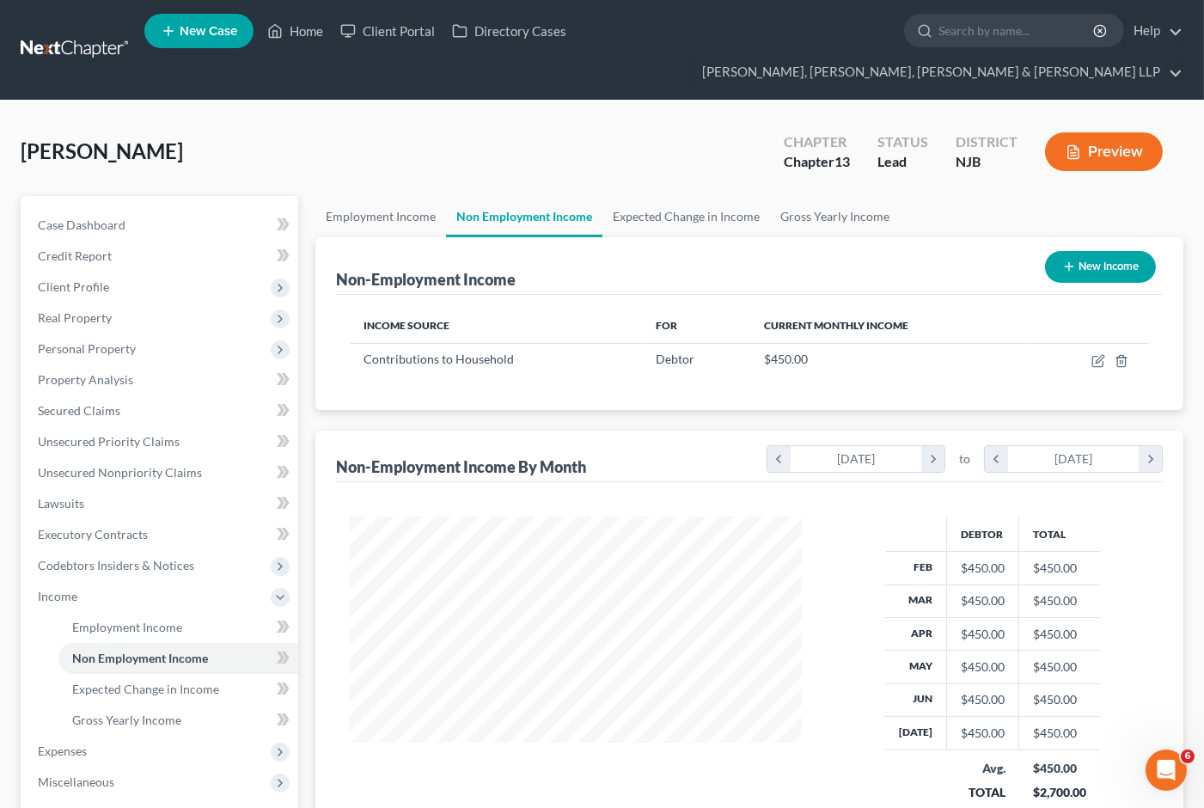
click at [742, 121] on div "[GEOGRAPHIC_DATA][PERSON_NAME] Upgraded Chapter Chapter 13 Status Lead District…" at bounding box center [602, 158] width 1163 height 75
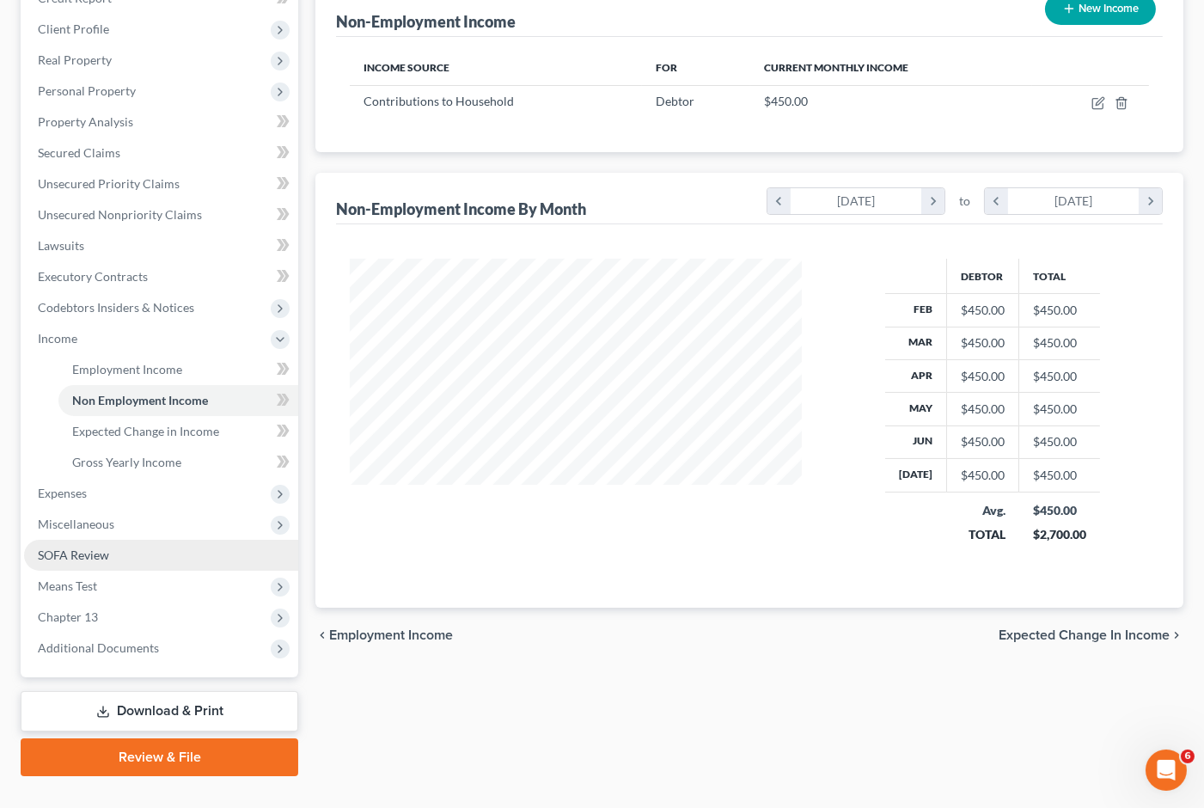
scroll to position [259, 0]
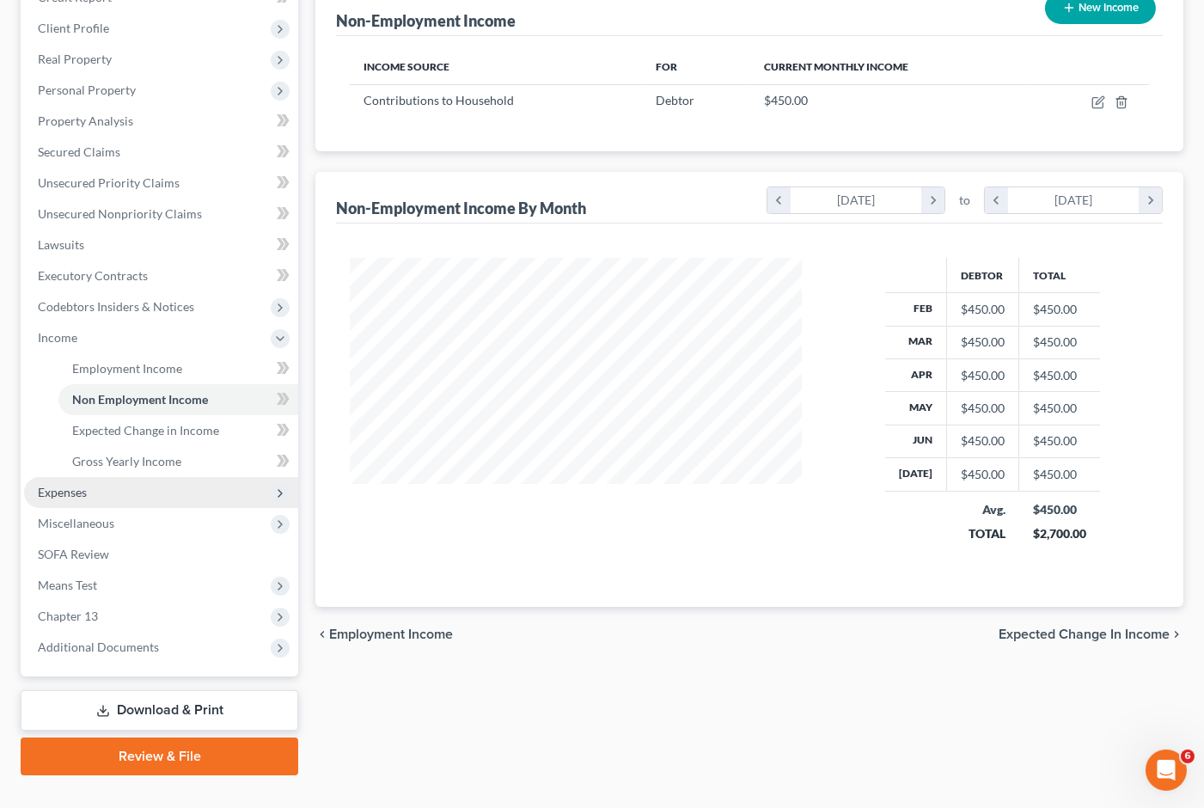
click at [77, 485] on span "Expenses" at bounding box center [62, 492] width 49 height 15
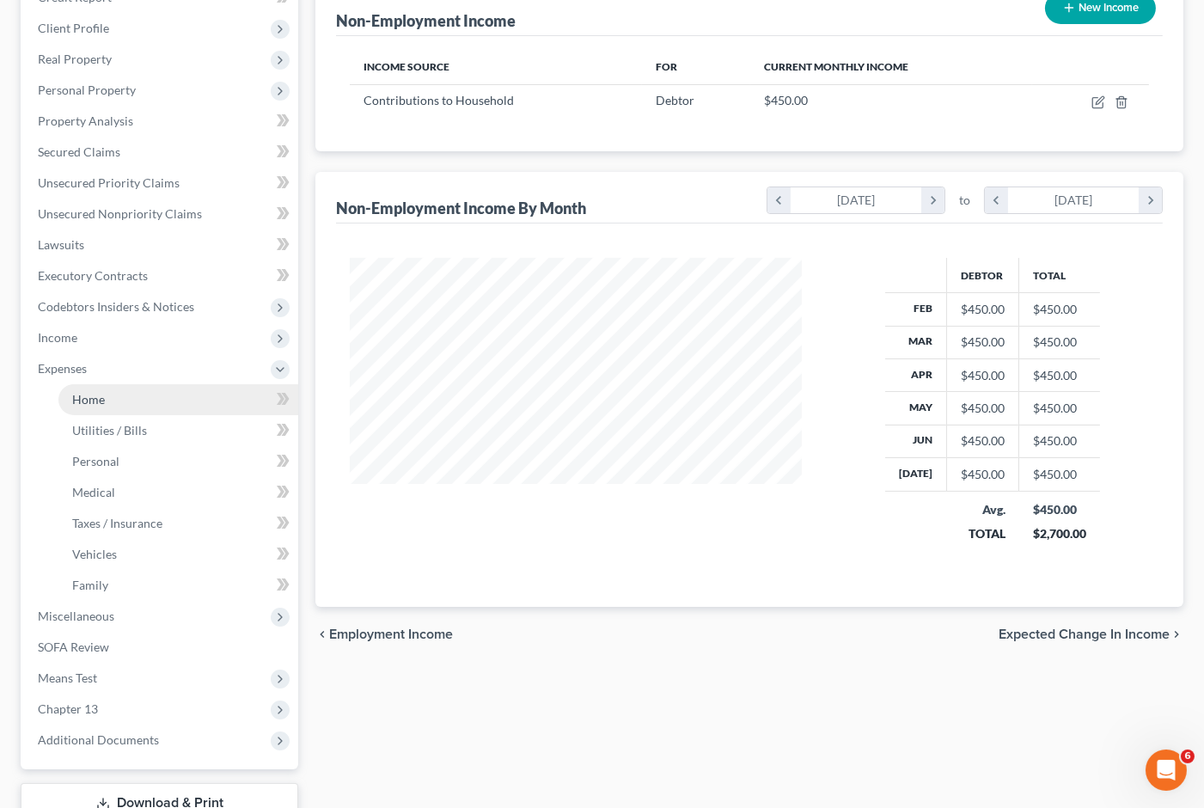
click at [107, 384] on link "Home" at bounding box center [178, 399] width 240 height 31
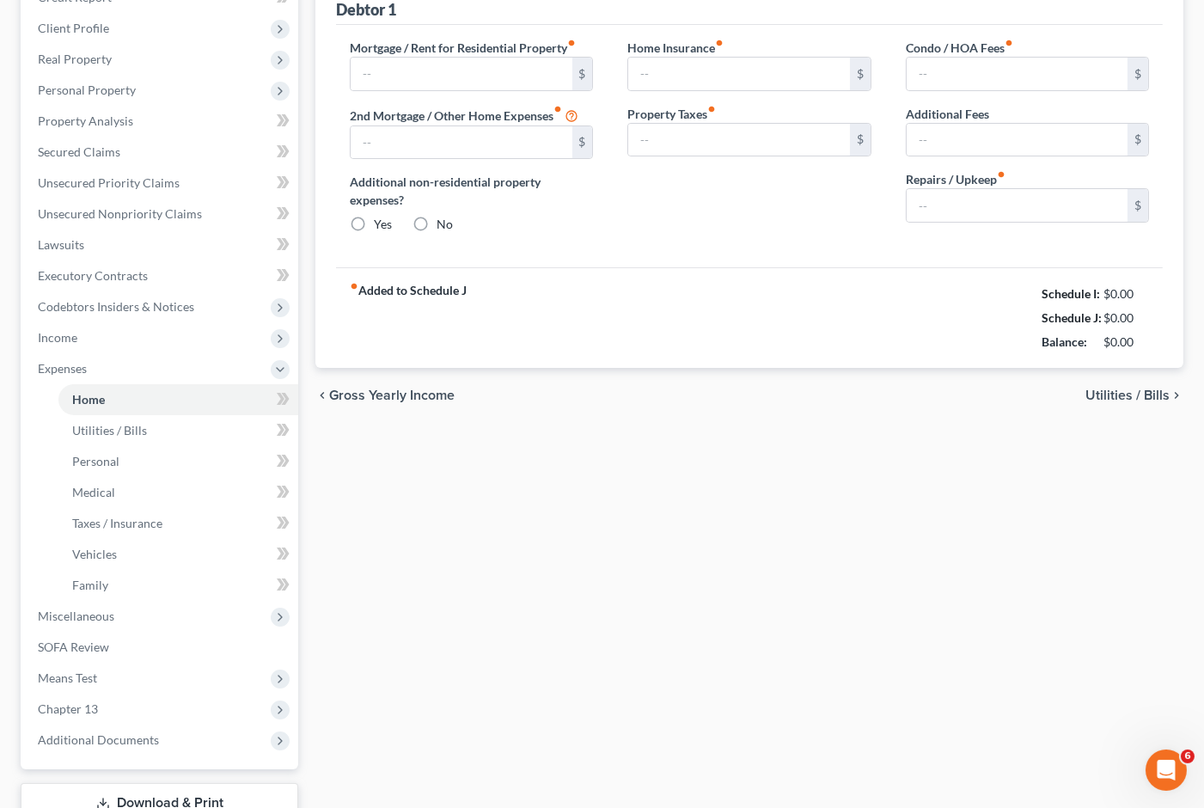
type input "2,450.00"
type input "0.00"
radio input "true"
type input "0.00"
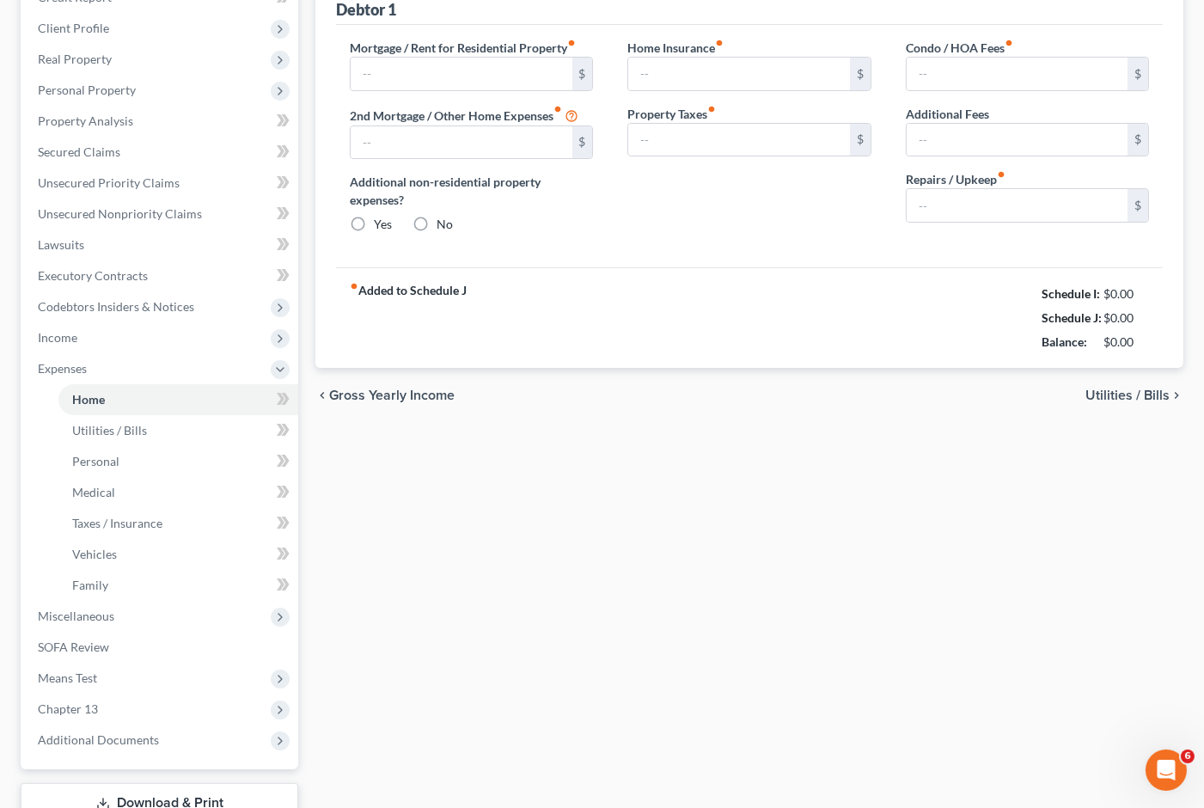
type input "0.00"
type input "50.00"
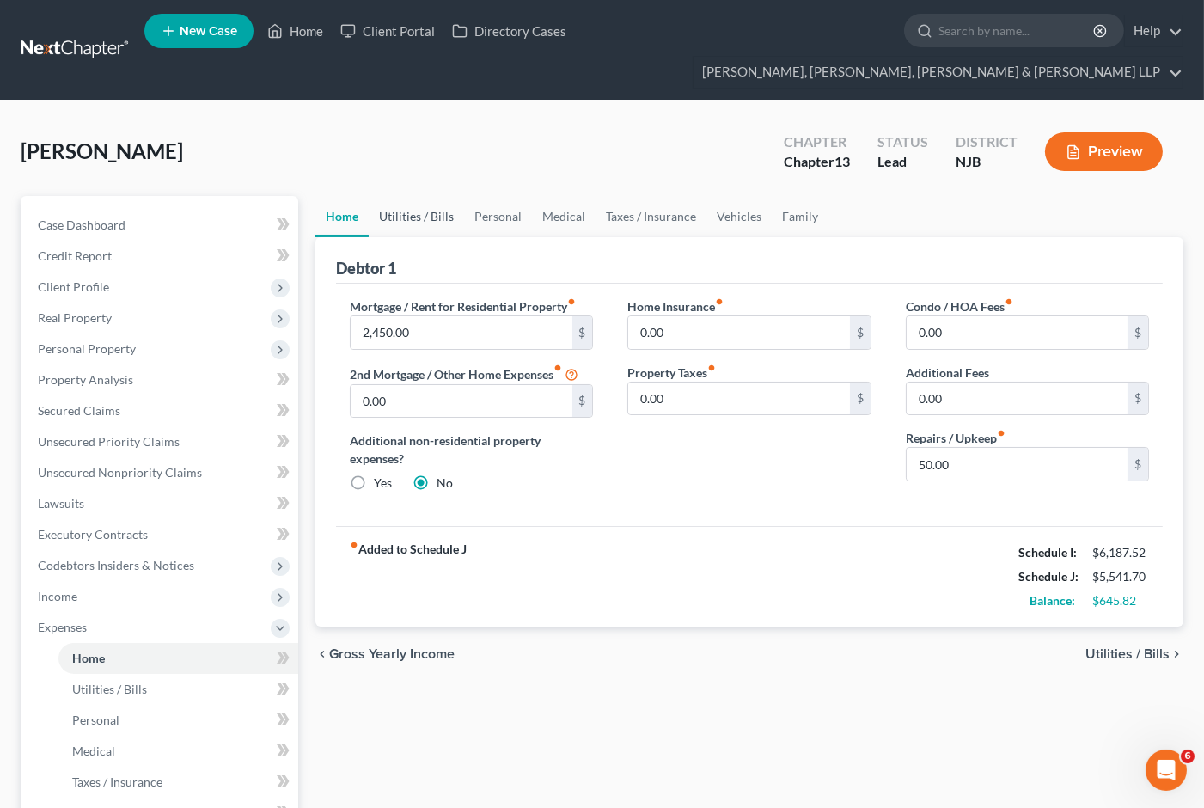
click at [441, 196] on link "Utilities / Bills" at bounding box center [416, 216] width 95 height 41
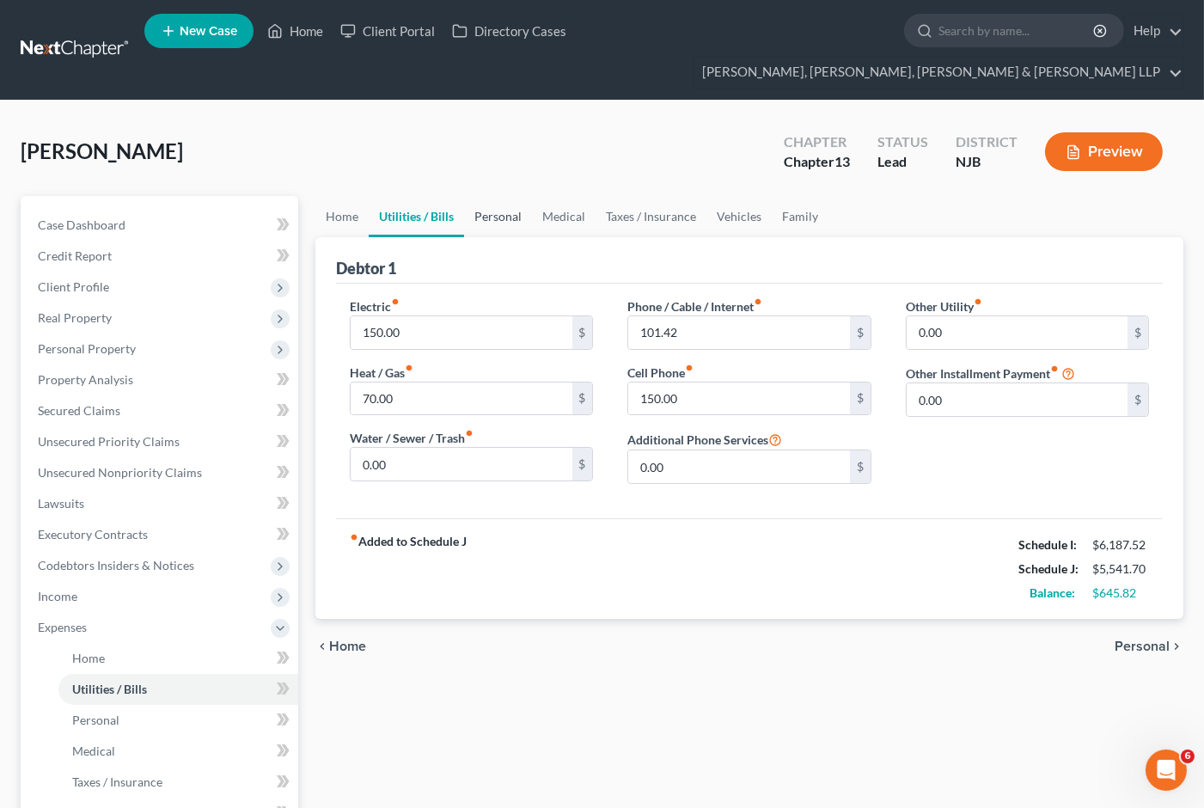
click at [500, 196] on link "Personal" at bounding box center [498, 216] width 68 height 41
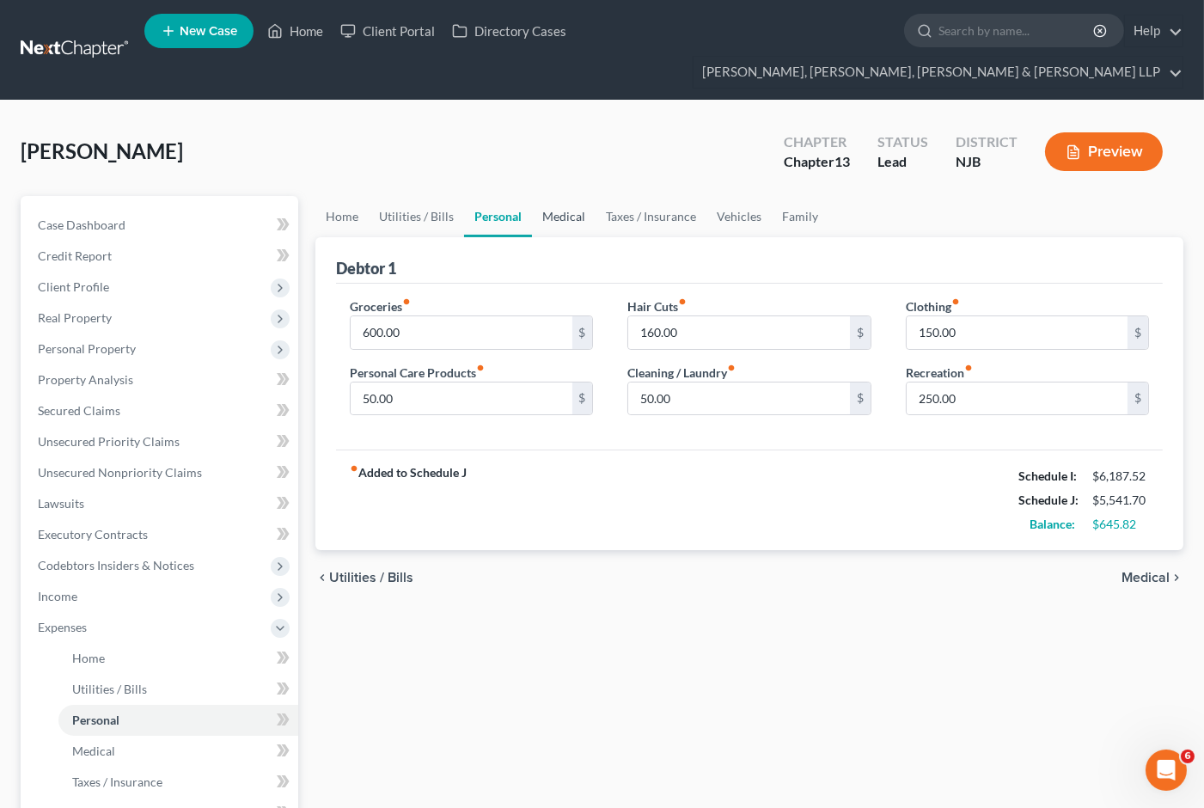
click at [564, 196] on link "Medical" at bounding box center [564, 216] width 64 height 41
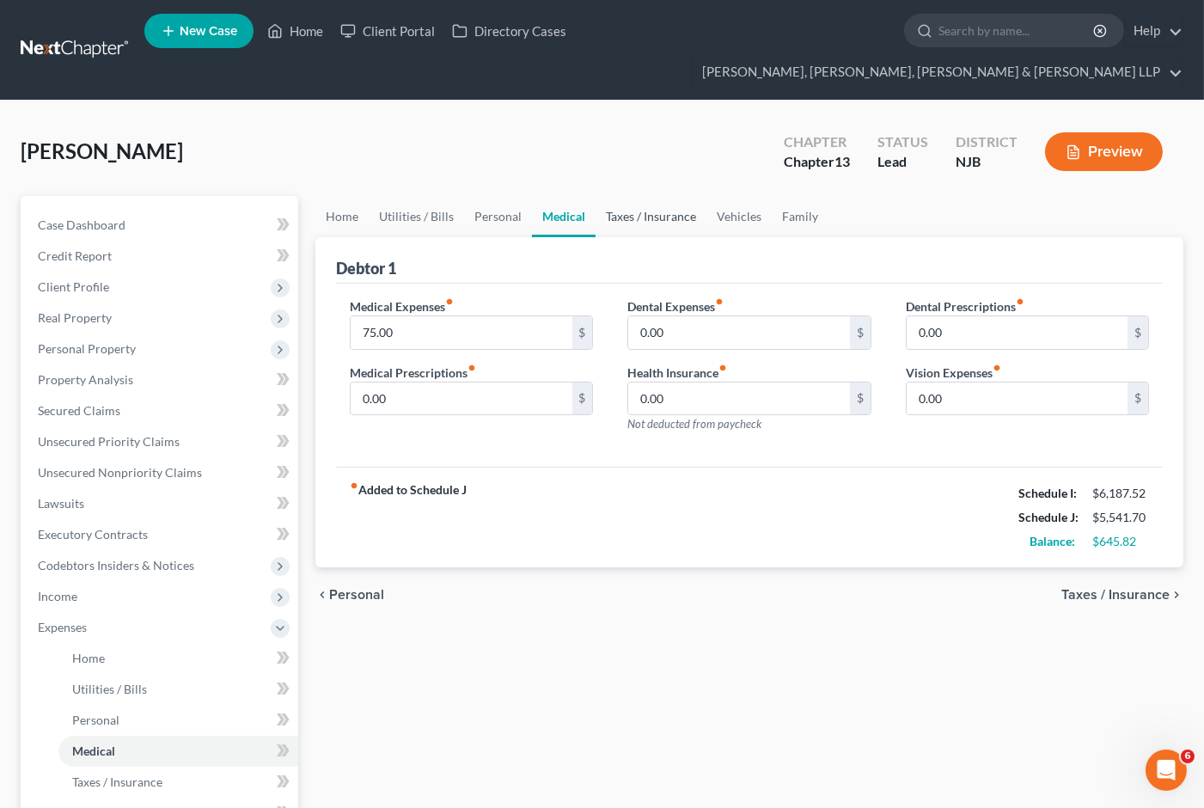
click at [675, 196] on link "Taxes / Insurance" at bounding box center [650, 216] width 111 height 41
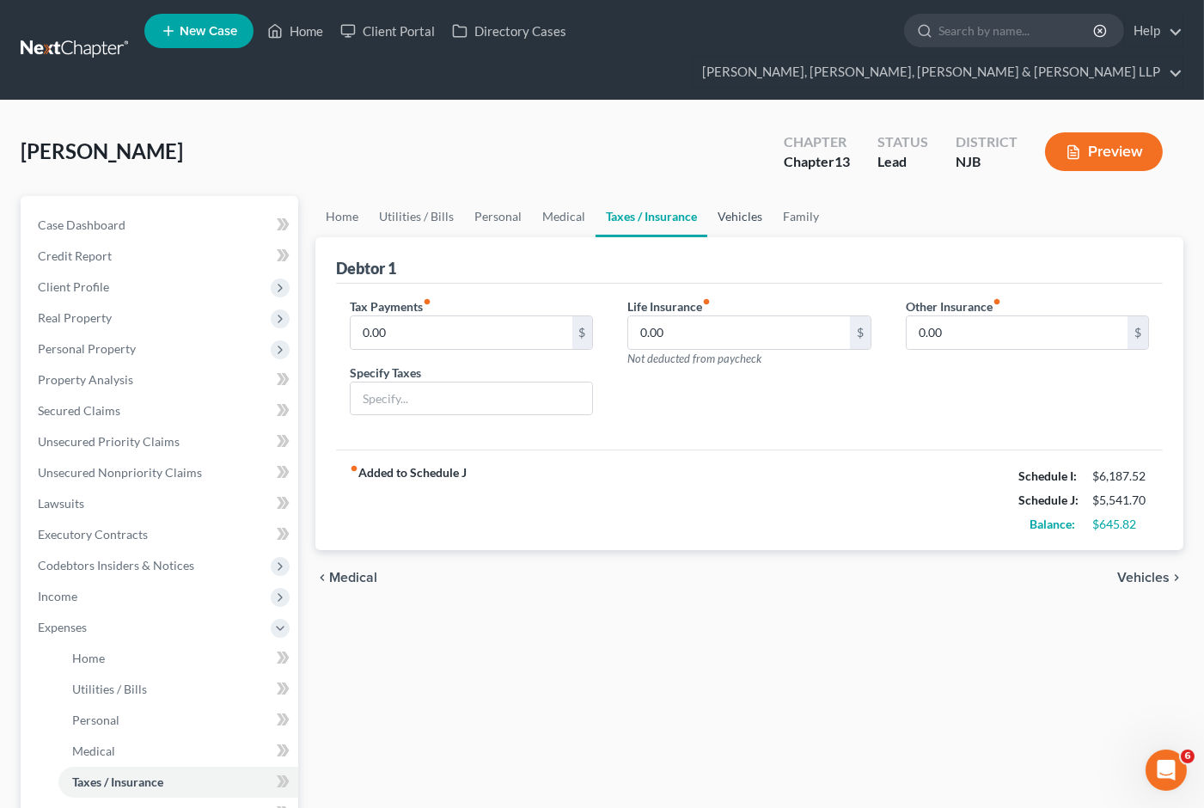
click at [750, 196] on link "Vehicles" at bounding box center [739, 216] width 65 height 41
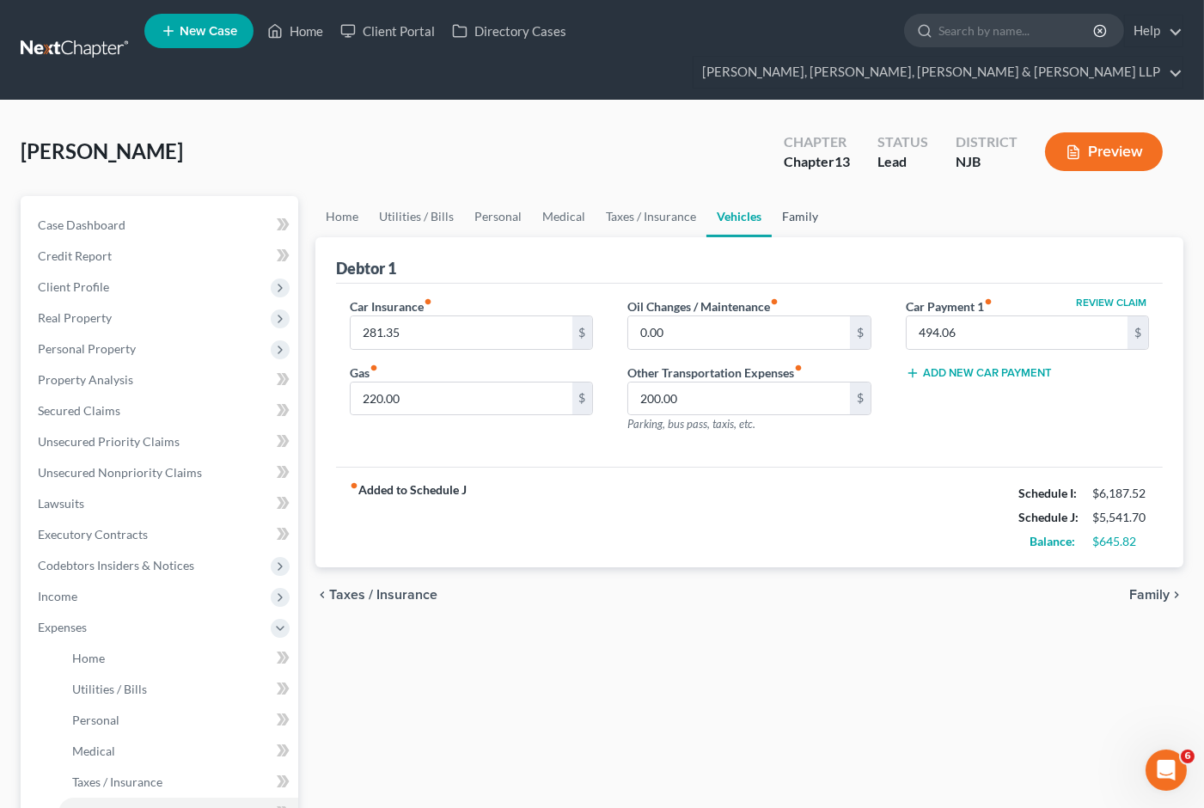
click at [799, 196] on link "Family" at bounding box center [800, 216] width 57 height 41
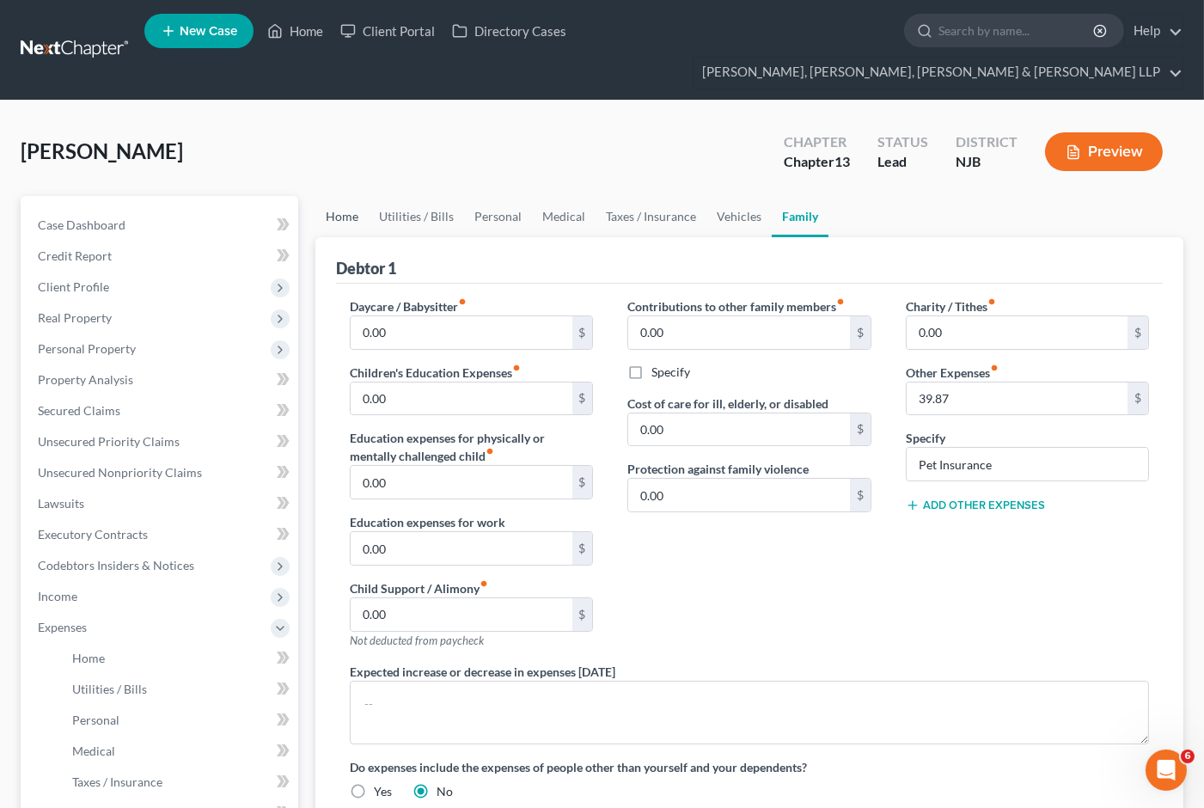
click at [347, 196] on link "Home" at bounding box center [341, 216] width 53 height 41
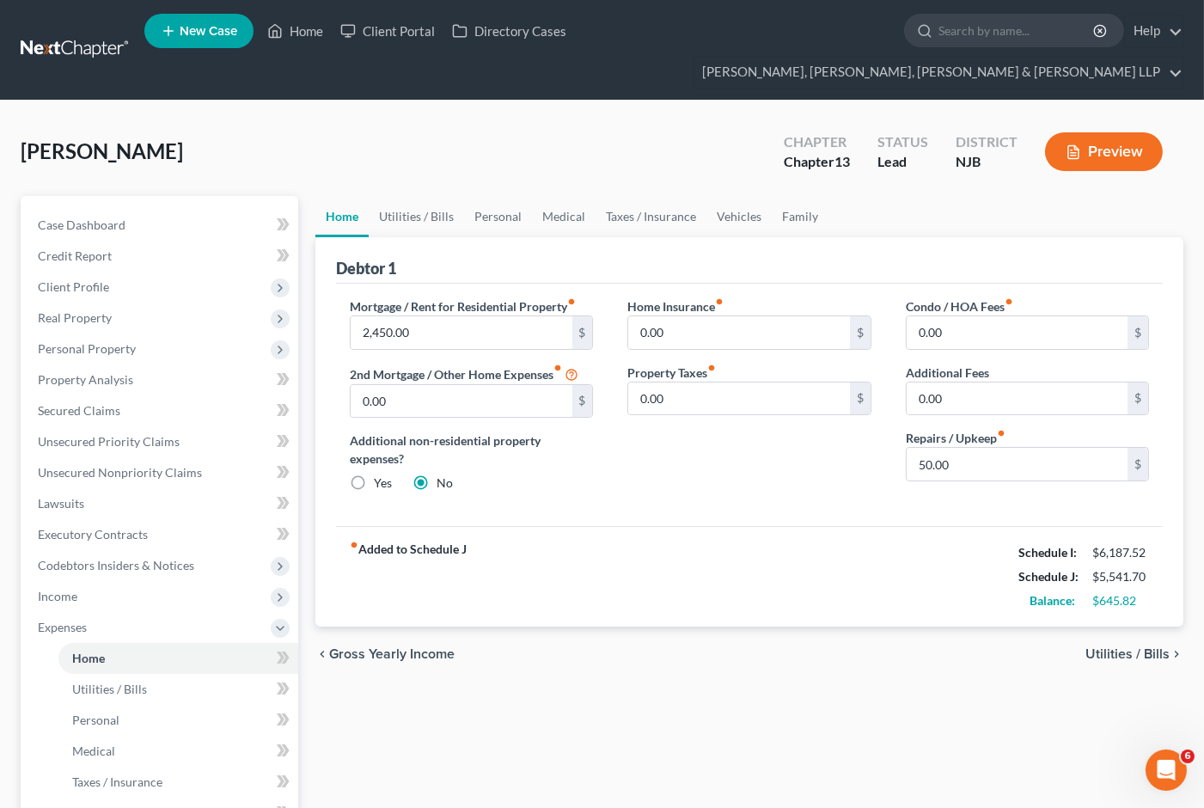
drag, startPoint x: 773, startPoint y: 683, endPoint x: 651, endPoint y: 681, distance: 122.0
click at [773, 683] on div "Home Utilities / Bills Personal Medical Taxes / Insurance Vehicles Family Debto…" at bounding box center [749, 661] width 885 height 931
click at [948, 196] on ul "Home Utilities / Bills Personal Medical Taxes / Insurance Vehicles Family" at bounding box center [749, 216] width 868 height 41
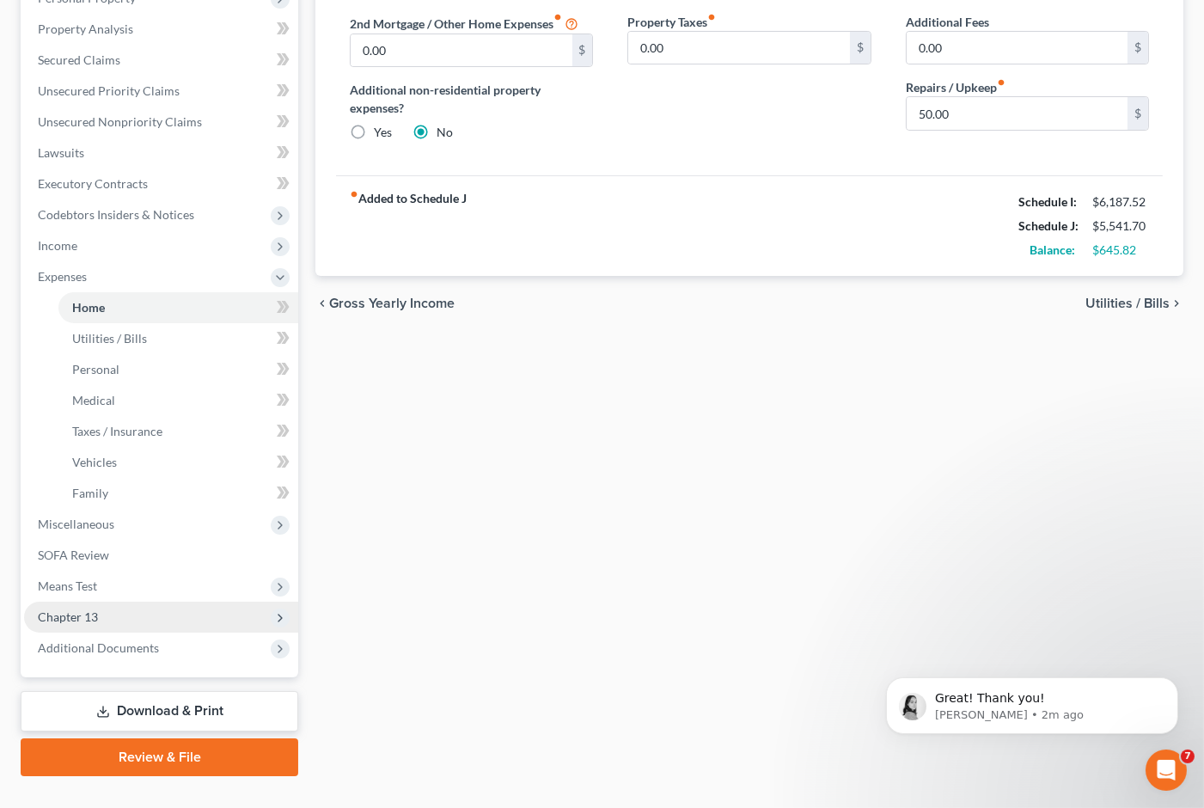
click at [86, 609] on span "Chapter 13" at bounding box center [68, 616] width 60 height 15
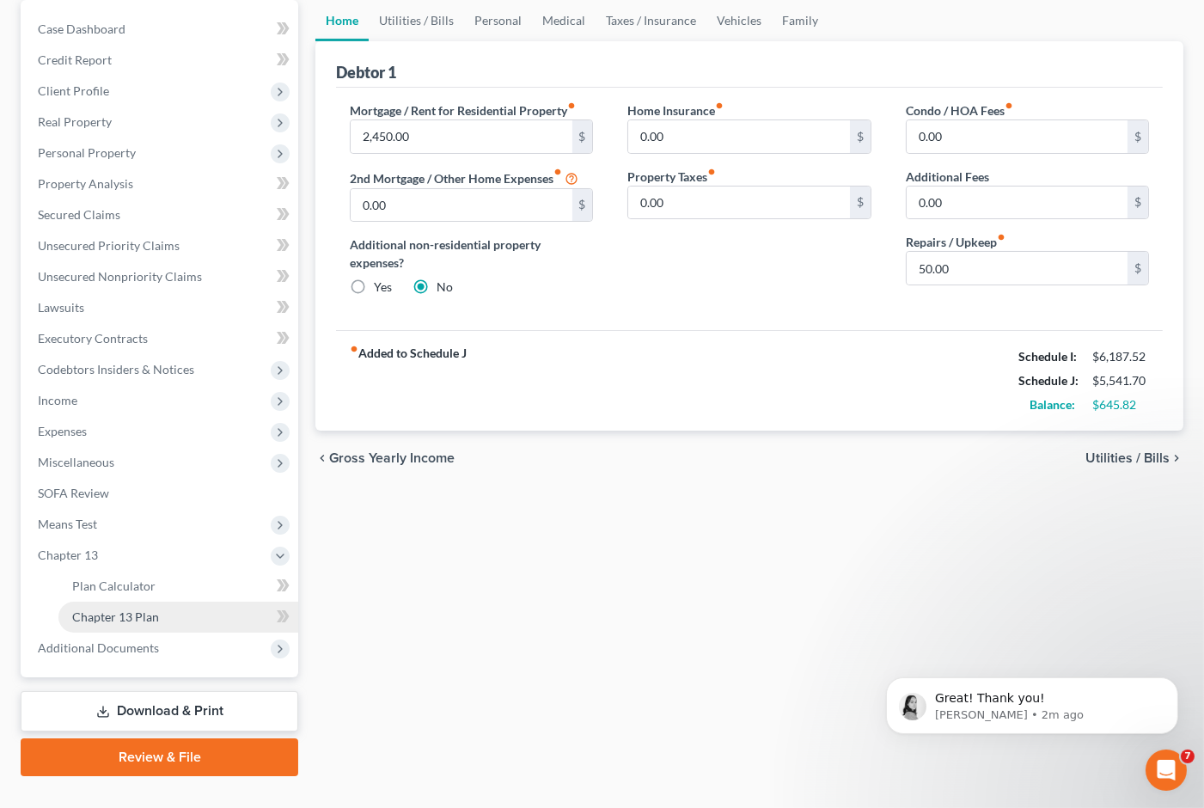
click at [101, 609] on span "Chapter 13 Plan" at bounding box center [115, 616] width 87 height 15
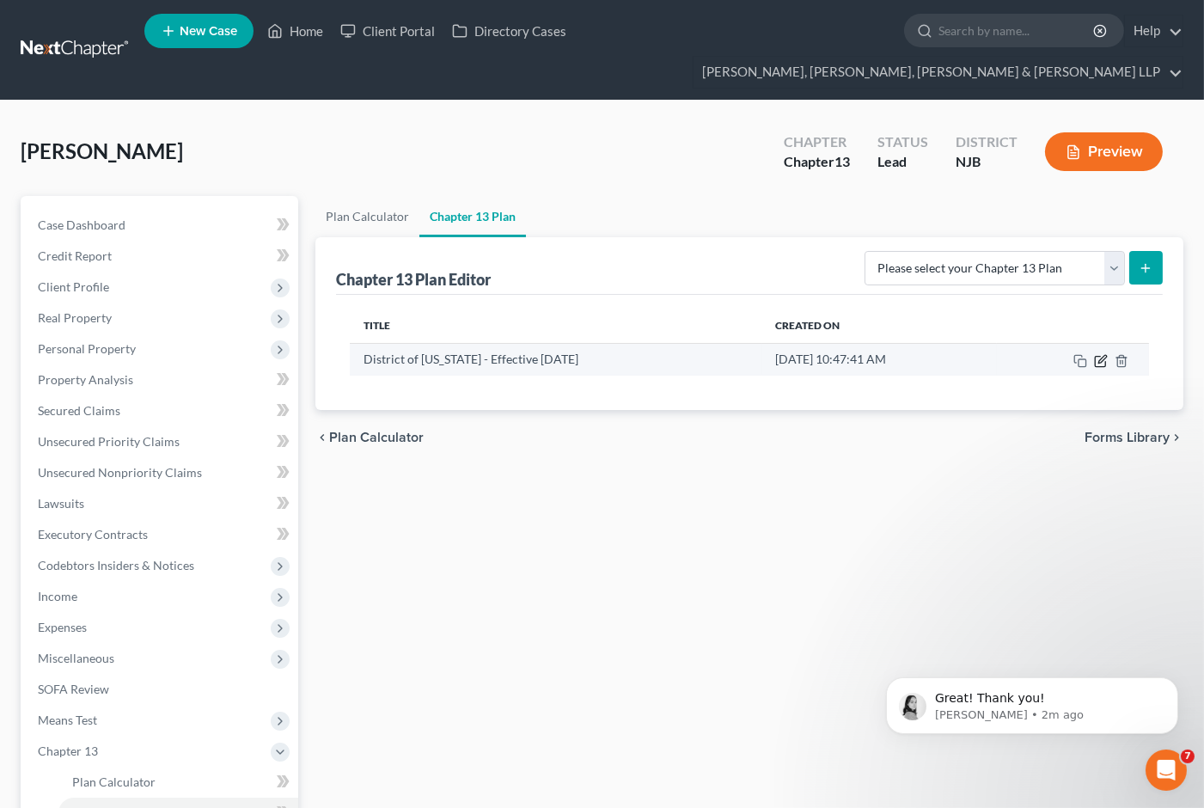
click at [1102, 355] on icon "button" at bounding box center [1102, 359] width 8 height 8
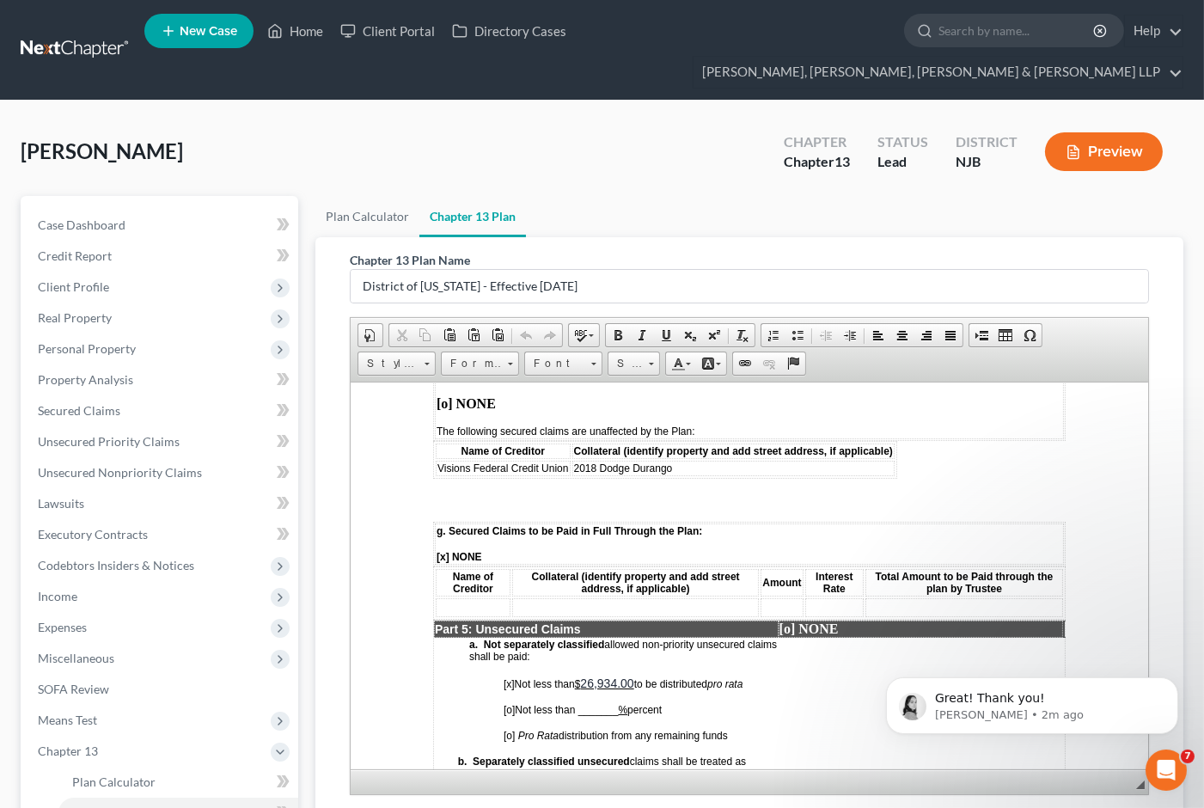
scroll to position [2864, 0]
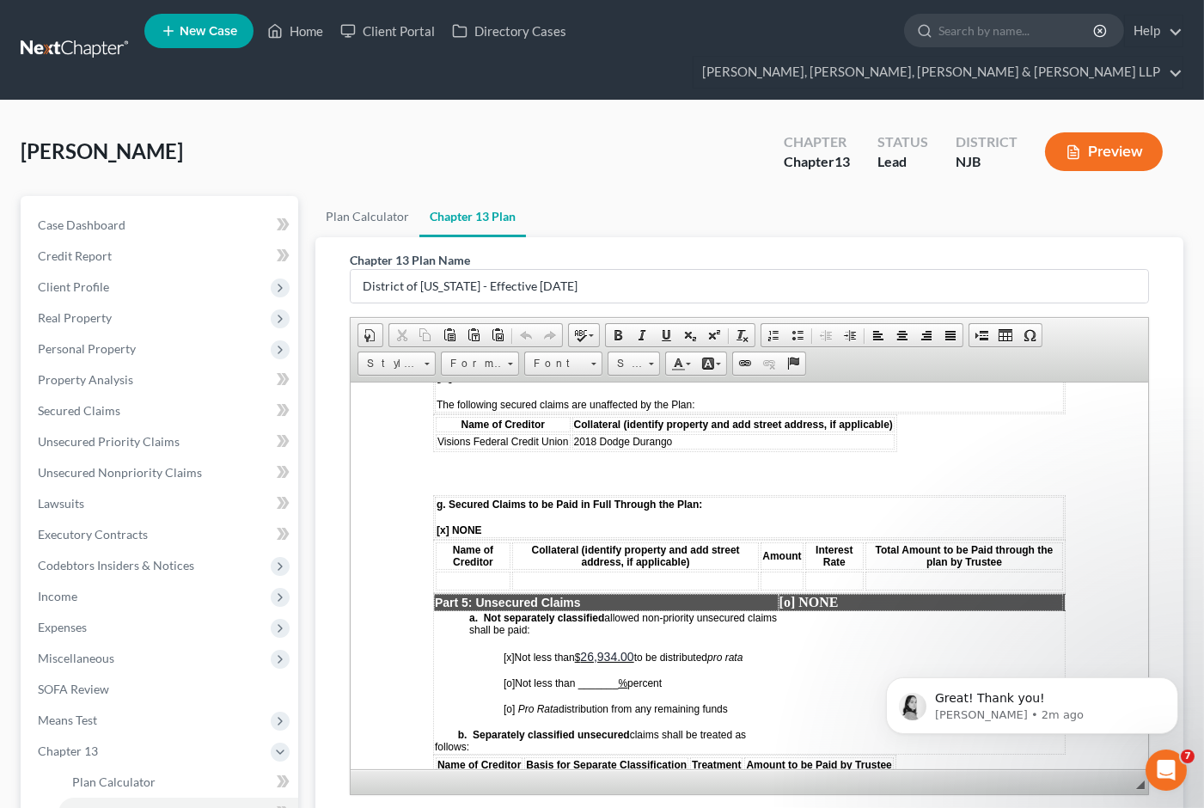
click at [619, 649] on span "26,934.00" at bounding box center [606, 656] width 53 height 14
click at [1169, 680] on icon "Dismiss notification" at bounding box center [1172, 681] width 6 height 6
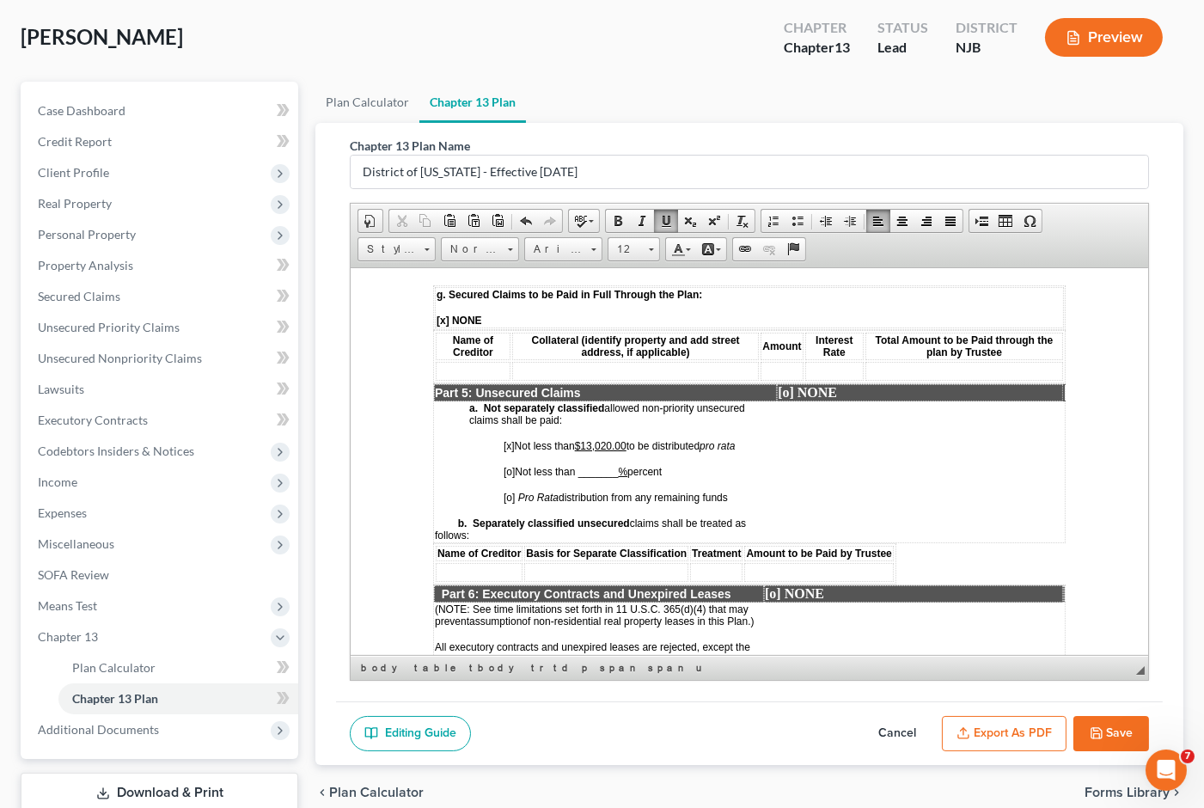
scroll to position [129, 0]
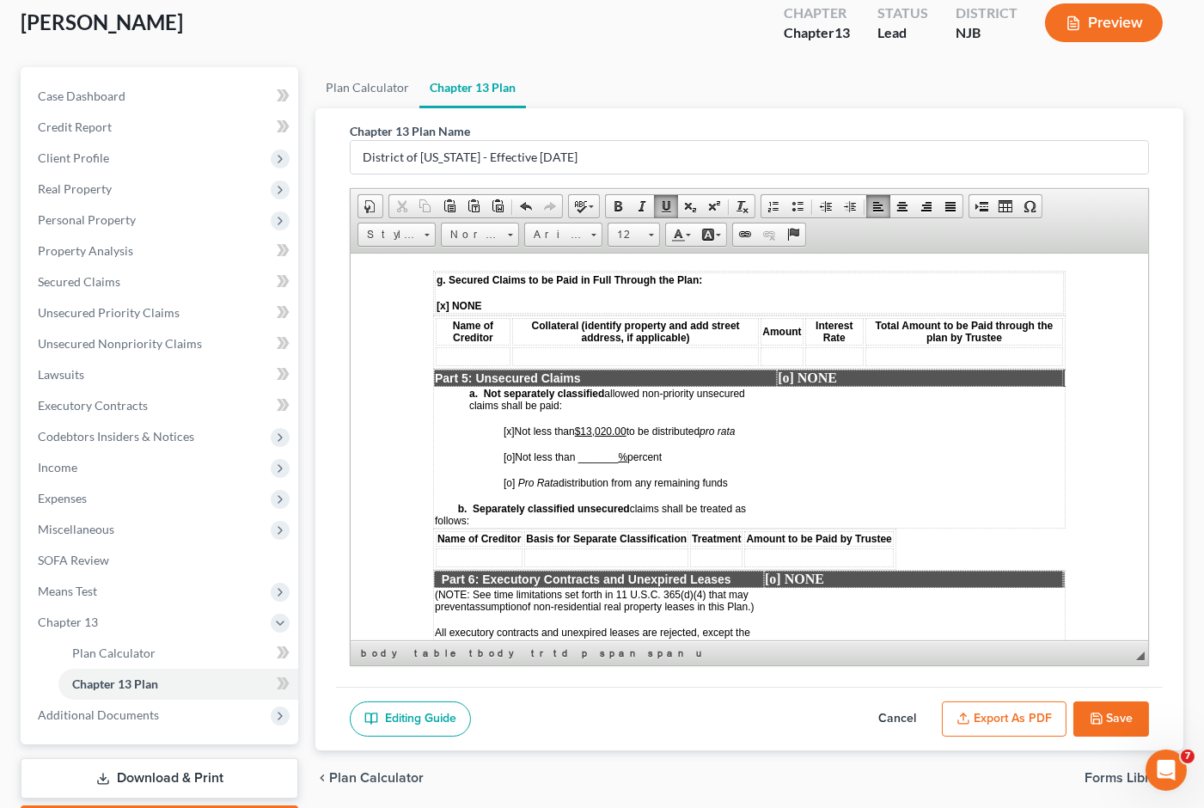
click at [1122, 701] on button "Save" at bounding box center [1111, 719] width 76 height 36
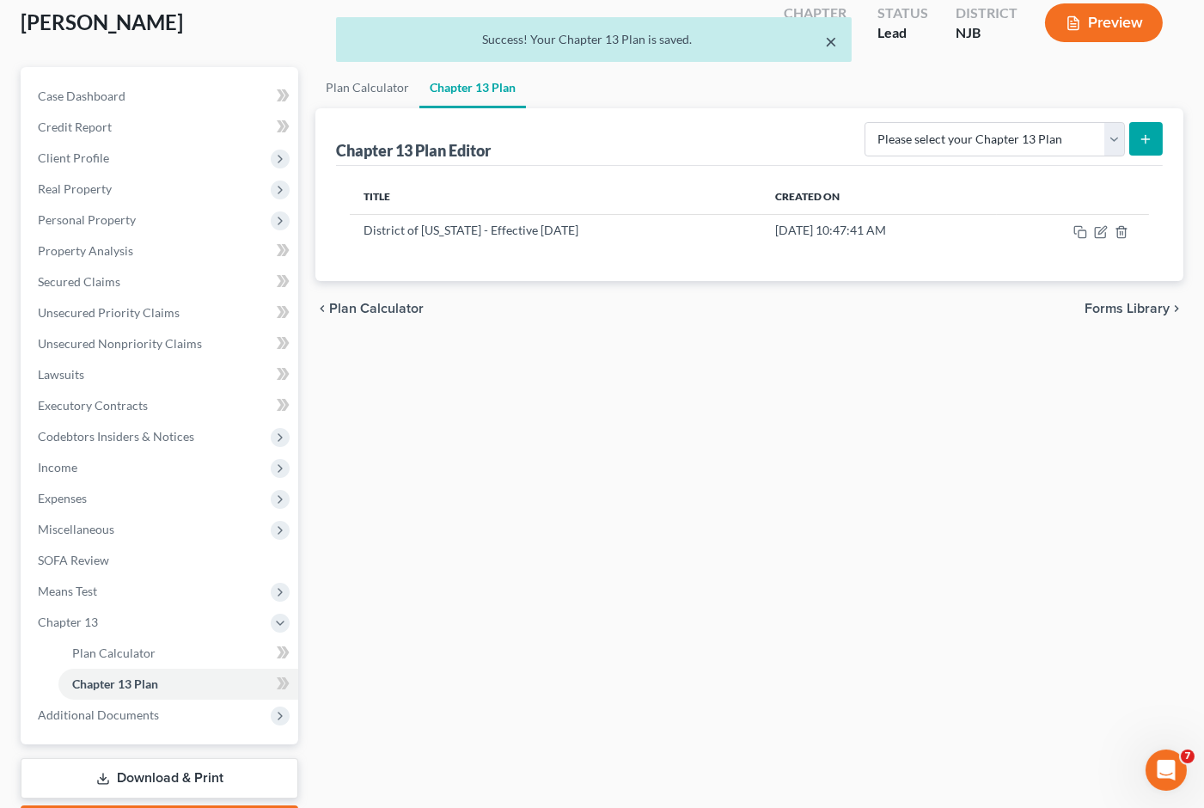
click at [829, 40] on button "×" at bounding box center [832, 41] width 12 height 21
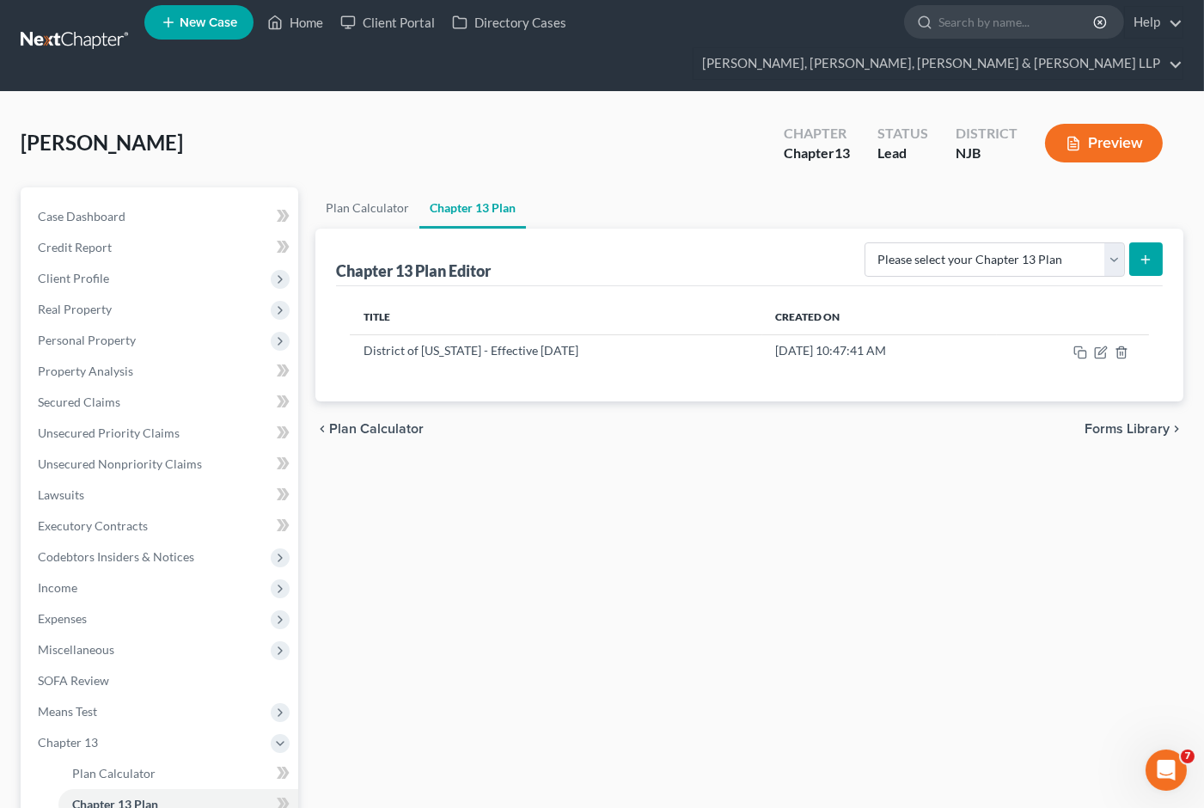
scroll to position [0, 0]
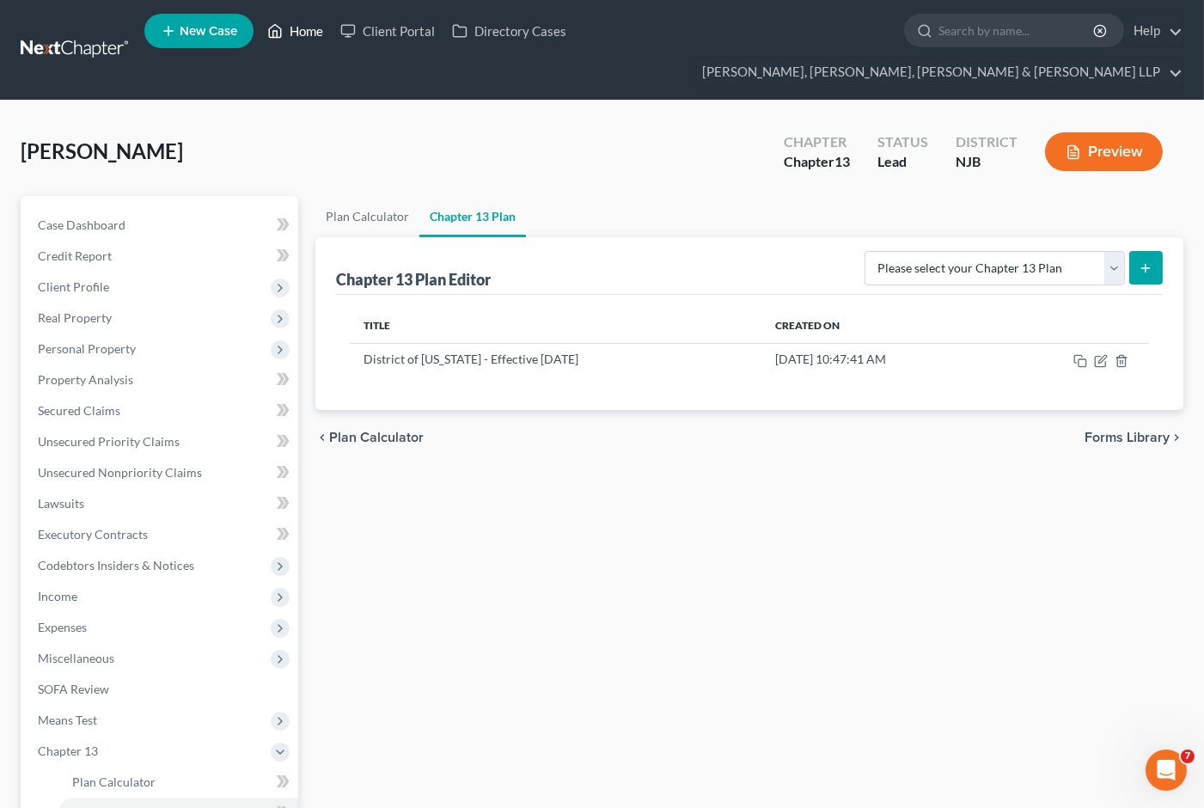
click at [309, 31] on link "Home" at bounding box center [295, 30] width 73 height 31
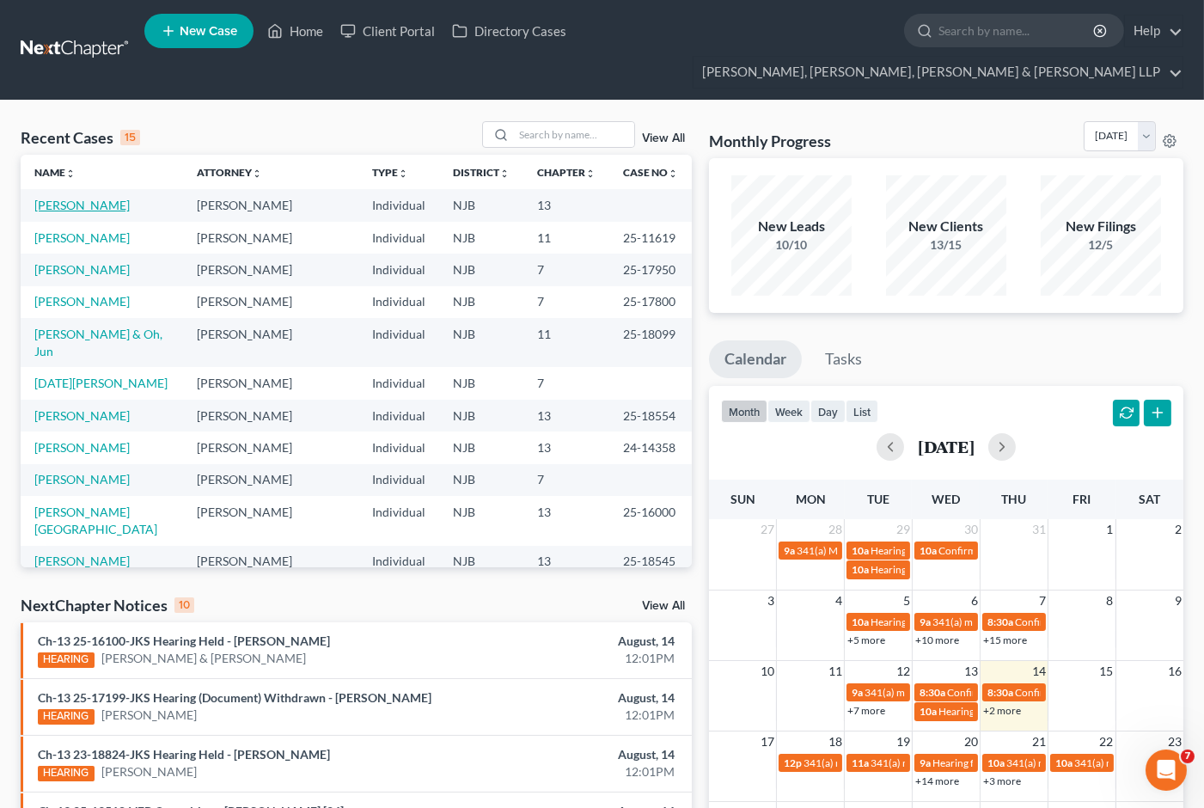
click at [80, 198] on link "[PERSON_NAME]" at bounding box center [81, 205] width 95 height 15
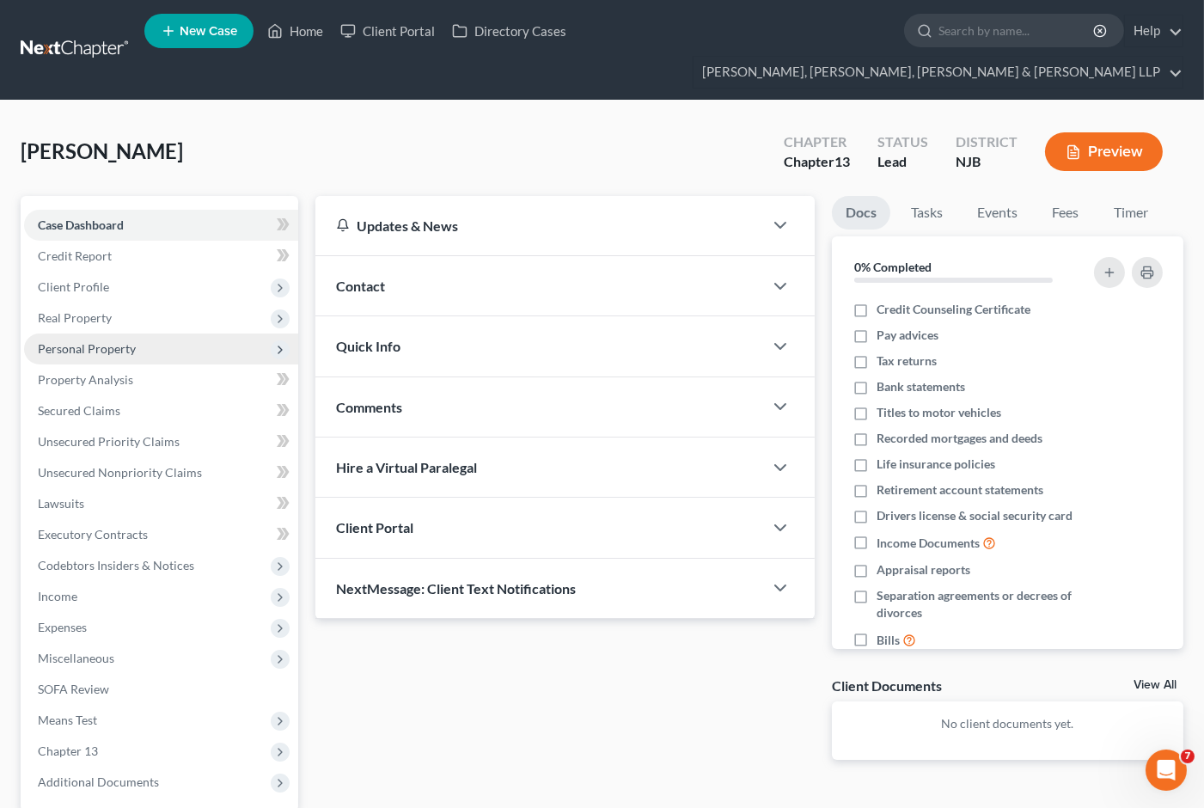
click at [79, 341] on span "Personal Property" at bounding box center [87, 348] width 98 height 15
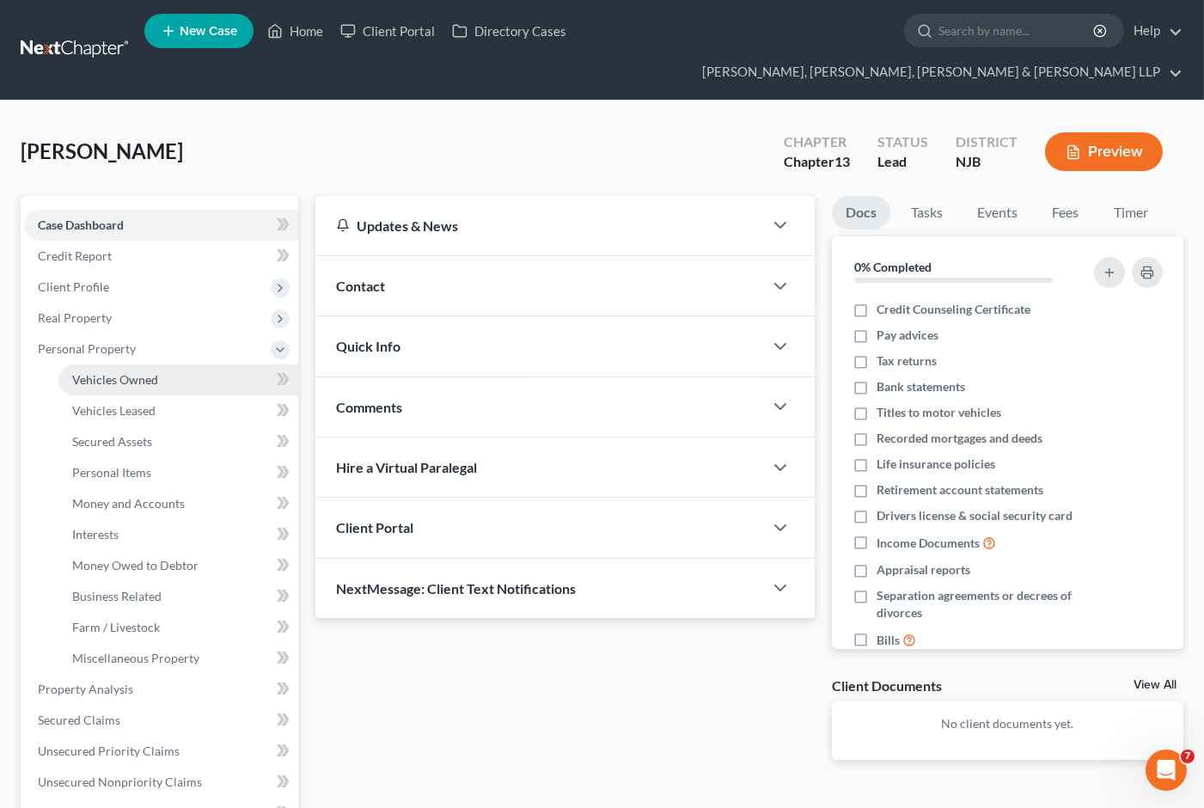
click at [89, 372] on span "Vehicles Owned" at bounding box center [115, 379] width 86 height 15
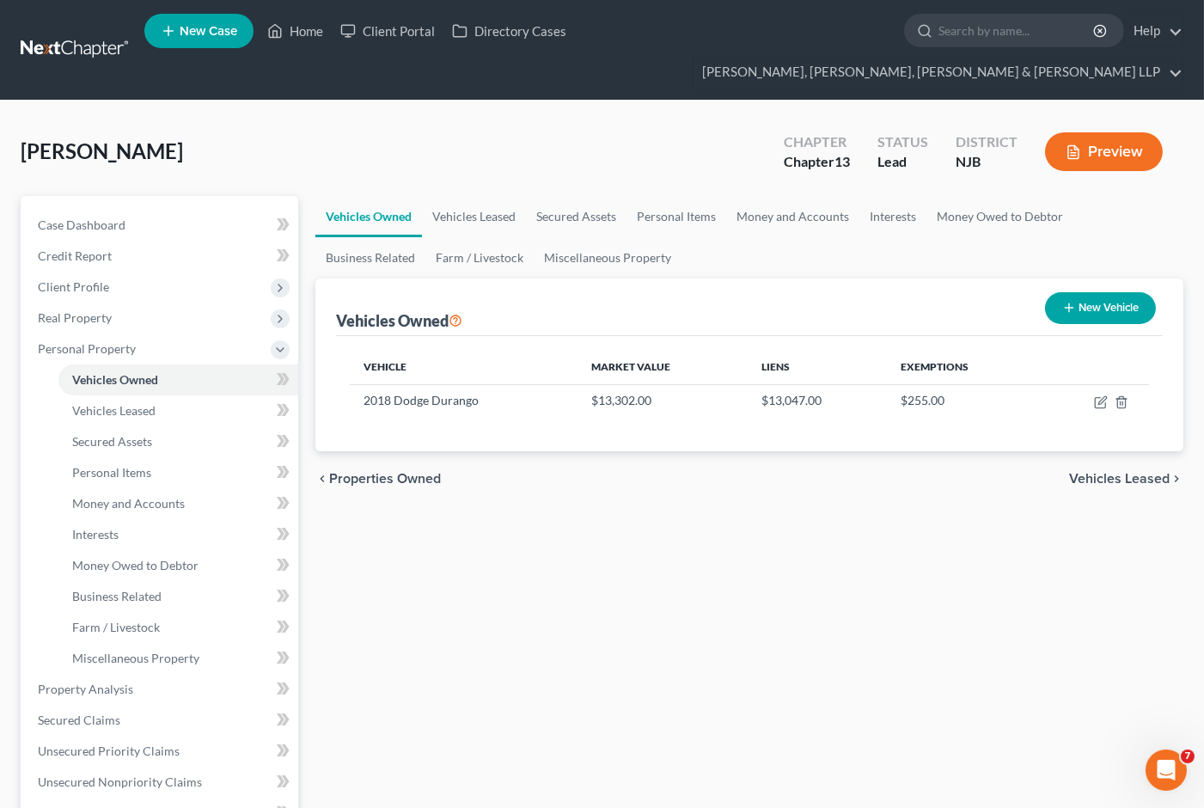
click at [729, 121] on div "[GEOGRAPHIC_DATA][PERSON_NAME] Upgraded Chapter Chapter 13 Status Lead District…" at bounding box center [602, 158] width 1163 height 75
click at [296, 28] on link "Home" at bounding box center [295, 30] width 73 height 31
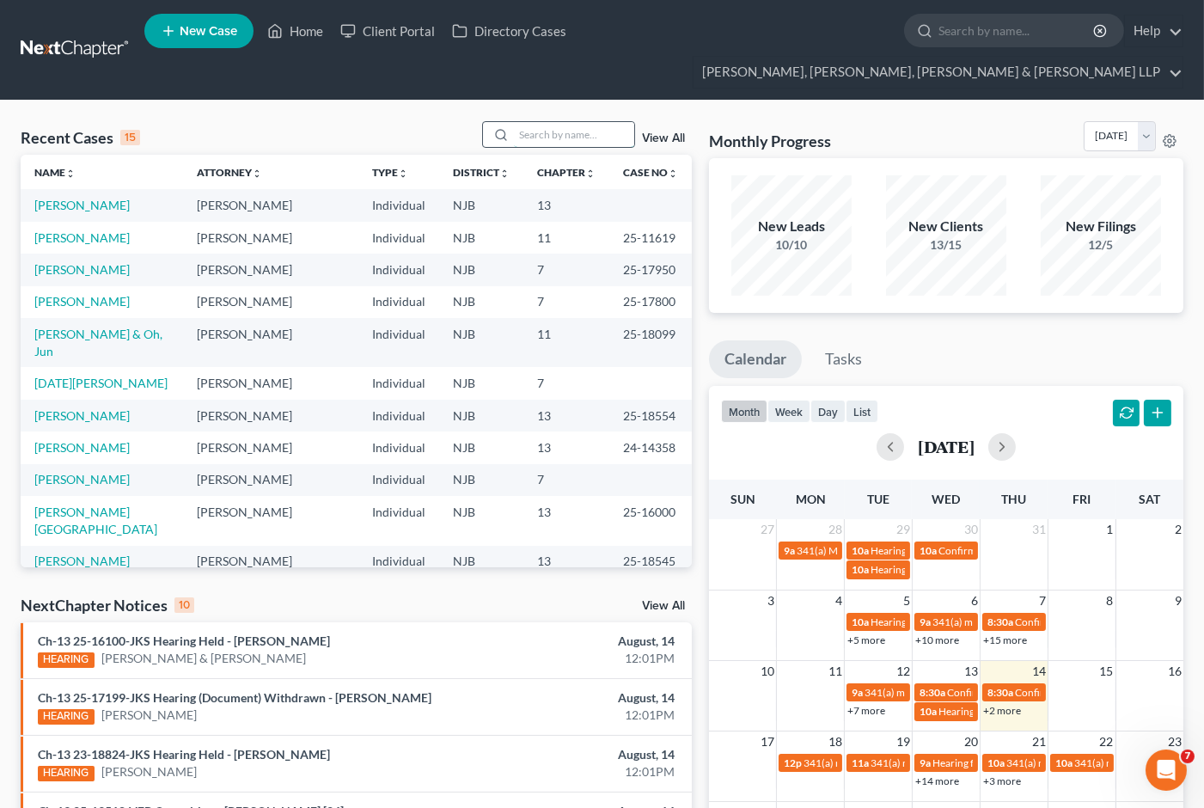
click at [571, 122] on input "search" at bounding box center [574, 134] width 120 height 25
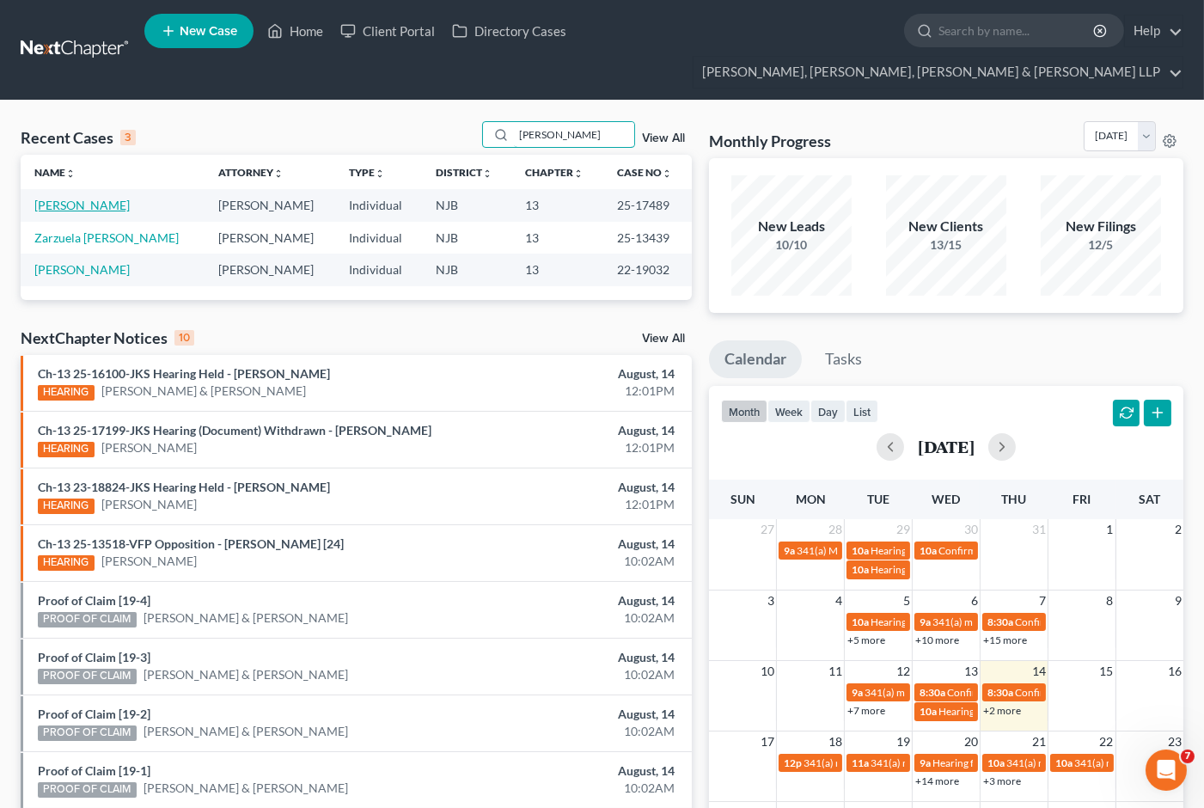
type input "[PERSON_NAME]"
click at [83, 198] on link "[PERSON_NAME]" at bounding box center [81, 205] width 95 height 15
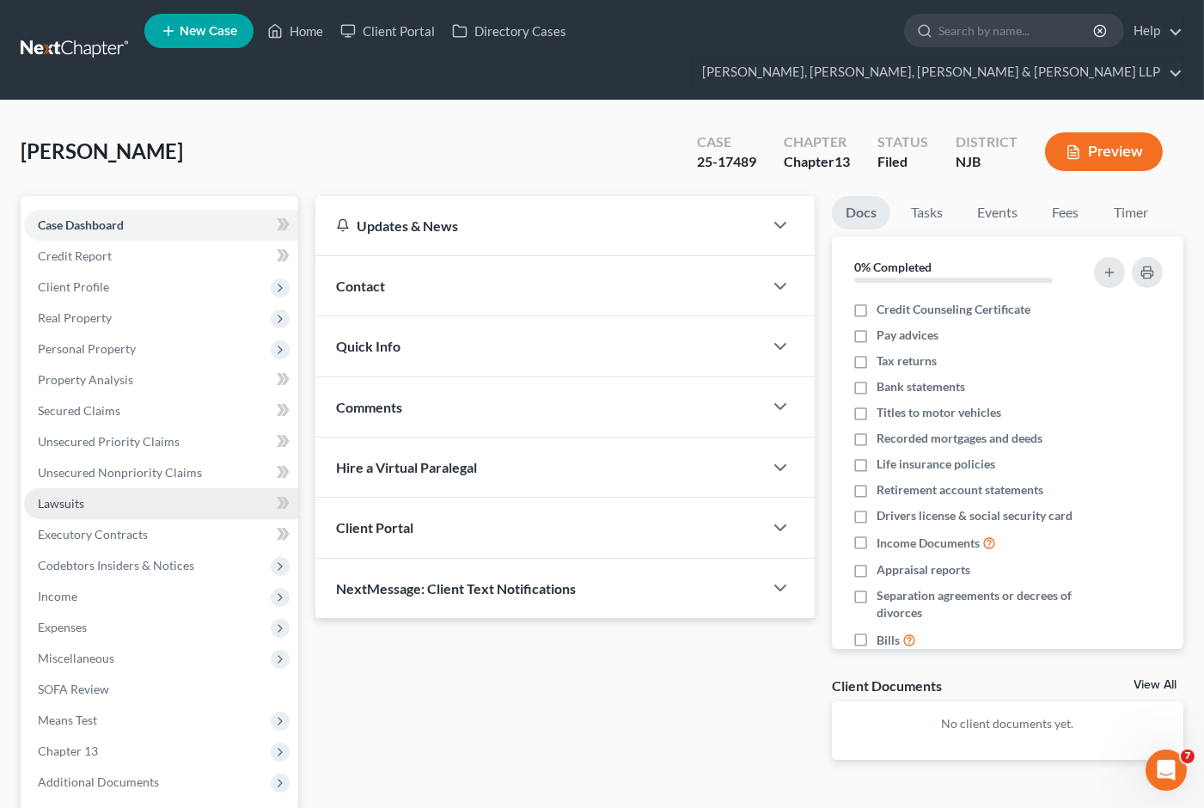
click at [396, 732] on div "Updates & News × [US_STATE][GEOGRAPHIC_DATA] Notes Take a look at NextChapter's…" at bounding box center [565, 491] width 516 height 591
click at [95, 434] on span "Unsecured Priority Claims" at bounding box center [109, 441] width 142 height 15
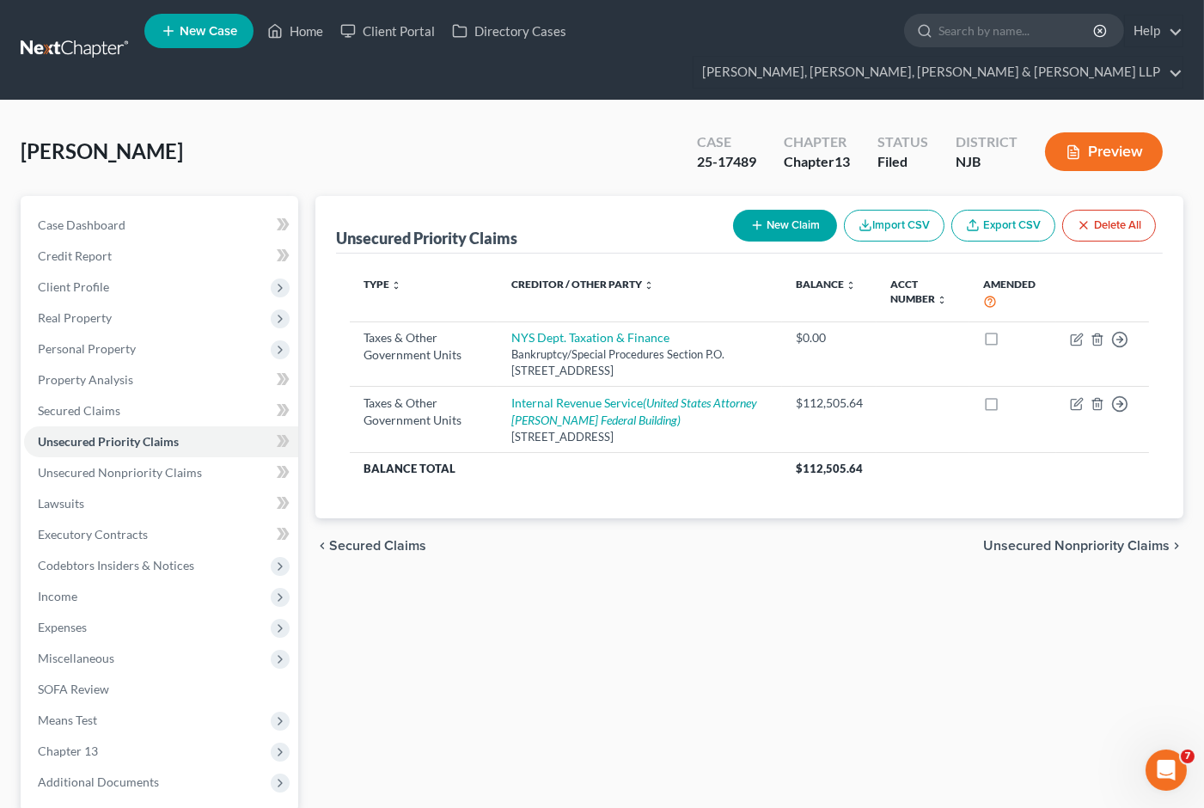
click at [1029, 539] on span "Unsecured Nonpriority Claims" at bounding box center [1076, 546] width 186 height 14
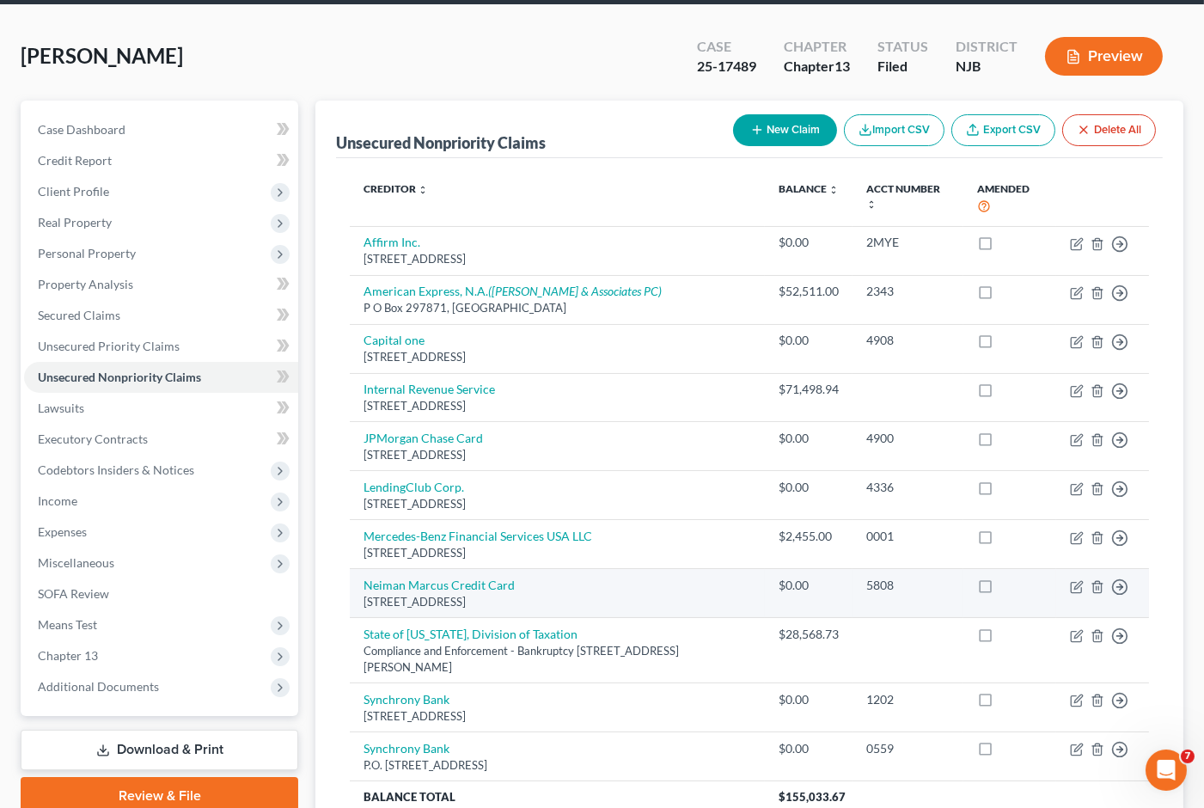
scroll to position [224, 0]
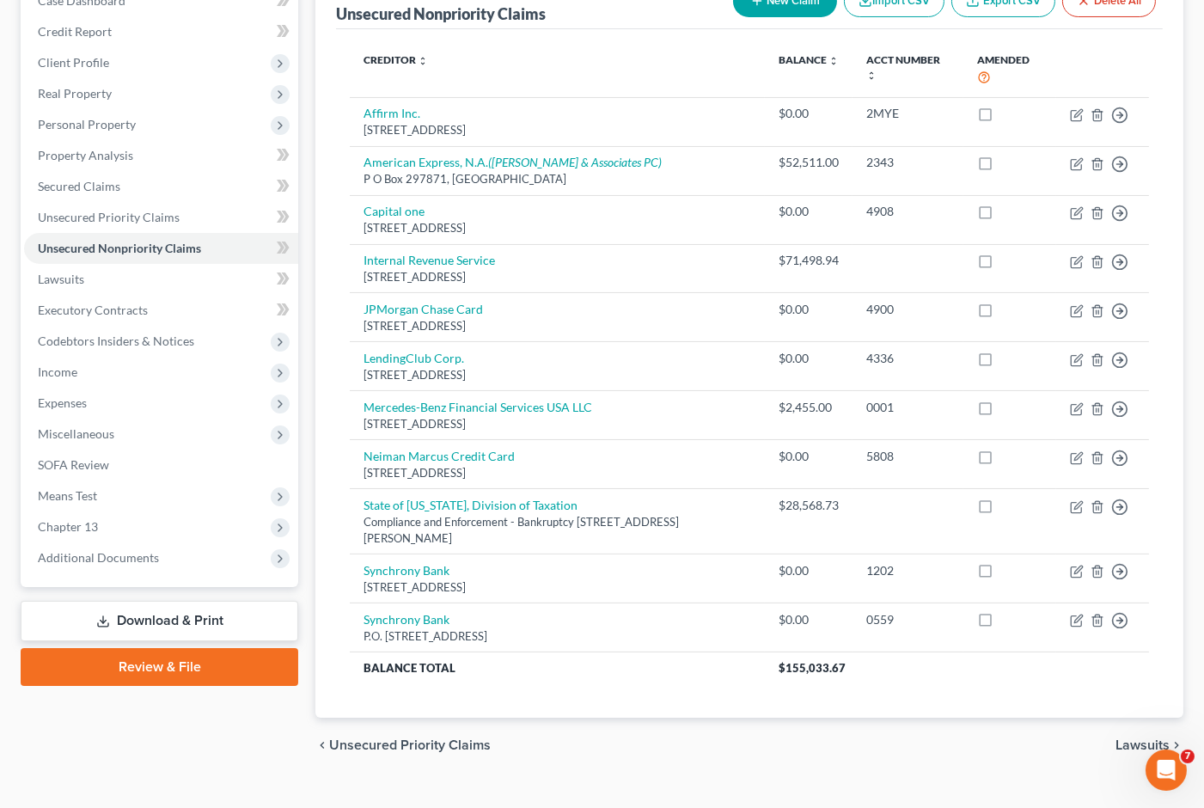
click at [428, 738] on span "Unsecured Priority Claims" at bounding box center [410, 745] width 162 height 14
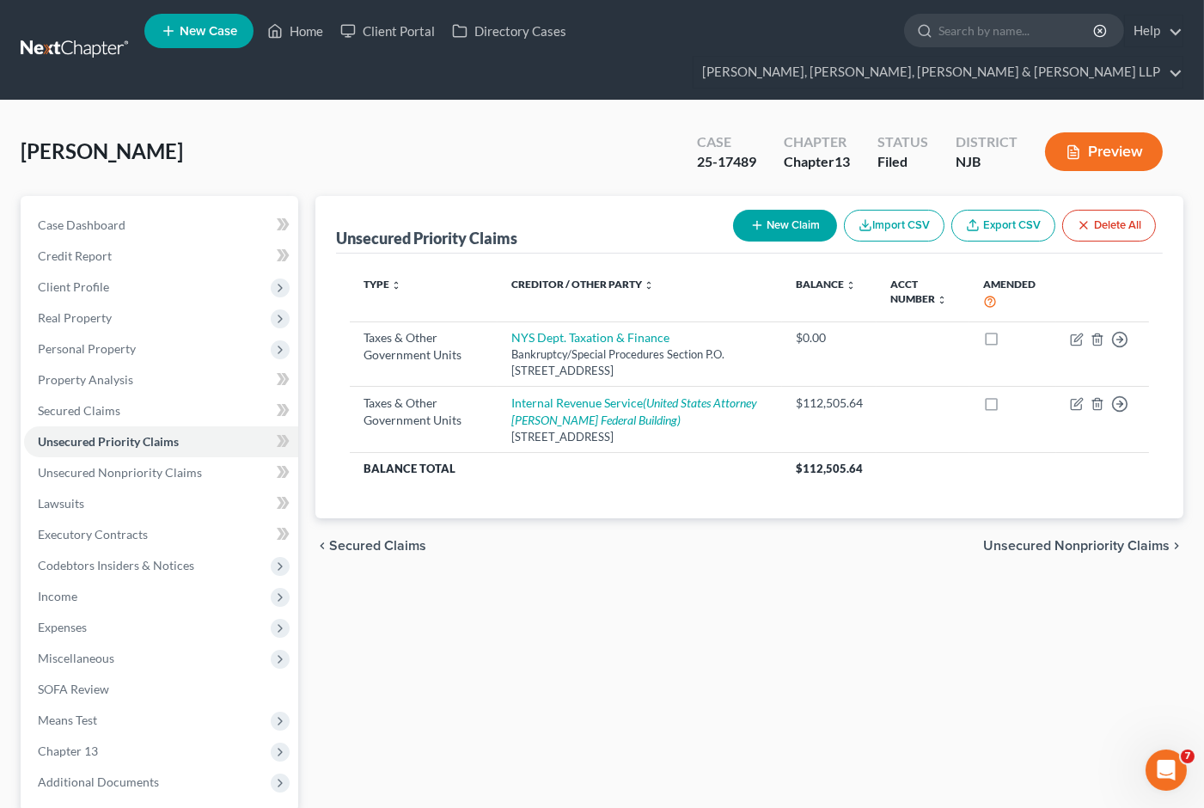
click at [950, 604] on div "Unsecured Priority Claims New Claim Import CSV Export CSV Delete All Type expan…" at bounding box center [749, 553] width 885 height 714
click at [1017, 539] on span "Unsecured Nonpriority Claims" at bounding box center [1076, 546] width 186 height 14
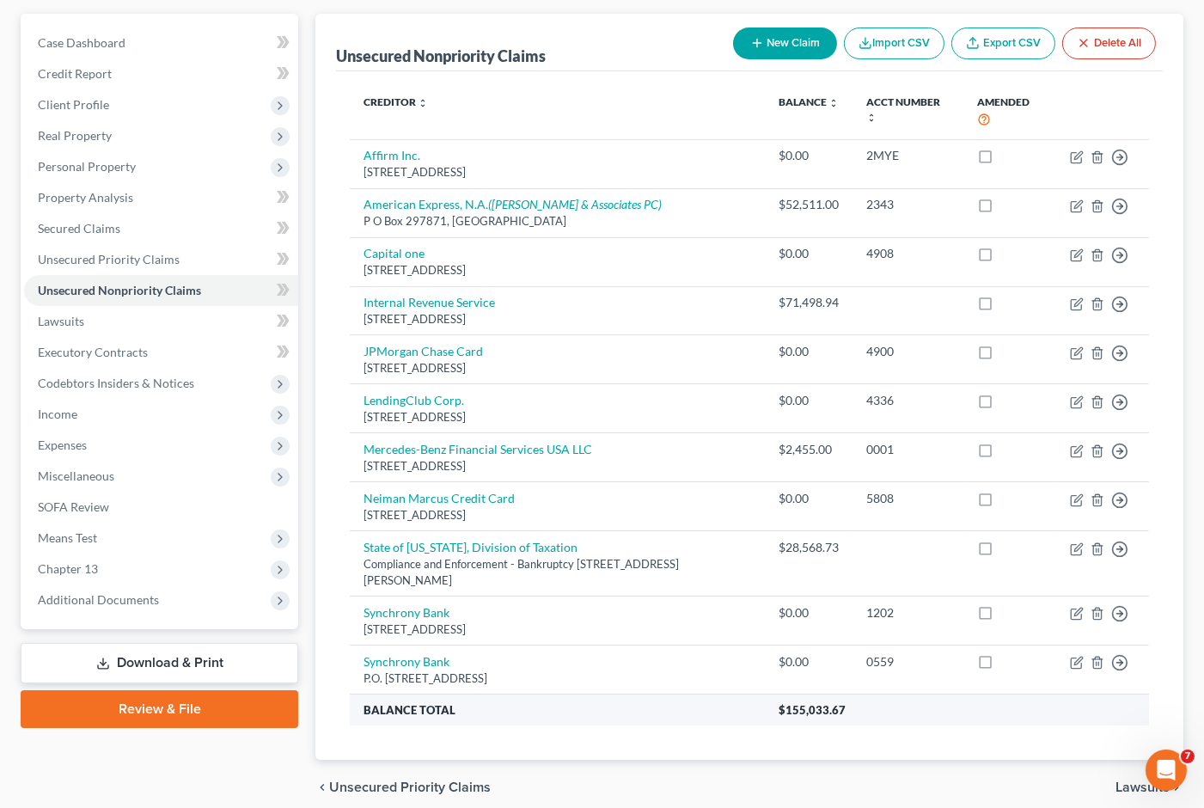
scroll to position [224, 0]
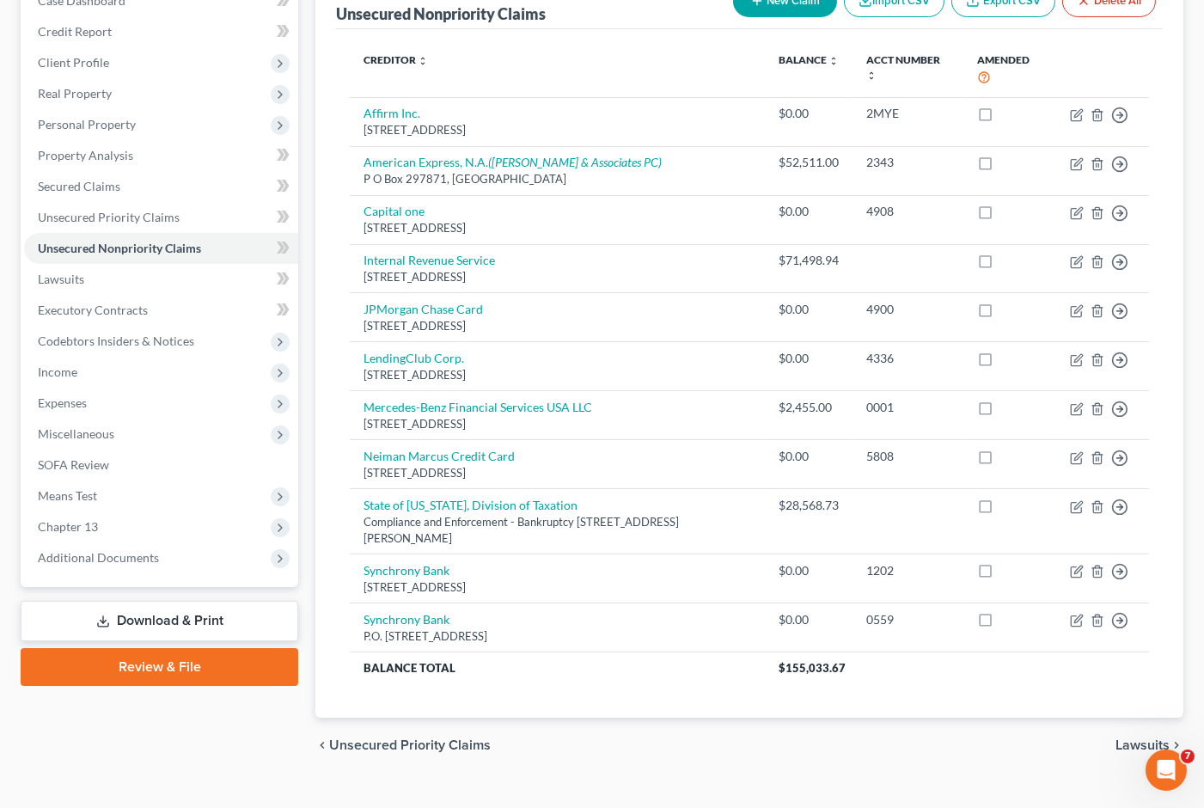
click at [418, 738] on span "Unsecured Priority Claims" at bounding box center [410, 745] width 162 height 14
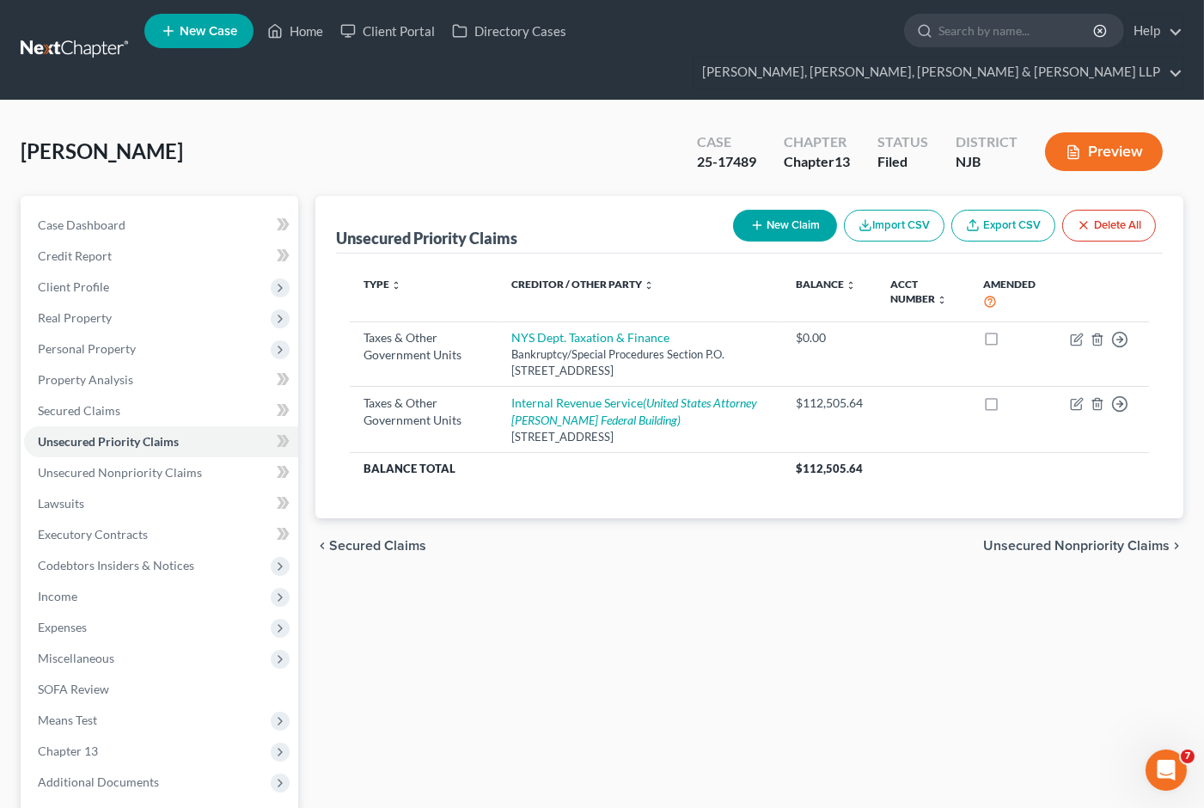
click at [1008, 539] on span "Unsecured Nonpriority Claims" at bounding box center [1076, 546] width 186 height 14
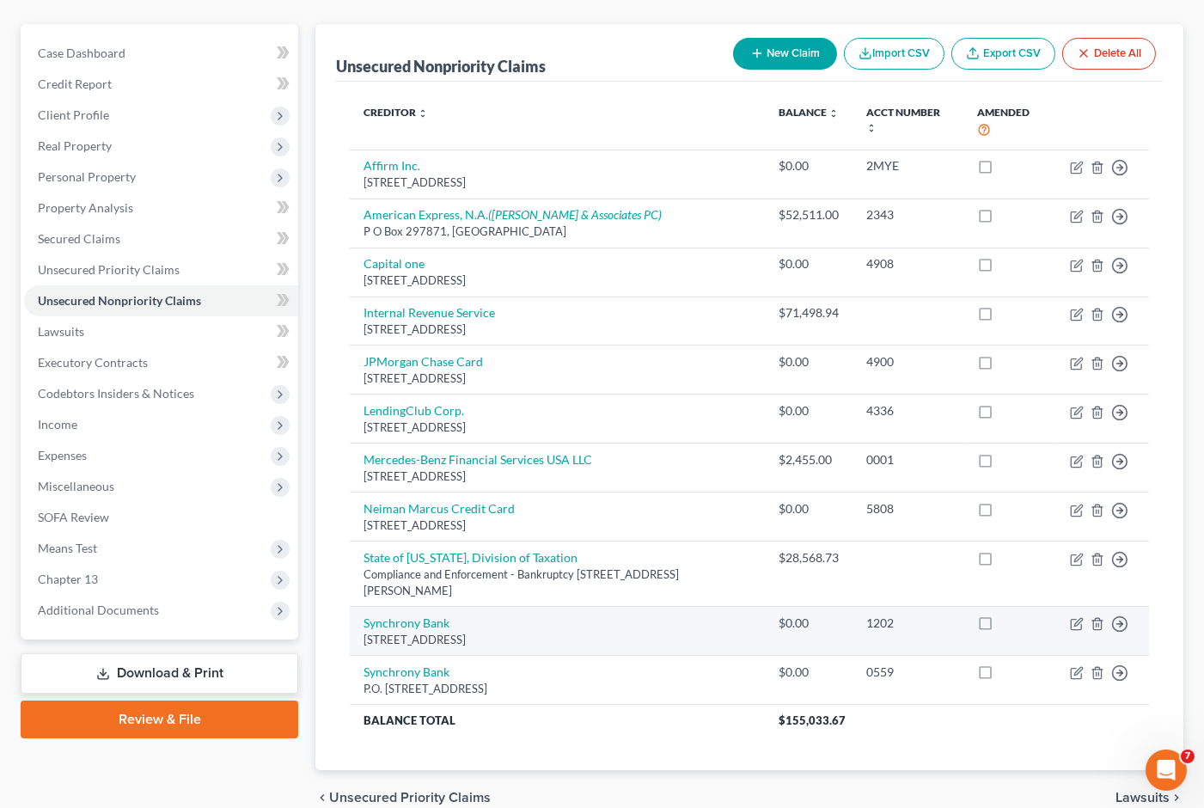
scroll to position [224, 0]
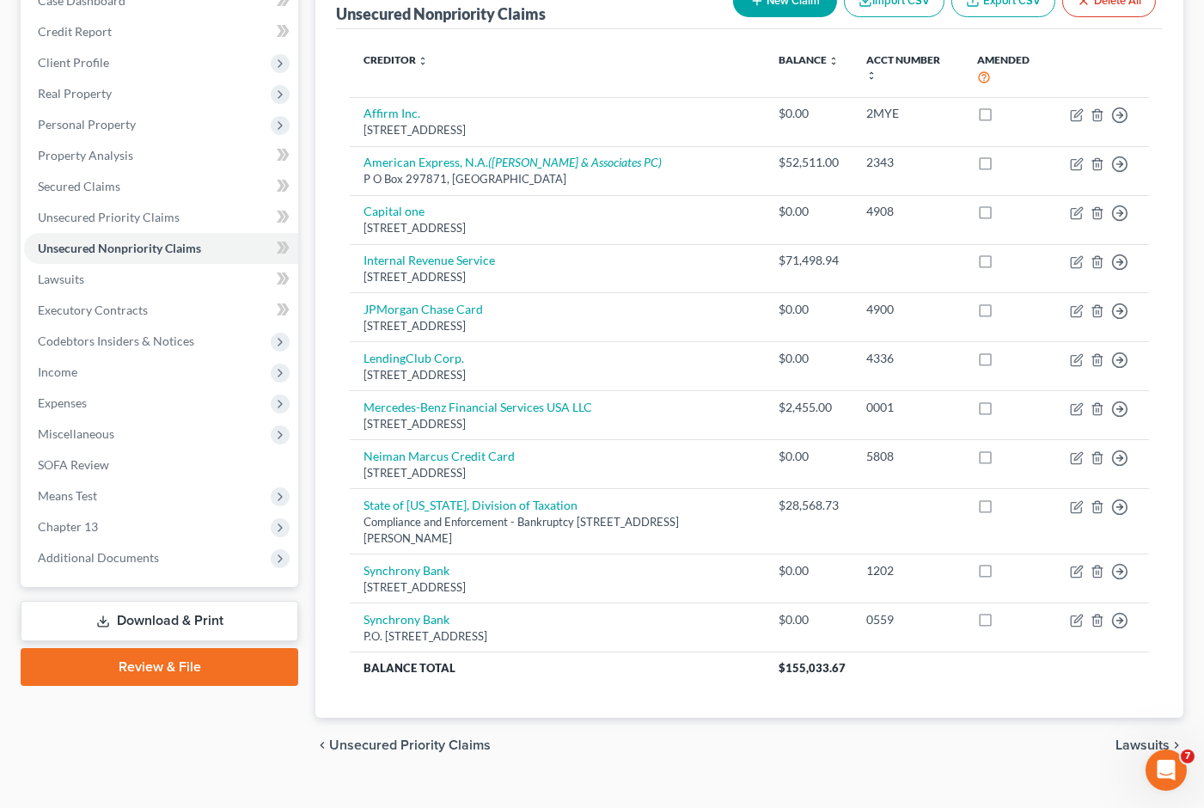
click at [400, 738] on span "Unsecured Priority Claims" at bounding box center [410, 745] width 162 height 14
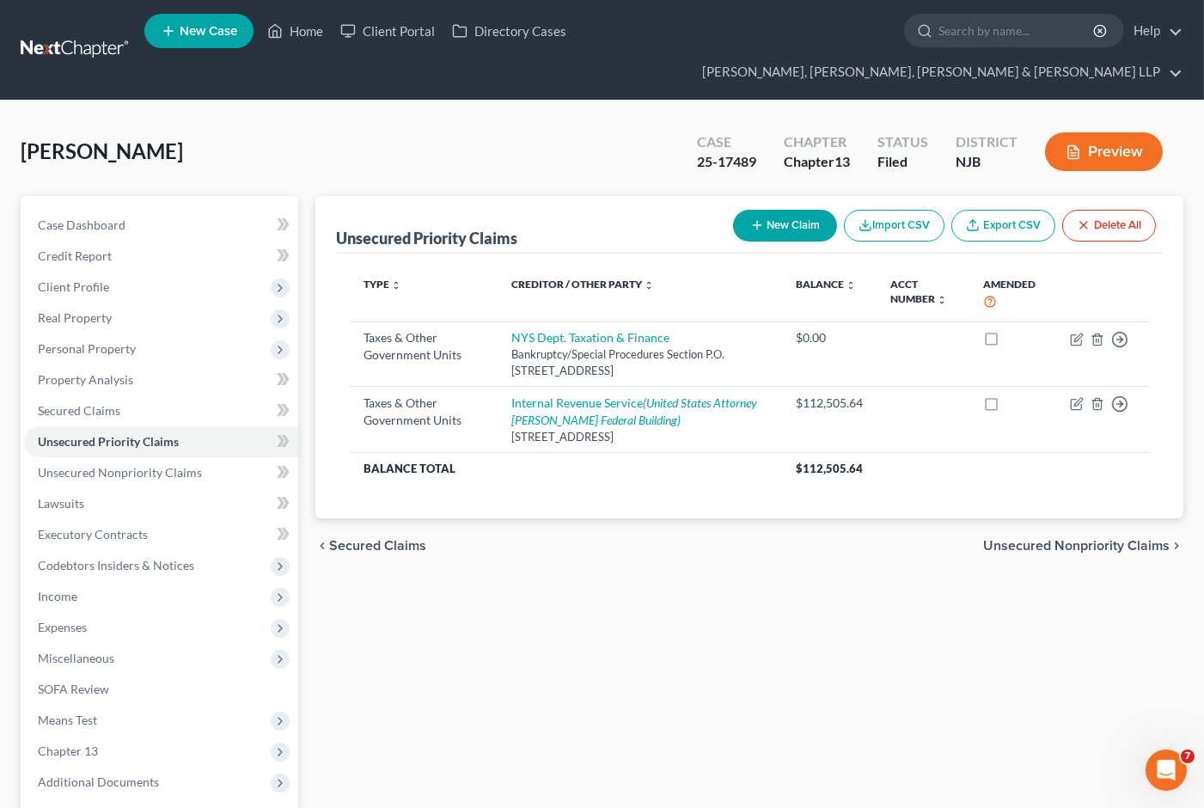
click at [1112, 132] on button "Preview" at bounding box center [1104, 151] width 118 height 39
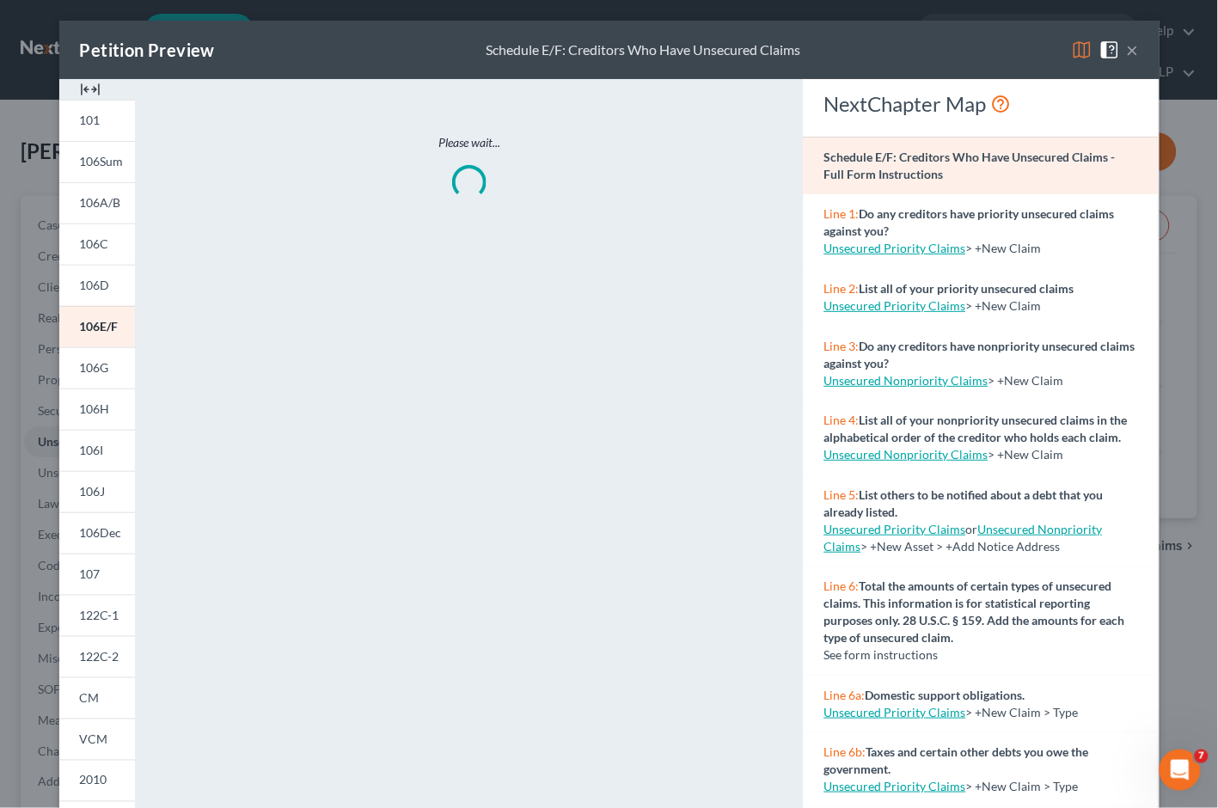
click at [1074, 46] on img at bounding box center [1082, 50] width 21 height 21
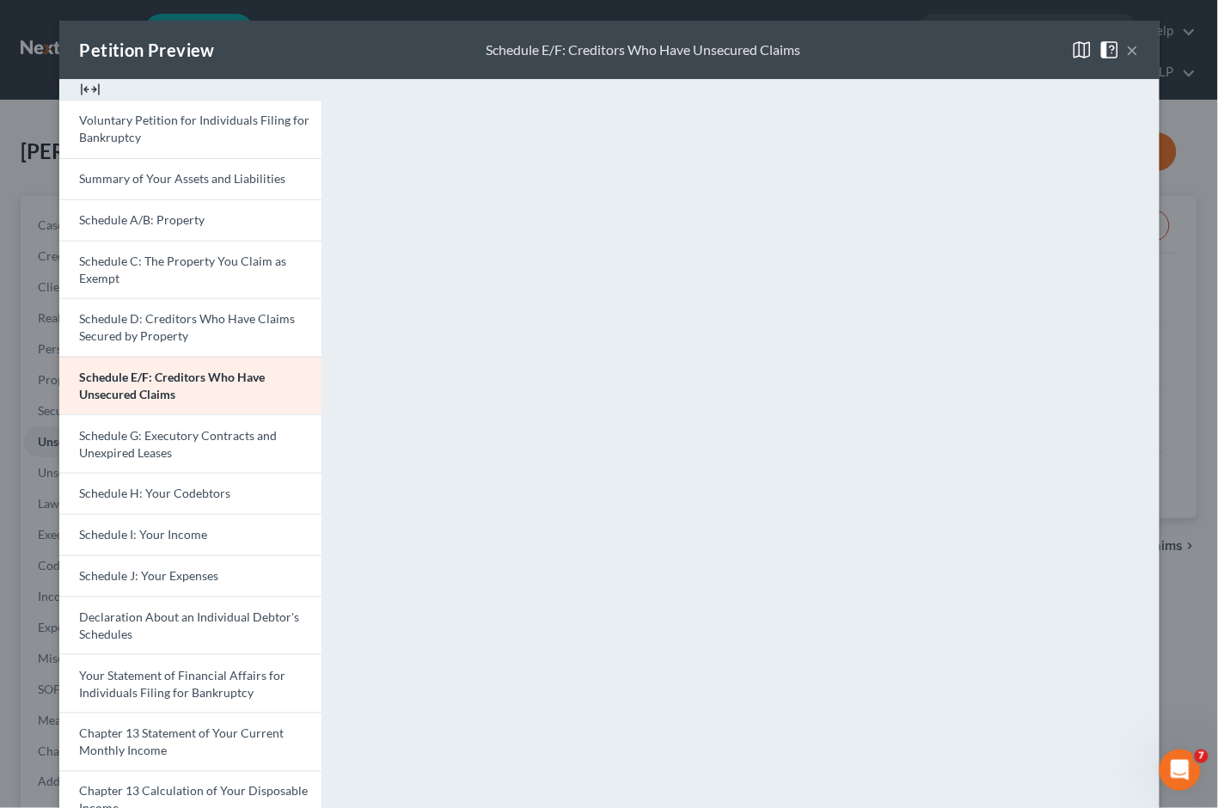
drag, startPoint x: 869, startPoint y: 49, endPoint x: 869, endPoint y: 92, distance: 43.0
click at [869, 49] on div "Petition Preview Schedule E/F: Creditors Who Have Unsecured Claims ×" at bounding box center [609, 50] width 1100 height 58
click at [1127, 46] on button "×" at bounding box center [1133, 50] width 12 height 21
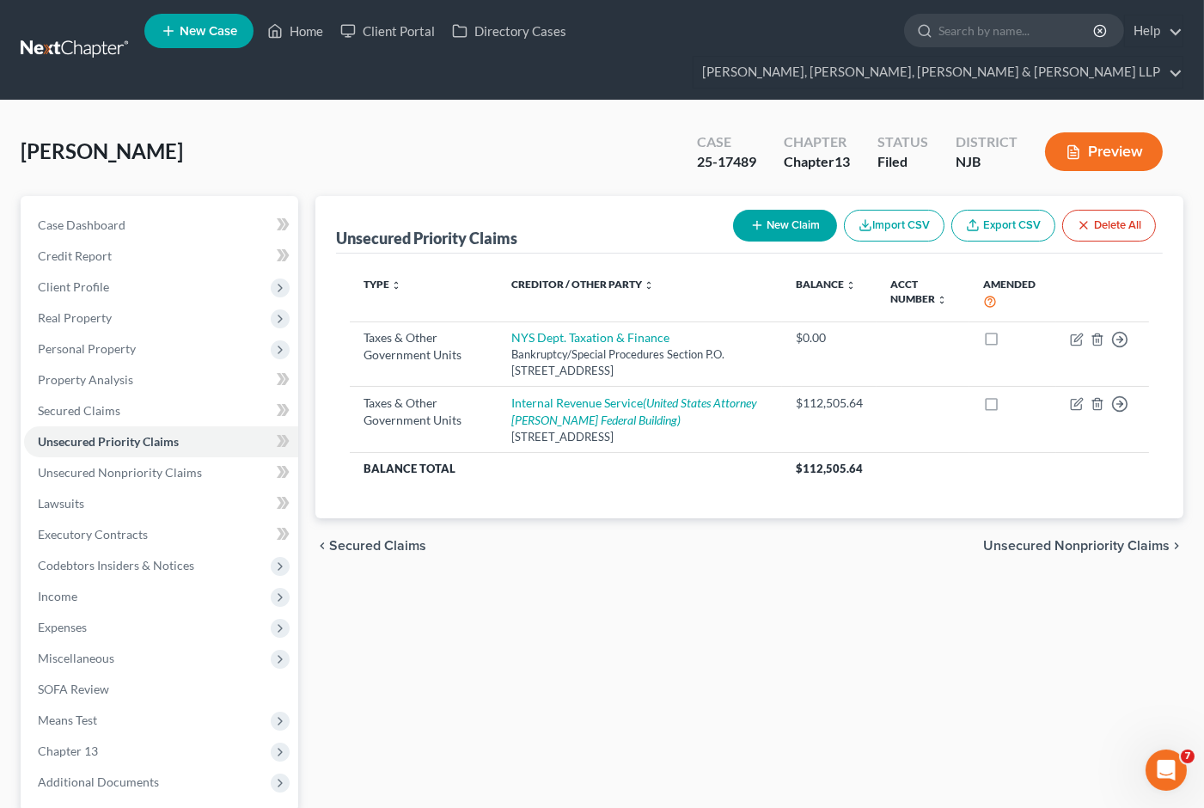
click at [1053, 539] on span "Unsecured Nonpriority Claims" at bounding box center [1076, 546] width 186 height 14
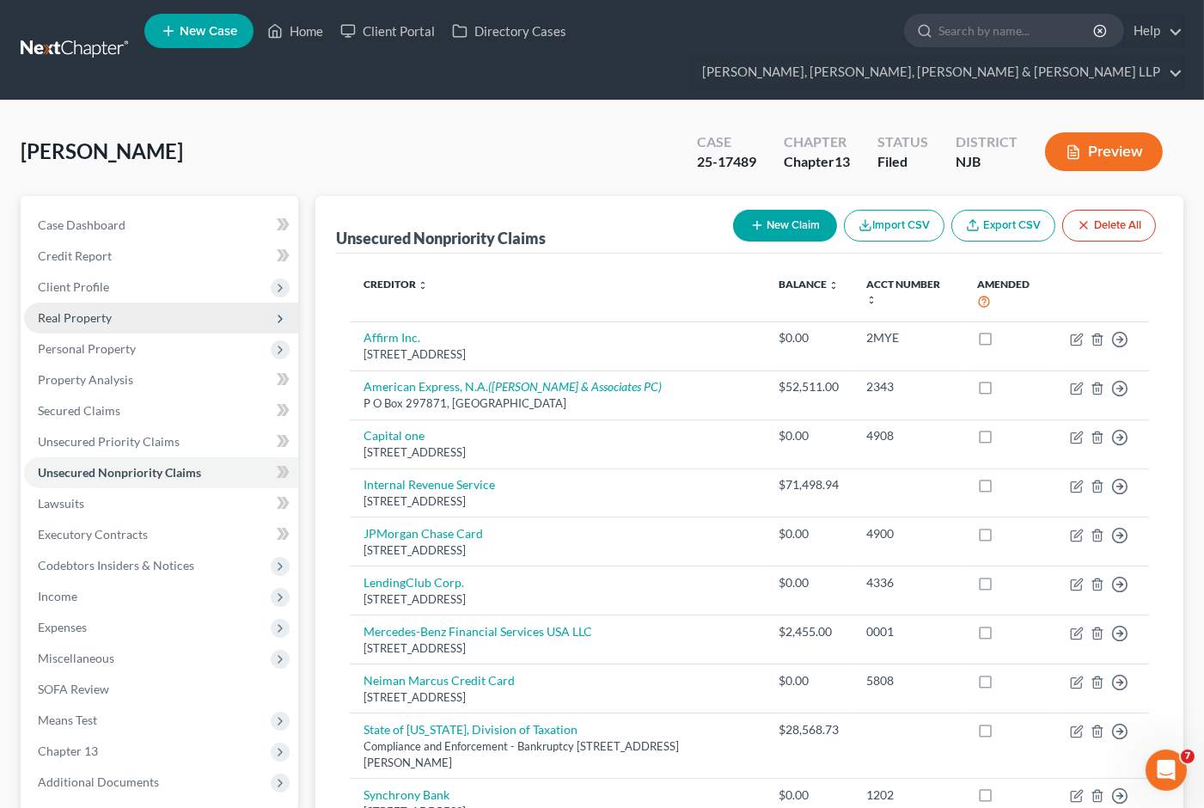
click at [69, 310] on span "Real Property" at bounding box center [75, 317] width 74 height 15
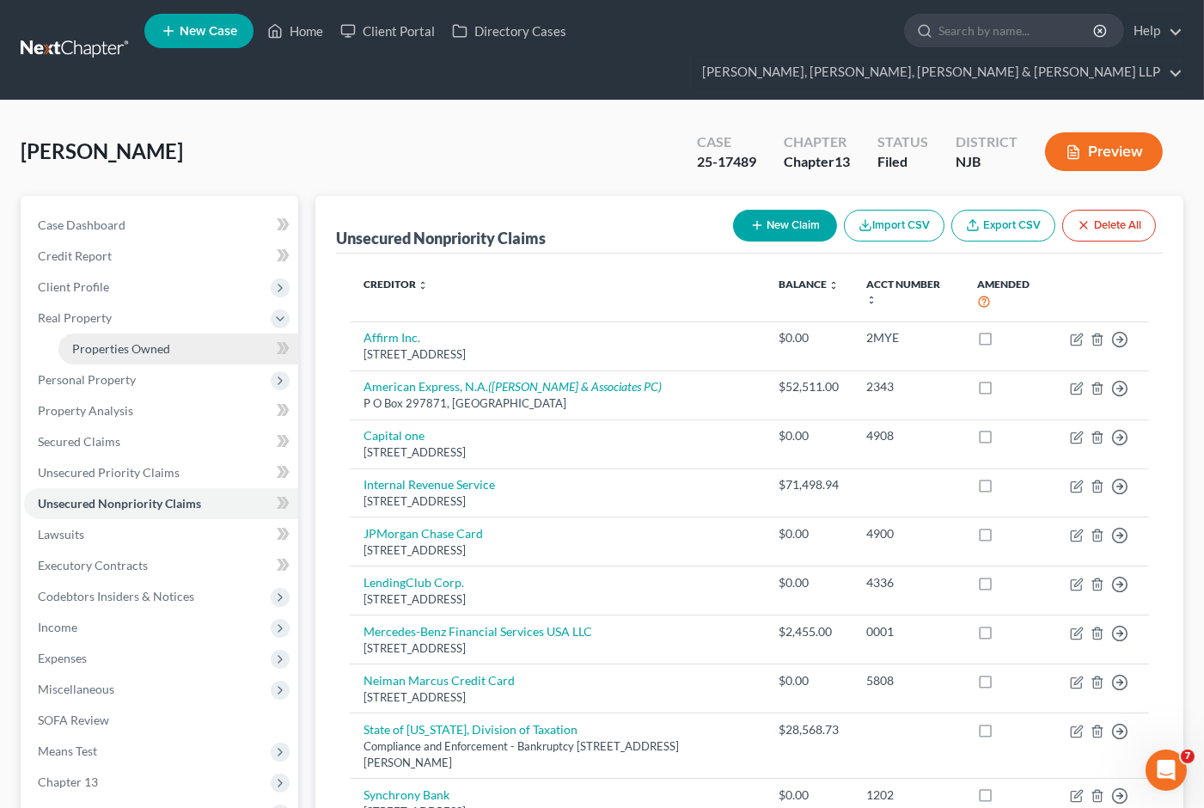
click at [118, 341] on span "Properties Owned" at bounding box center [121, 348] width 98 height 15
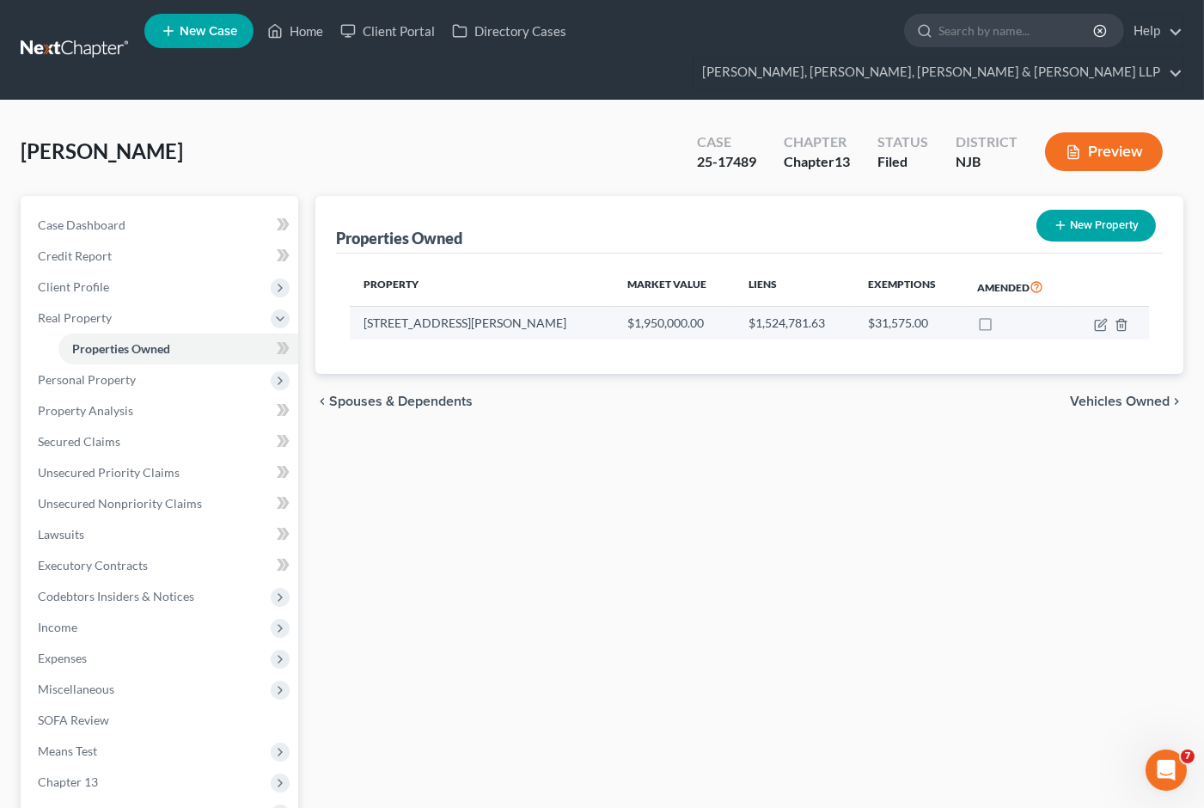
drag, startPoint x: 809, startPoint y: 84, endPoint x: 902, endPoint y: 302, distance: 237.2
click at [809, 101] on div "[PERSON_NAME] Upgraded Case 25-17489 Chapter Chapter 13 Status Filed District […" at bounding box center [602, 538] width 1204 height 875
click at [1097, 318] on icon "button" at bounding box center [1101, 325] width 14 height 14
select select "33"
select select "1"
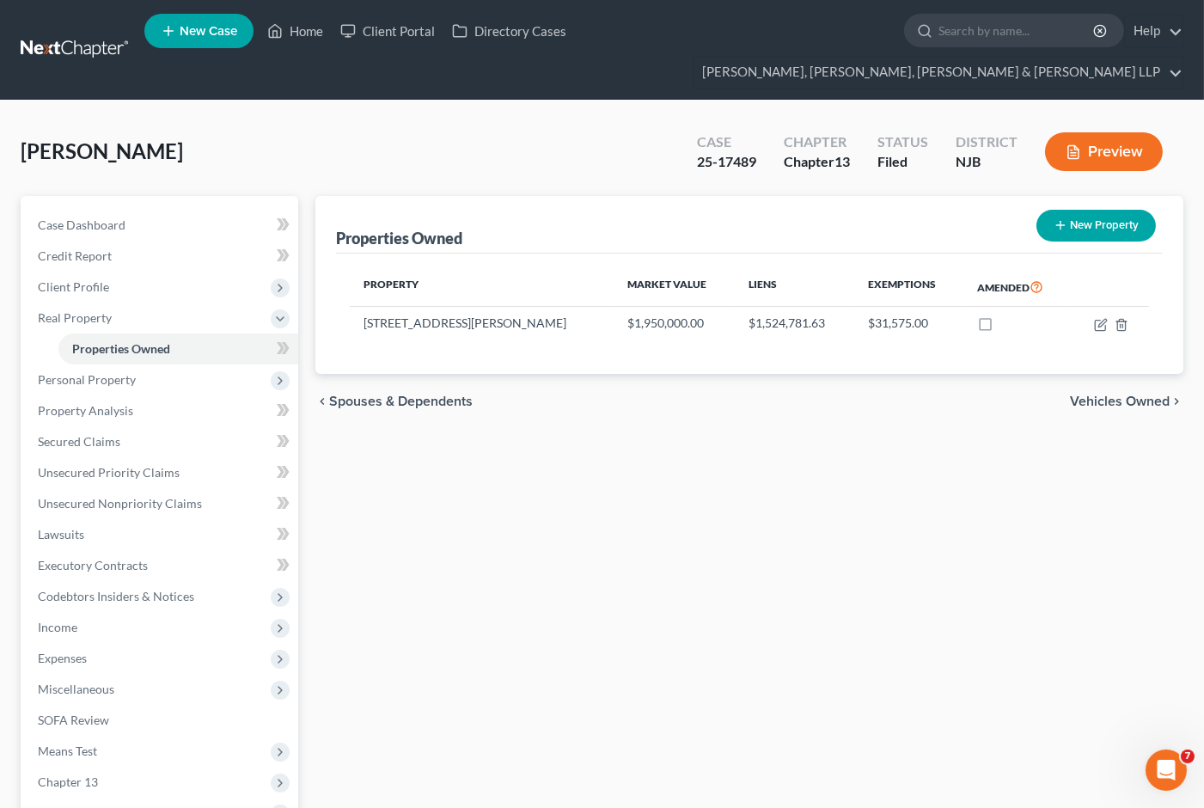
select select "0"
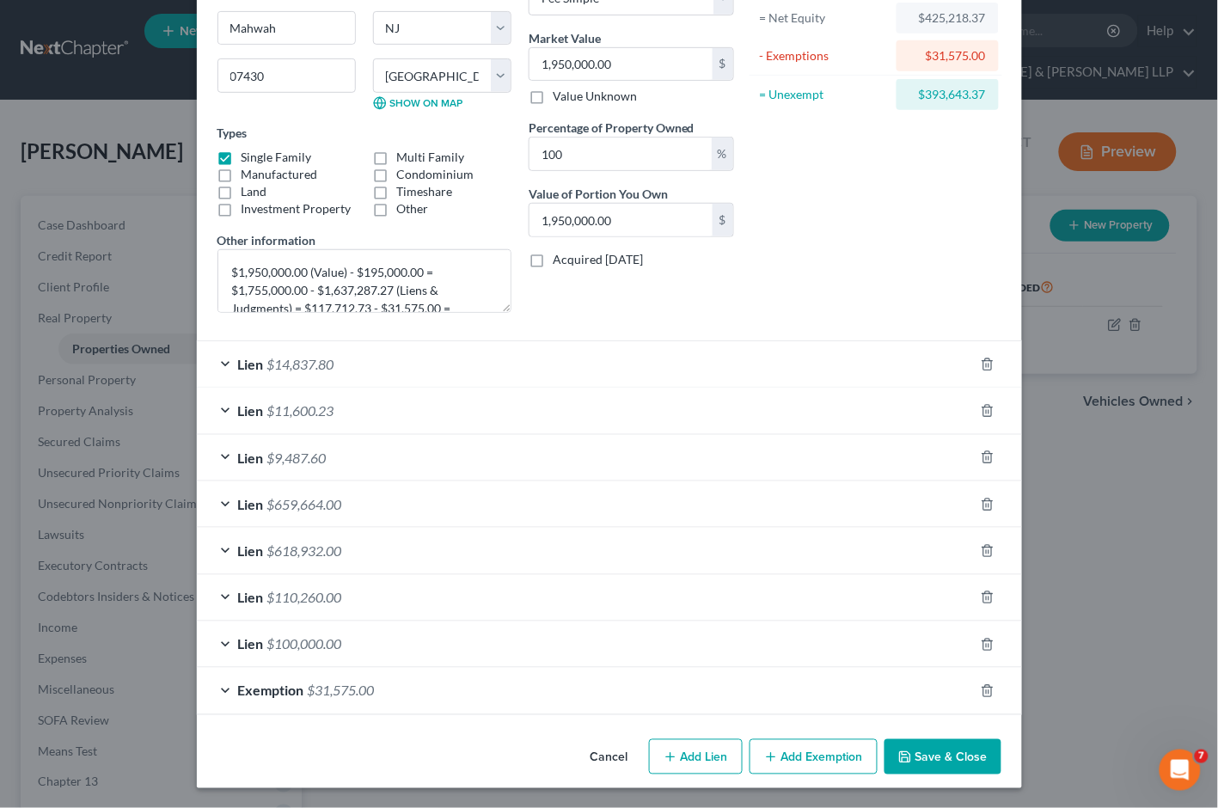
scroll to position [185, 0]
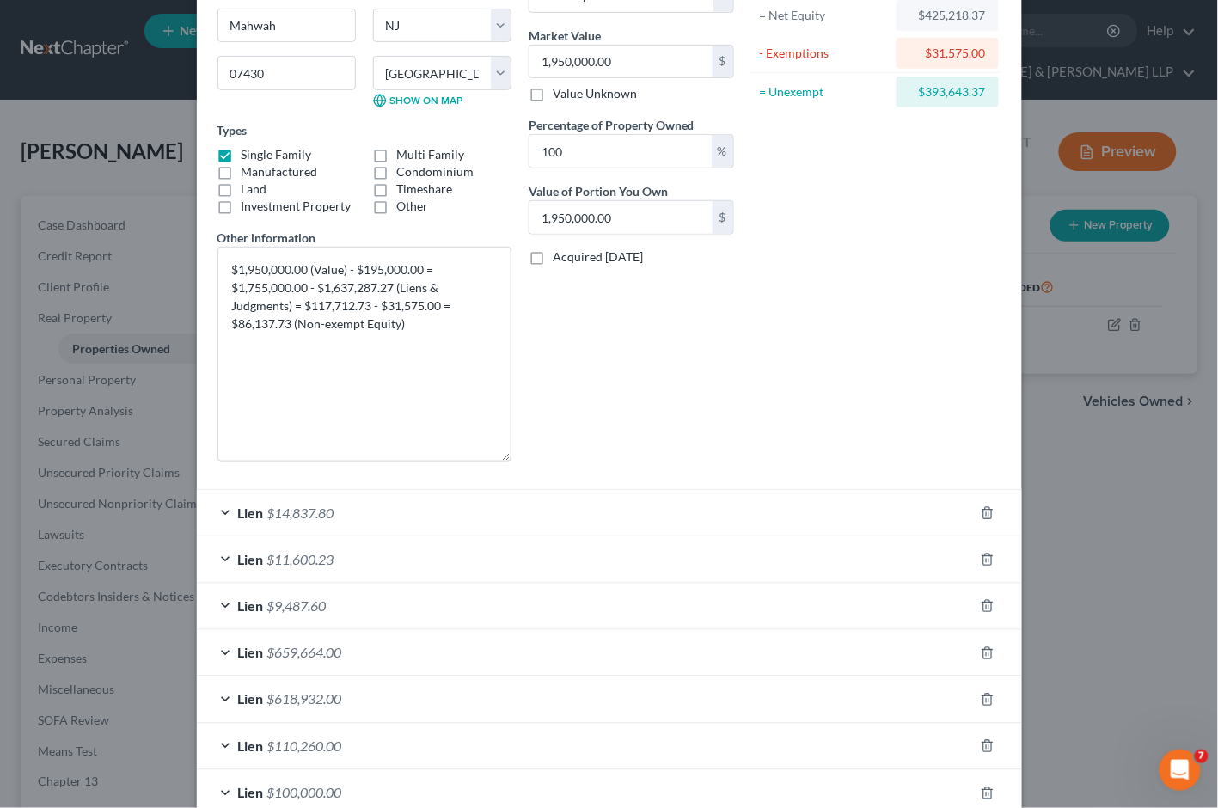
drag, startPoint x: 501, startPoint y: 304, endPoint x: 530, endPoint y: 401, distance: 101.4
click at [519, 464] on div "Address * [GEOGRAPHIC_DATA][PERSON_NAME] [GEOGRAPHIC_DATA] [US_STATE][GEOGRAPHI…" at bounding box center [476, 184] width 534 height 581
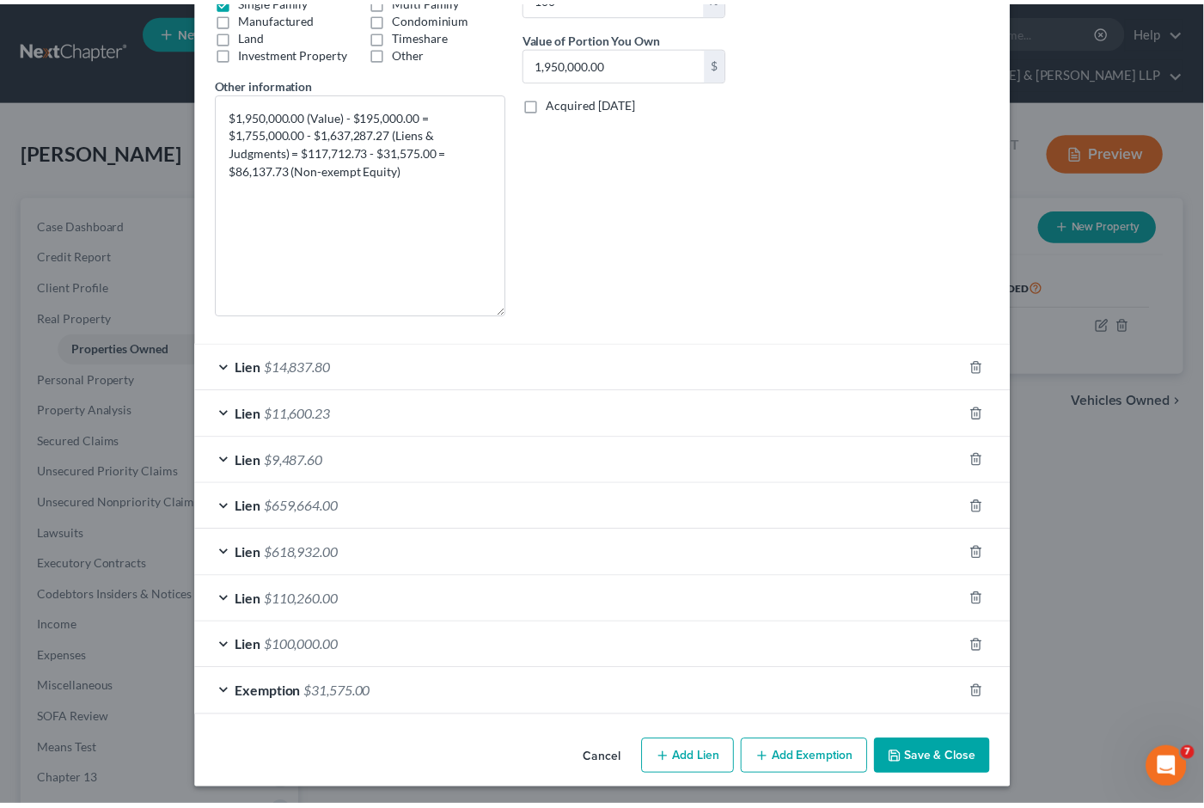
scroll to position [345, 0]
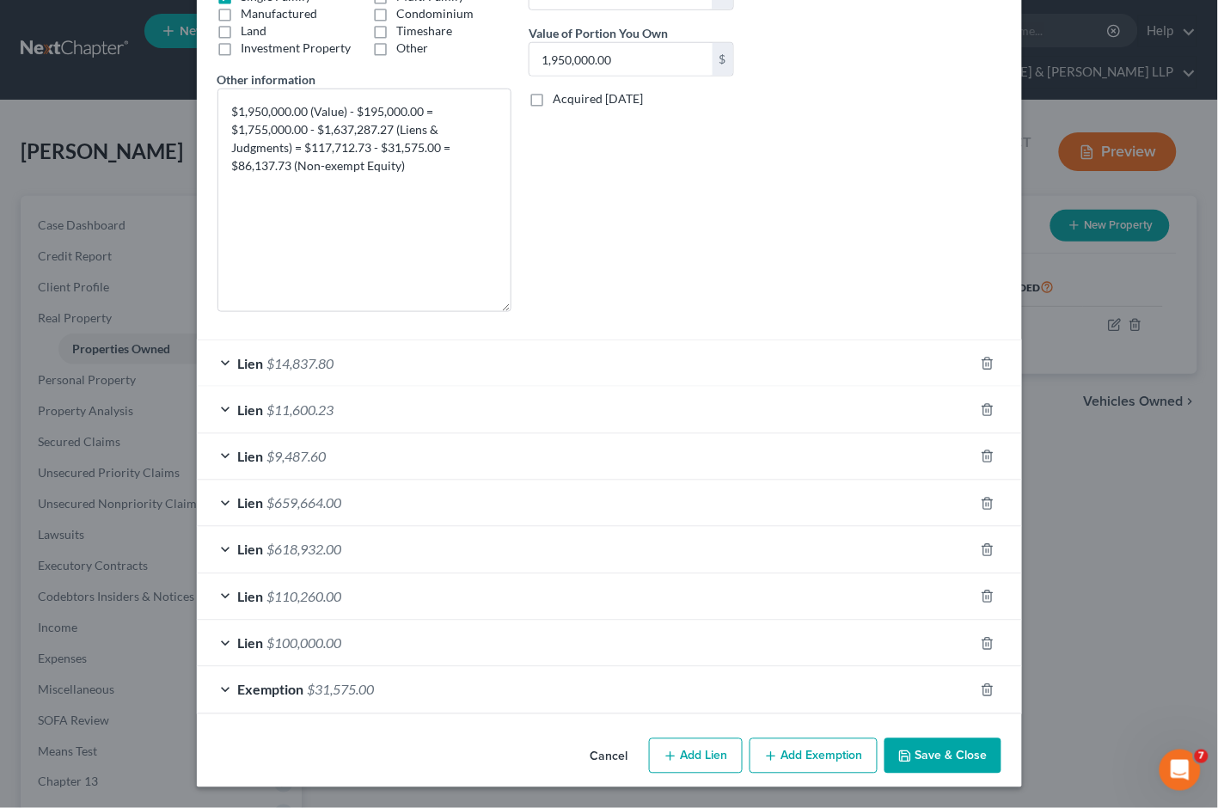
click at [599, 746] on button "Cancel" at bounding box center [609, 757] width 65 height 34
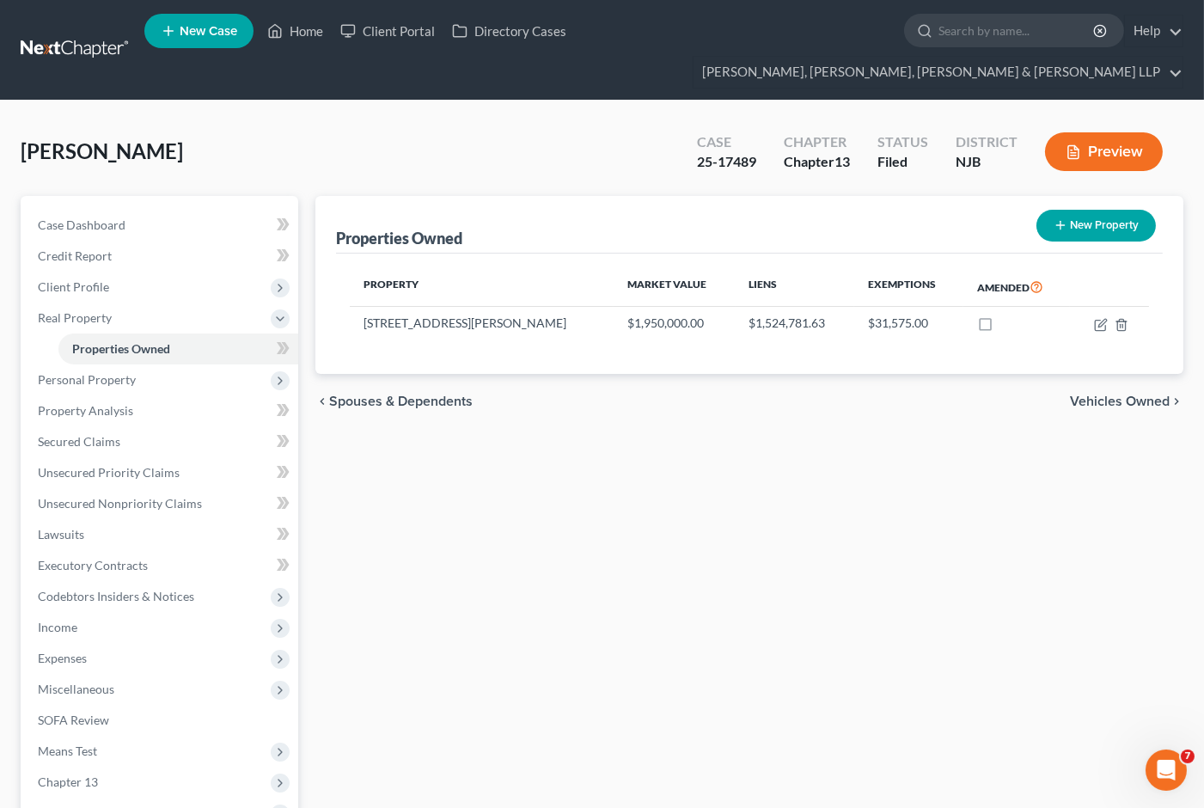
click at [903, 629] on div "Properties Owned New Property Property Market Value Liens Exemptions Amended [S…" at bounding box center [749, 568] width 885 height 745
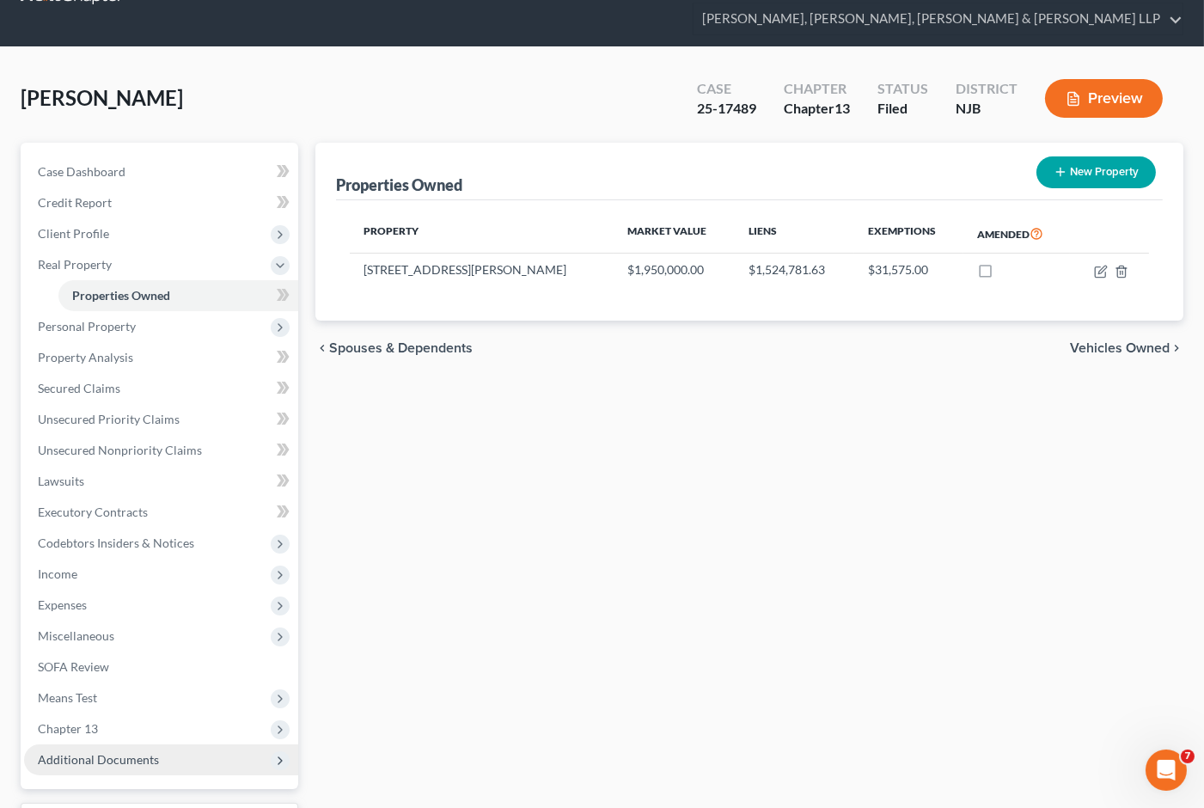
scroll to position [95, 0]
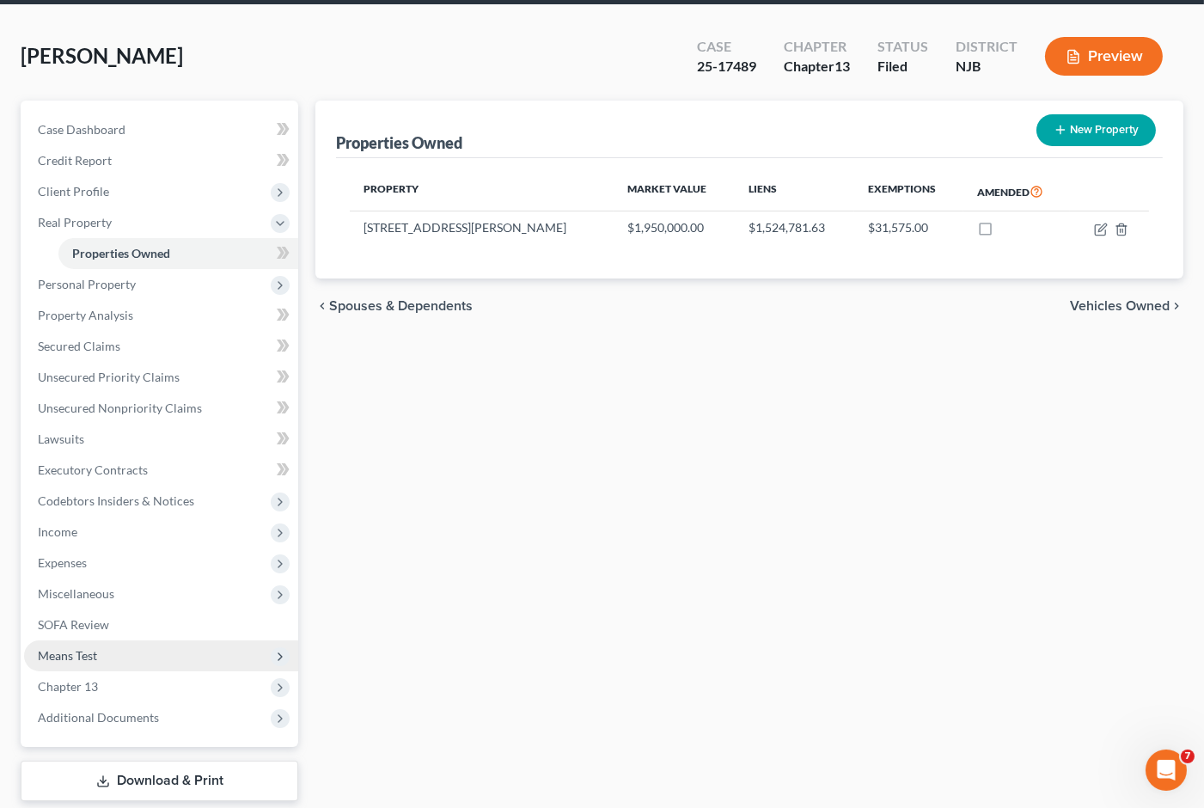
click at [95, 648] on span "Means Test" at bounding box center [67, 655] width 59 height 15
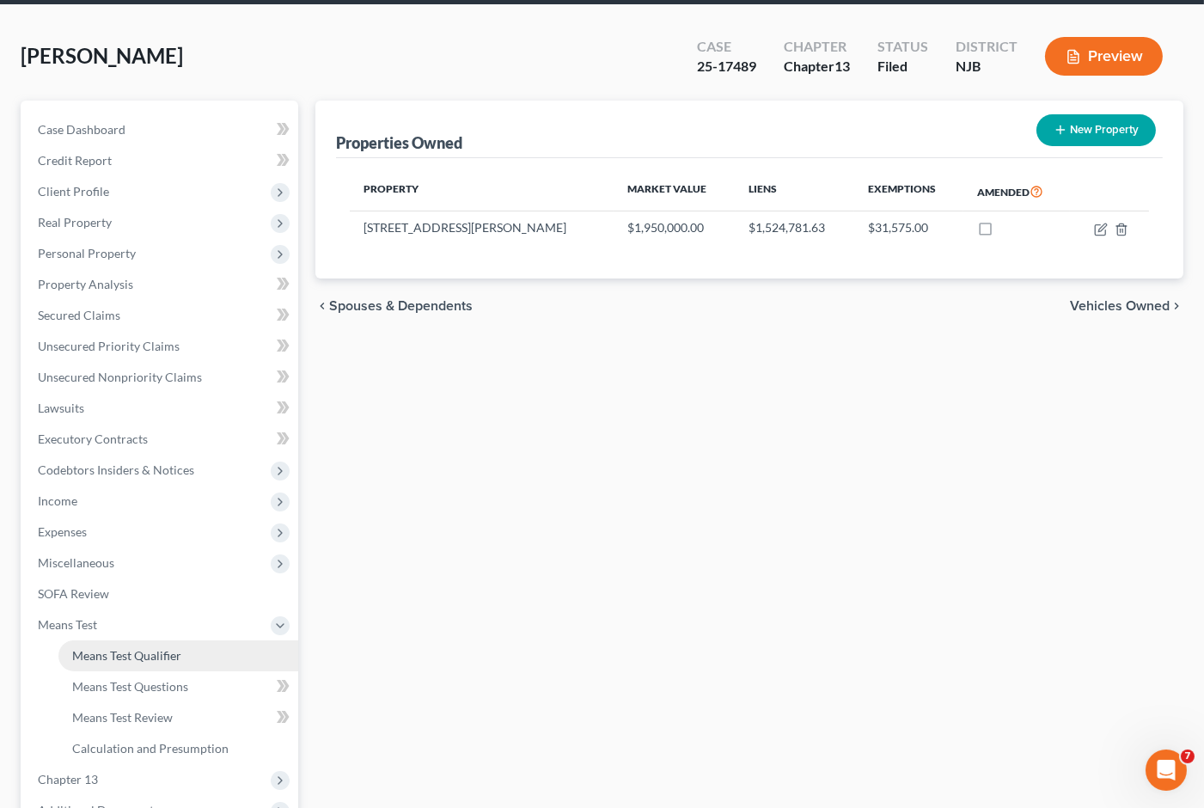
click at [113, 648] on span "Means Test Qualifier" at bounding box center [126, 655] width 109 height 15
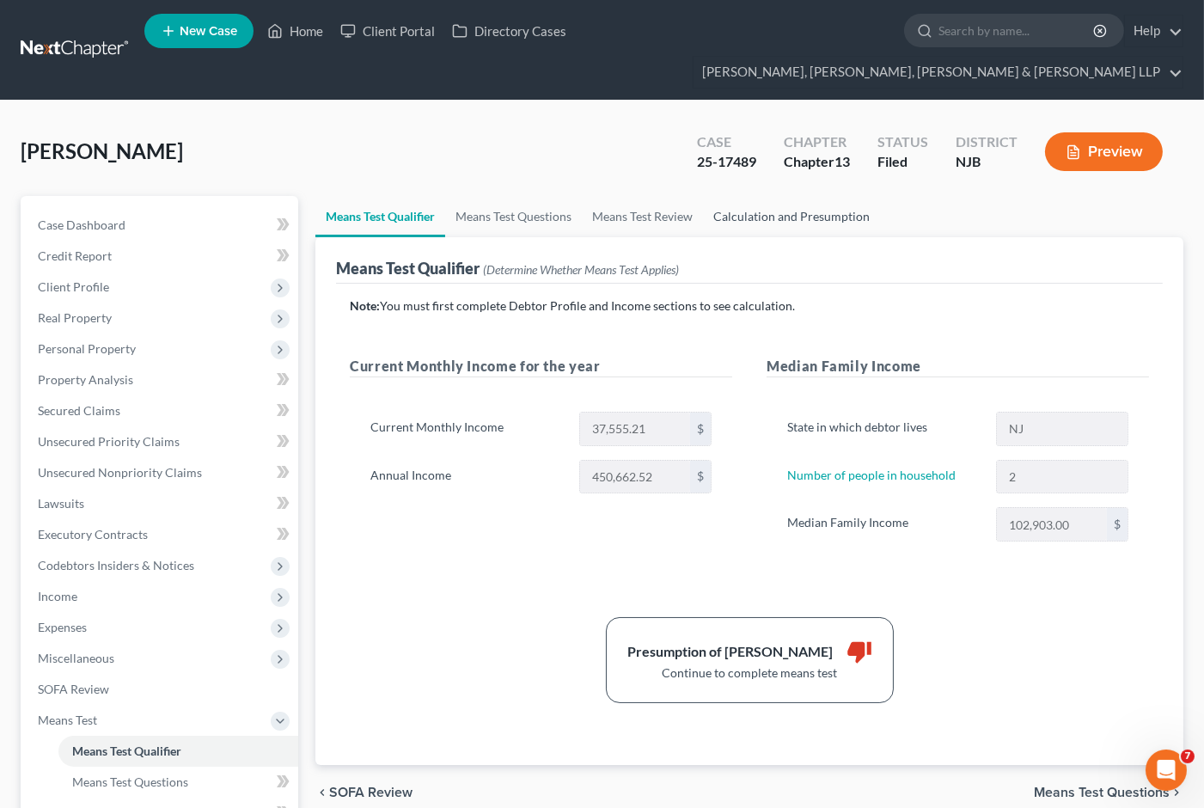
click at [794, 196] on link "Calculation and Presumption" at bounding box center [791, 216] width 177 height 41
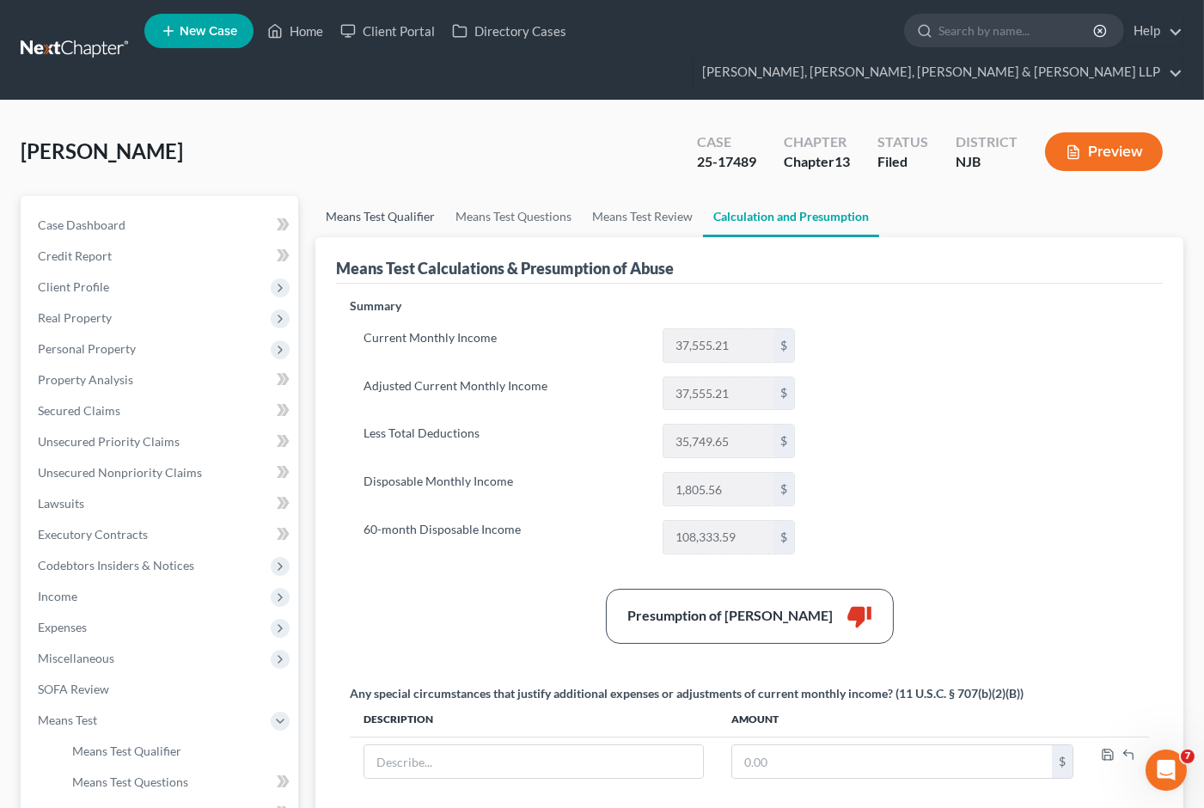
click at [391, 196] on link "Means Test Qualifier" at bounding box center [380, 216] width 130 height 41
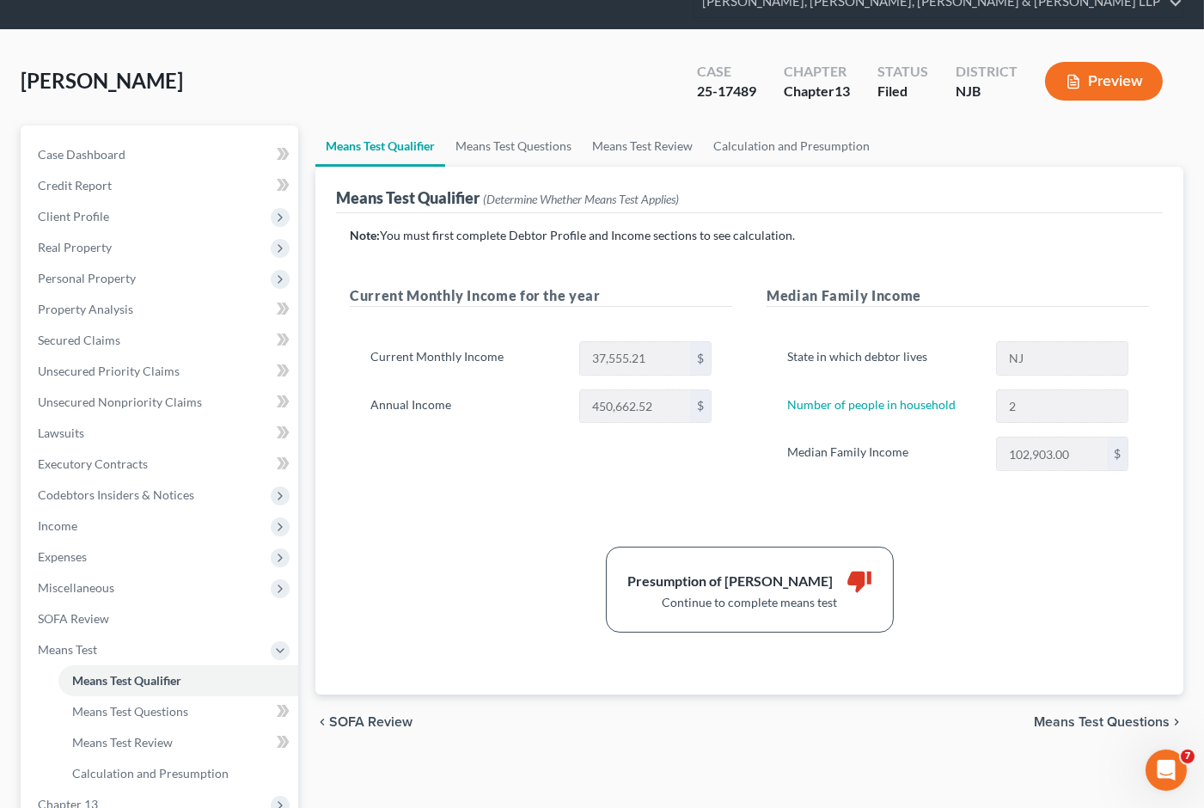
scroll to position [67, 0]
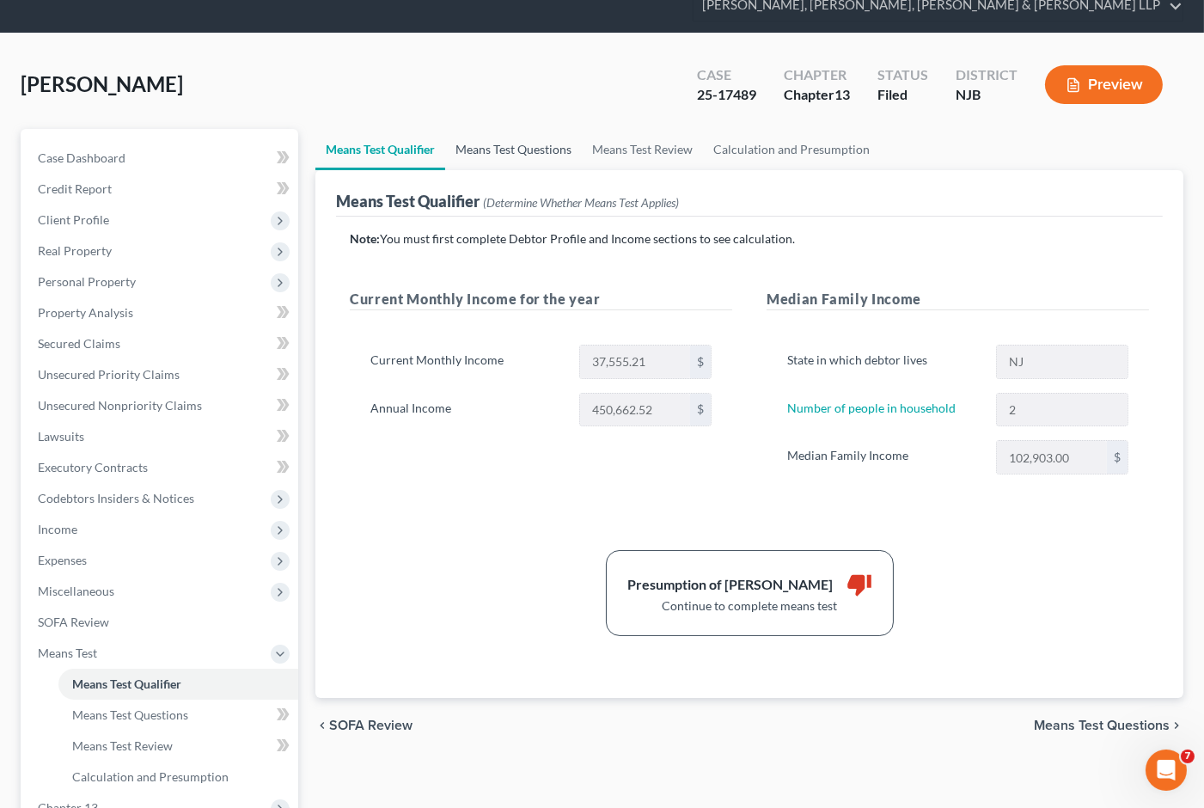
click at [530, 129] on link "Means Test Questions" at bounding box center [513, 149] width 137 height 41
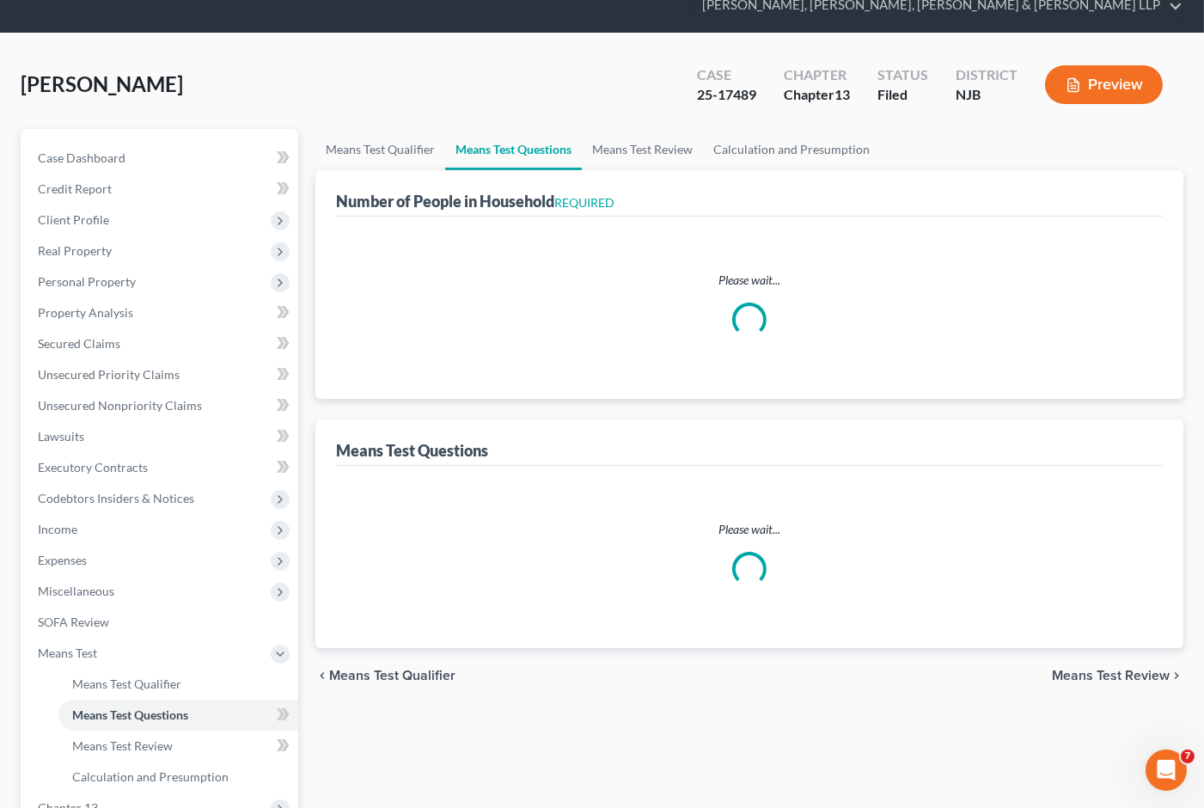
select select "0"
select select "60"
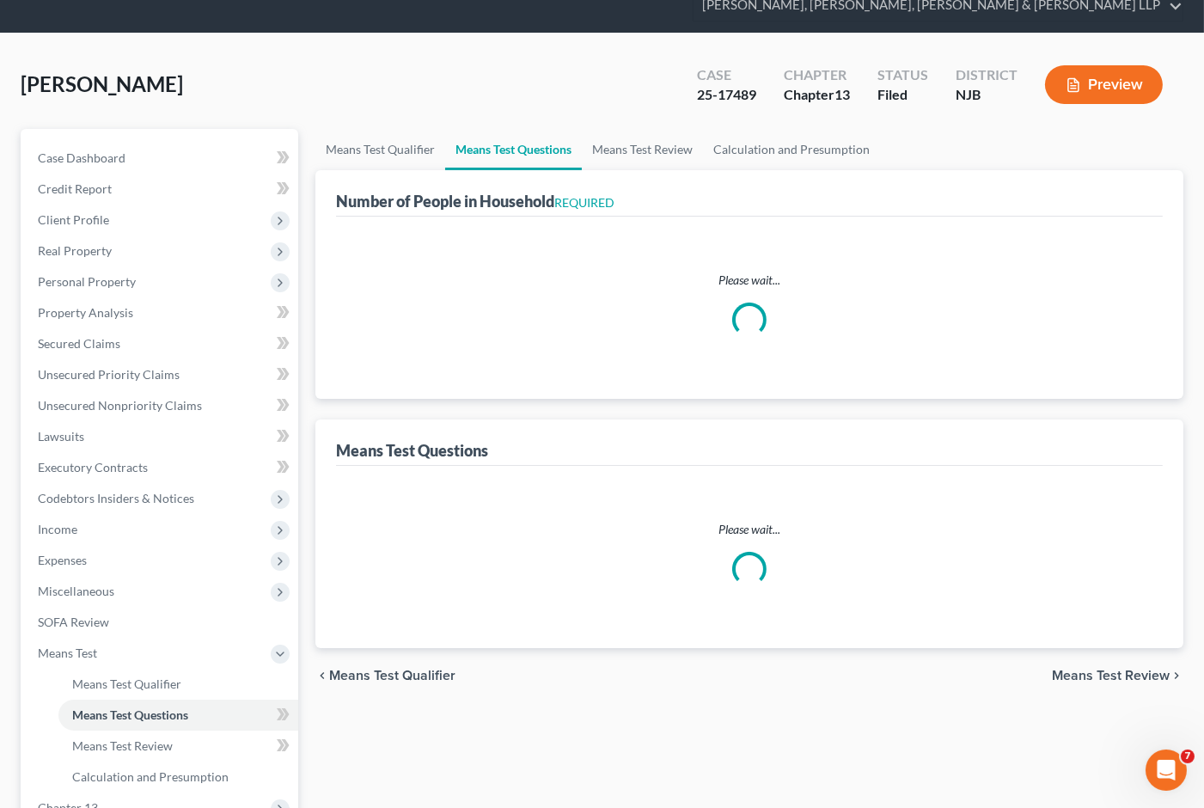
select select "0"
select select "60"
select select "0"
select select "60"
select select "1"
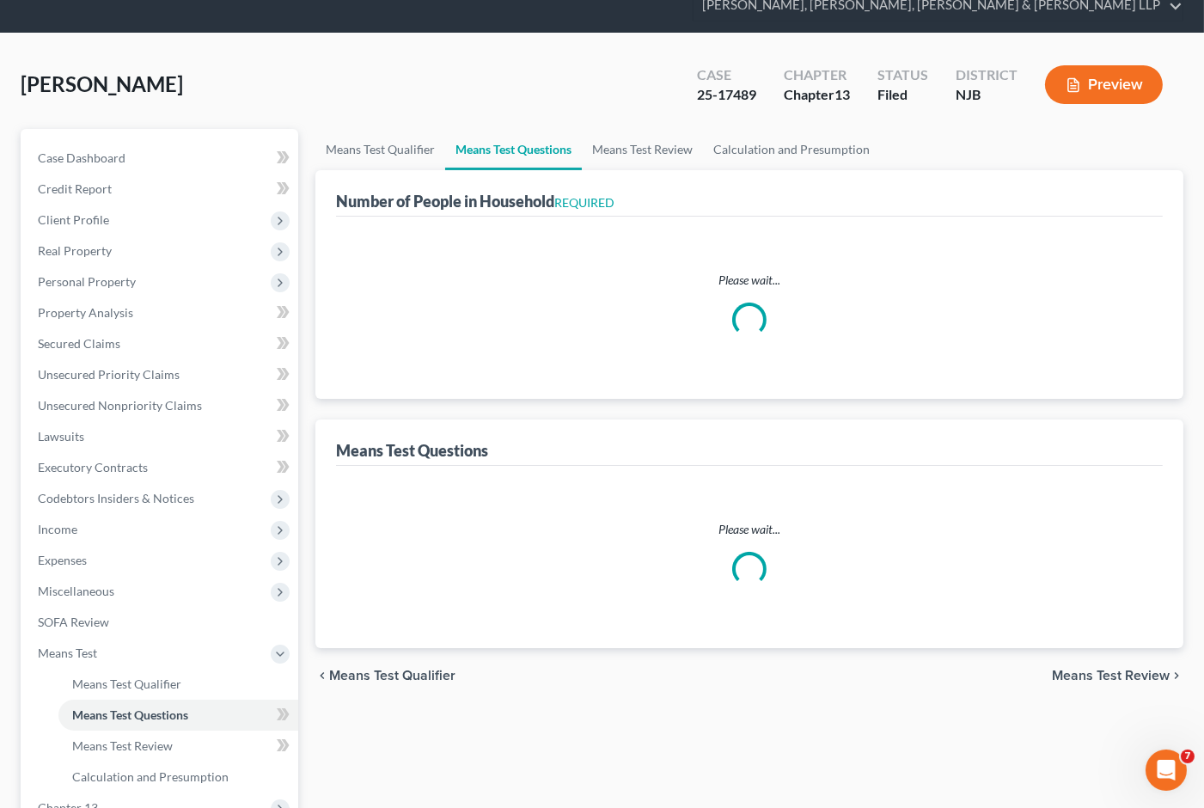
select select "12"
select select "0"
select select "1"
select select "3"
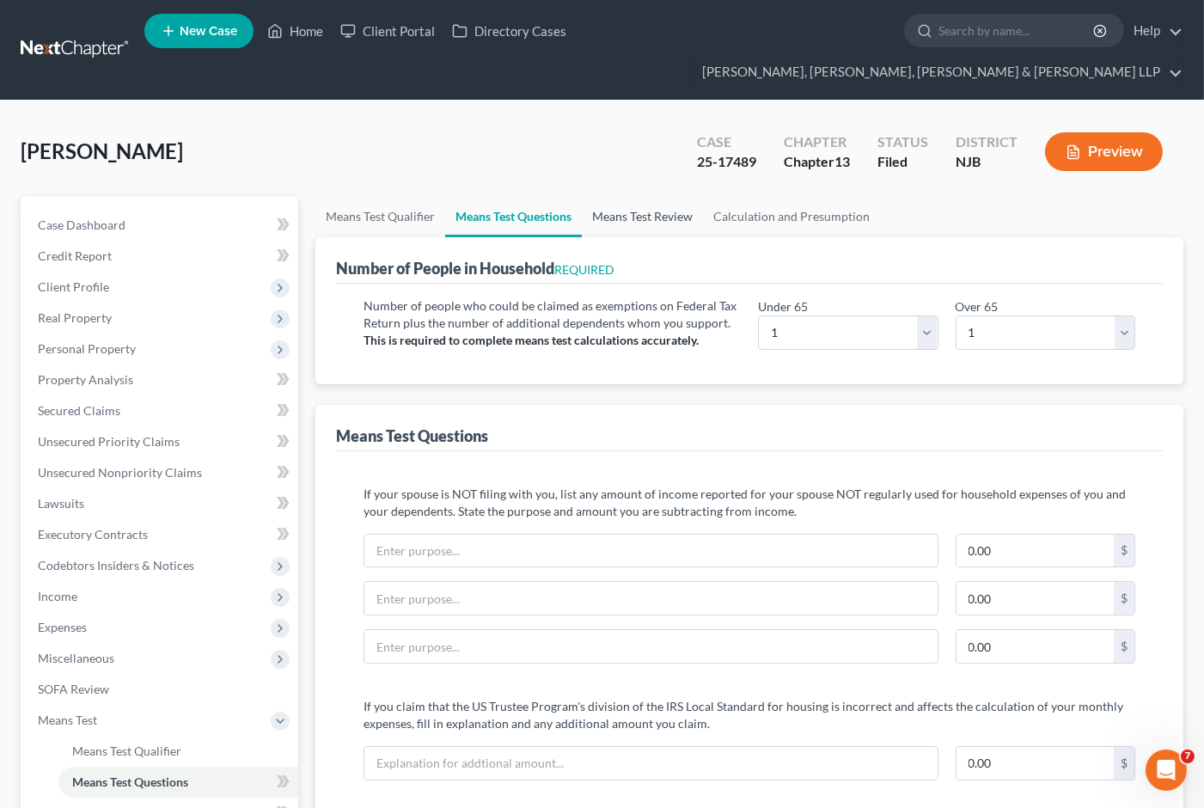
click at [643, 196] on link "Means Test Review" at bounding box center [642, 216] width 121 height 41
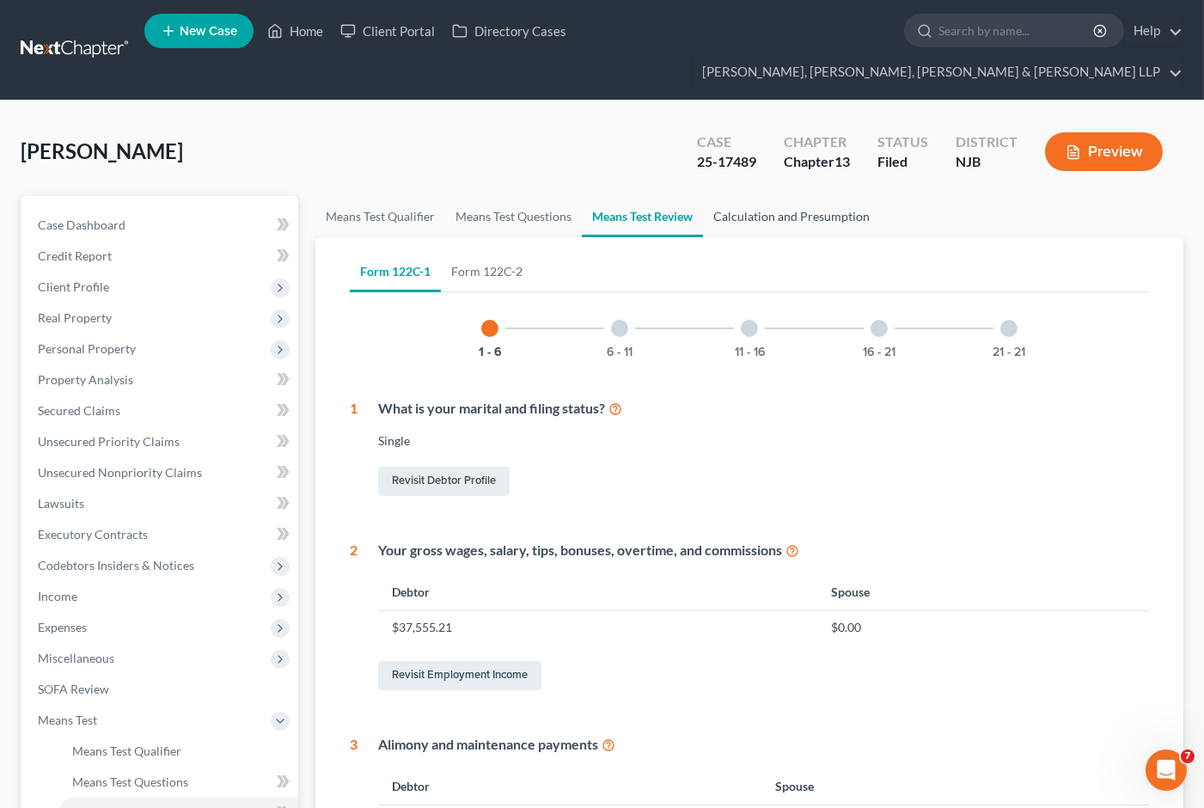
click at [778, 196] on link "Calculation and Presumption" at bounding box center [791, 216] width 177 height 41
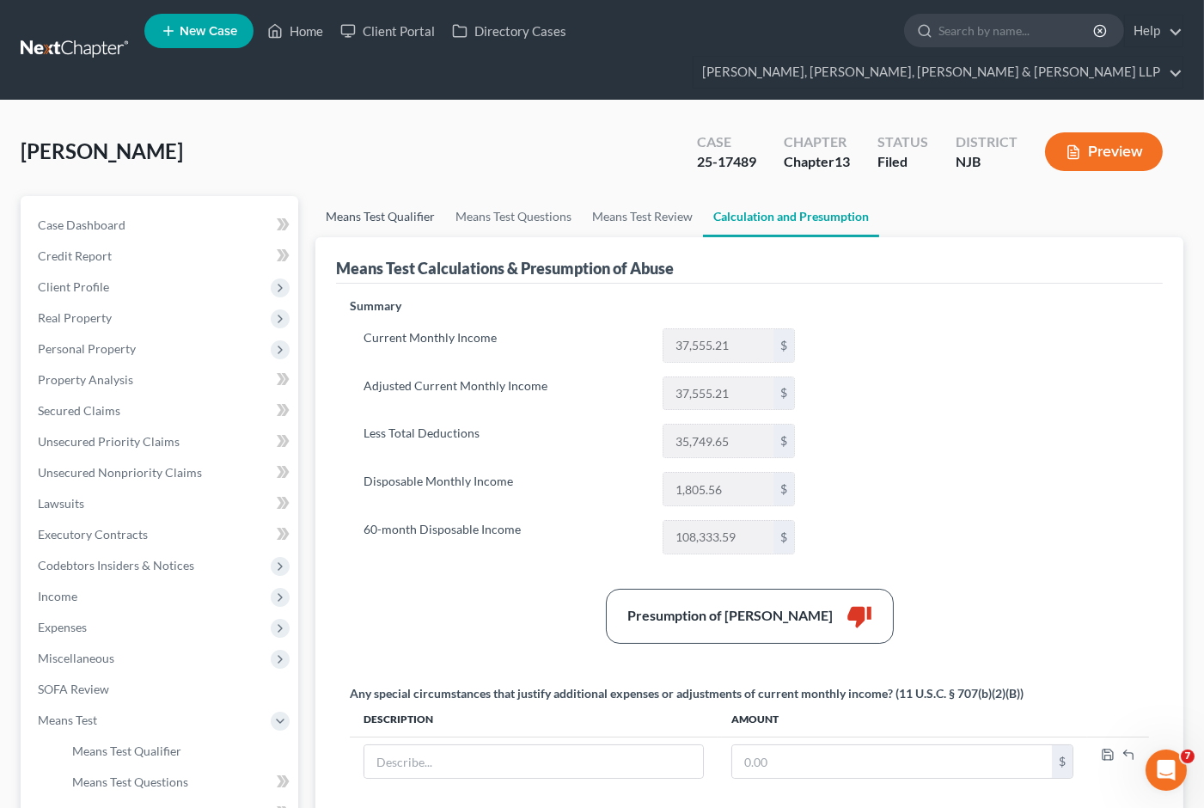
click at [370, 196] on link "Means Test Qualifier" at bounding box center [380, 216] width 130 height 41
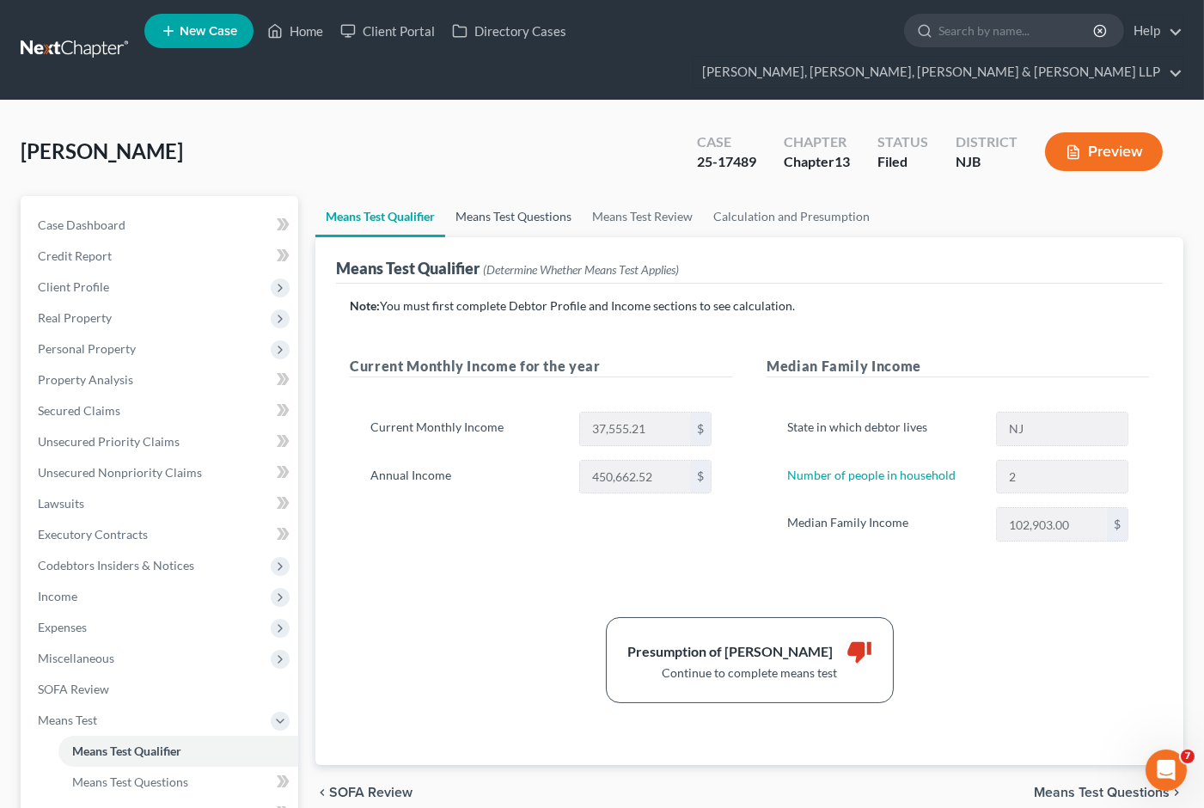
click at [519, 196] on link "Means Test Questions" at bounding box center [513, 216] width 137 height 41
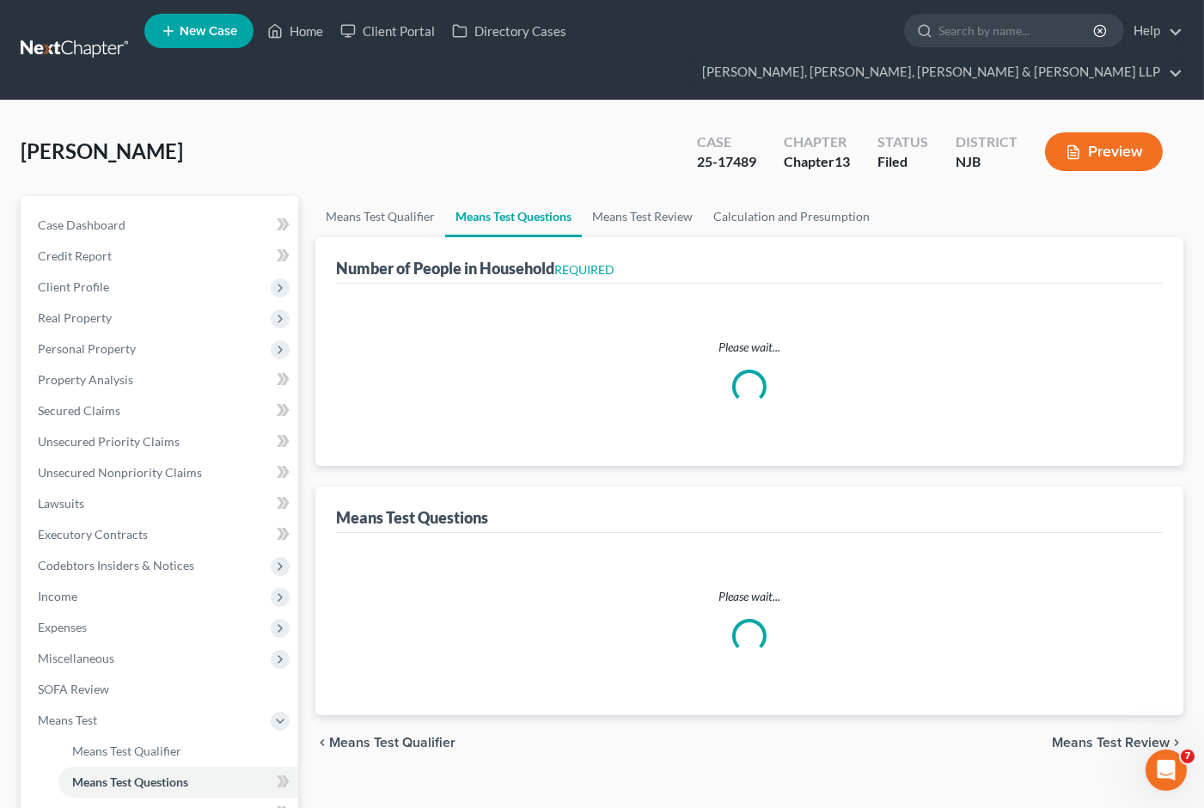
select select "0"
select select "60"
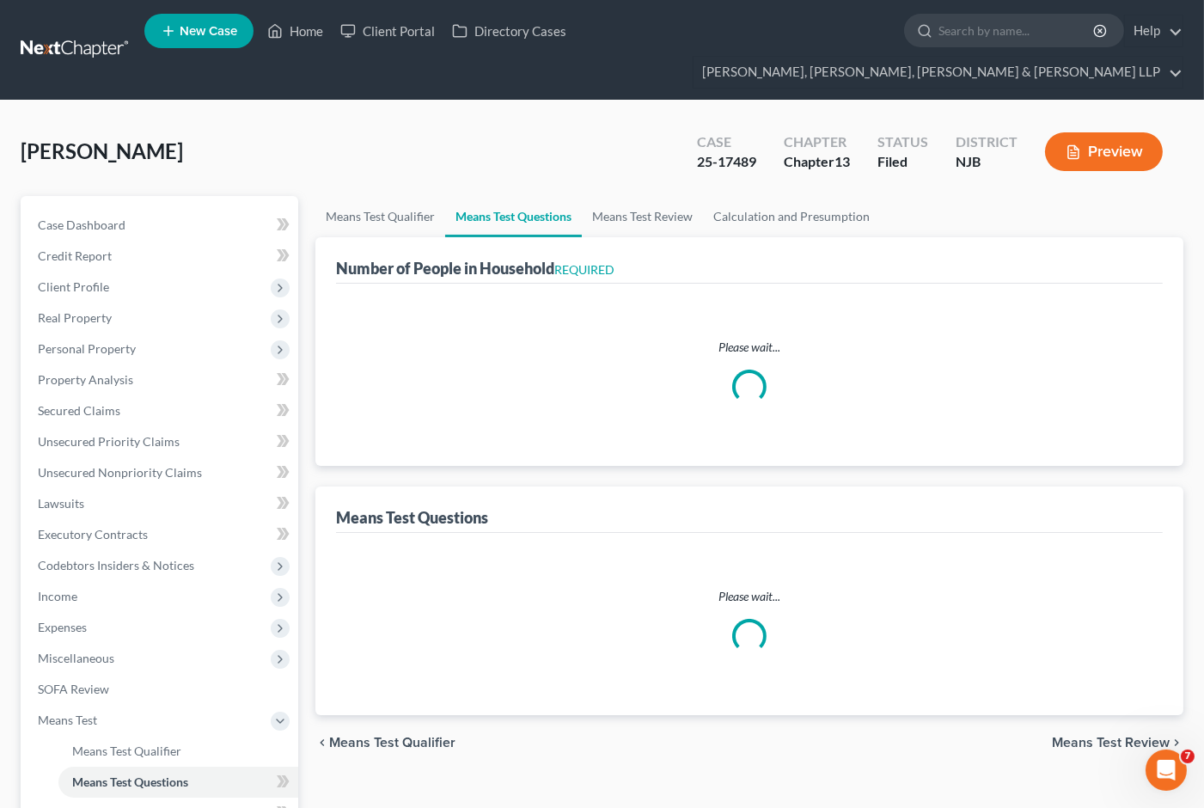
select select "0"
select select "60"
select select "0"
select select "60"
select select "1"
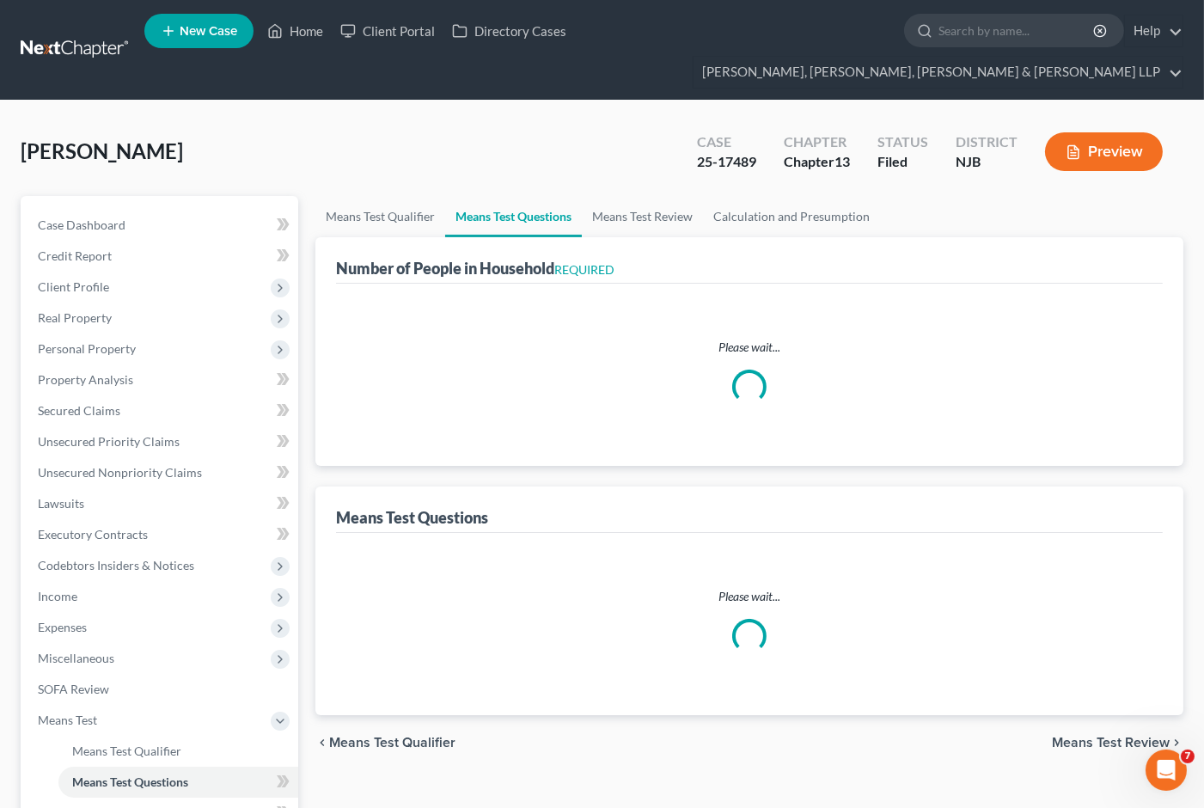
select select "12"
select select "0"
select select "1"
select select "3"
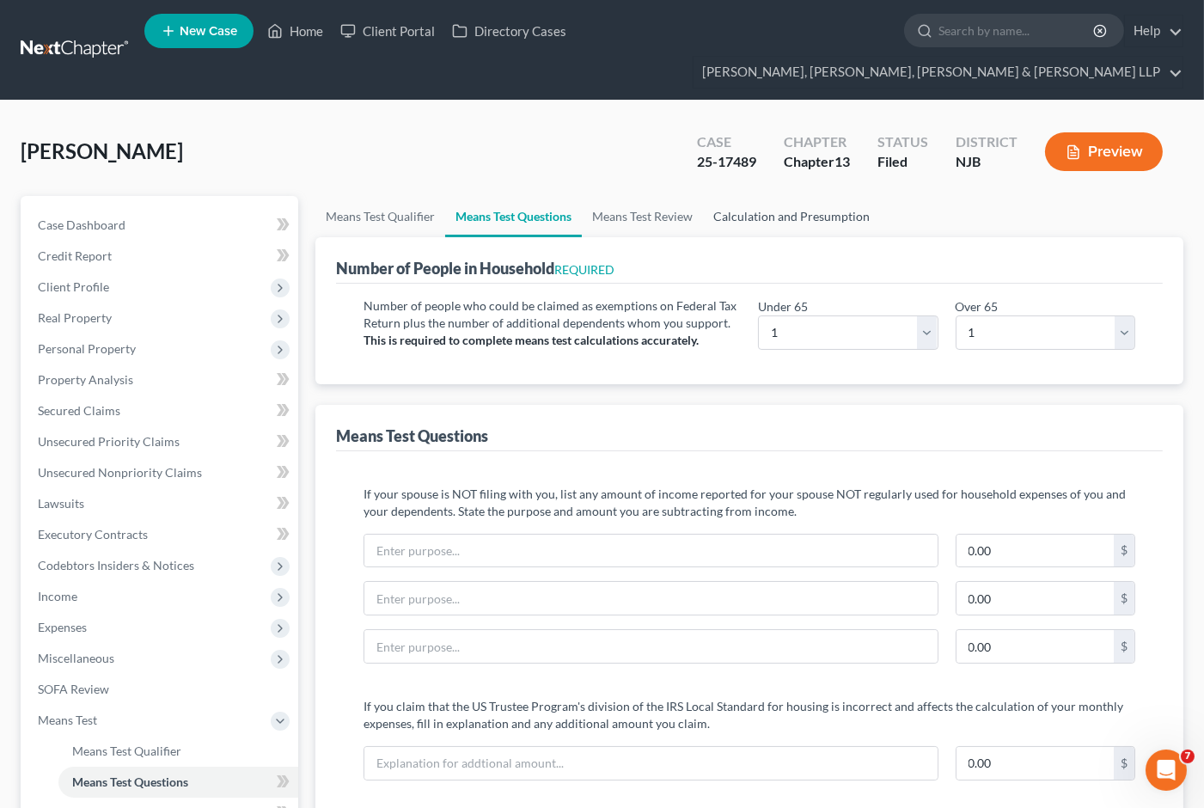
click at [817, 196] on link "Calculation and Presumption" at bounding box center [791, 216] width 177 height 41
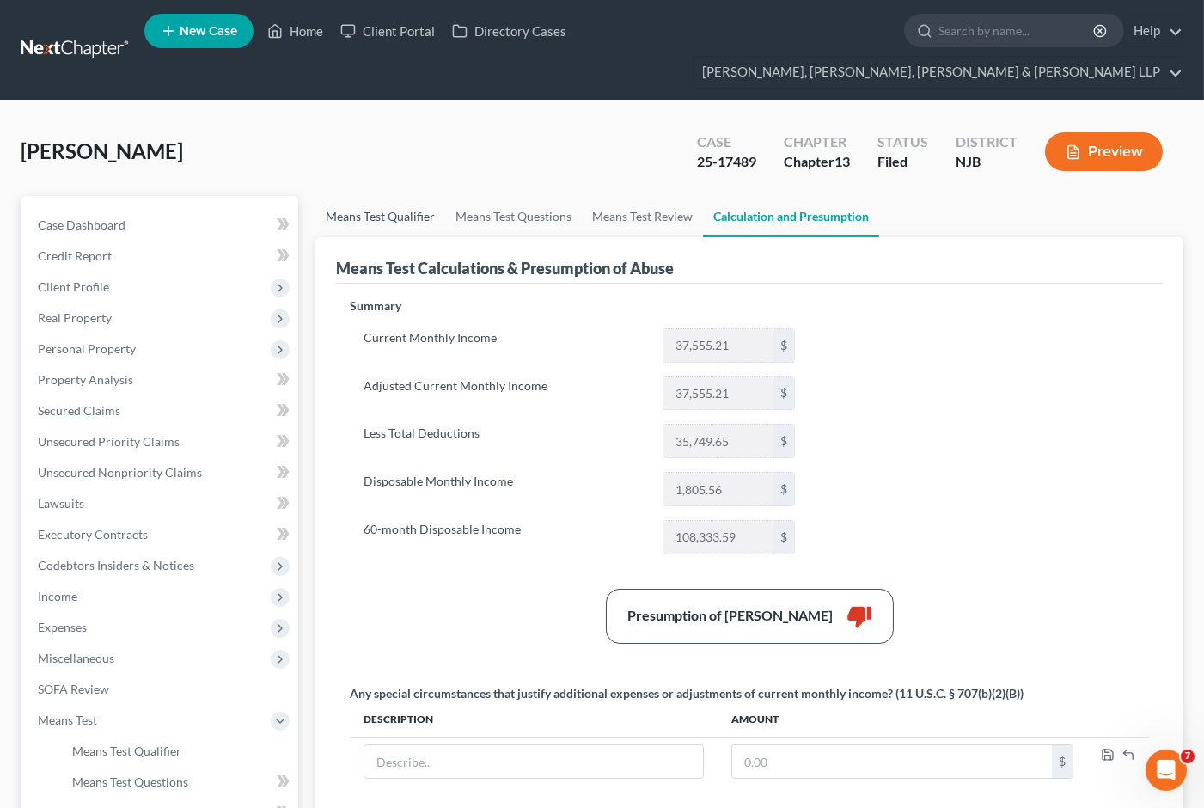
click at [357, 196] on link "Means Test Qualifier" at bounding box center [380, 216] width 130 height 41
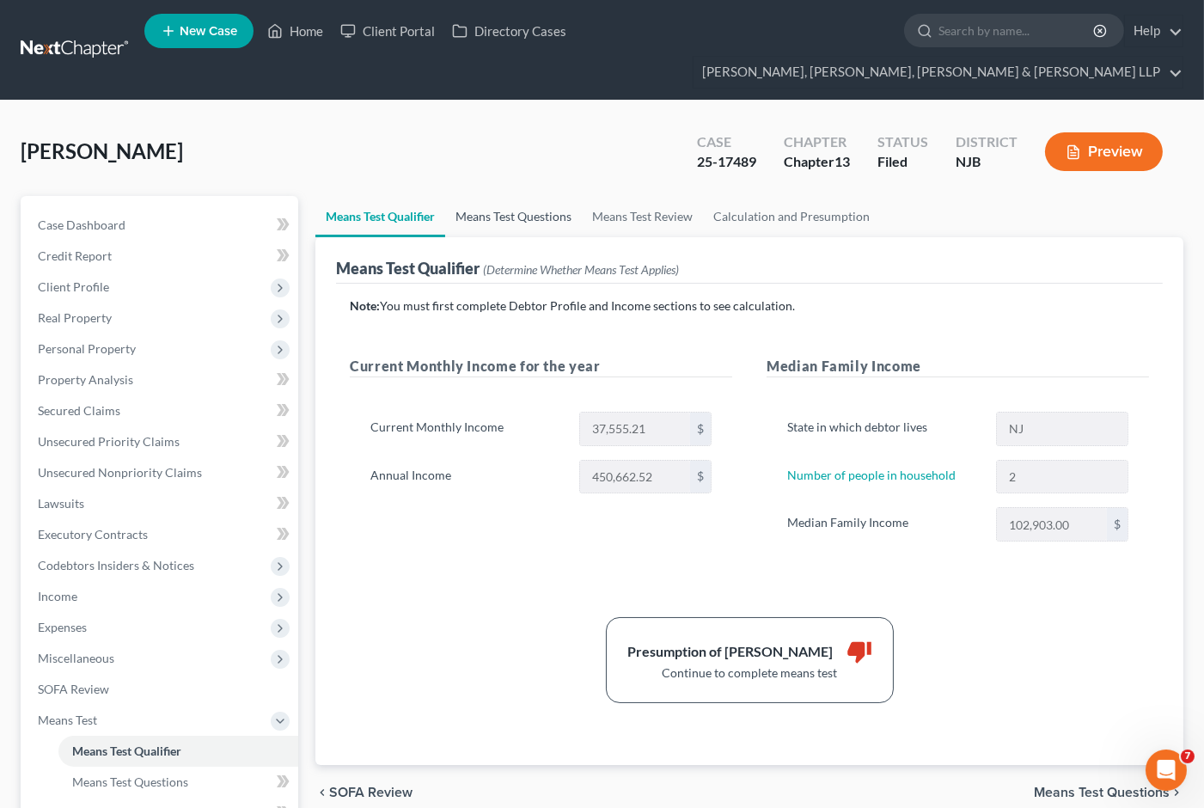
click at [508, 196] on link "Means Test Questions" at bounding box center [513, 216] width 137 height 41
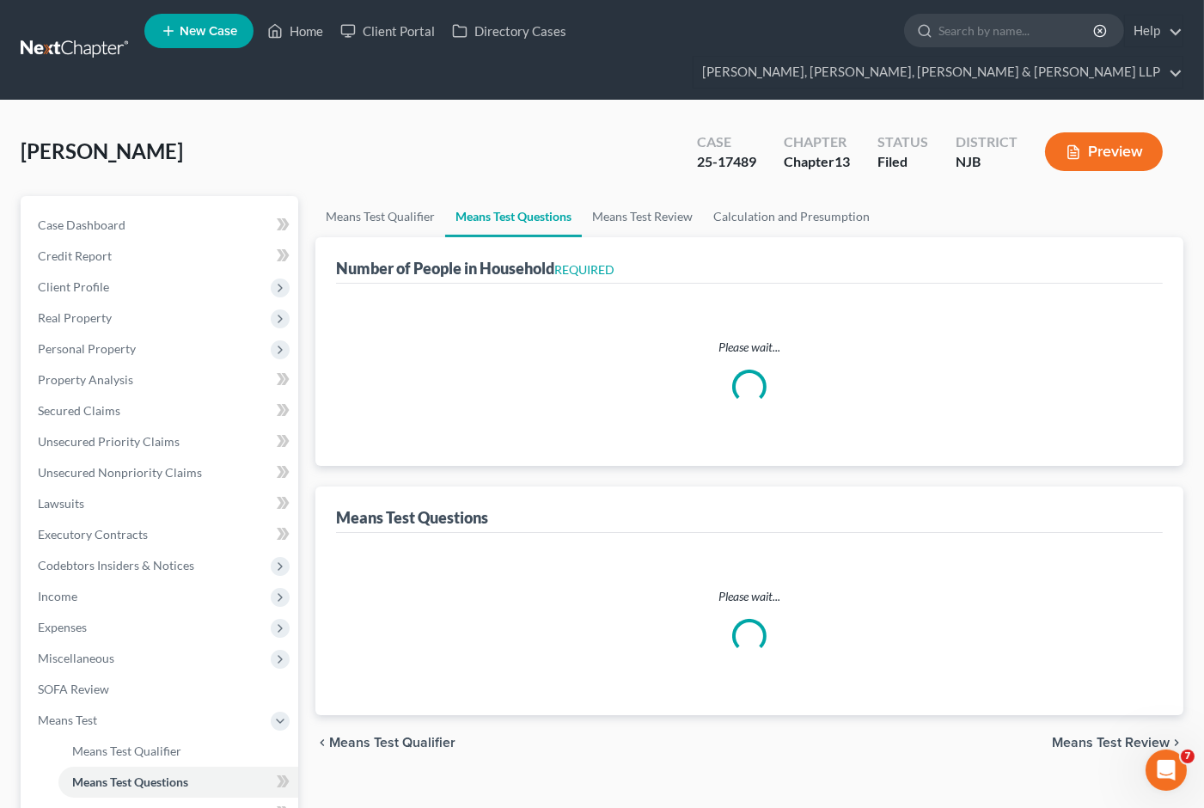
select select "0"
select select "60"
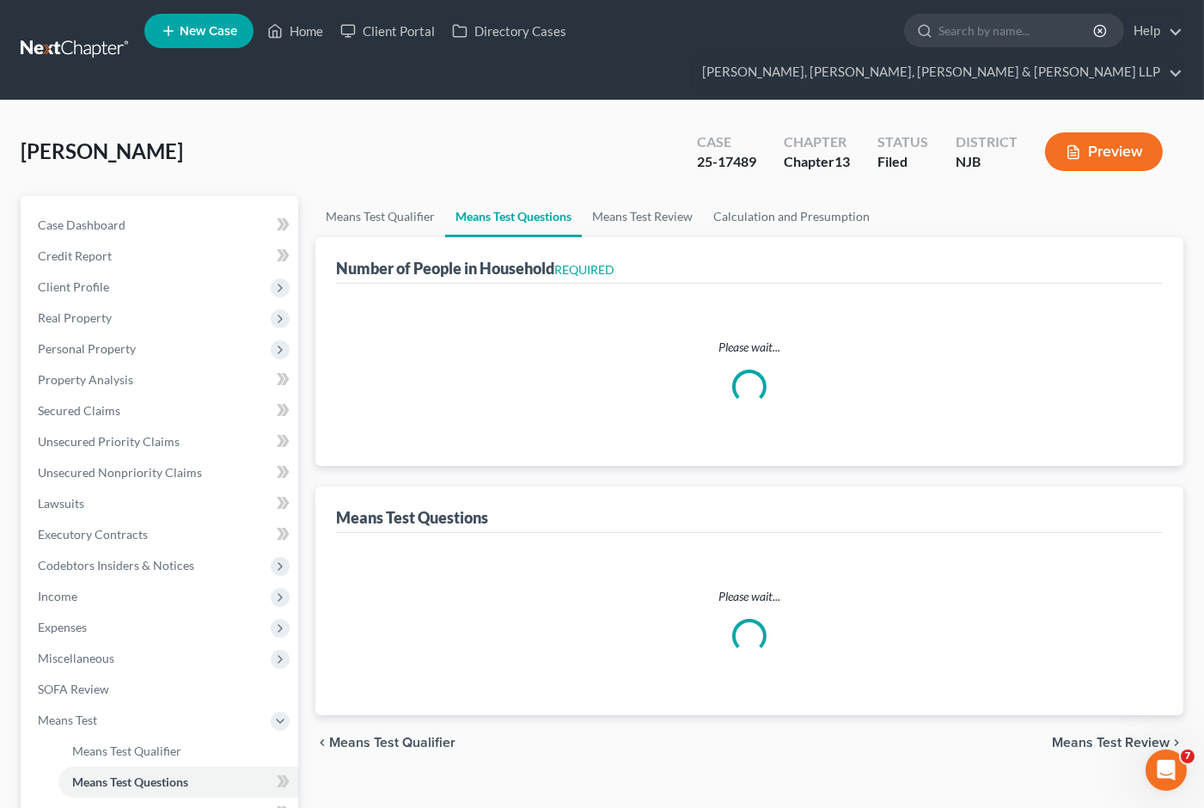
select select "0"
select select "60"
select select "0"
select select "60"
select select "1"
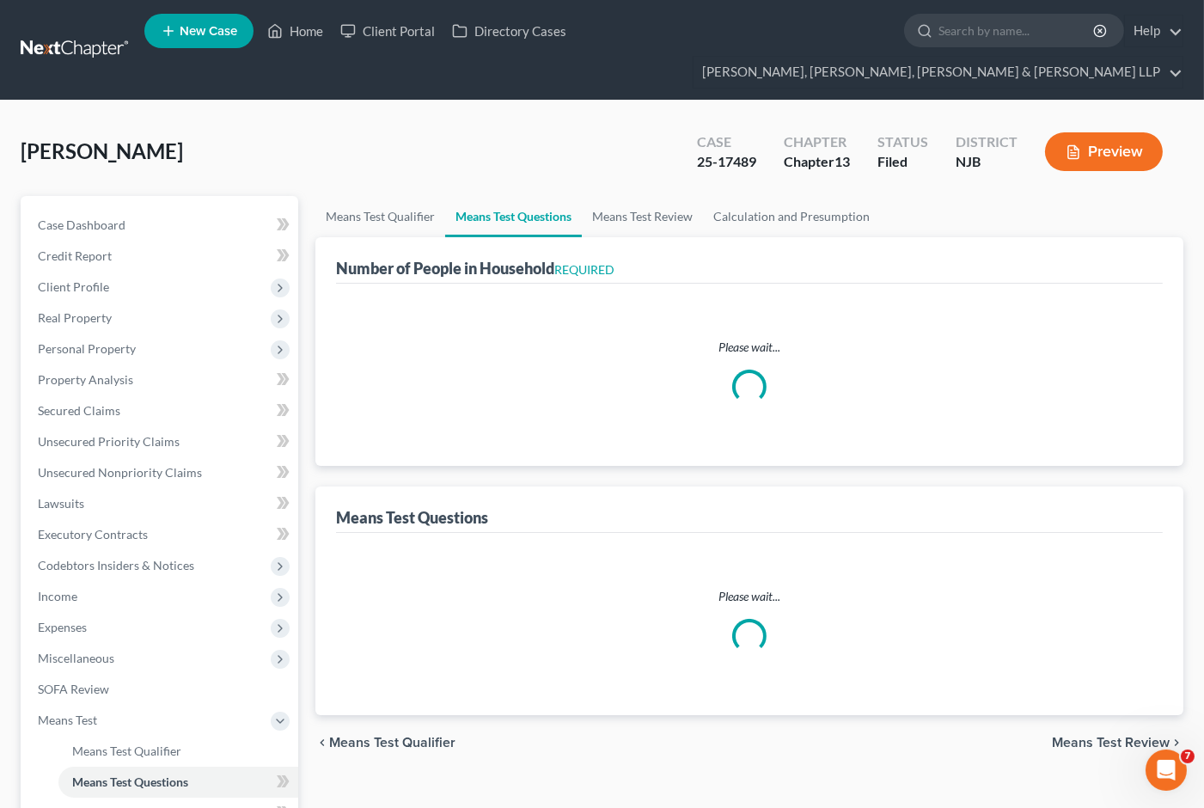
select select "12"
select select "0"
select select "1"
select select "3"
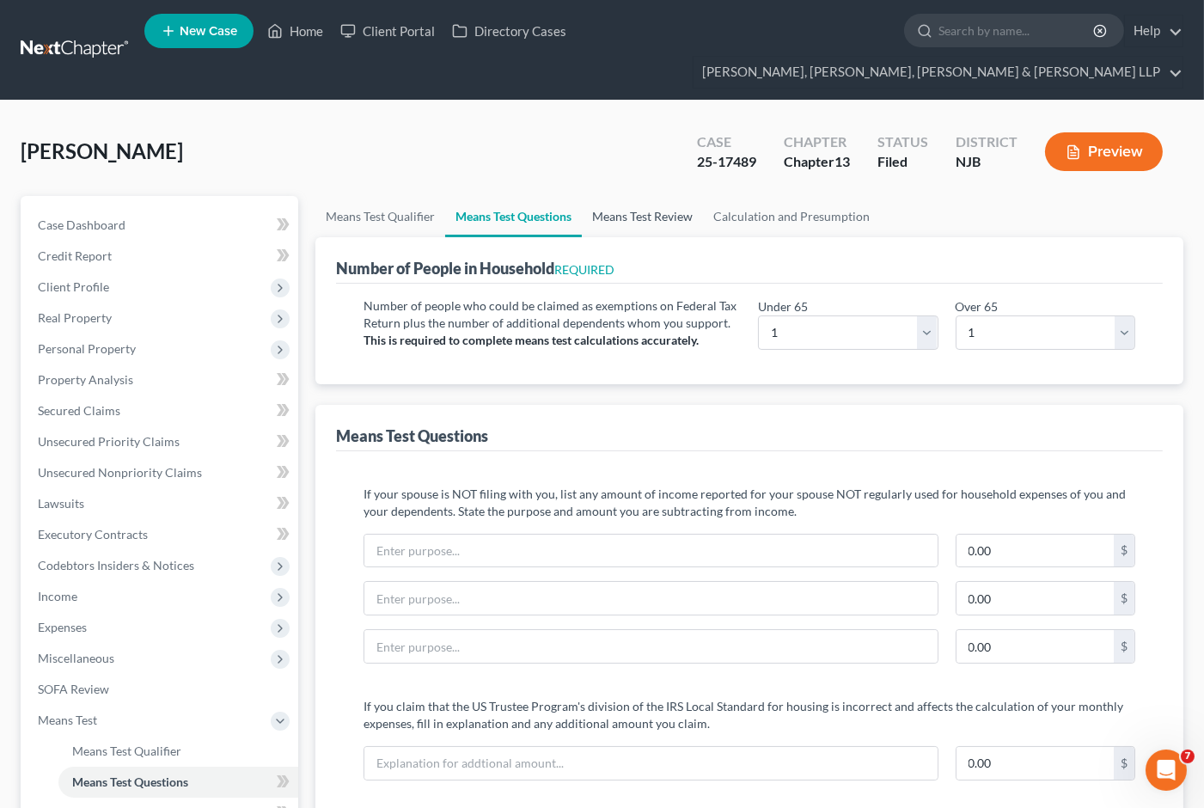
click at [662, 196] on link "Means Test Review" at bounding box center [642, 216] width 121 height 41
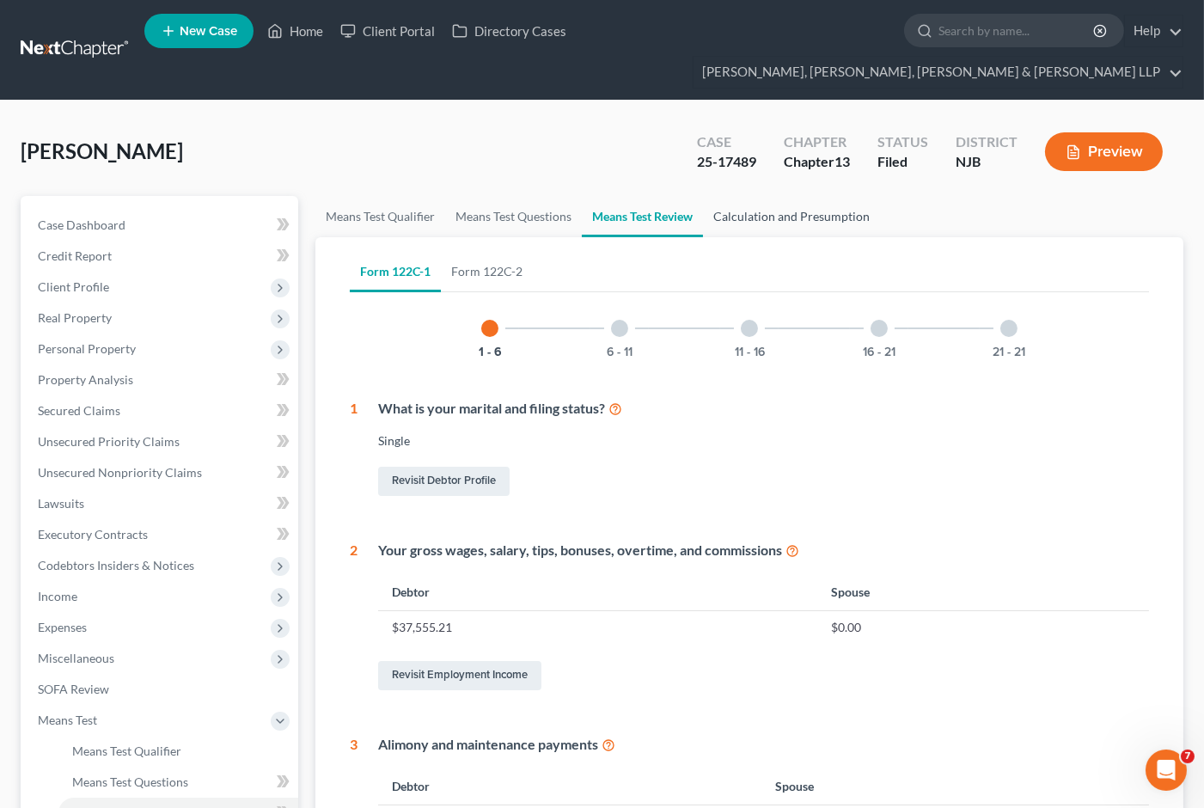
click at [763, 196] on link "Calculation and Presumption" at bounding box center [791, 216] width 177 height 41
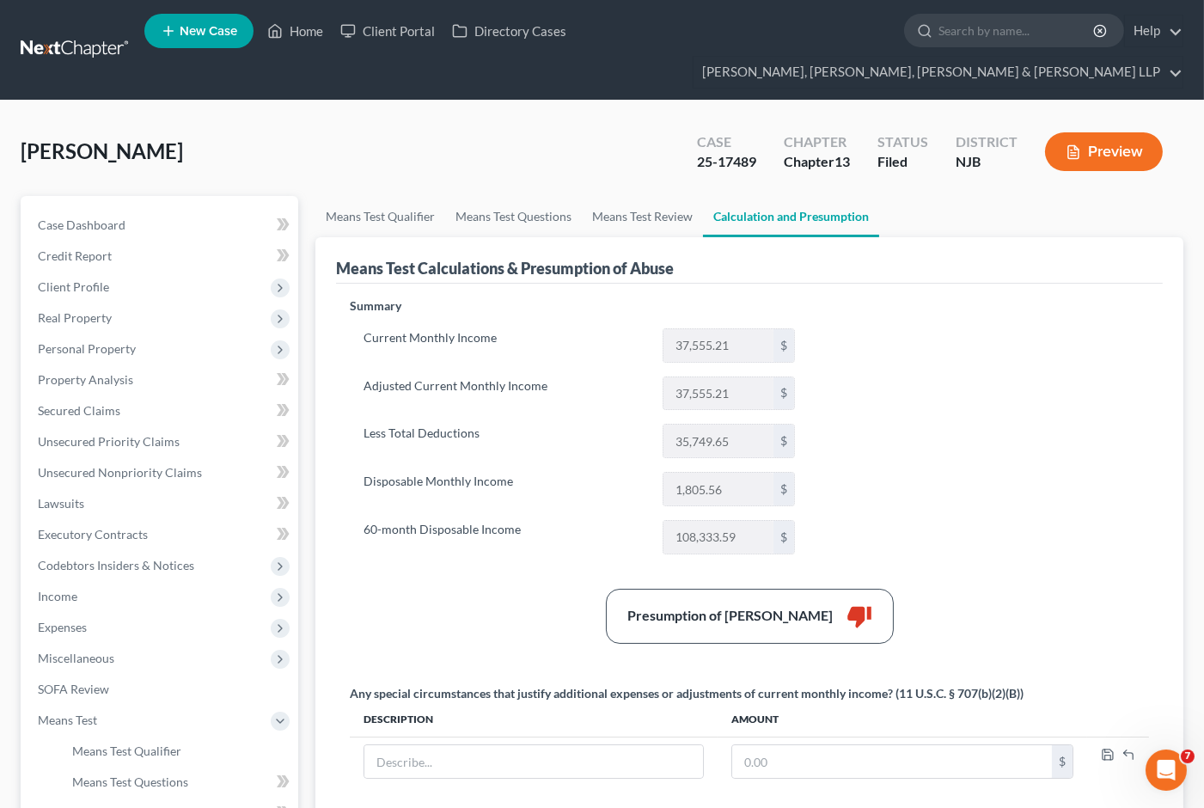
click at [778, 128] on div "Chapter Chapter 13" at bounding box center [817, 153] width 94 height 51
click at [392, 196] on link "Means Test Qualifier" at bounding box center [380, 216] width 130 height 41
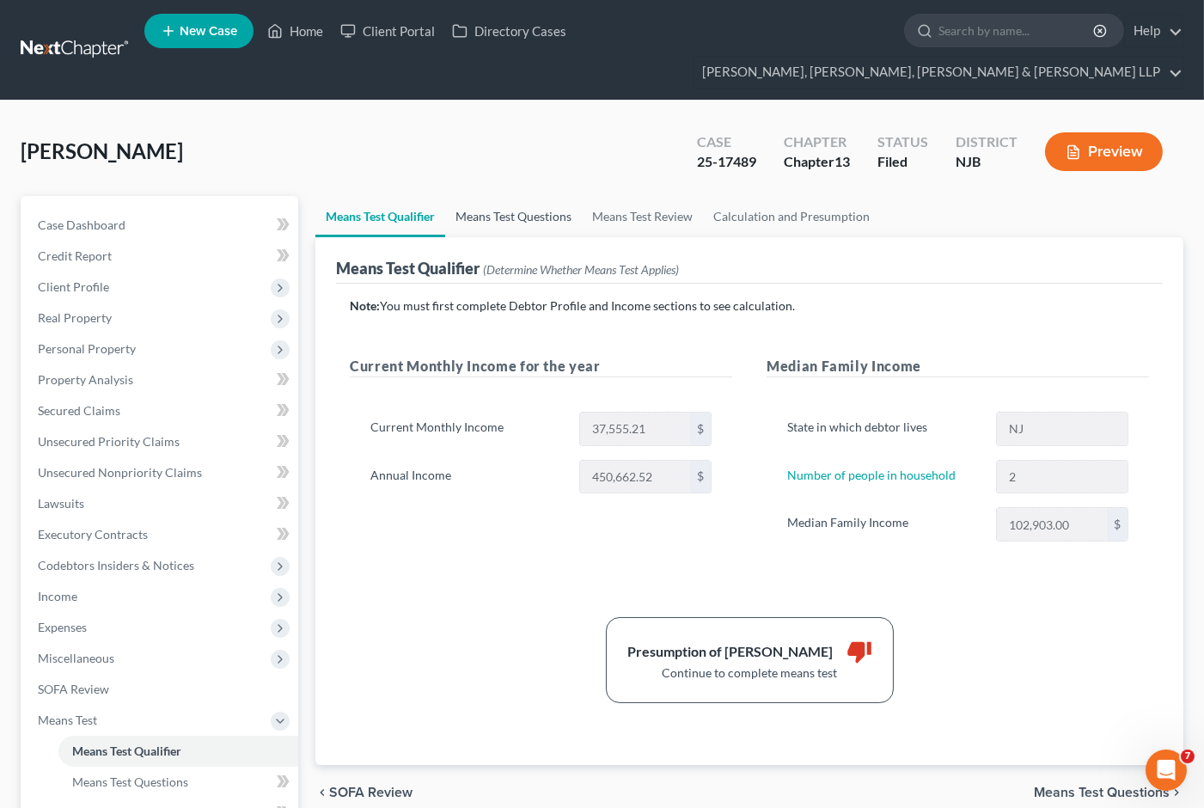
click at [497, 196] on link "Means Test Questions" at bounding box center [513, 216] width 137 height 41
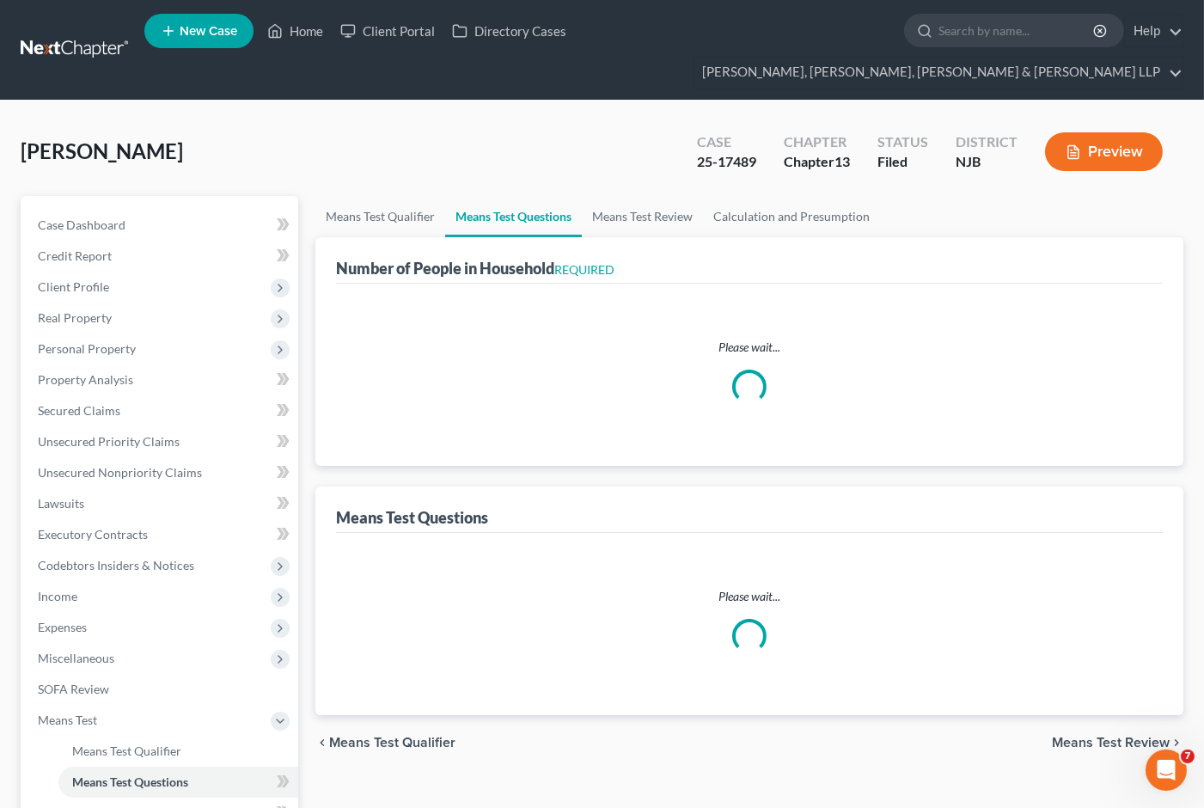
select select "0"
select select "60"
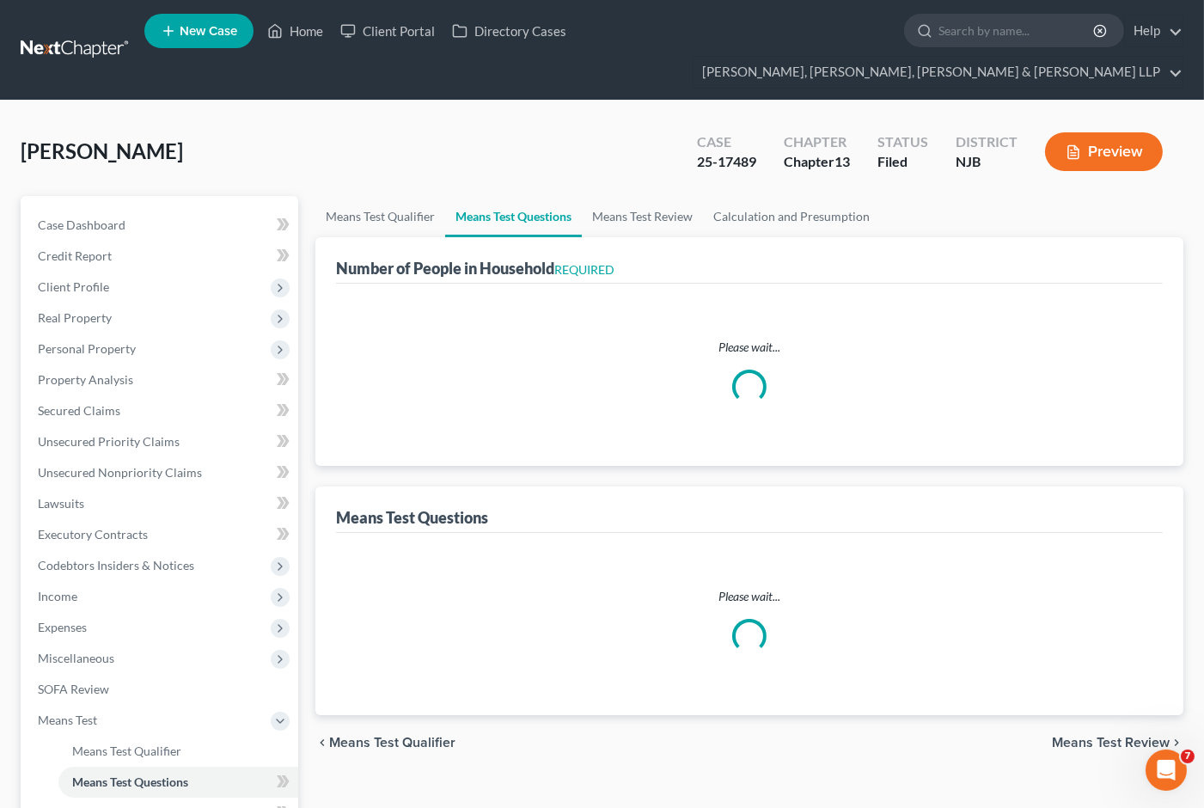
select select "0"
select select "60"
select select "0"
select select "60"
select select "1"
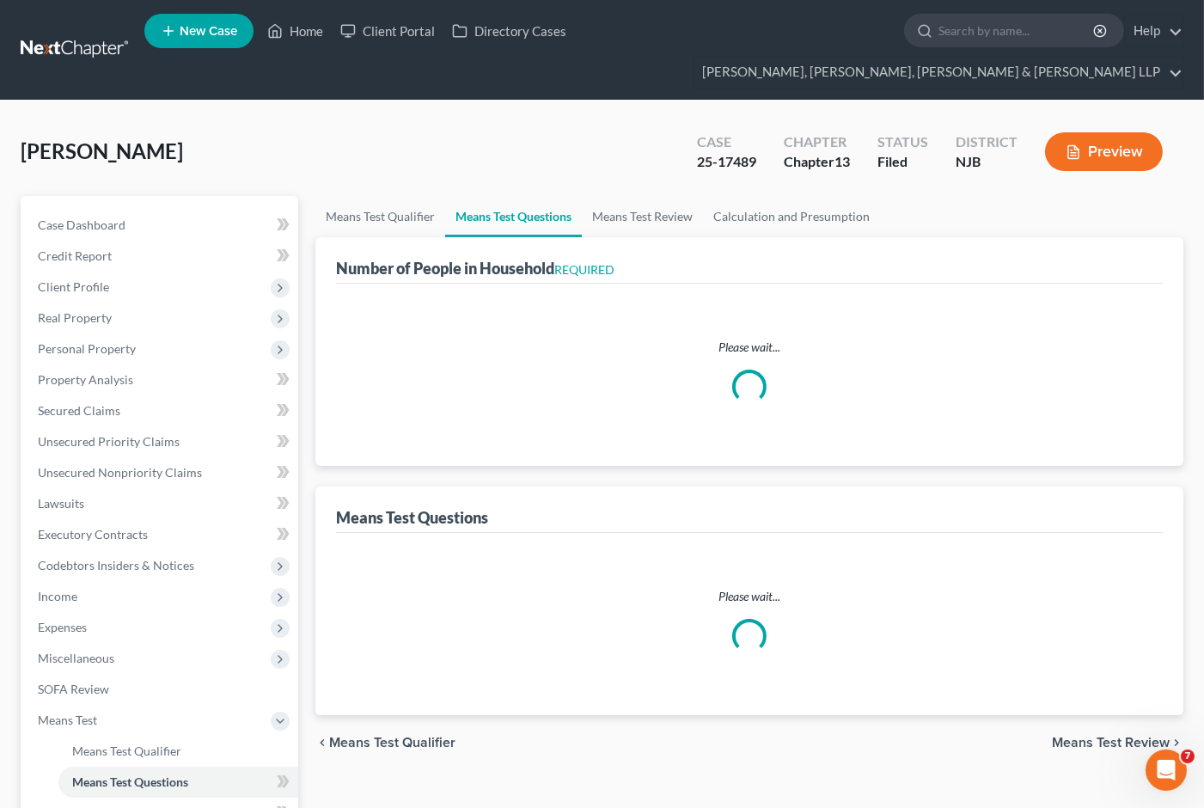
select select "12"
select select "0"
select select "1"
select select "3"
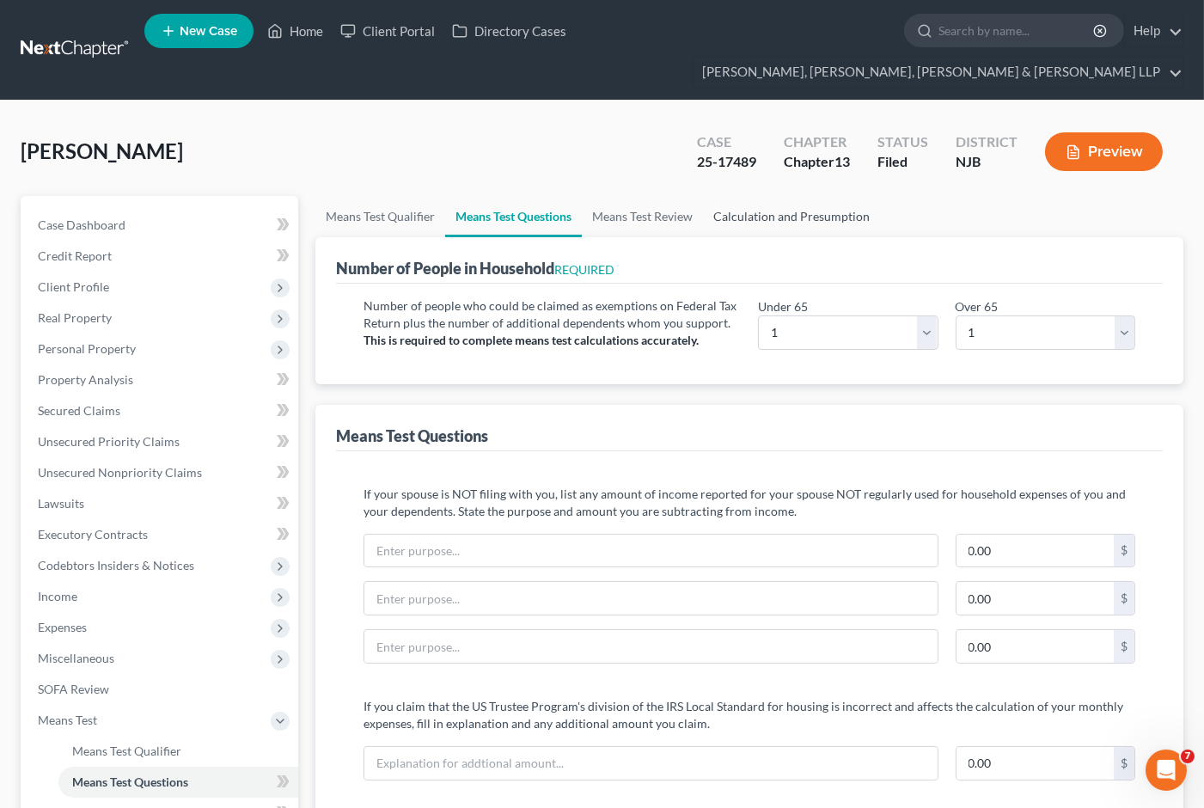
click at [763, 196] on link "Calculation and Presumption" at bounding box center [791, 216] width 177 height 41
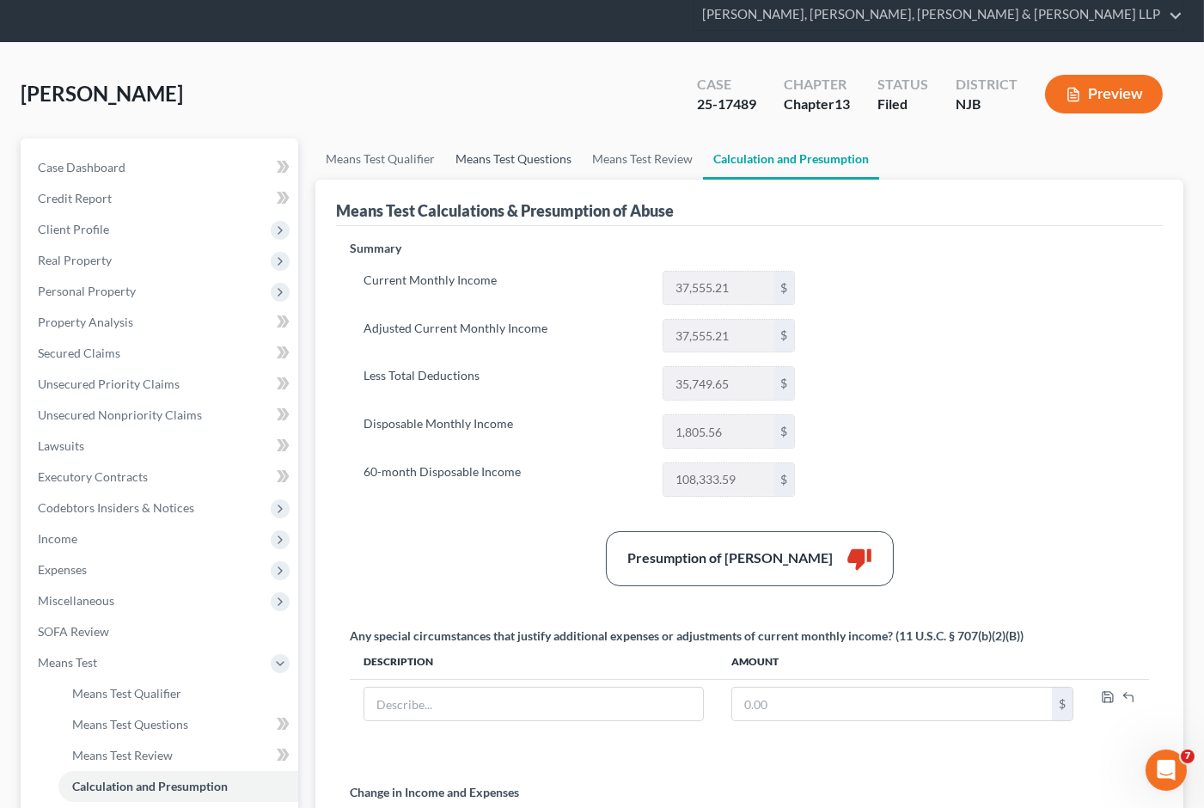
scroll to position [18, 0]
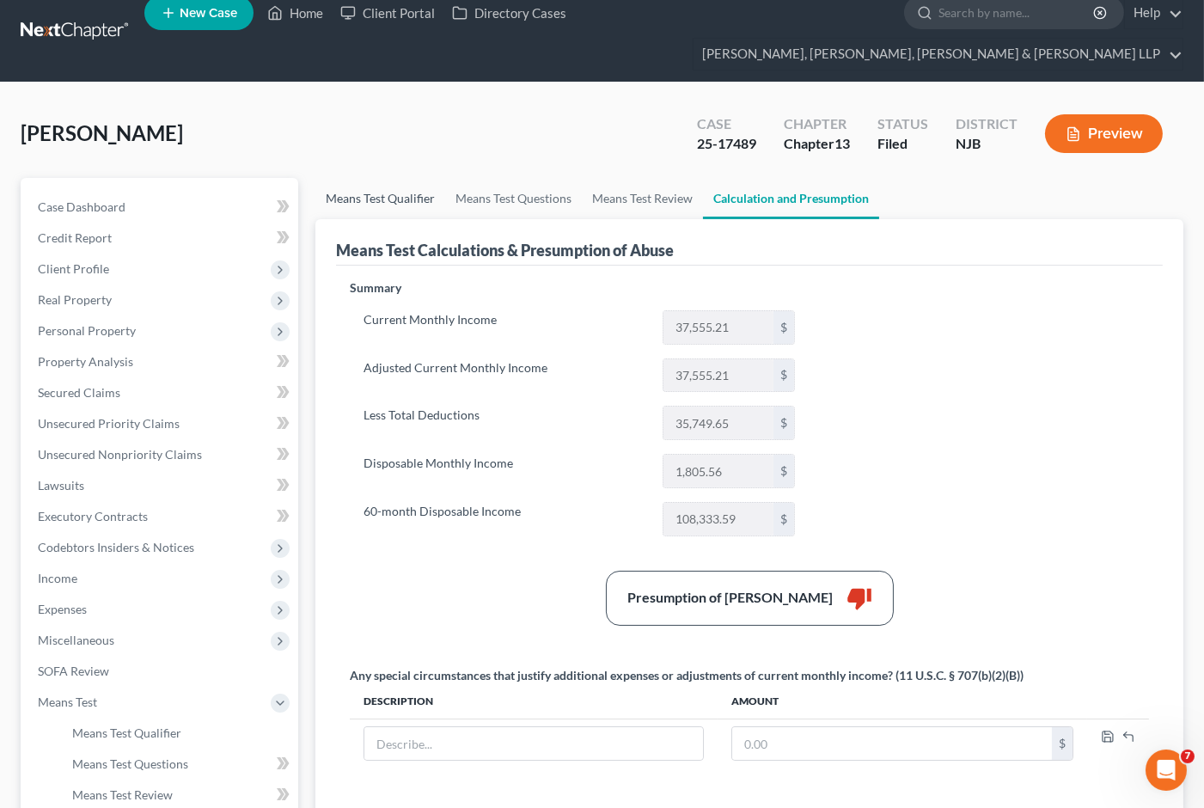
click at [392, 178] on link "Means Test Qualifier" at bounding box center [380, 198] width 130 height 41
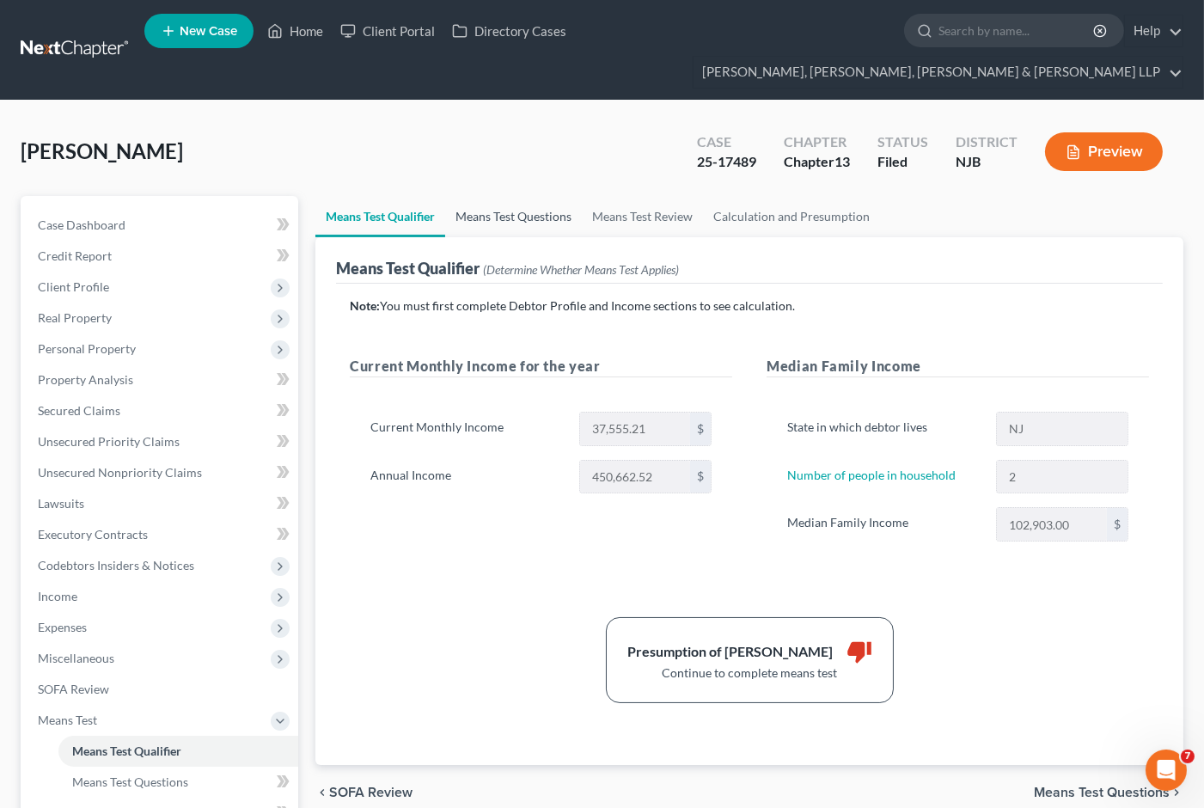
click at [537, 196] on link "Means Test Questions" at bounding box center [513, 216] width 137 height 41
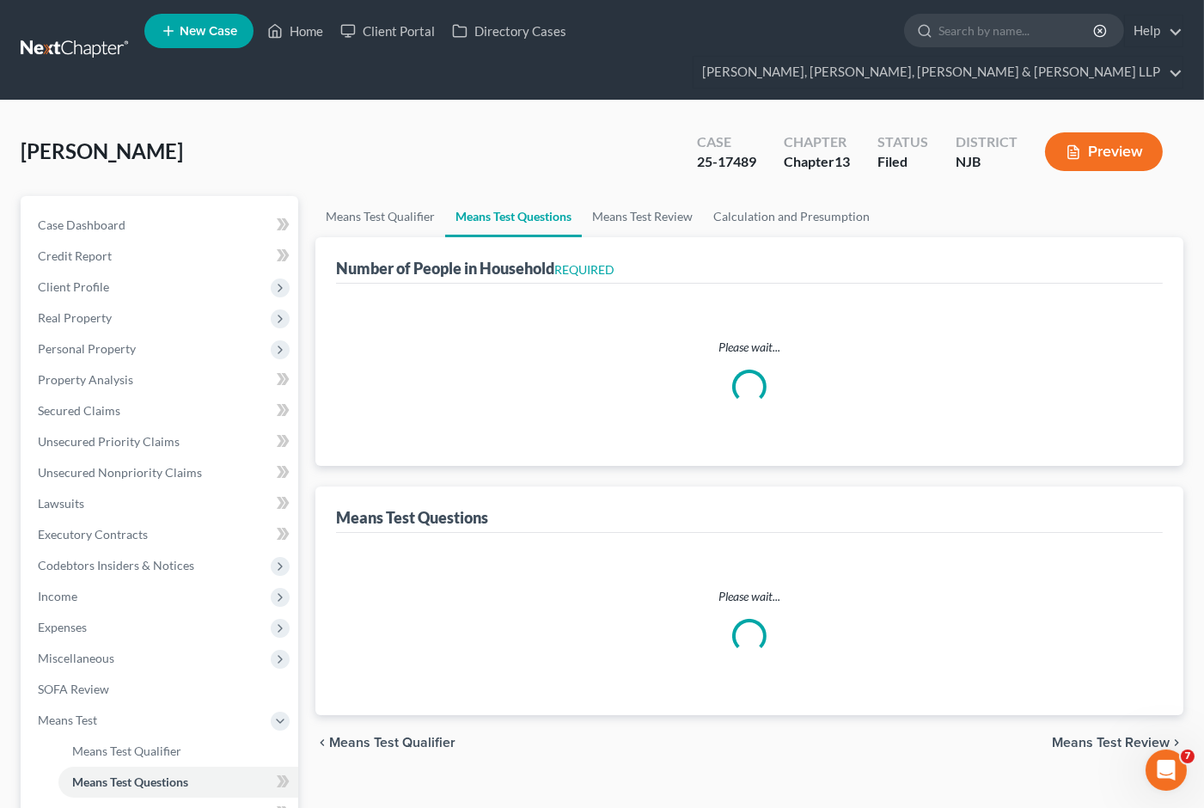
select select "0"
select select "60"
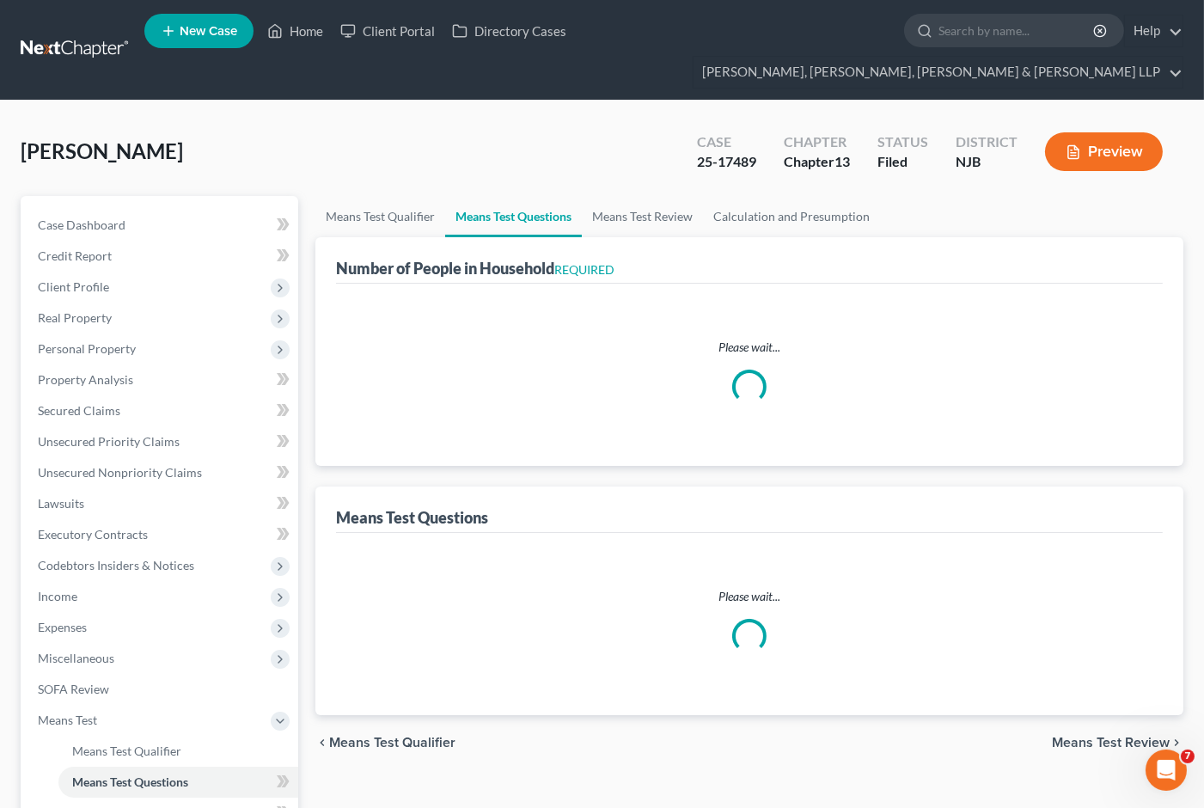
select select "0"
select select "60"
select select "0"
select select "60"
select select "1"
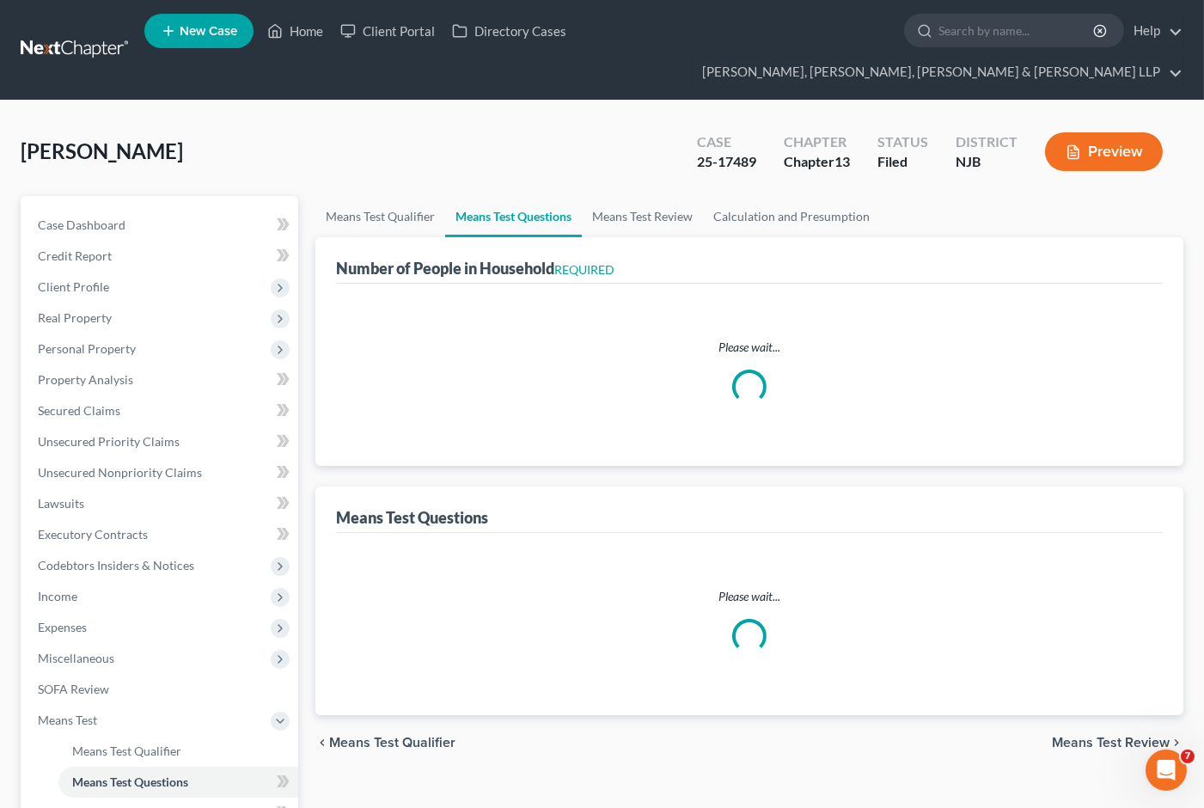
select select "12"
select select "0"
select select "1"
select select "3"
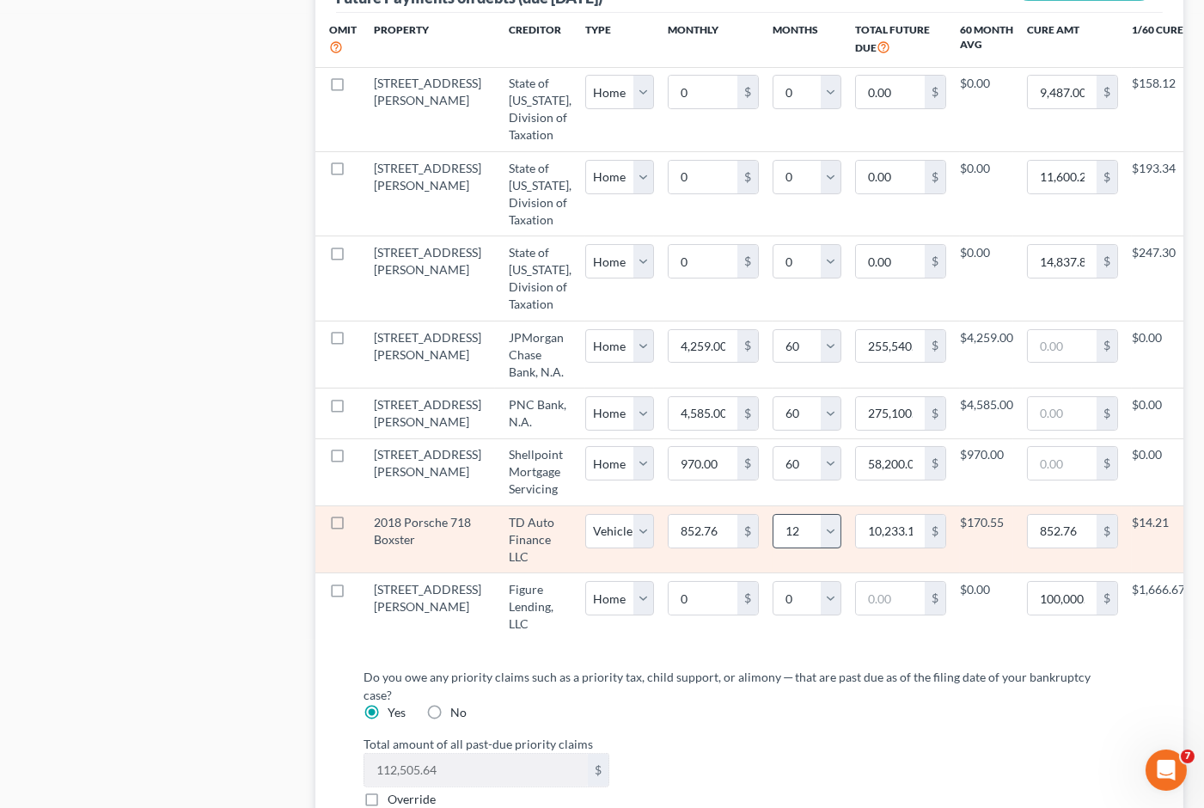
scroll to position [1721, 0]
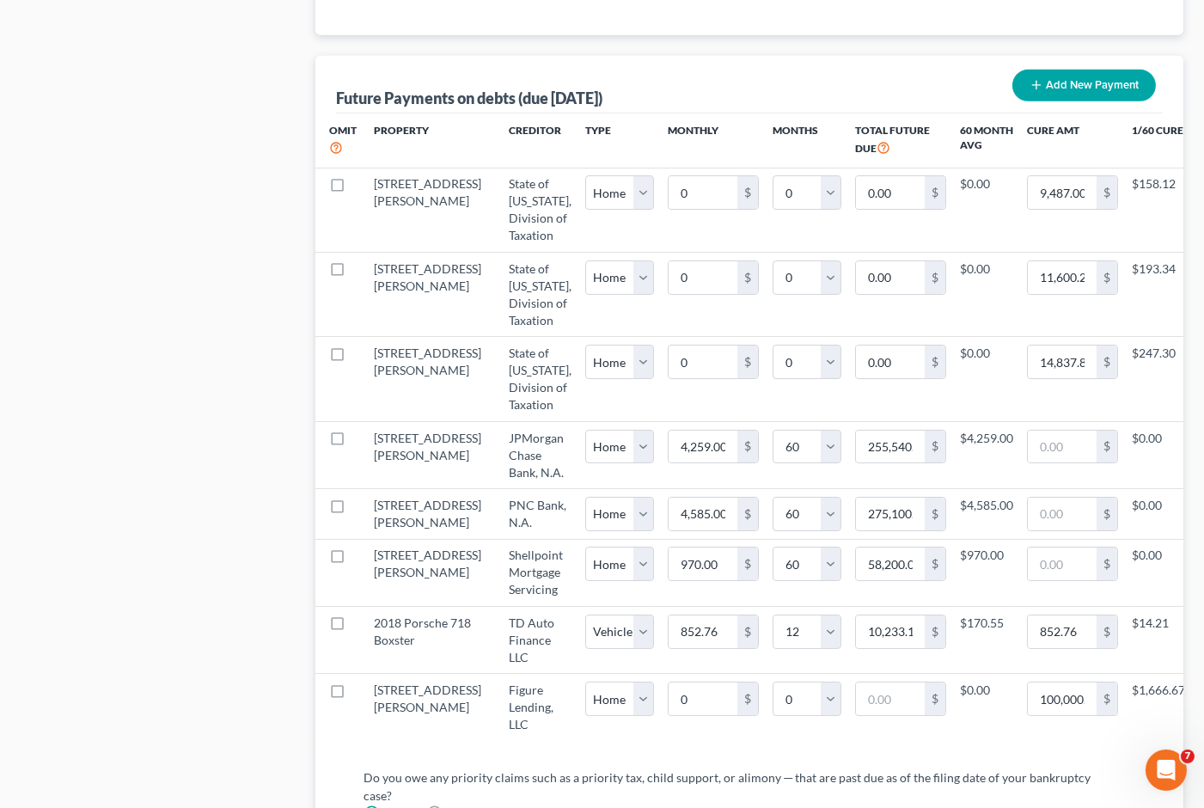
click at [821, 56] on div "Future Payments on debts (due [DATE]) Add New Payment" at bounding box center [749, 85] width 827 height 58
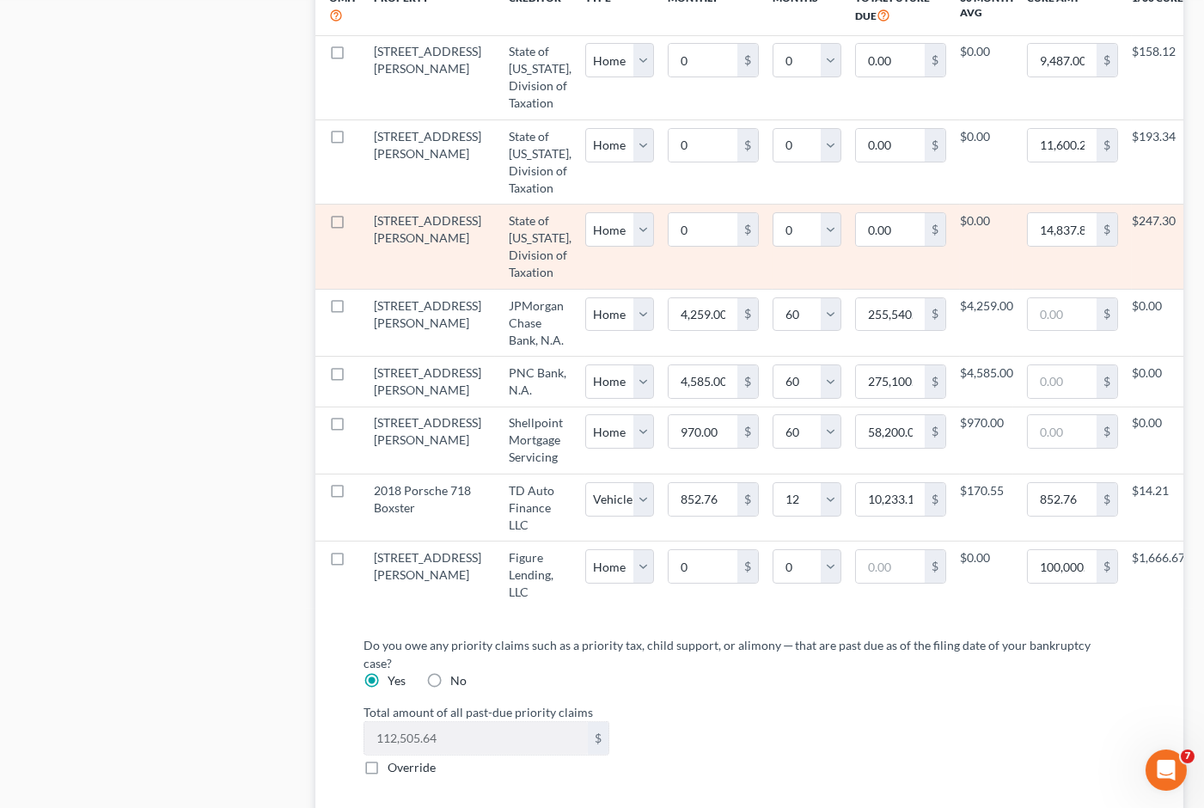
scroll to position [2007, 0]
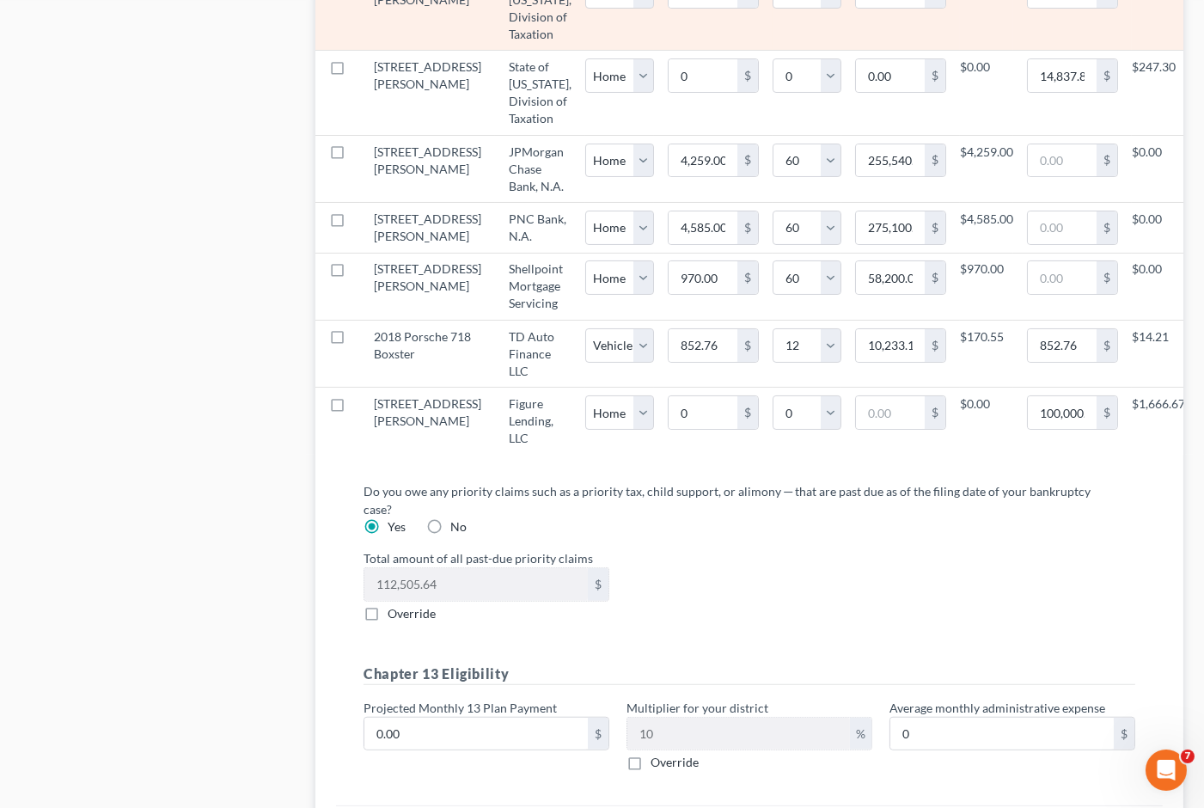
drag, startPoint x: 956, startPoint y: 664, endPoint x: 1076, endPoint y: 12, distance: 663.0
click at [956, 622] on div "Total amount of all past-due priority claims 112,505.64 $ Override" at bounding box center [749, 585] width 789 height 73
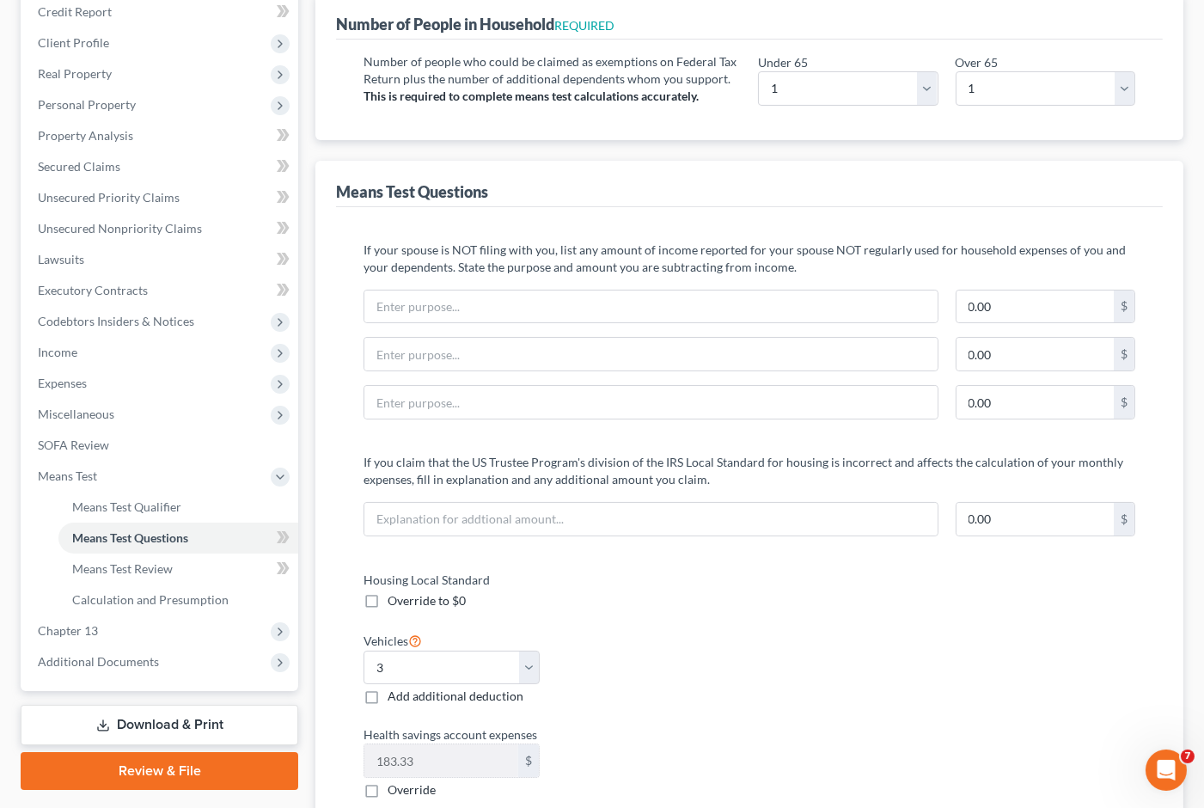
scroll to position [0, 0]
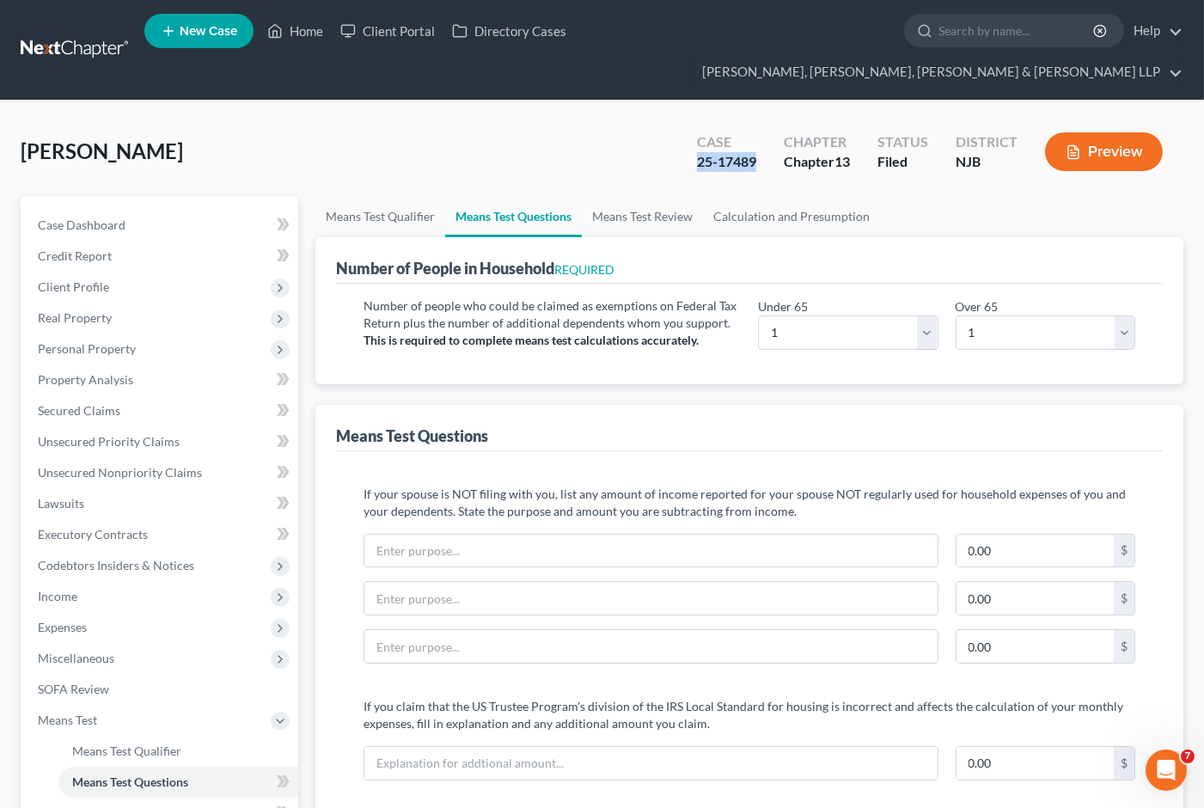
drag, startPoint x: 754, startPoint y: 132, endPoint x: 694, endPoint y: 129, distance: 59.4
click at [697, 152] on div "25-17489" at bounding box center [726, 162] width 59 height 20
copy div "25-17489"
click at [298, 27] on link "Home" at bounding box center [295, 30] width 73 height 31
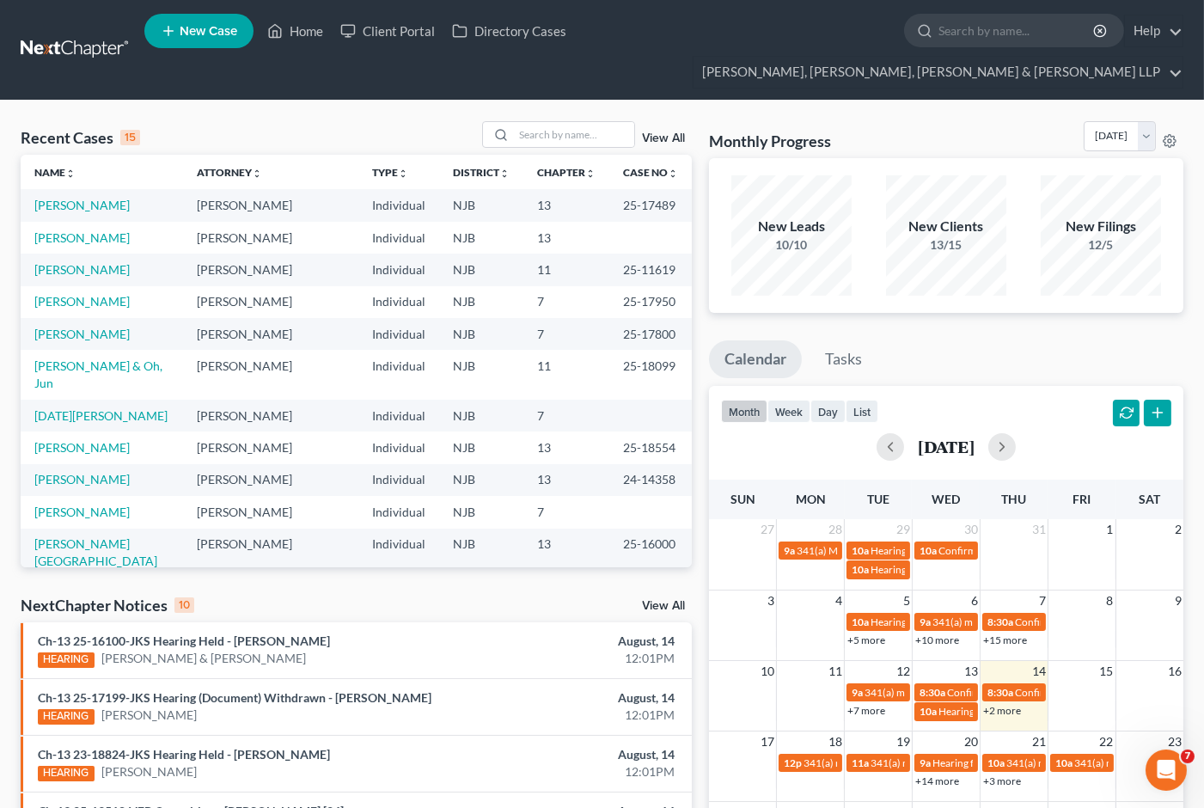
click at [917, 101] on div "Recent Cases 15 View All Name unfold_more expand_more expand_less Attorney unfo…" at bounding box center [602, 686] width 1204 height 1170
click at [546, 122] on input "search" at bounding box center [574, 134] width 120 height 25
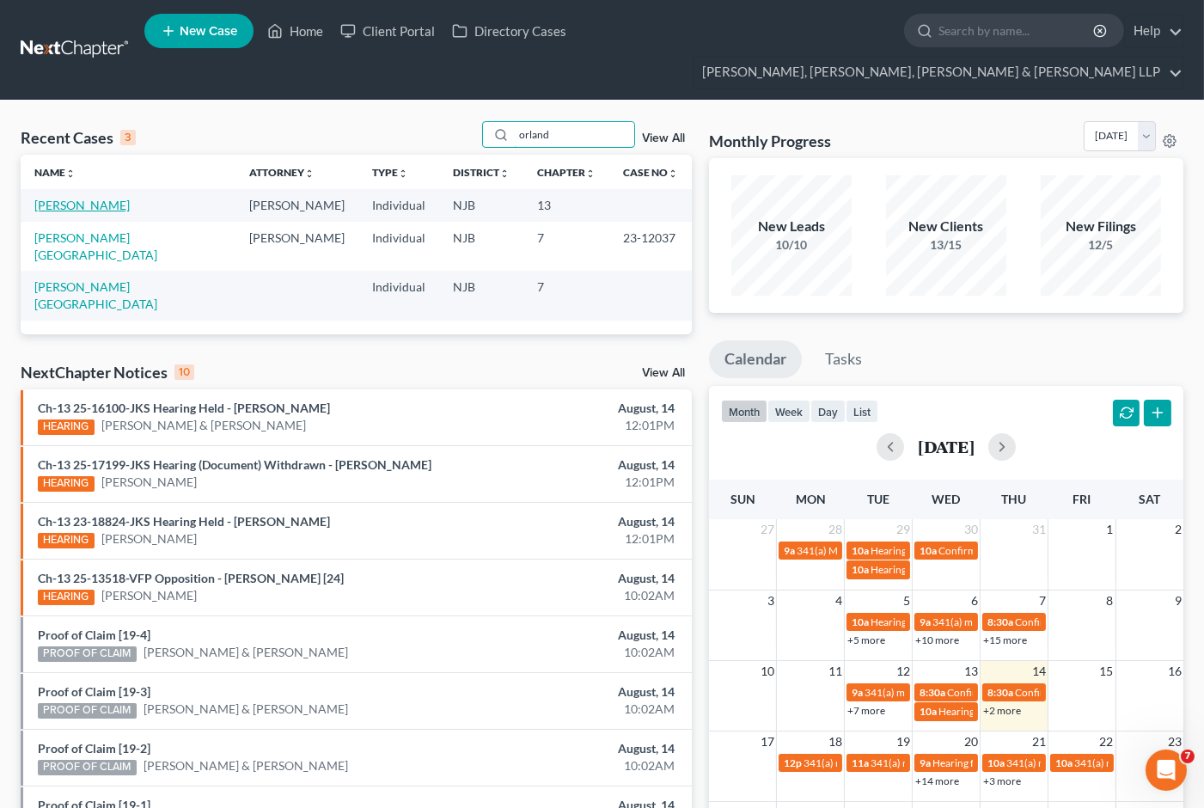
type input "orland"
click at [95, 198] on link "[PERSON_NAME]" at bounding box center [81, 205] width 95 height 15
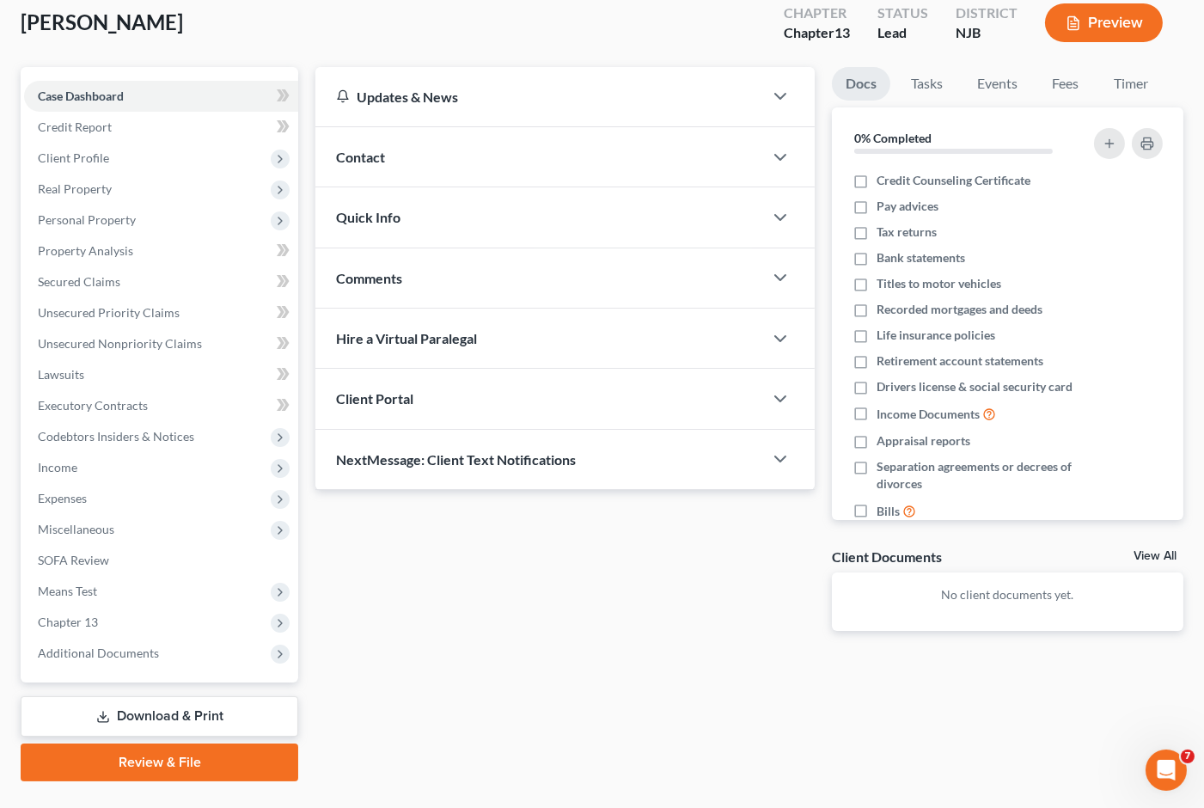
scroll to position [134, 0]
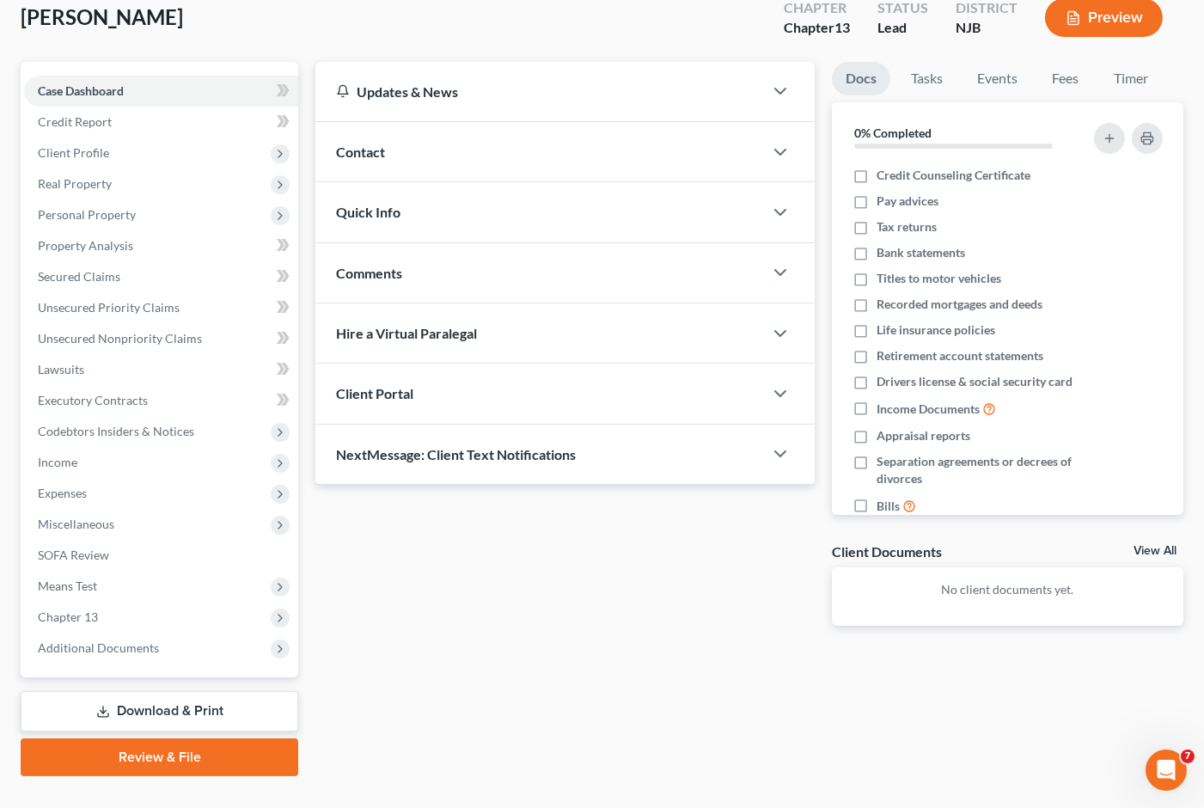
click at [178, 691] on link "Download & Print" at bounding box center [160, 711] width 278 height 40
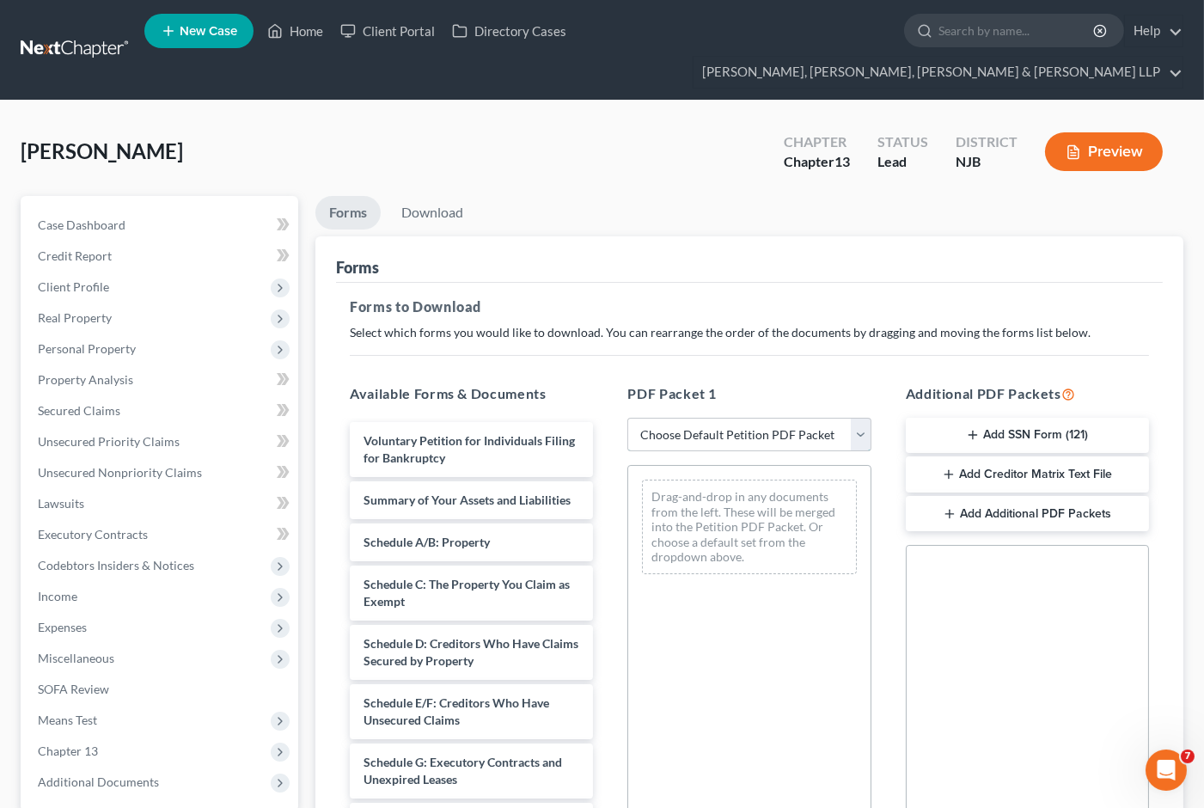
drag, startPoint x: 756, startPoint y: 411, endPoint x: 750, endPoint y: 418, distance: 9.8
click at [756, 418] on select "Choose Default Petition PDF Packet Complete Bankruptcy Petition (all forms and …" at bounding box center [748, 435] width 243 height 34
select select "0"
click at [627, 418] on select "Choose Default Petition PDF Packet Complete Bankruptcy Petition (all forms and …" at bounding box center [748, 435] width 243 height 34
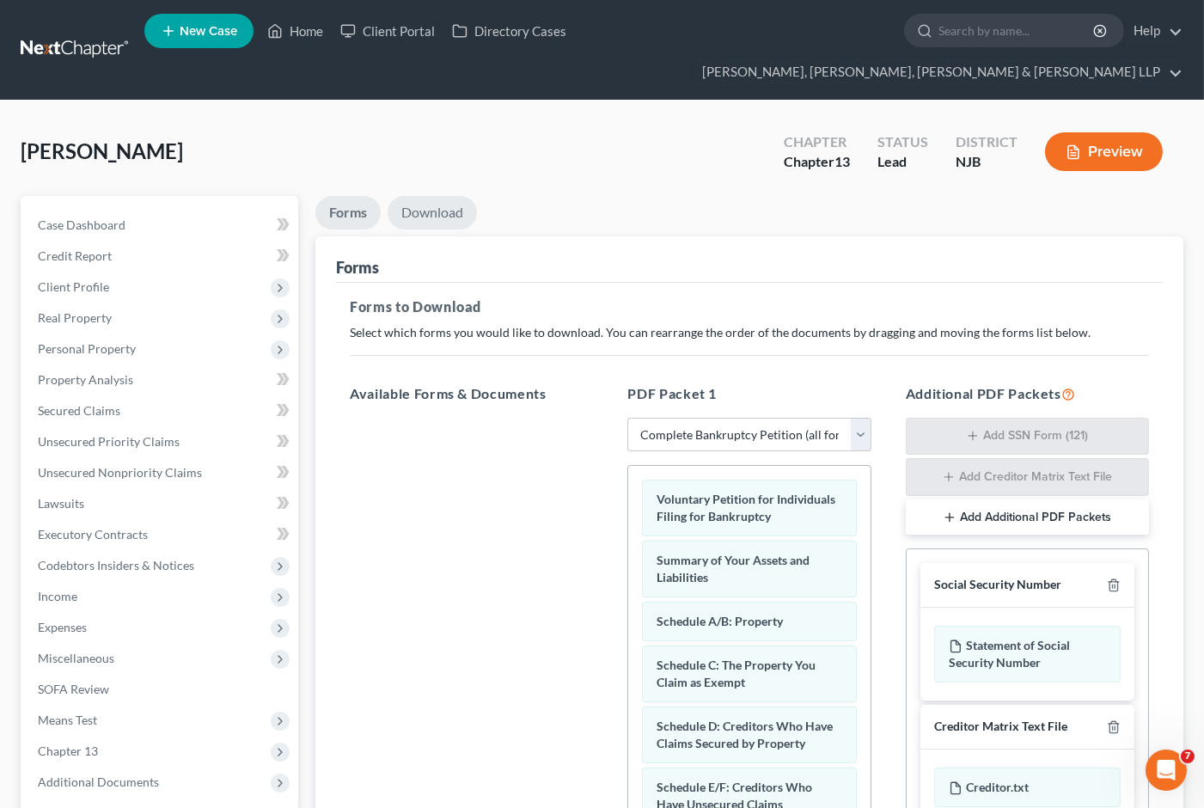
click at [440, 196] on link "Download" at bounding box center [432, 213] width 89 height 34
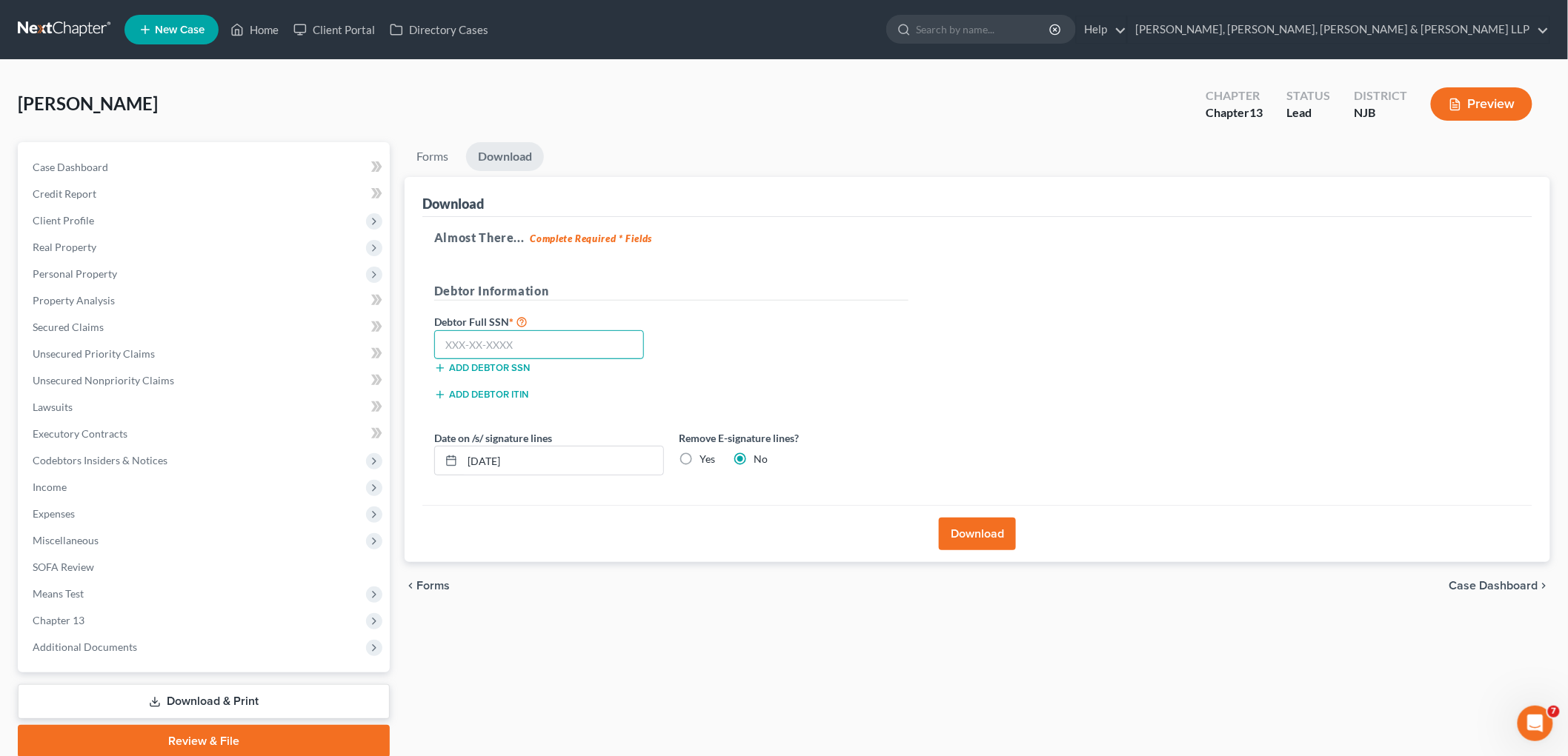
click at [471, 352] on input "text" at bounding box center [539, 345] width 210 height 29
paste input "147-82-1809"
type input "147-82-1809"
click at [699, 459] on label "Yes" at bounding box center [707, 459] width 16 height 15
click at [706, 459] on input "Yes" at bounding box center [710, 456] width 9 height 9
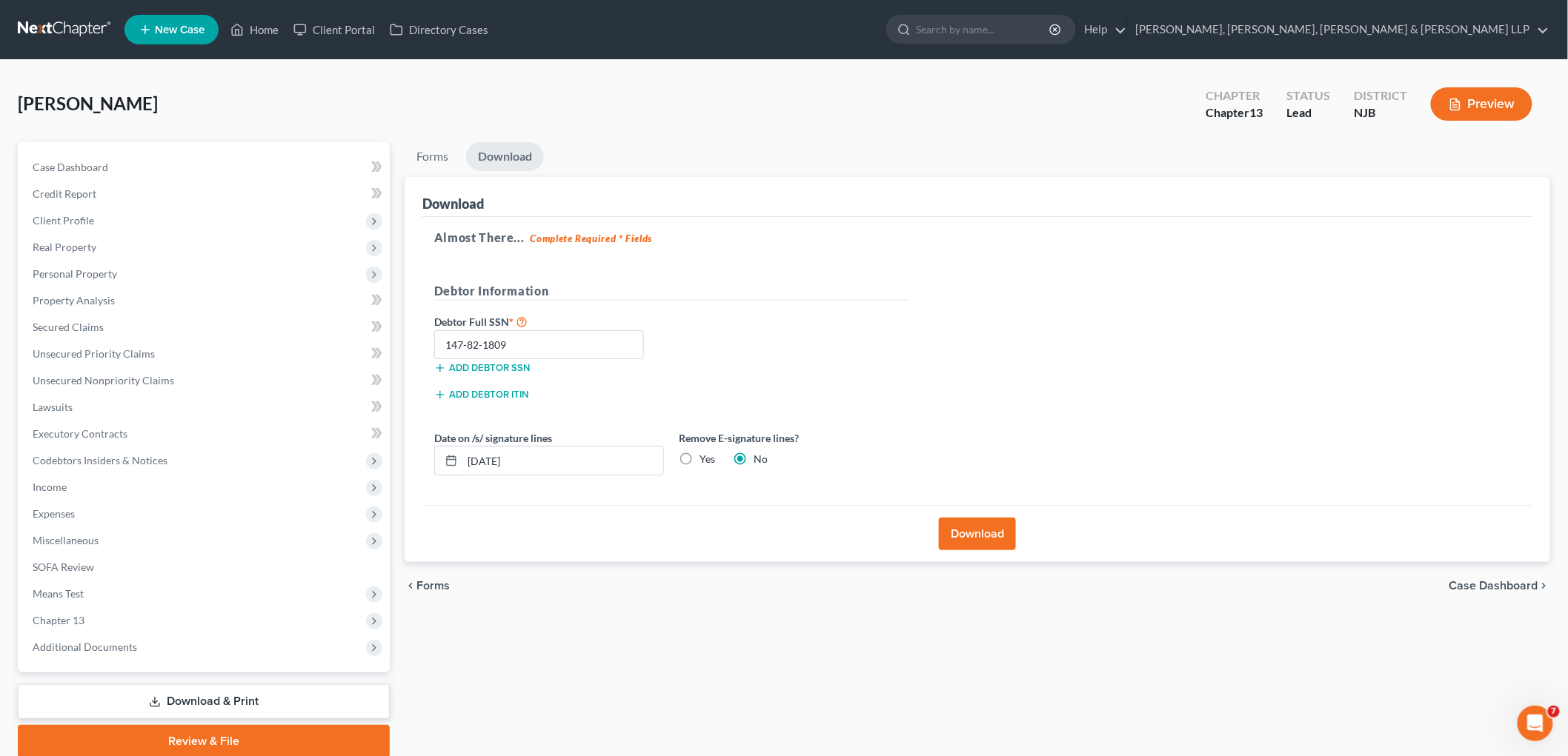
radio input "true"
radio input "false"
click at [963, 537] on button "Download" at bounding box center [977, 534] width 77 height 33
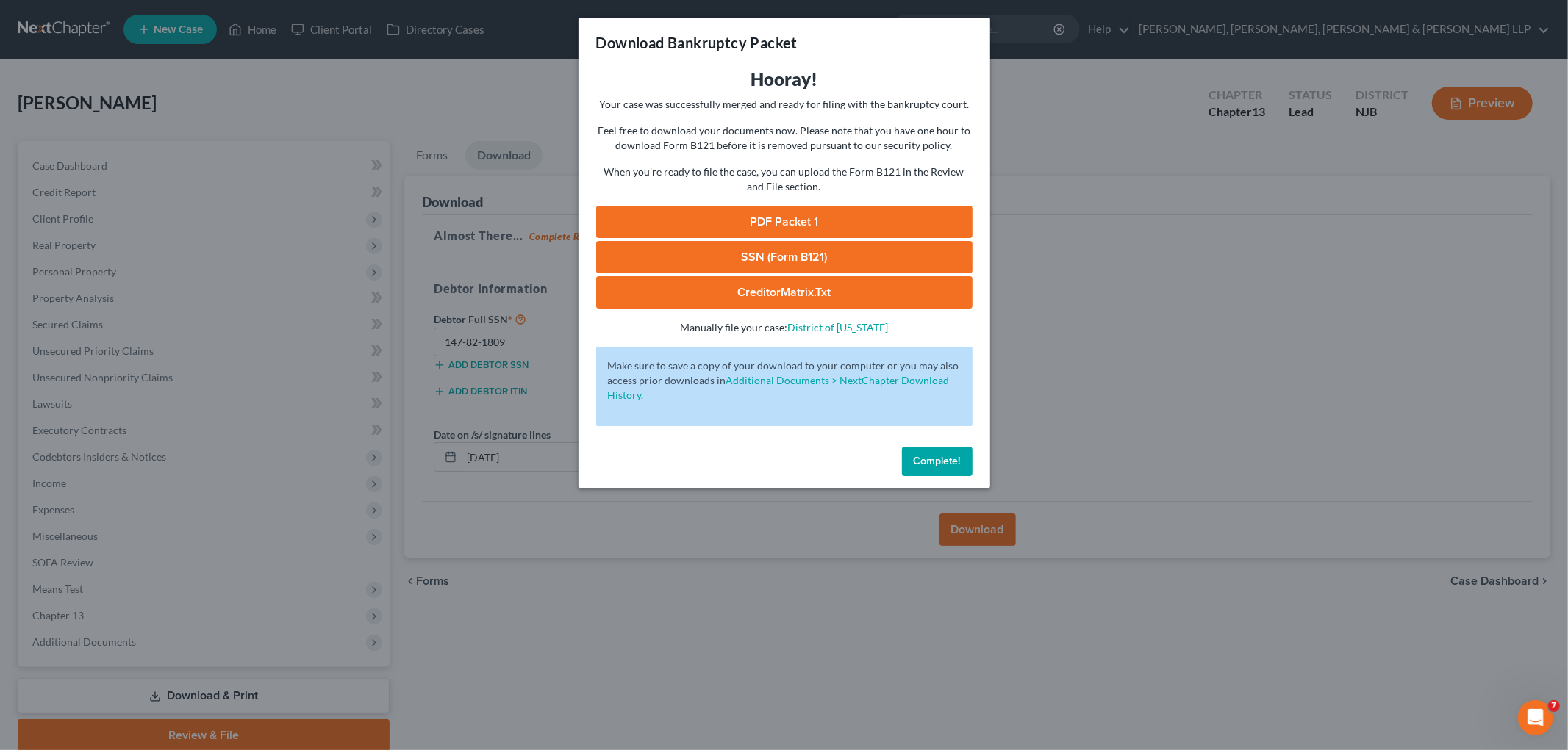
click at [747, 222] on link "PDF Packet 1" at bounding box center [784, 222] width 376 height 32
click at [765, 256] on link "SSN (Form B121)" at bounding box center [784, 257] width 376 height 32
click at [912, 452] on button "Complete!" at bounding box center [937, 461] width 70 height 29
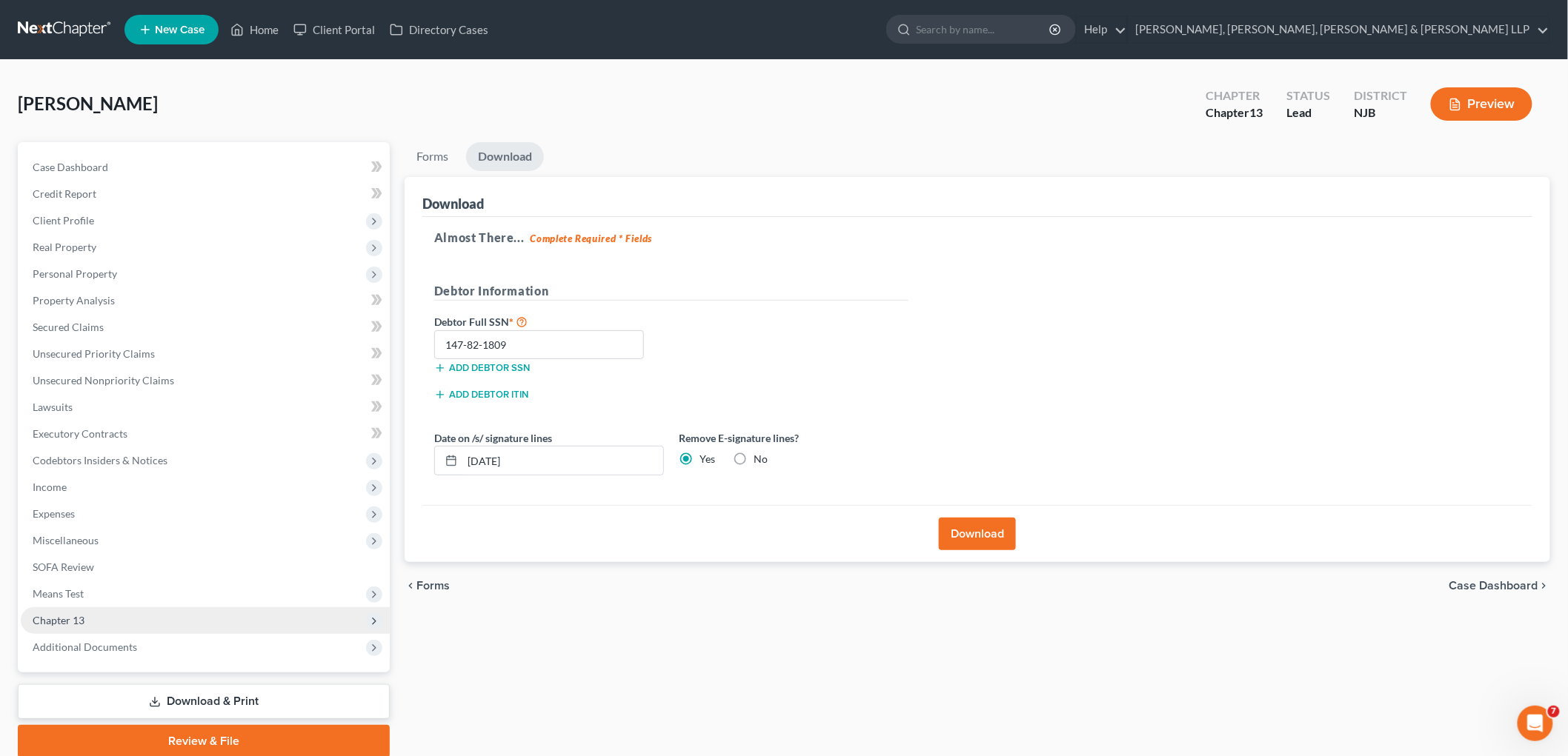
click at [77, 626] on span "Chapter 13" at bounding box center [205, 621] width 369 height 27
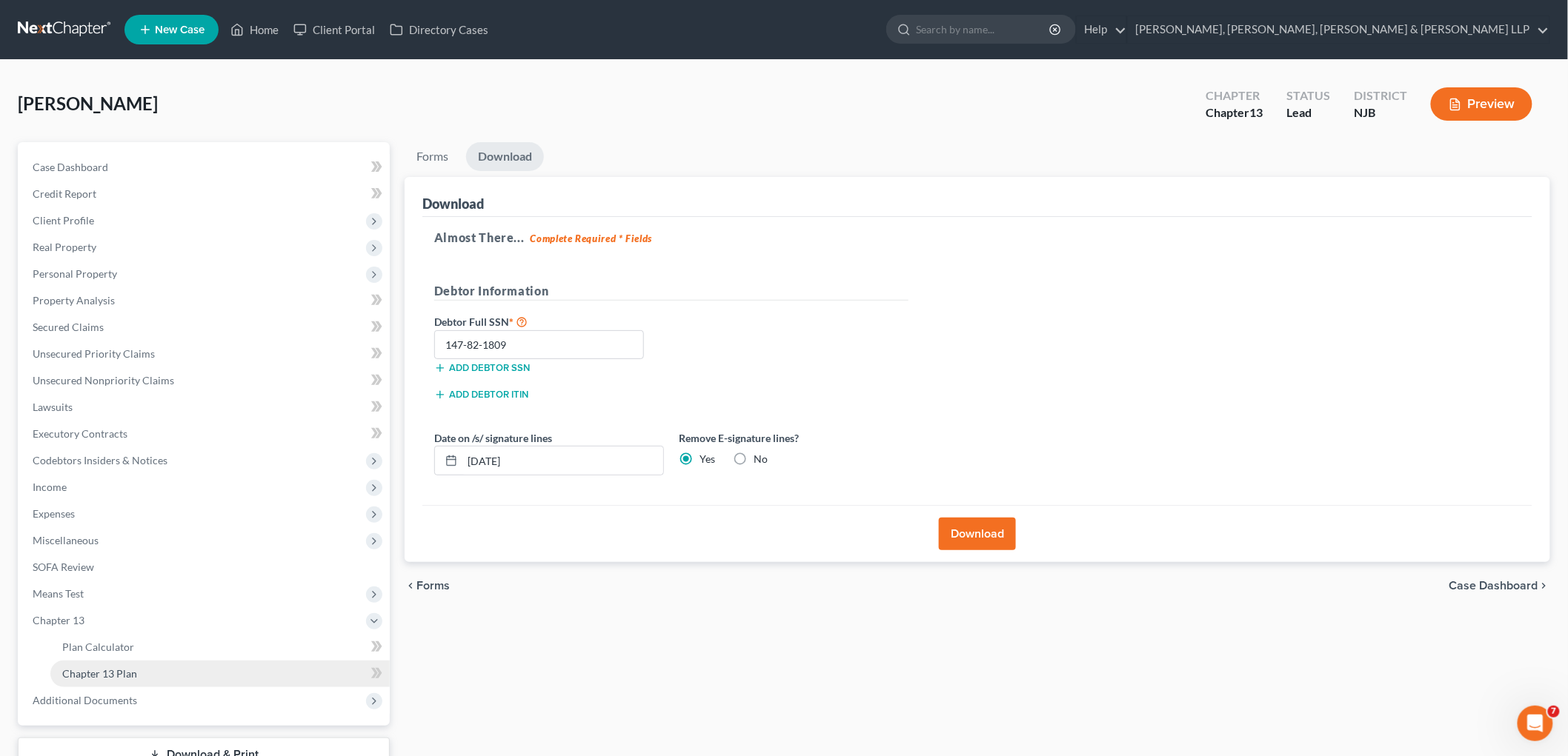
click at [120, 676] on span "Chapter 13 Plan" at bounding box center [99, 673] width 75 height 13
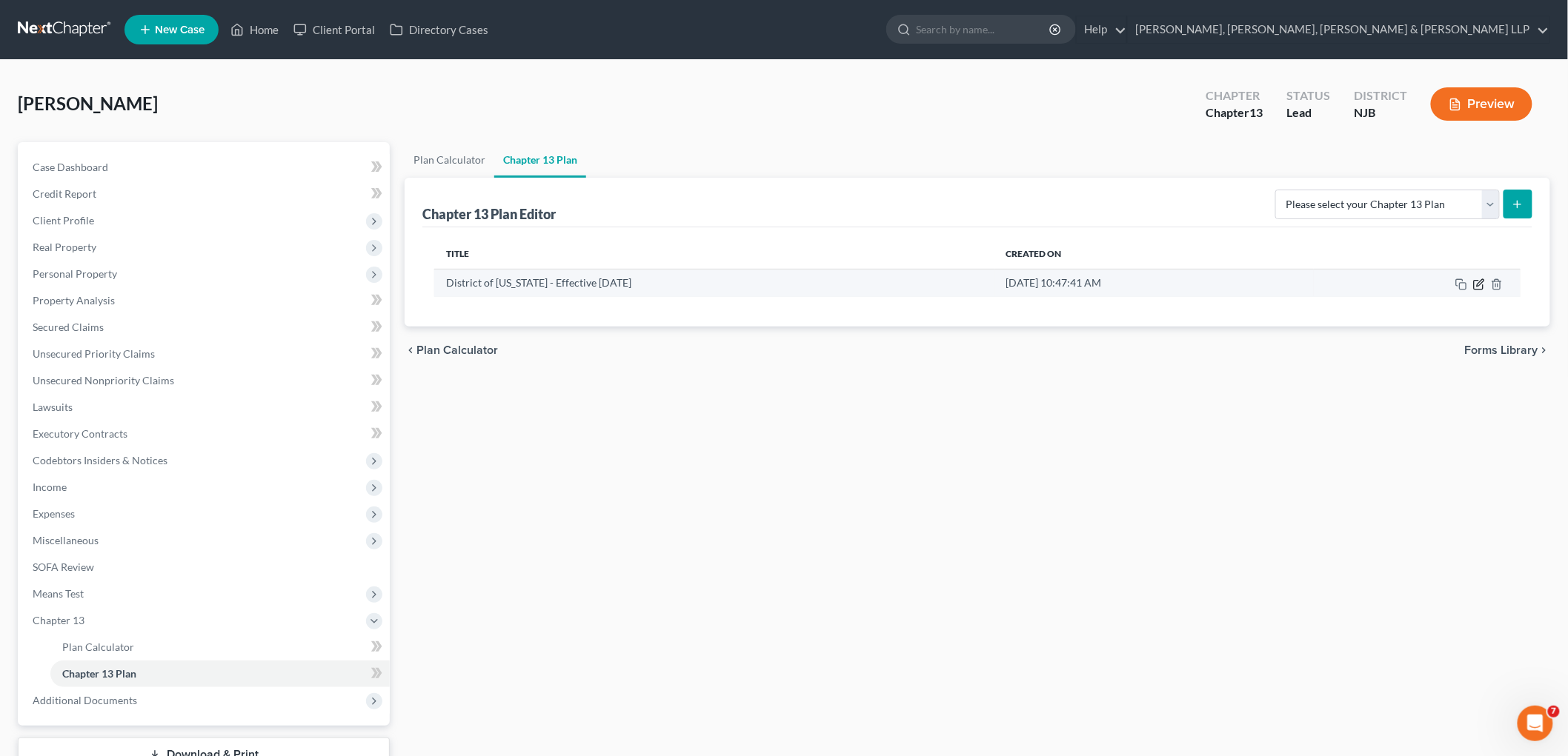
click at [1480, 286] on icon "button" at bounding box center [1479, 284] width 12 height 12
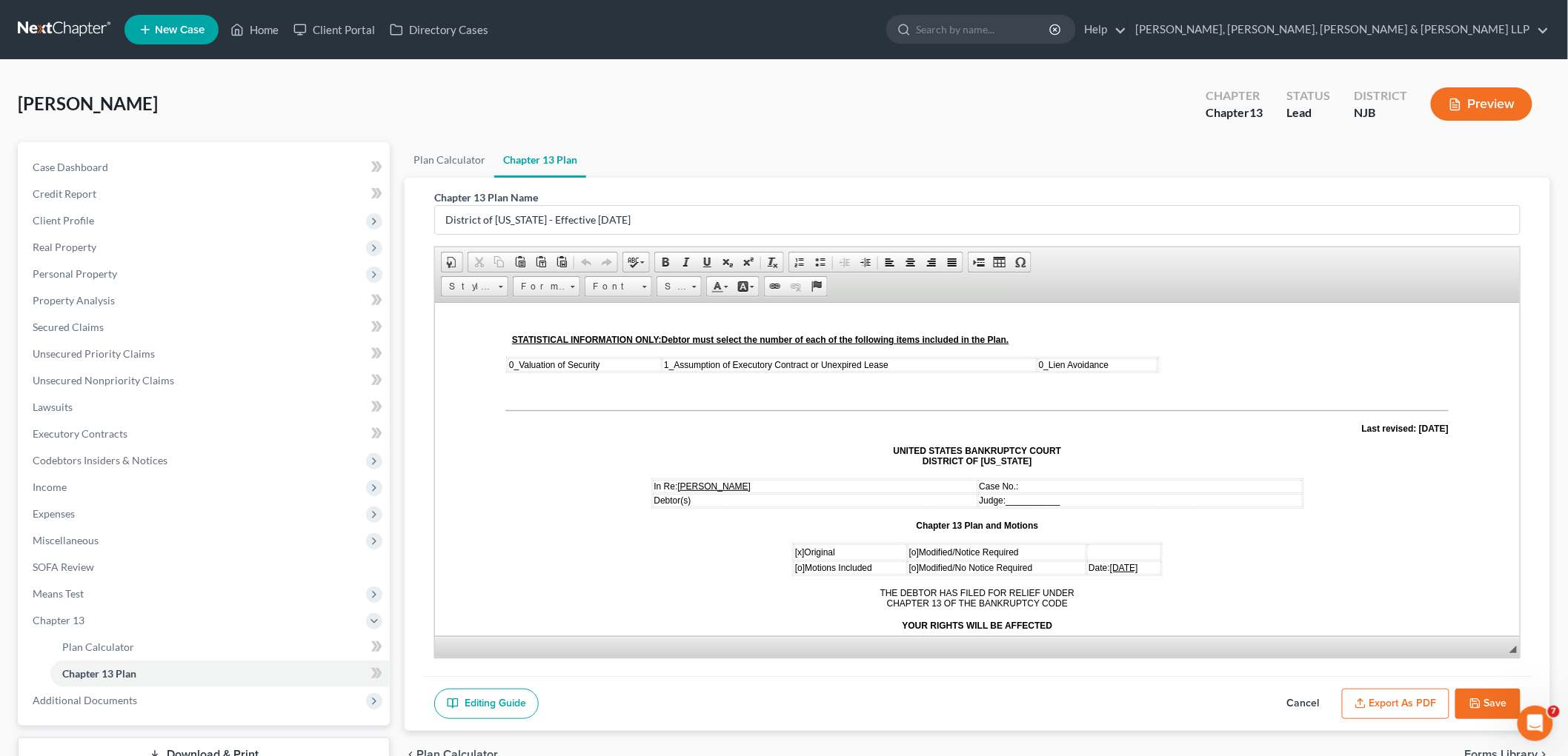
scroll to position [82, 0]
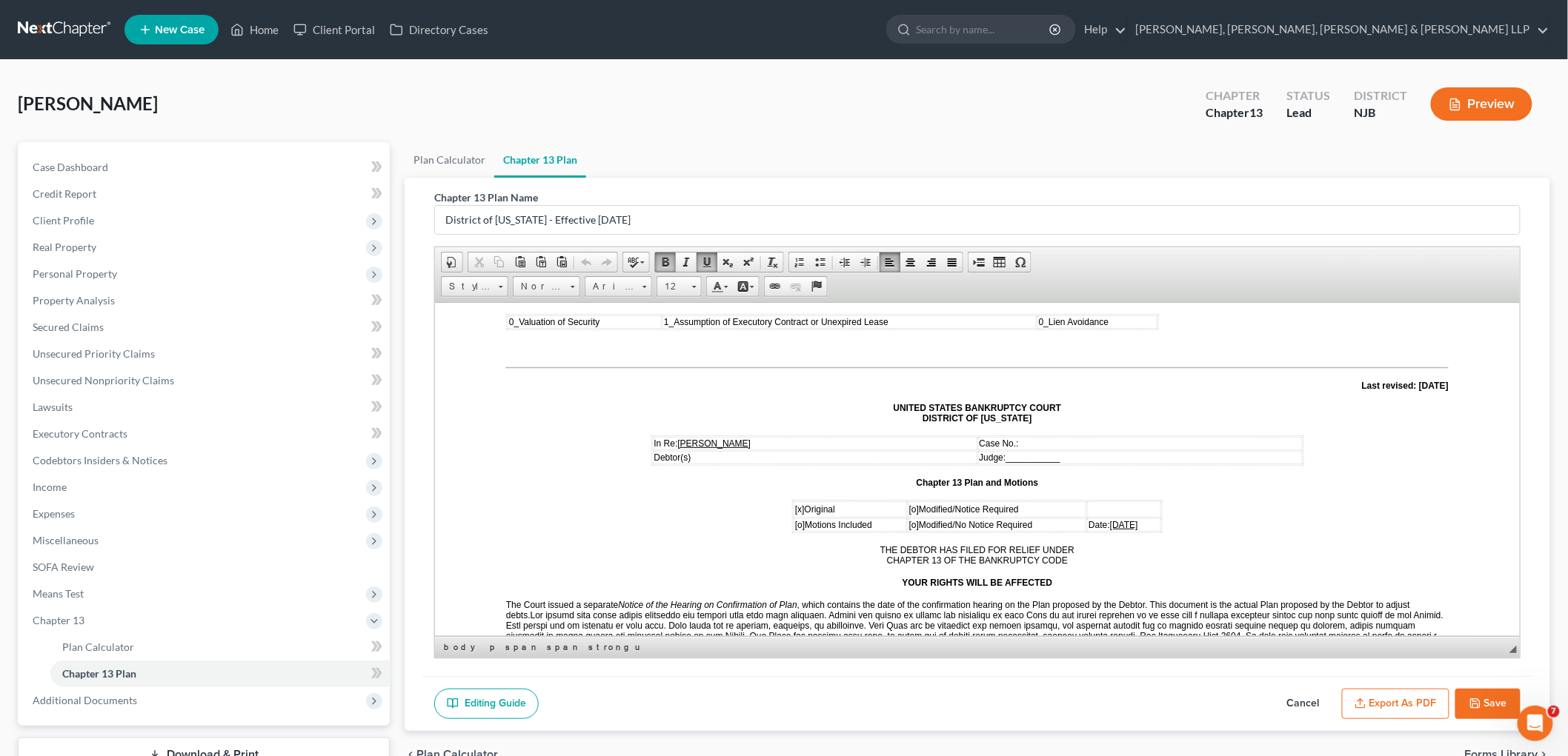
click at [1109, 519] on span "[DATE]" at bounding box center [1123, 524] width 28 height 10
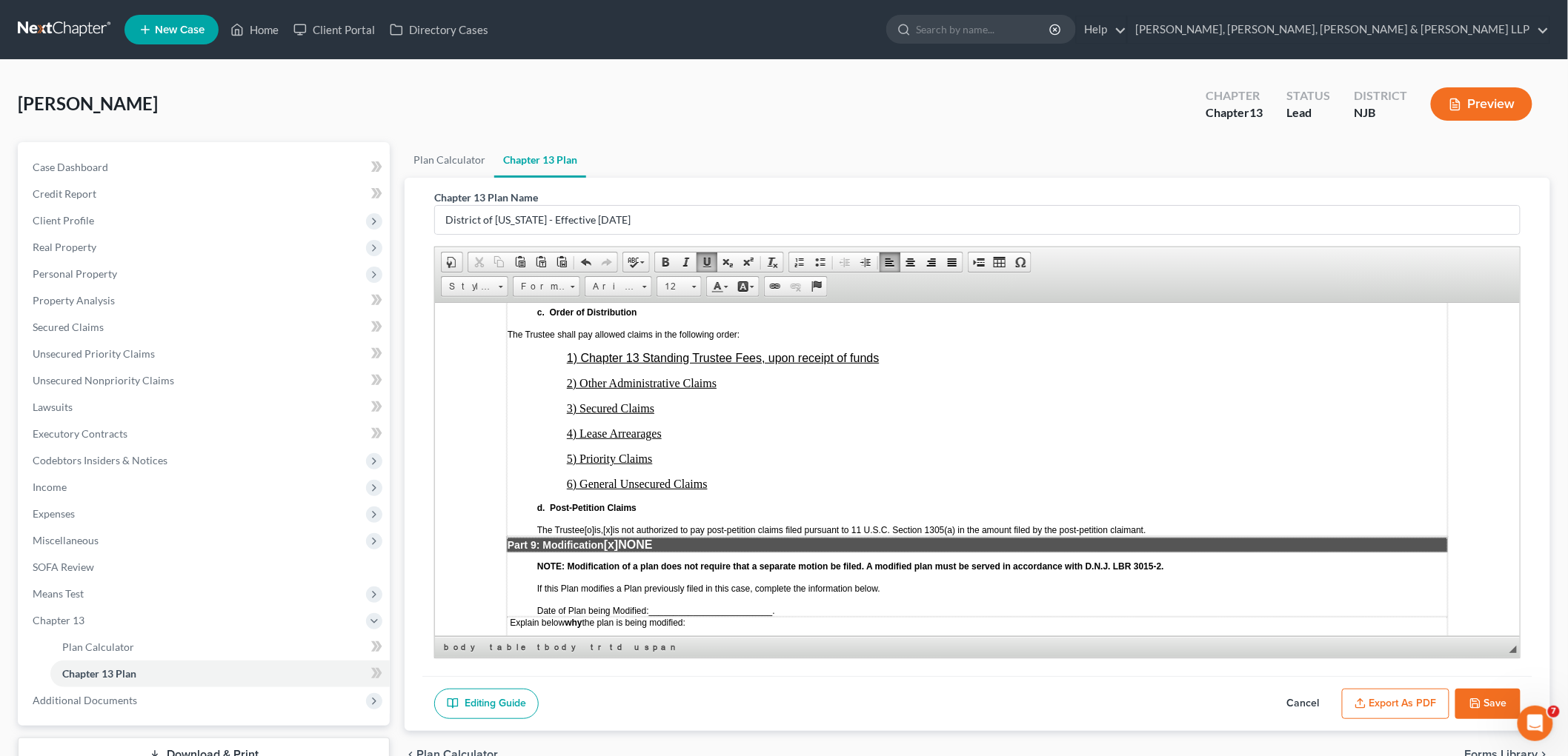
scroll to position [3621, 0]
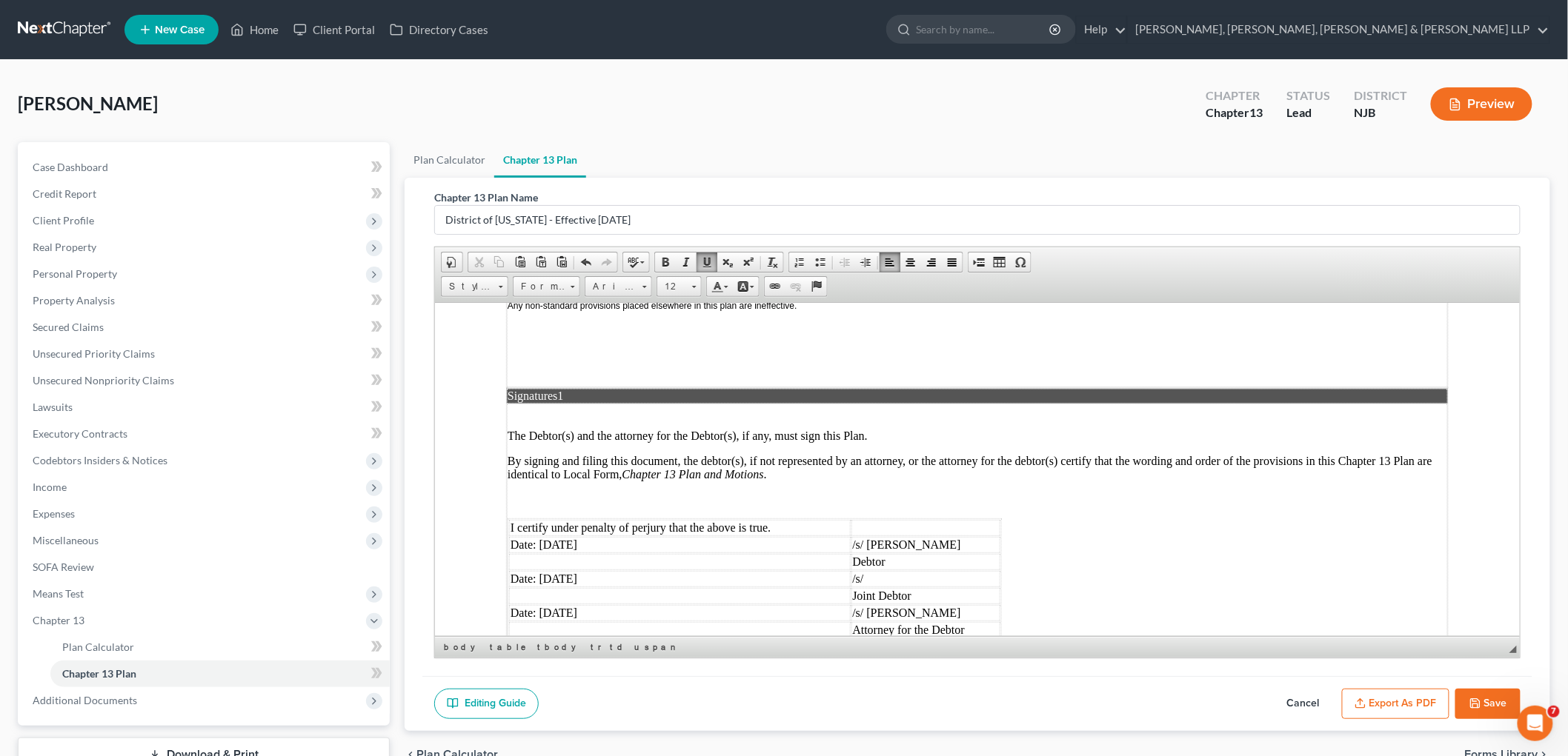
click at [560, 536] on td "Date: [DATE]" at bounding box center [679, 544] width 342 height 16
click at [563, 571] on td "Date: [DATE]" at bounding box center [679, 578] width 342 height 16
click at [558, 604] on td "Date: [DATE]" at bounding box center [679, 612] width 342 height 16
click at [1402, 694] on button "Export as PDF" at bounding box center [1396, 704] width 108 height 31
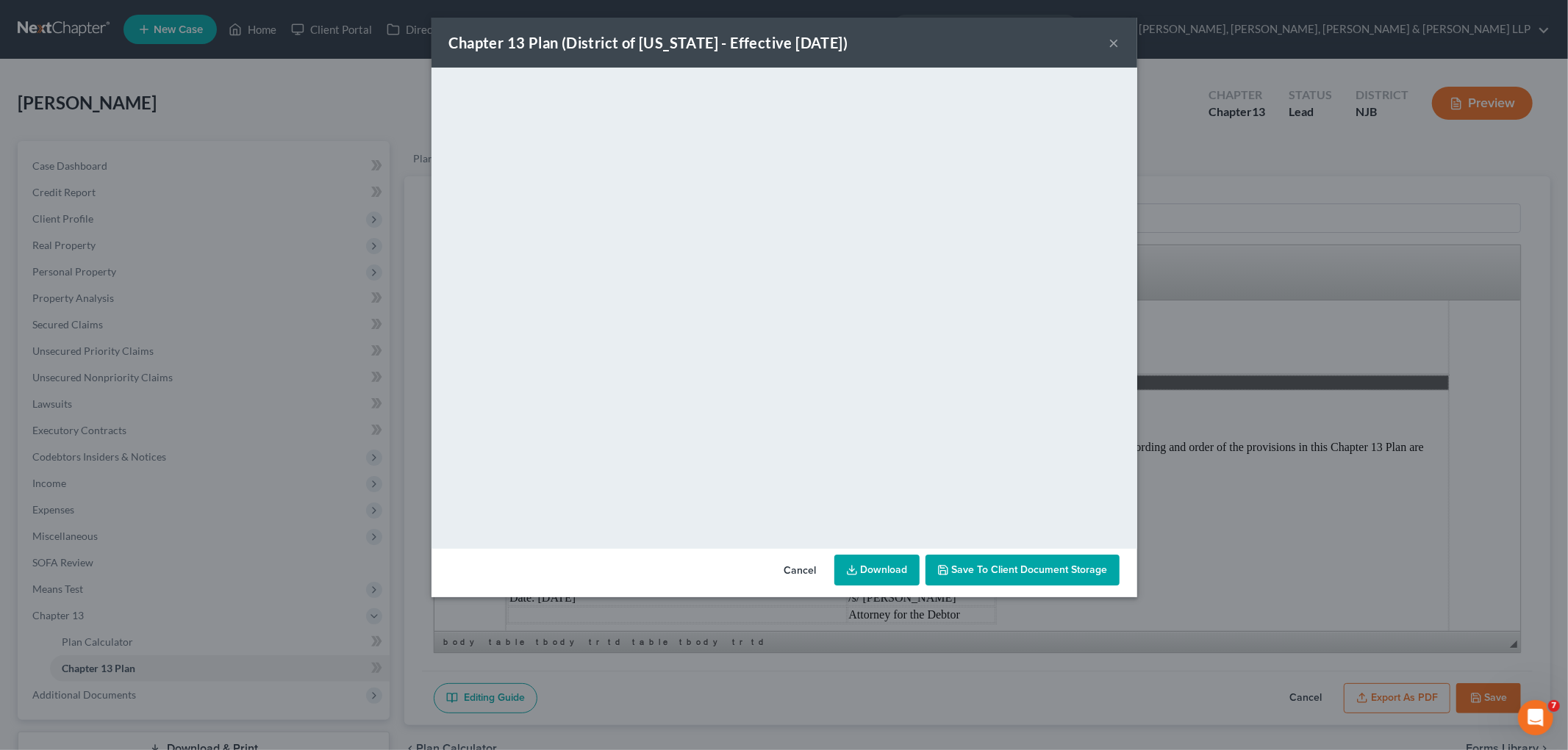
click at [790, 570] on button "Cancel" at bounding box center [800, 570] width 56 height 29
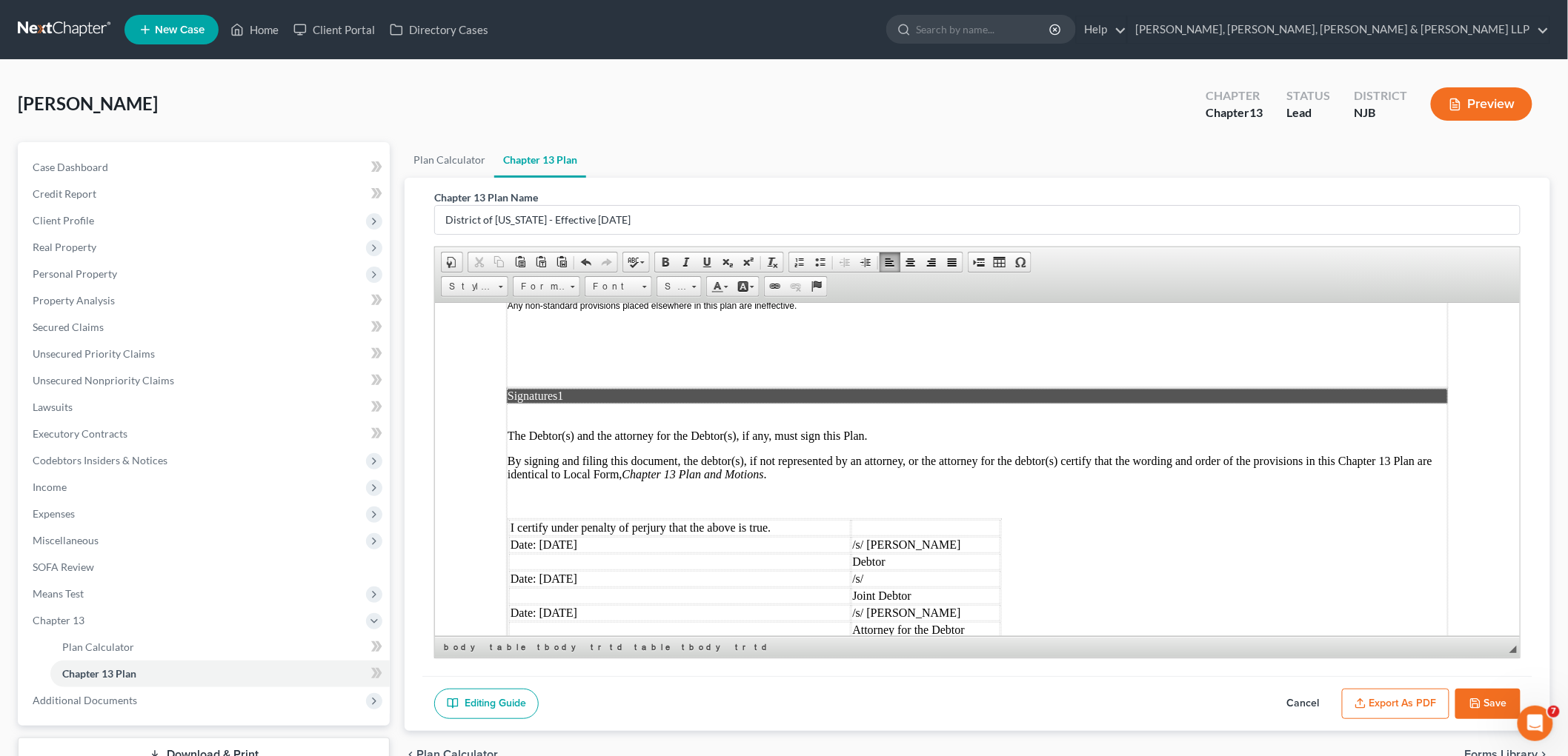
click at [1477, 701] on icon "button" at bounding box center [1476, 703] width 12 height 12
